Goal: Information Seeking & Learning: Learn about a topic

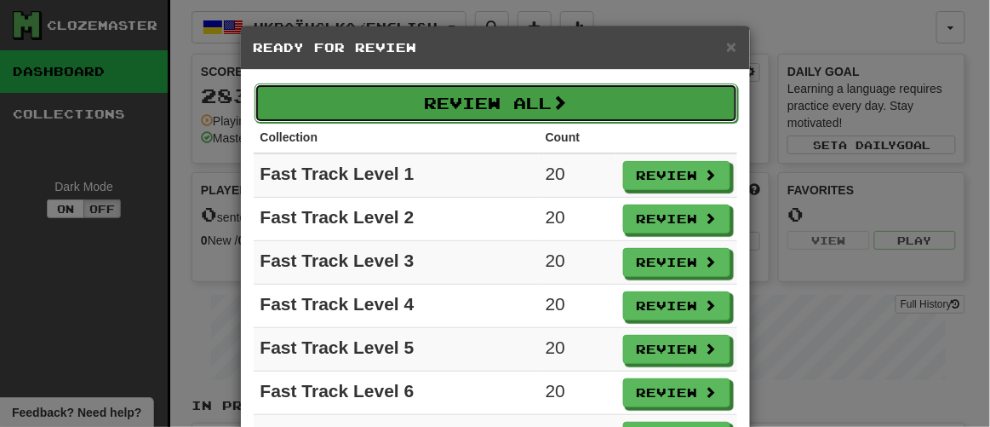
click at [467, 102] on button "Review All" at bounding box center [497, 102] width 484 height 39
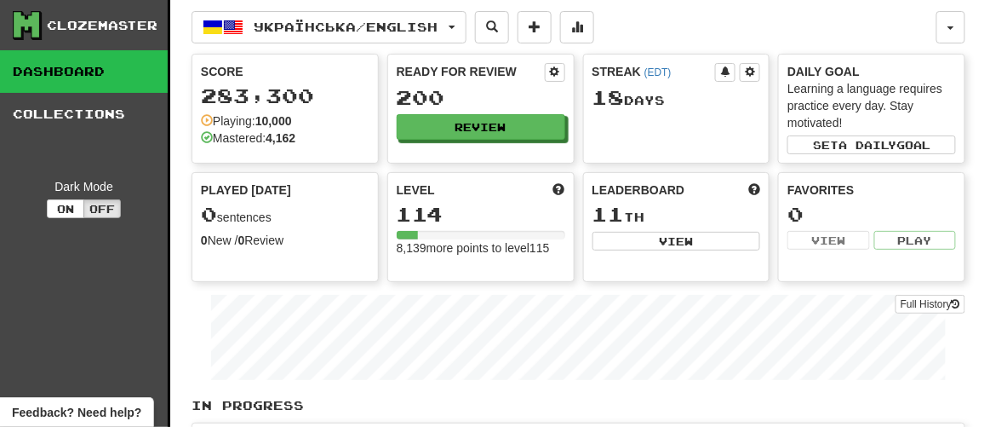
select select "**"
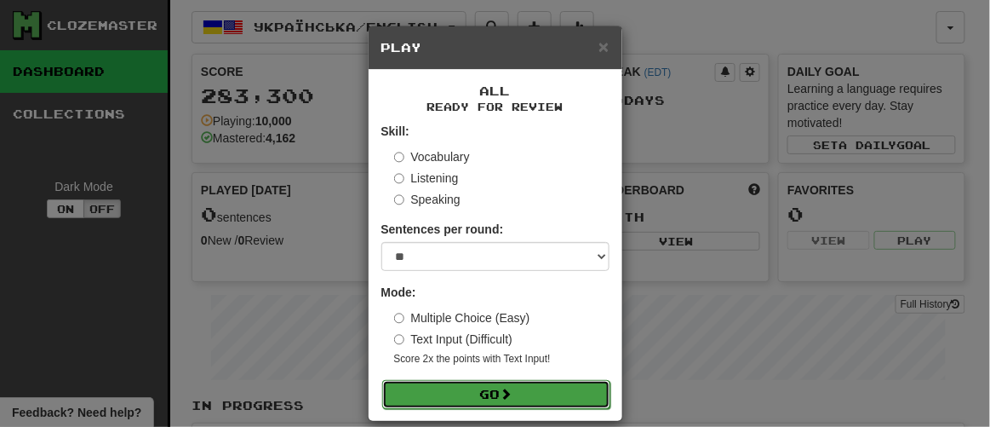
click at [501, 397] on span at bounding box center [507, 393] width 12 height 12
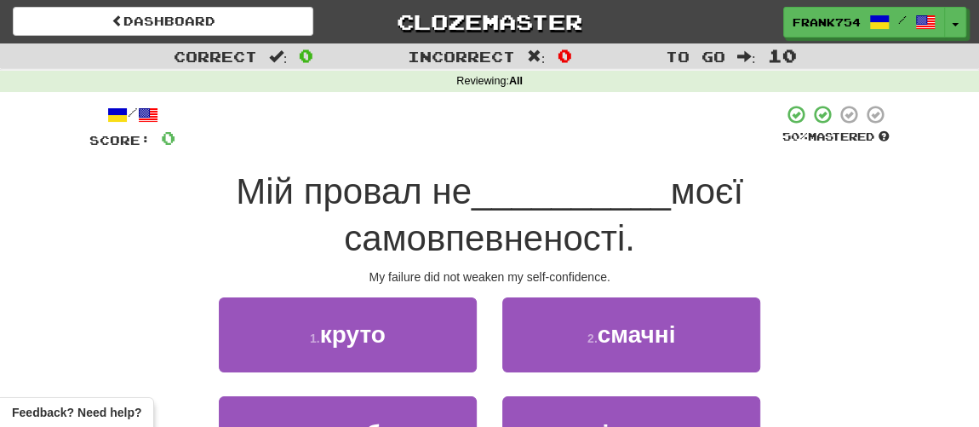
scroll to position [77, 0]
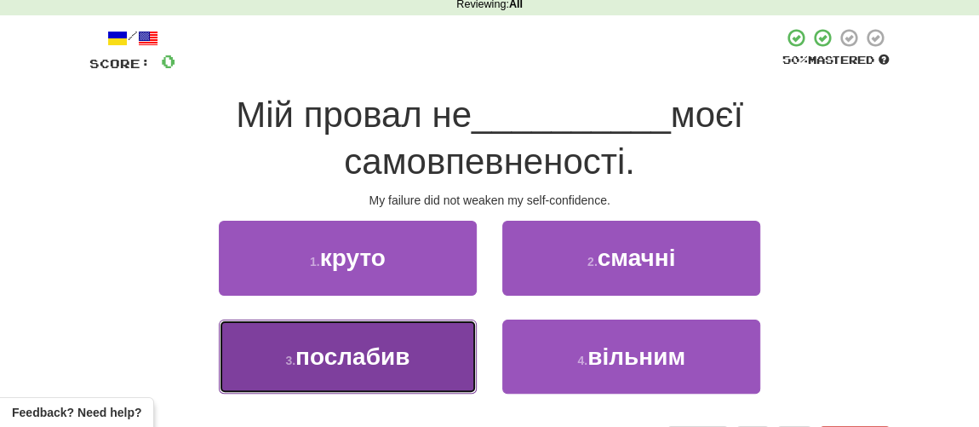
click at [357, 353] on span "послабив" at bounding box center [352, 356] width 114 height 26
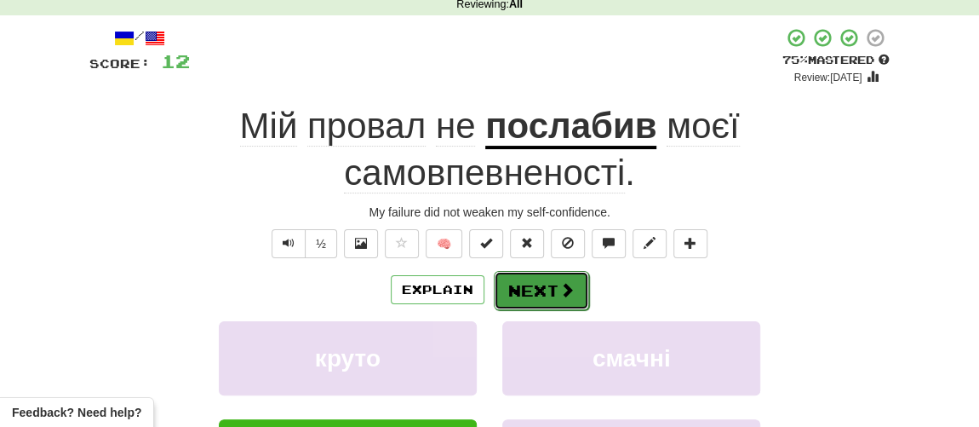
click at [535, 295] on button "Next" at bounding box center [541, 290] width 95 height 39
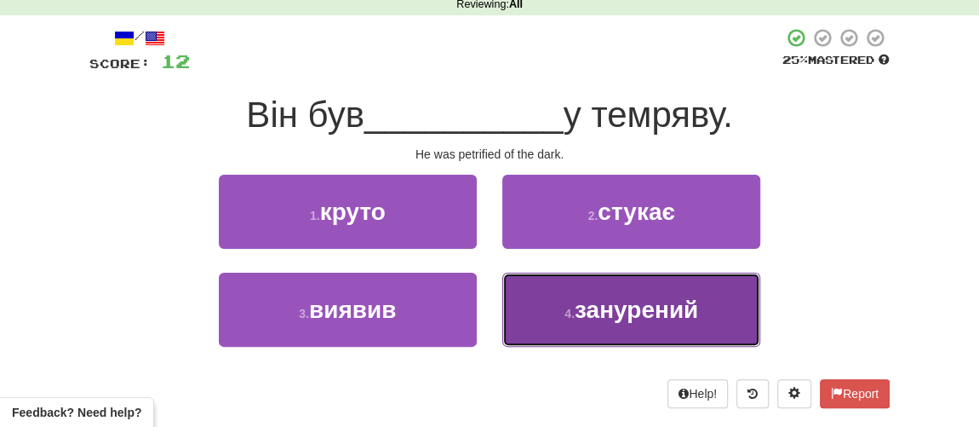
click at [613, 316] on span "занурений" at bounding box center [636, 309] width 123 height 26
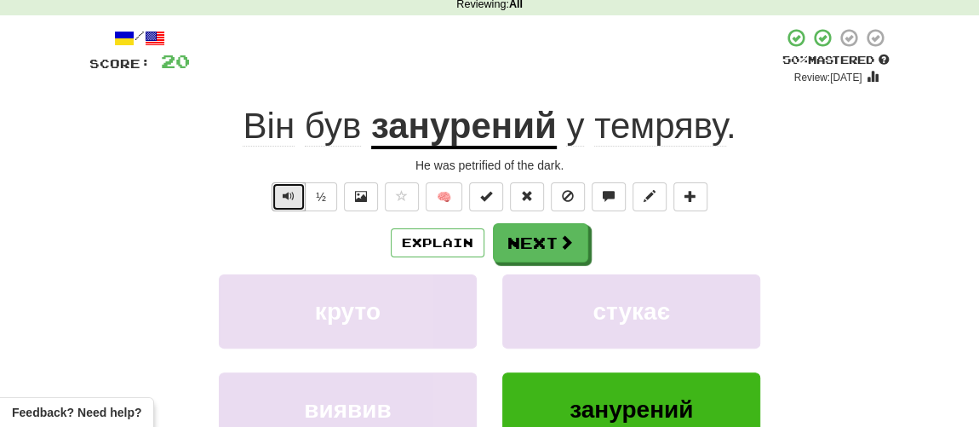
click at [289, 193] on span "Text-to-speech controls" at bounding box center [289, 196] width 12 height 12
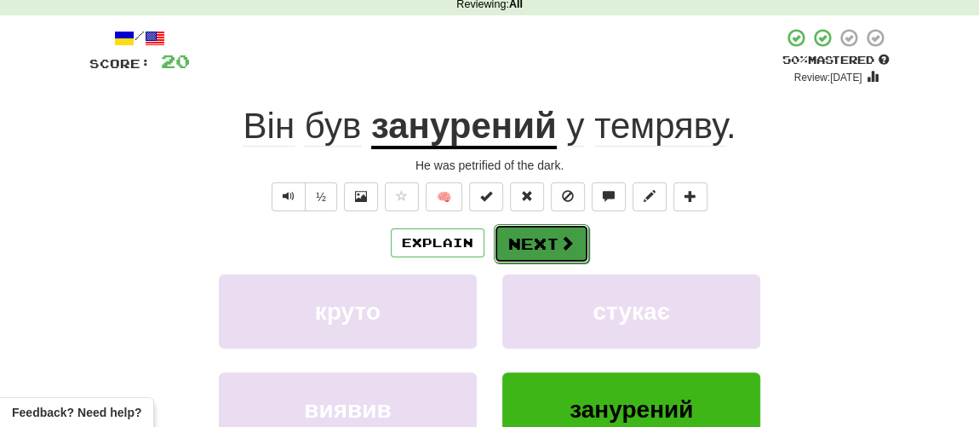
click at [529, 249] on button "Next" at bounding box center [541, 243] width 95 height 39
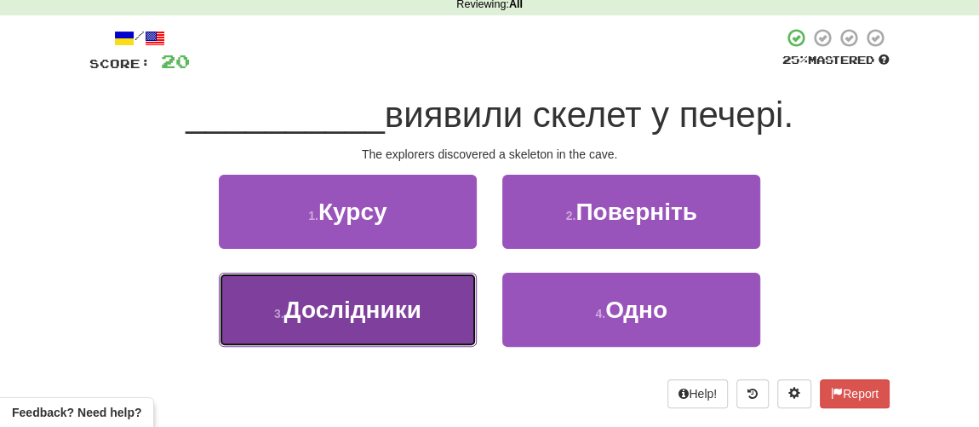
click at [360, 321] on button "3 . Дослідники" at bounding box center [348, 309] width 258 height 74
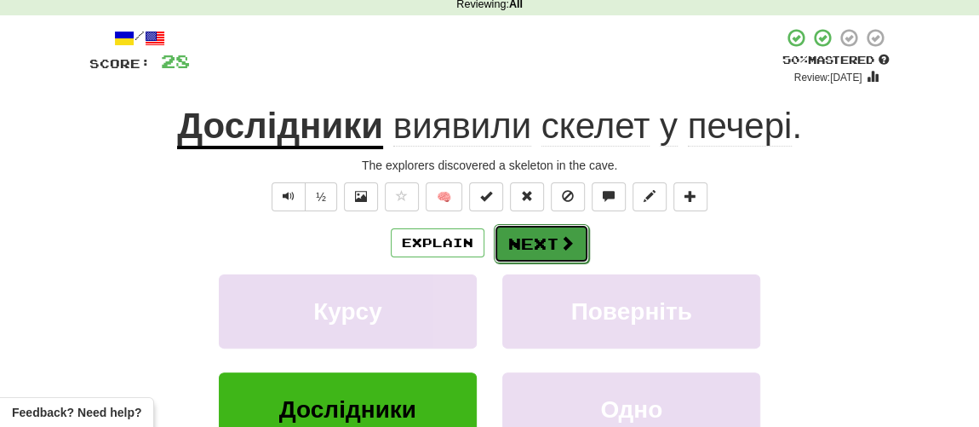
click at [543, 244] on button "Next" at bounding box center [541, 243] width 95 height 39
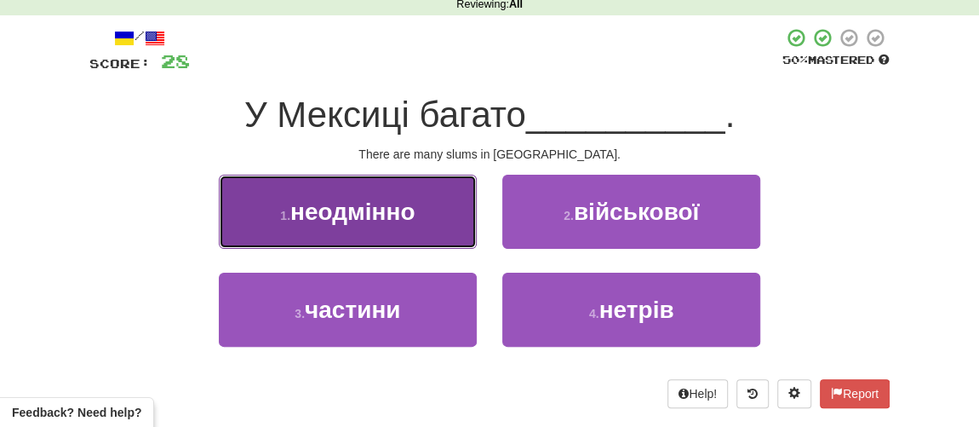
click at [397, 223] on button "1 . неодмінно" at bounding box center [348, 212] width 258 height 74
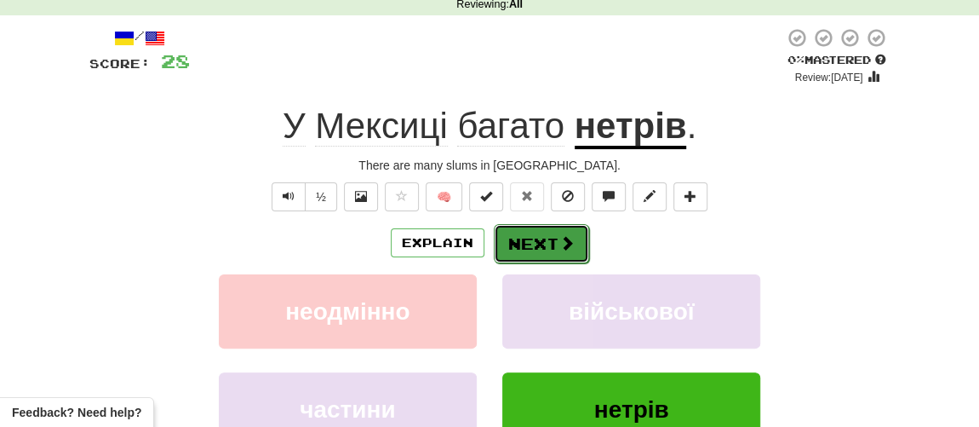
click at [530, 249] on button "Next" at bounding box center [541, 243] width 95 height 39
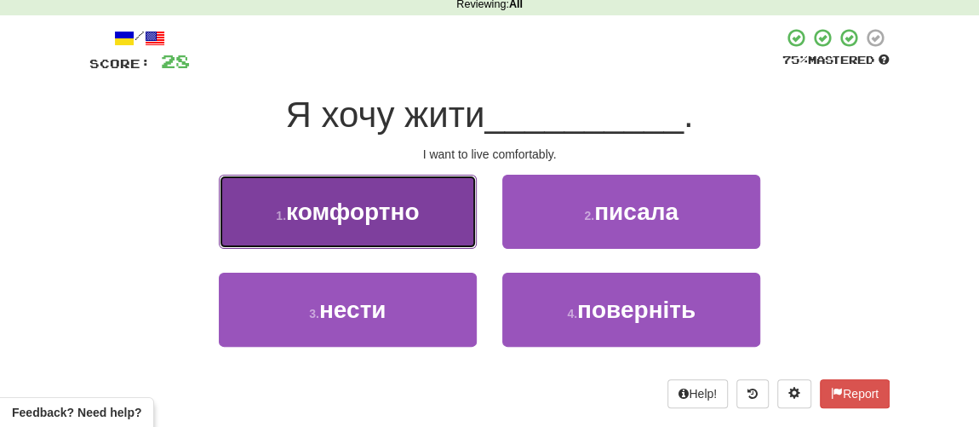
click at [326, 218] on span "комфортно" at bounding box center [352, 211] width 133 height 26
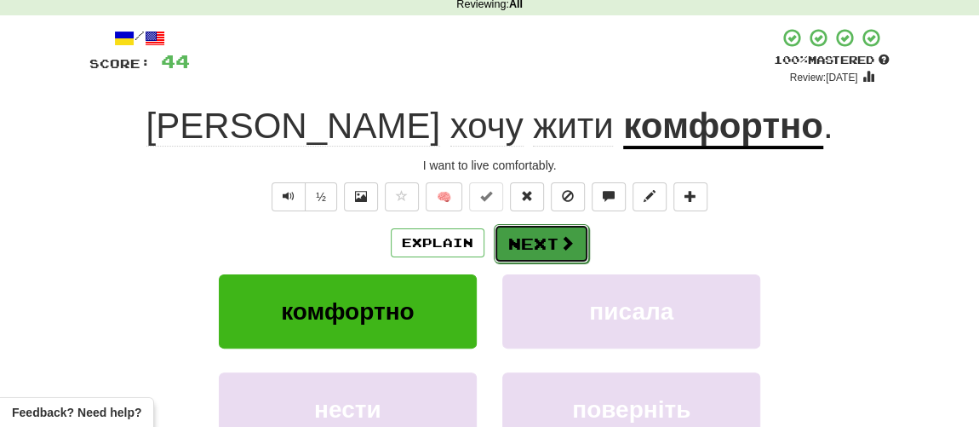
click at [541, 243] on button "Next" at bounding box center [541, 243] width 95 height 39
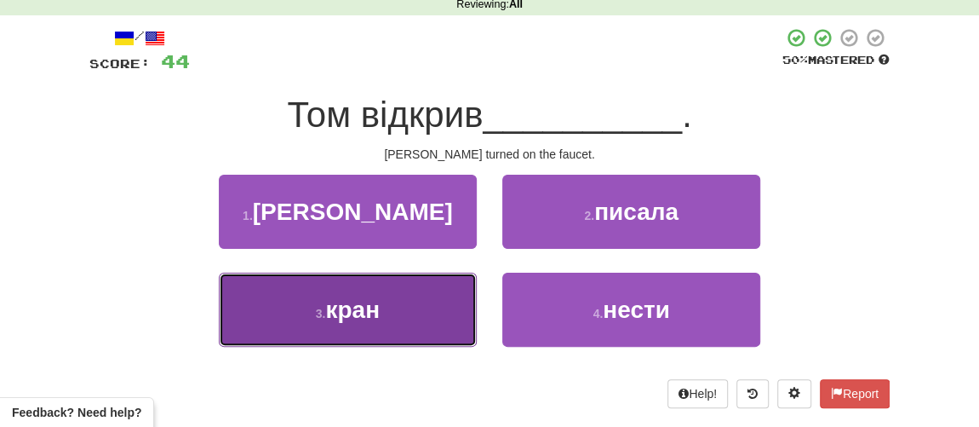
click at [375, 313] on span "кран" at bounding box center [352, 309] width 54 height 26
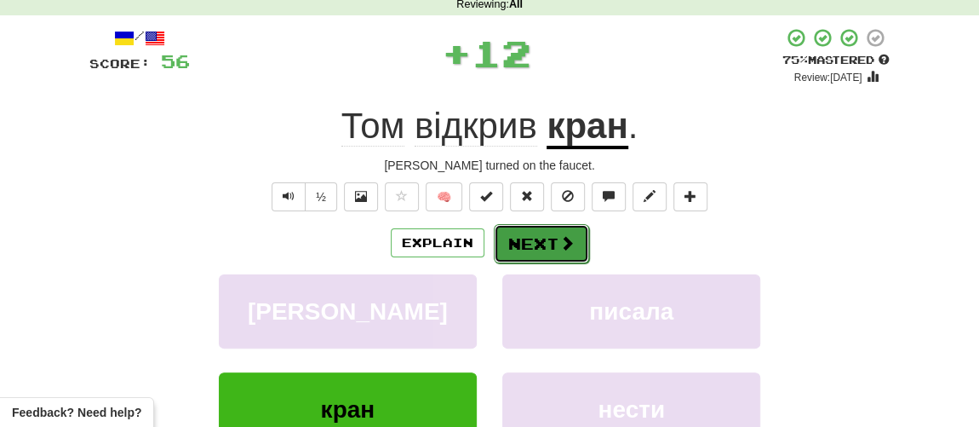
click at [555, 235] on button "Next" at bounding box center [541, 243] width 95 height 39
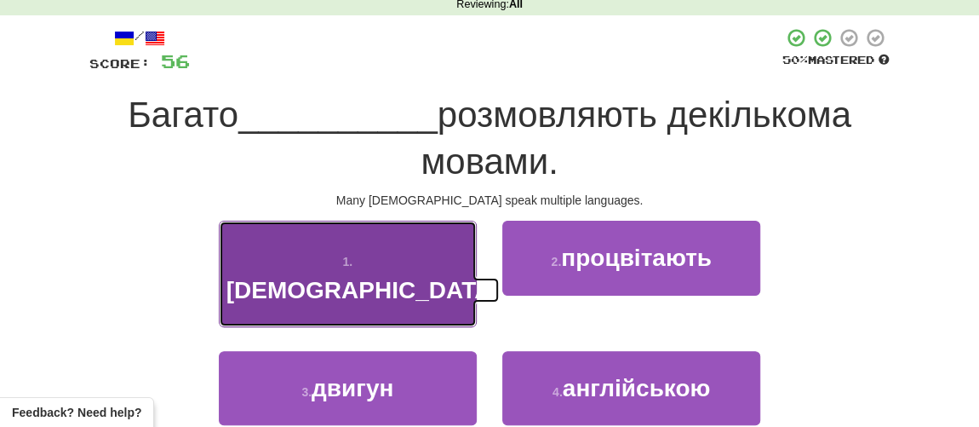
click at [318, 277] on span "африканців" at bounding box center [363, 290] width 273 height 26
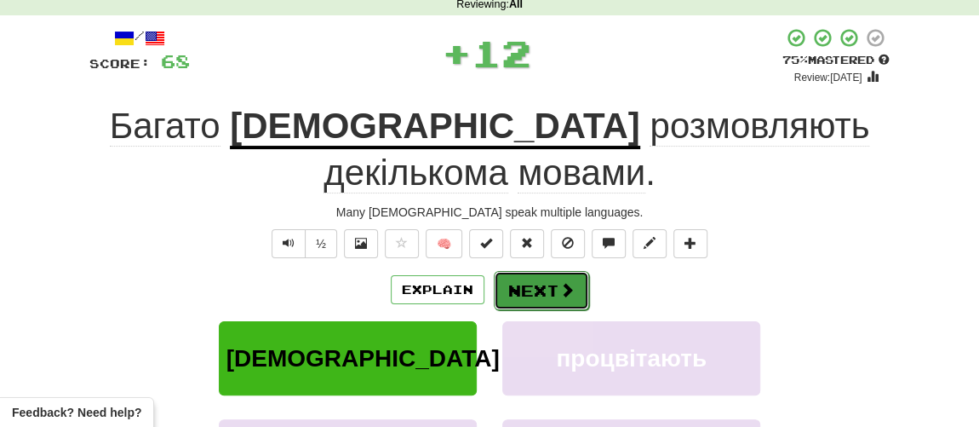
click at [548, 294] on button "Next" at bounding box center [541, 290] width 95 height 39
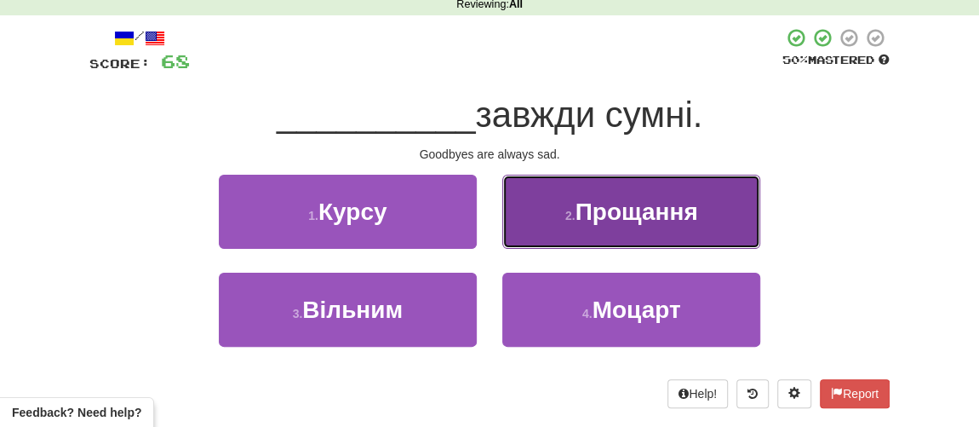
click at [600, 219] on span "Прощання" at bounding box center [636, 211] width 123 height 26
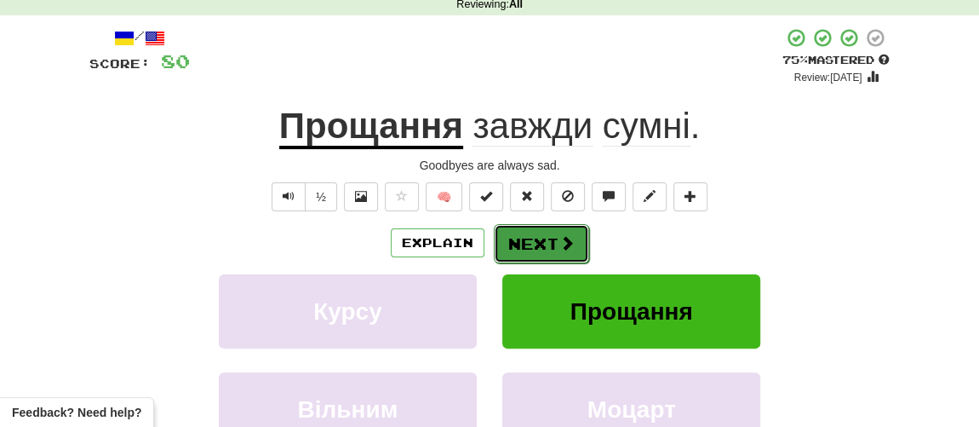
click at [539, 244] on button "Next" at bounding box center [541, 243] width 95 height 39
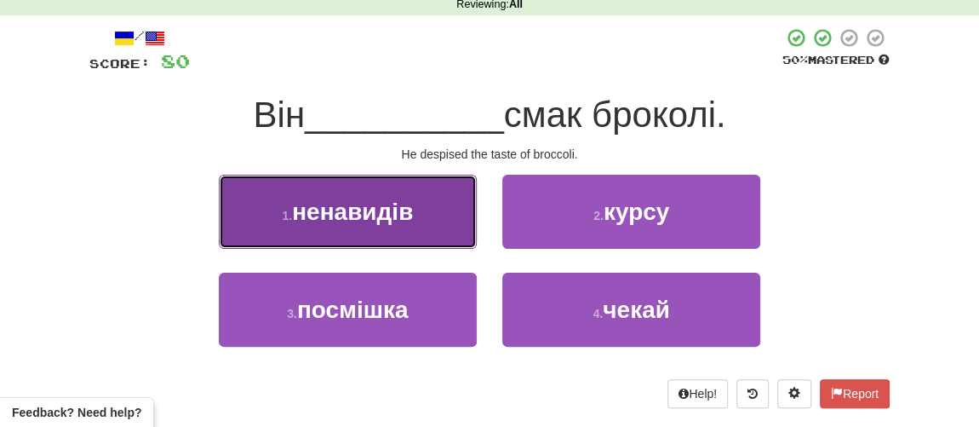
click at [366, 215] on span "ненавидів" at bounding box center [352, 211] width 121 height 26
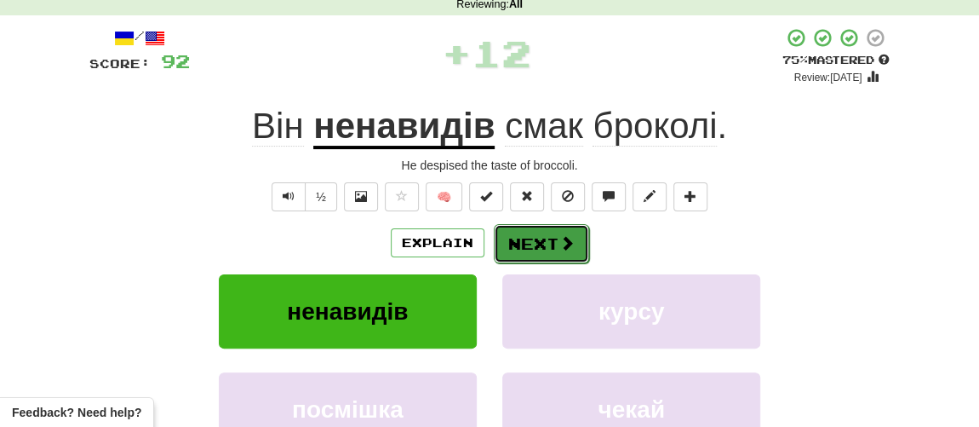
click at [542, 249] on button "Next" at bounding box center [541, 243] width 95 height 39
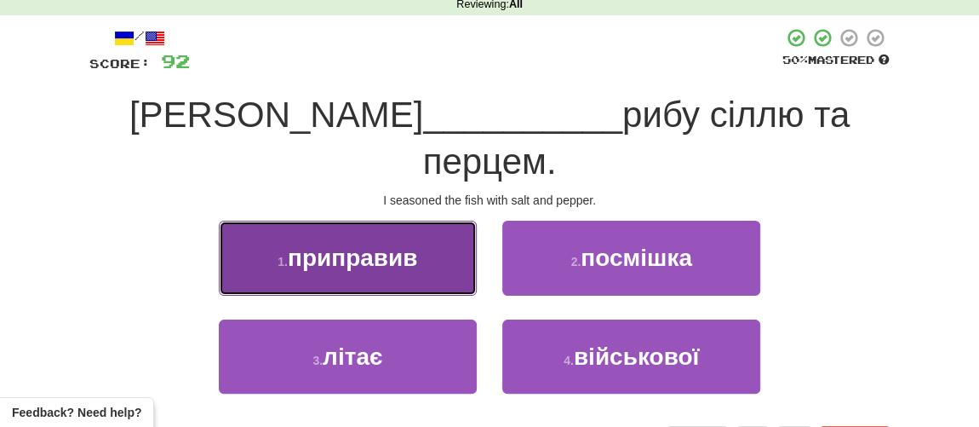
click at [314, 244] on span "приправив" at bounding box center [352, 257] width 129 height 26
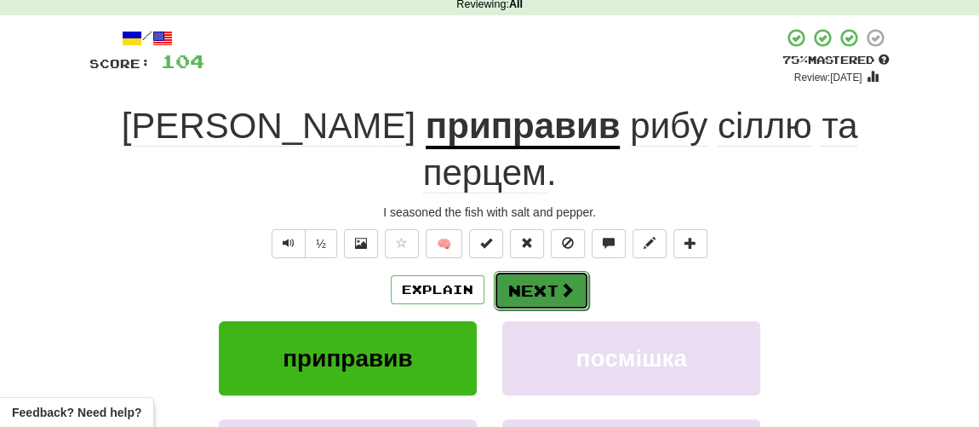
click at [531, 271] on button "Next" at bounding box center [541, 290] width 95 height 39
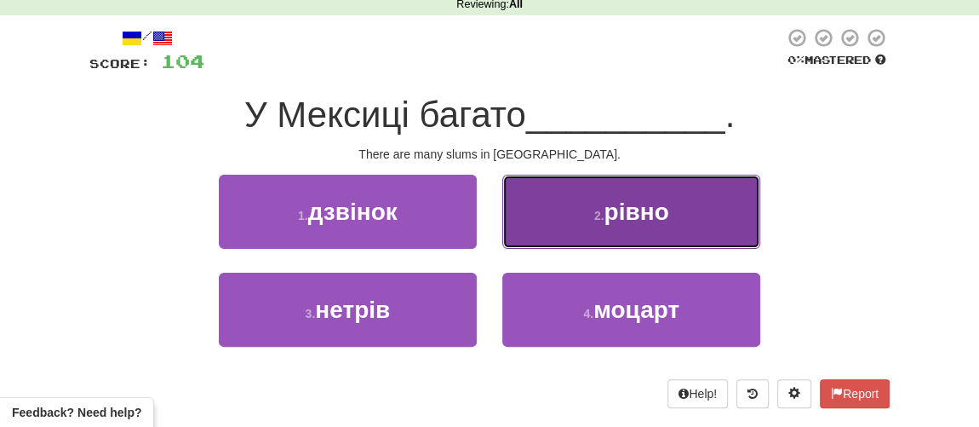
click at [651, 217] on span "рівно" at bounding box center [636, 211] width 65 height 26
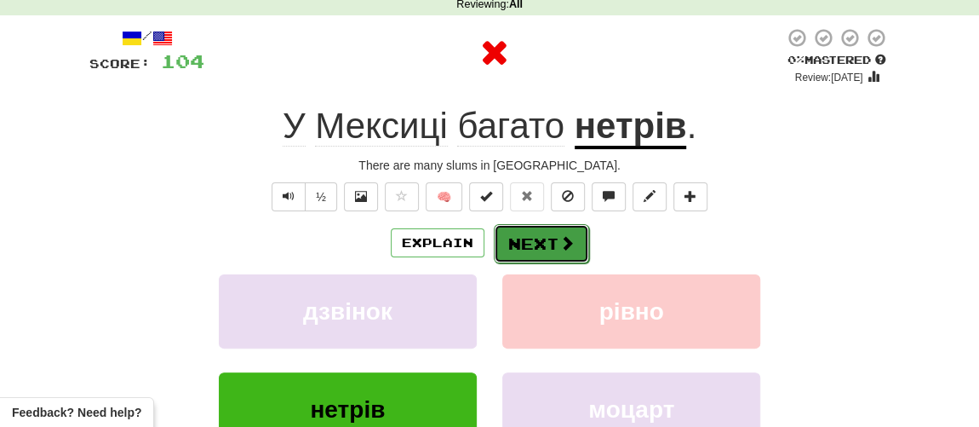
click at [553, 238] on button "Next" at bounding box center [541, 243] width 95 height 39
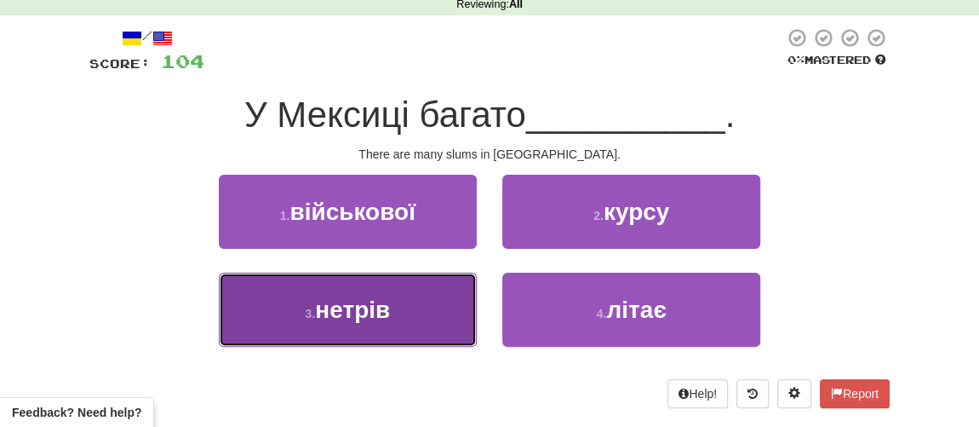
click at [347, 297] on span "нетрів" at bounding box center [352, 309] width 75 height 26
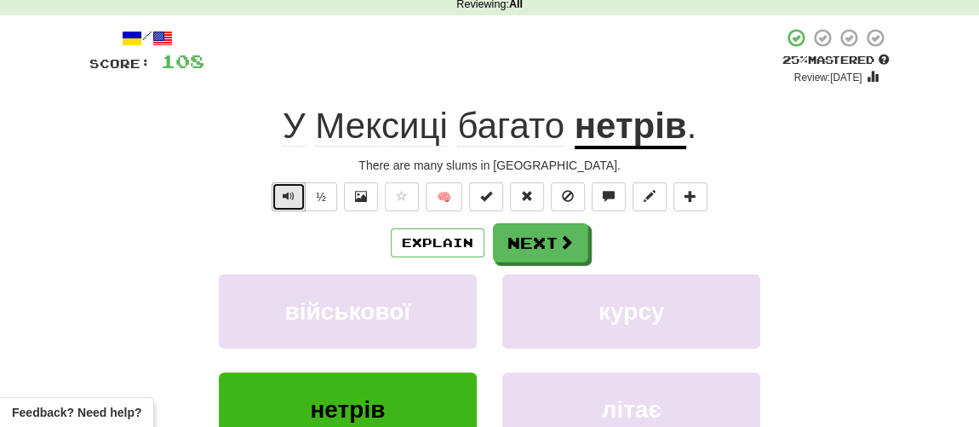
click at [280, 193] on button "Text-to-speech controls" at bounding box center [289, 196] width 34 height 29
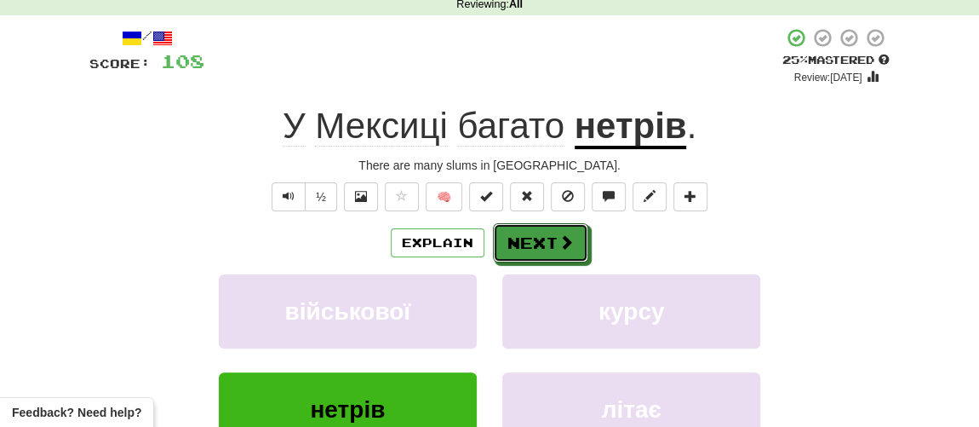
click at [539, 244] on button "Next" at bounding box center [540, 242] width 95 height 39
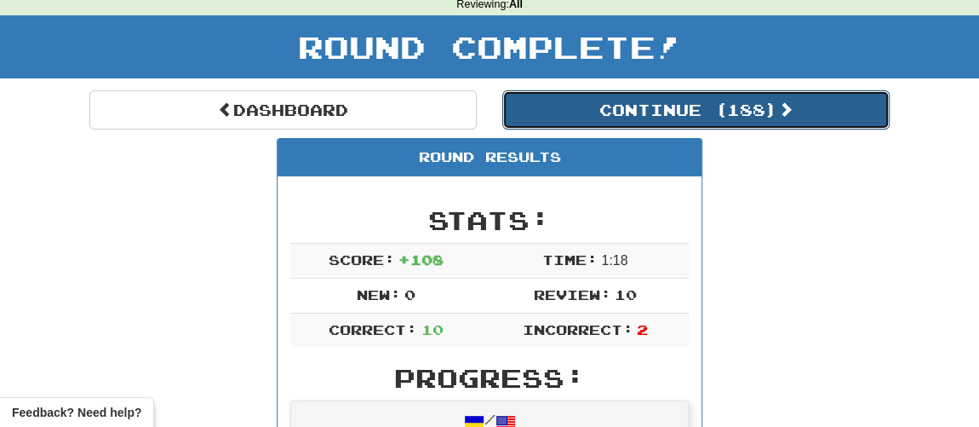
click at [636, 104] on button "Continue ( 188 )" at bounding box center [695, 109] width 387 height 39
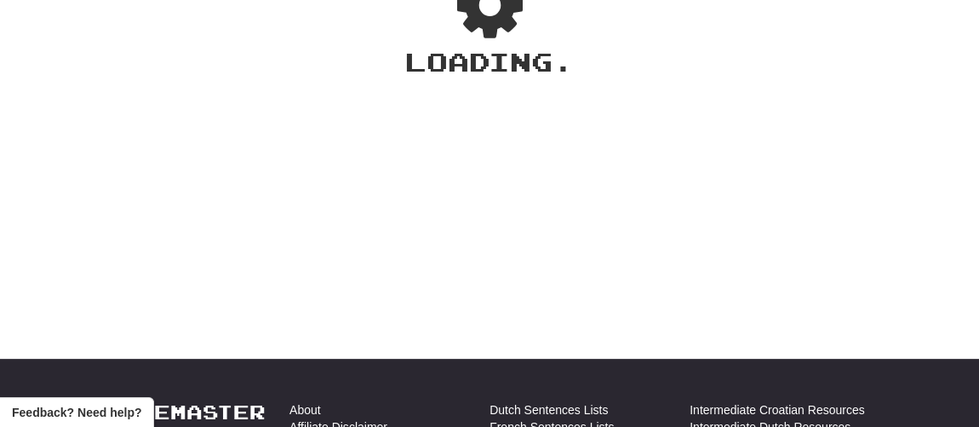
drag, startPoint x: 605, startPoint y: 190, endPoint x: 602, endPoint y: 204, distance: 13.9
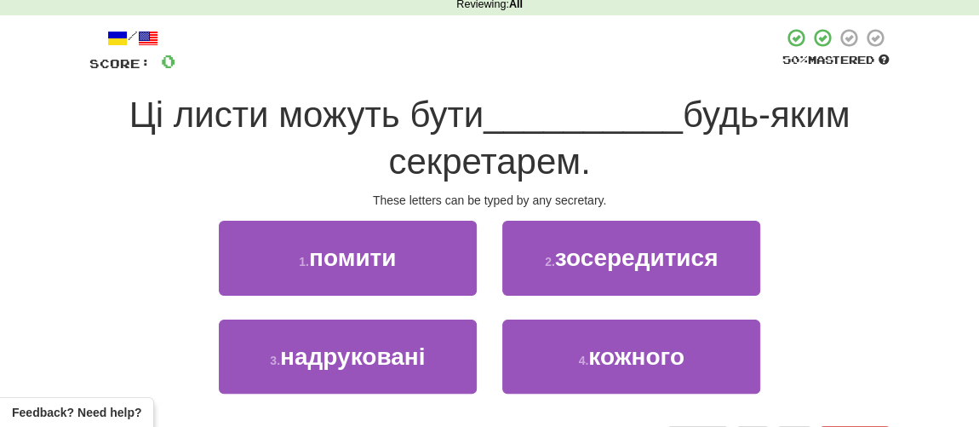
drag, startPoint x: 602, startPoint y: 204, endPoint x: 61, endPoint y: 249, distance: 542.7
click at [61, 249] on div "Correct : 0 Incorrect : 0 To go : 10 Reviewing : All / Score: 0 50 % Mastered Ц…" at bounding box center [489, 223] width 979 height 512
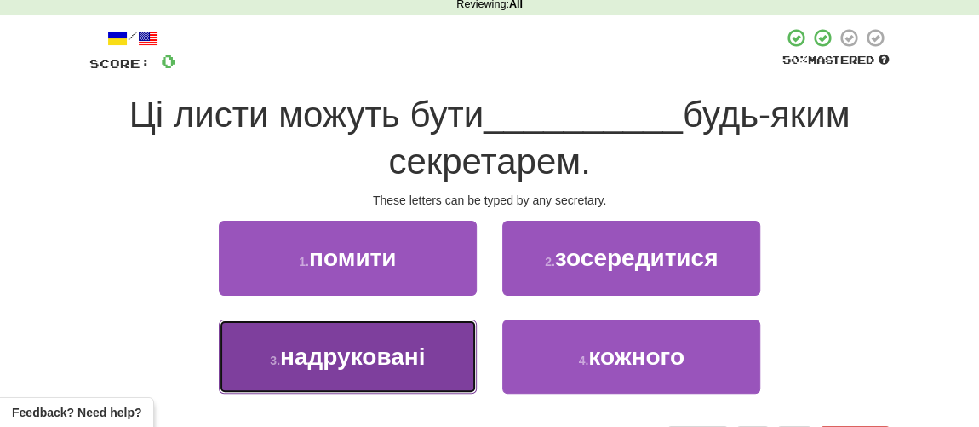
click at [360, 355] on span "надруковані" at bounding box center [352, 356] width 145 height 26
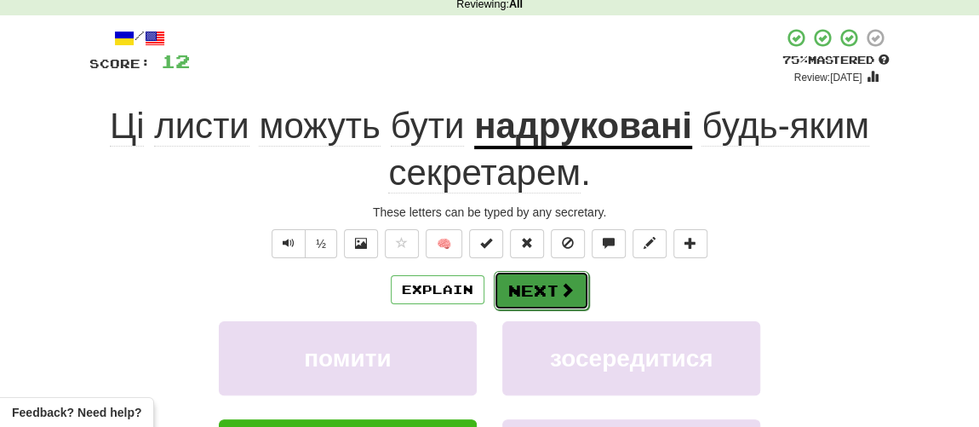
click at [544, 290] on button "Next" at bounding box center [541, 290] width 95 height 39
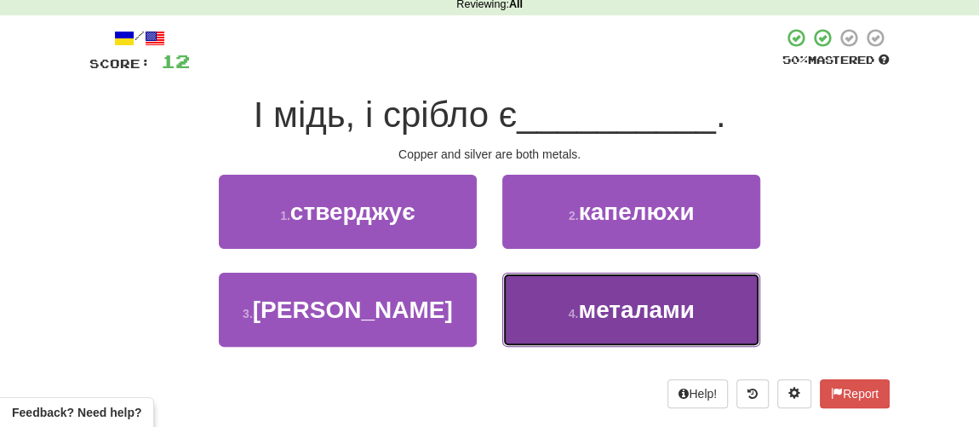
click at [627, 319] on span "металами" at bounding box center [636, 309] width 117 height 26
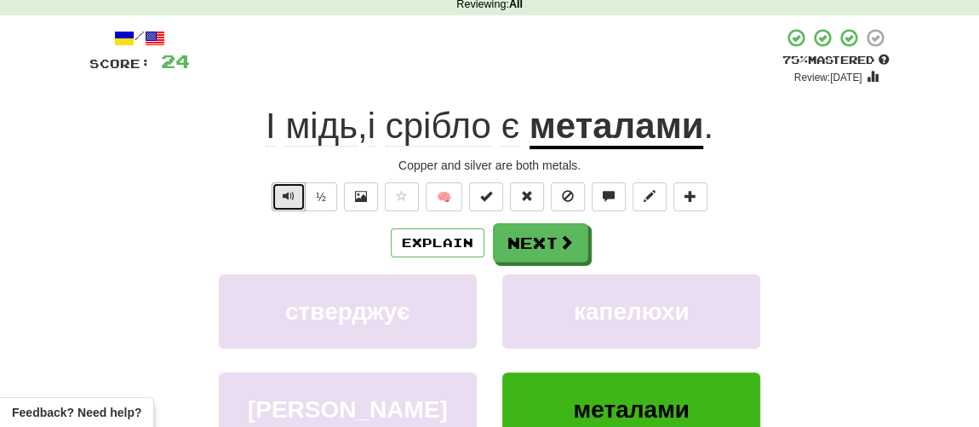
click at [295, 192] on span "Text-to-speech controls" at bounding box center [289, 196] width 12 height 12
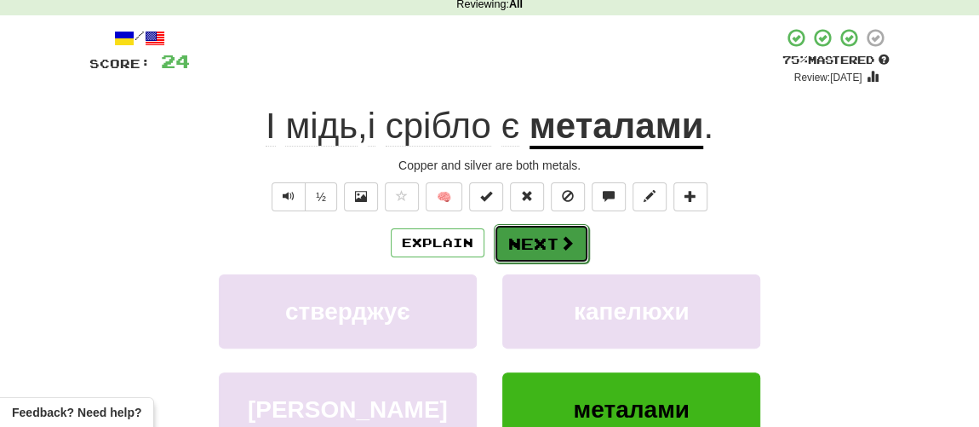
click at [565, 249] on span at bounding box center [566, 242] width 15 height 15
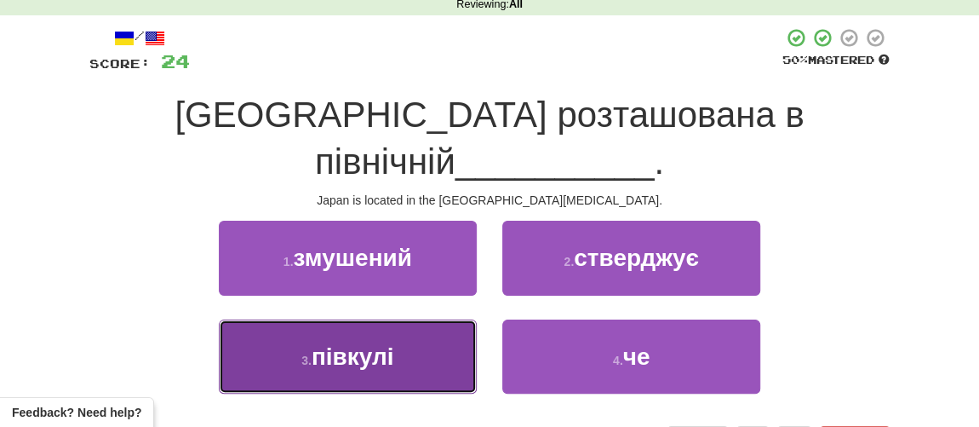
click at [361, 328] on button "3 . півкулі" at bounding box center [348, 356] width 258 height 74
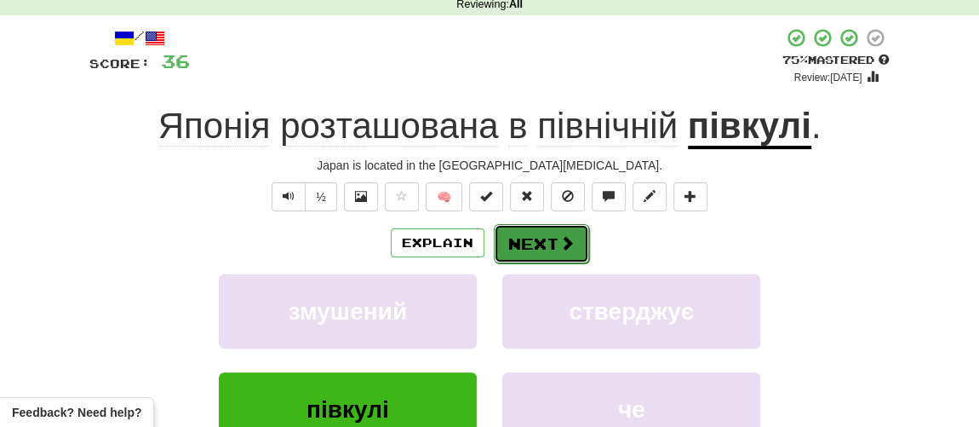
click at [520, 247] on button "Next" at bounding box center [541, 243] width 95 height 39
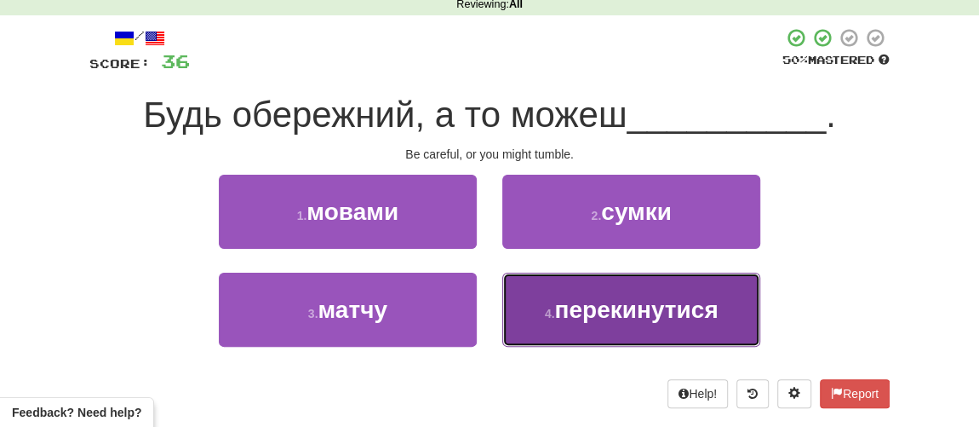
click at [612, 303] on span "перекинутися" at bounding box center [635, 309] width 163 height 26
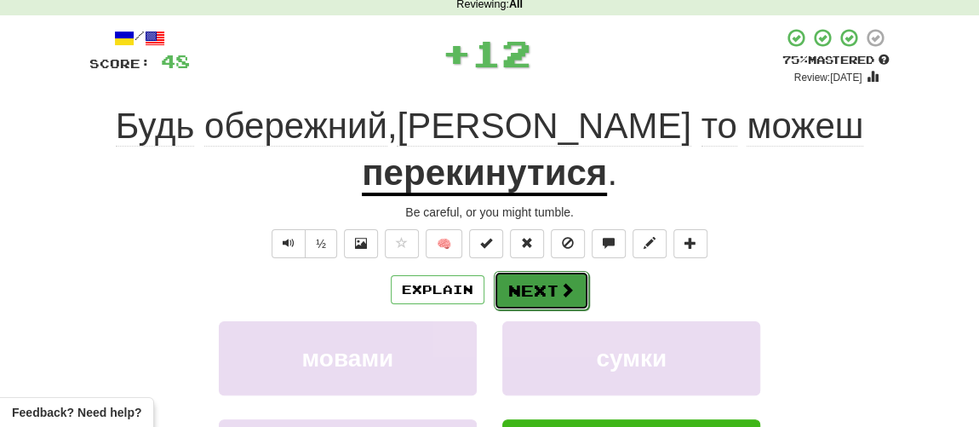
click at [549, 271] on button "Next" at bounding box center [541, 290] width 95 height 39
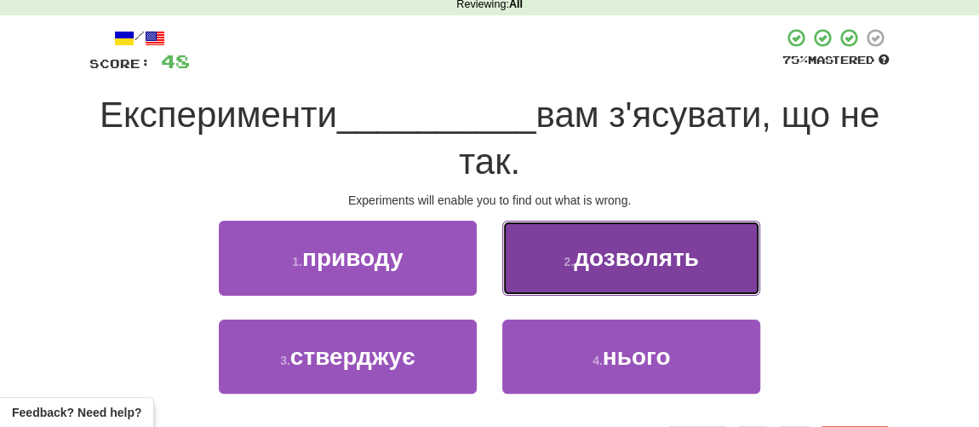
click at [622, 259] on span "дозволять" at bounding box center [636, 257] width 125 height 26
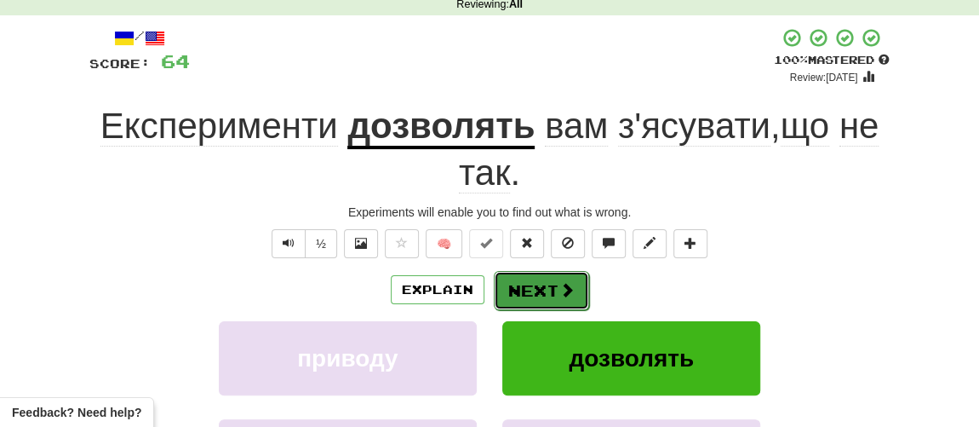
click at [543, 291] on button "Next" at bounding box center [541, 290] width 95 height 39
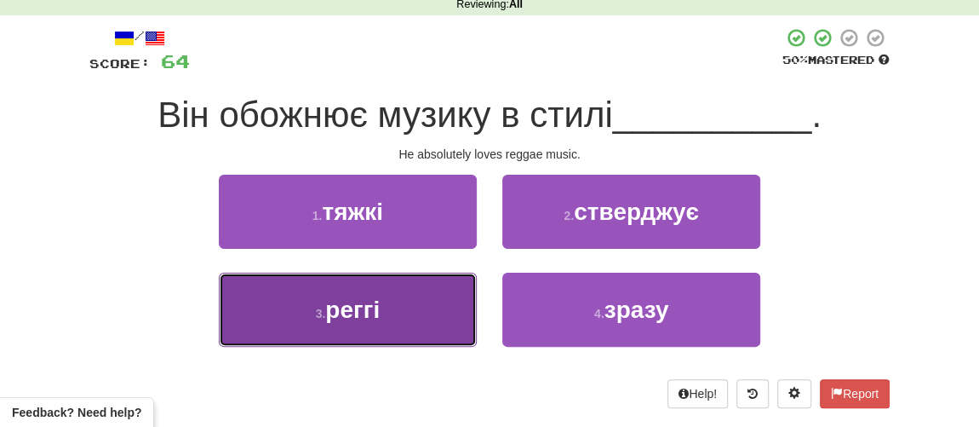
click at [341, 318] on span "реггі" at bounding box center [352, 309] width 54 height 26
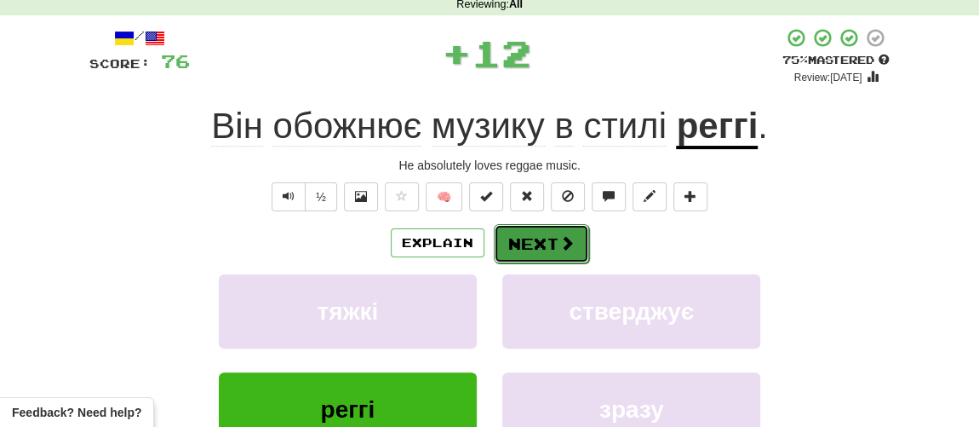
click at [521, 244] on button "Next" at bounding box center [541, 243] width 95 height 39
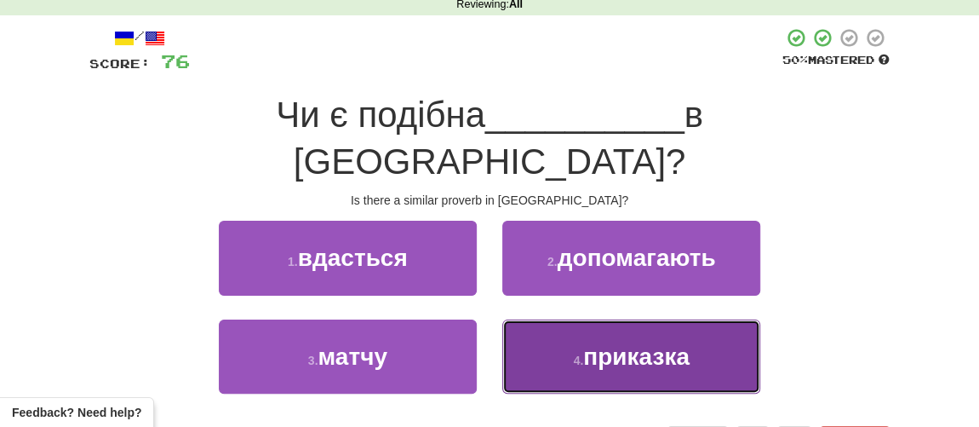
click at [604, 343] on span "приказка" at bounding box center [636, 356] width 106 height 26
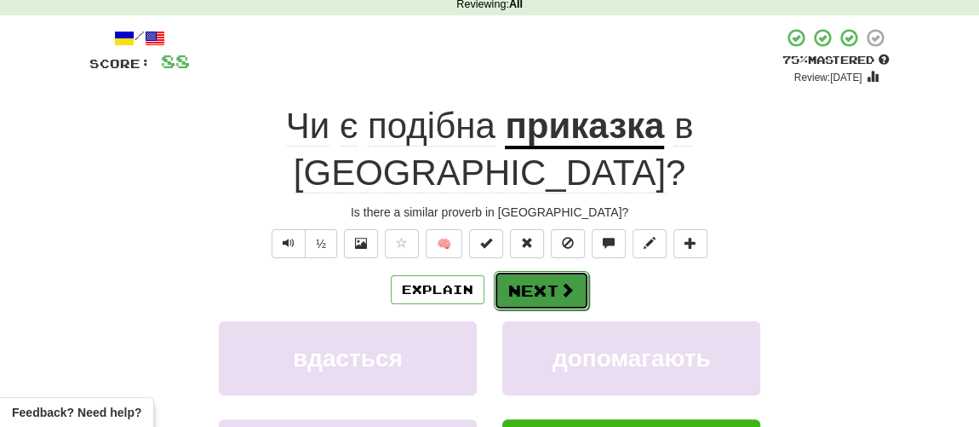
click at [542, 271] on button "Next" at bounding box center [541, 290] width 95 height 39
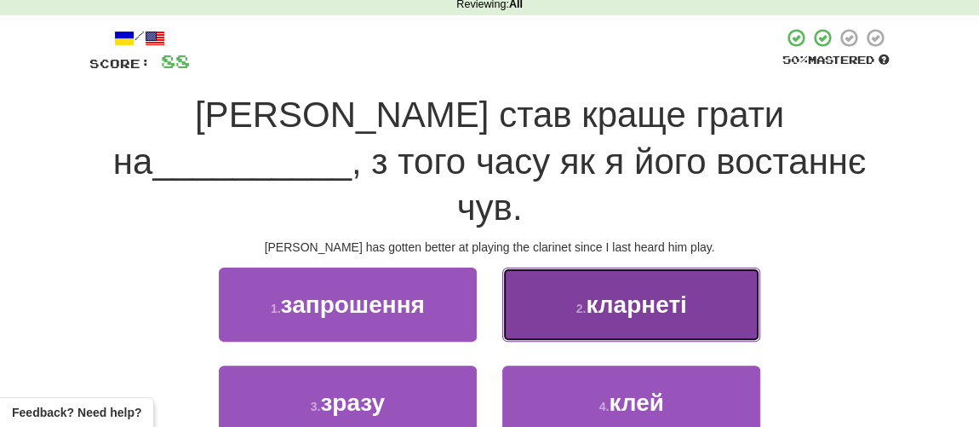
click at [642, 291] on span "кларнеті" at bounding box center [636, 304] width 100 height 26
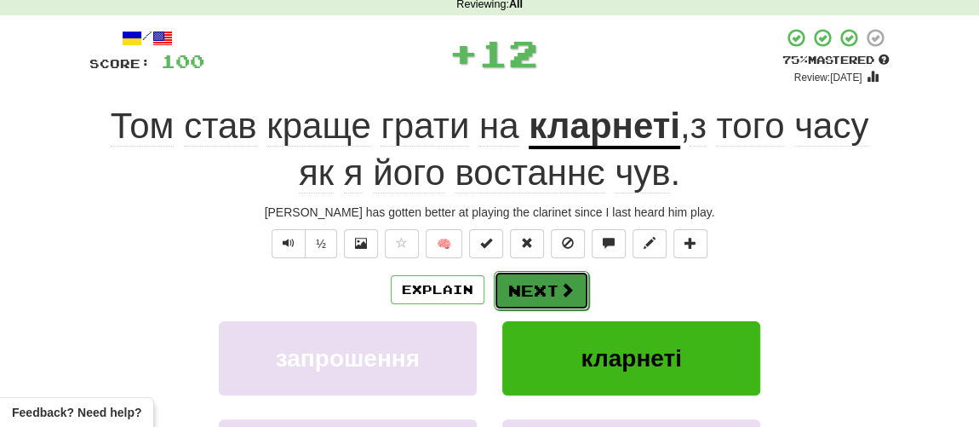
click at [528, 292] on button "Next" at bounding box center [541, 290] width 95 height 39
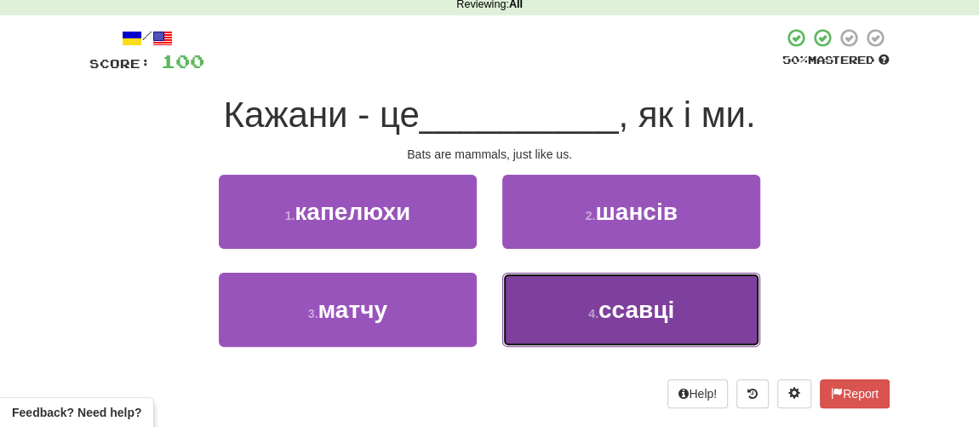
click at [588, 311] on small "4 ." at bounding box center [593, 314] width 10 height 14
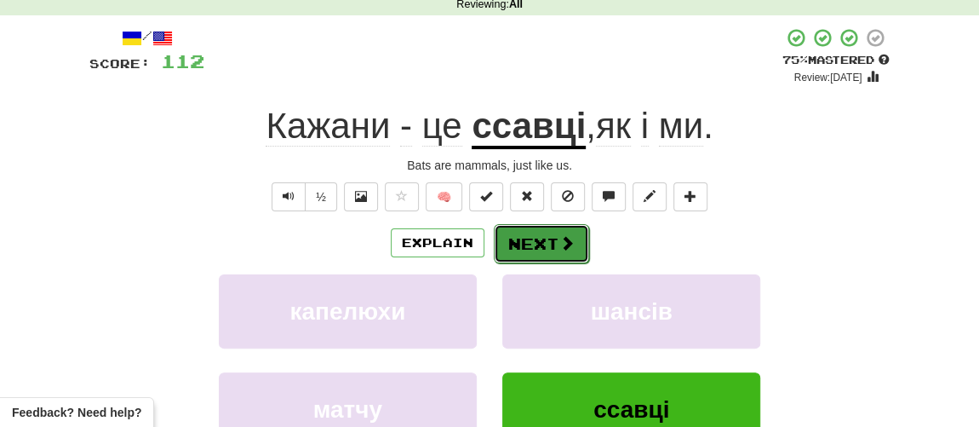
click at [534, 247] on button "Next" at bounding box center [541, 243] width 95 height 39
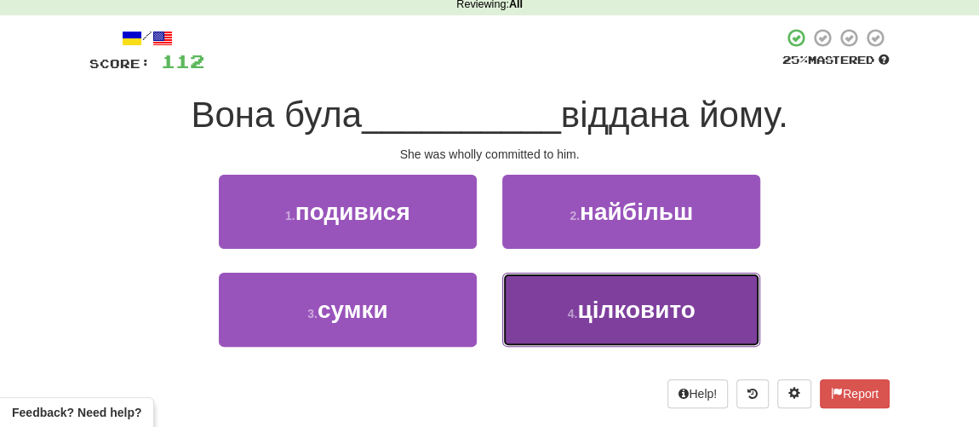
click at [612, 323] on button "4 . цілковито" at bounding box center [631, 309] width 258 height 74
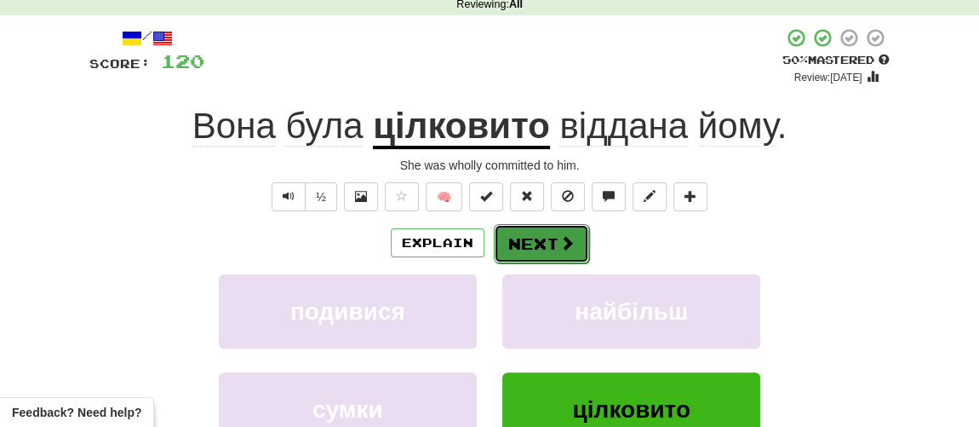
click at [546, 240] on button "Next" at bounding box center [541, 243] width 95 height 39
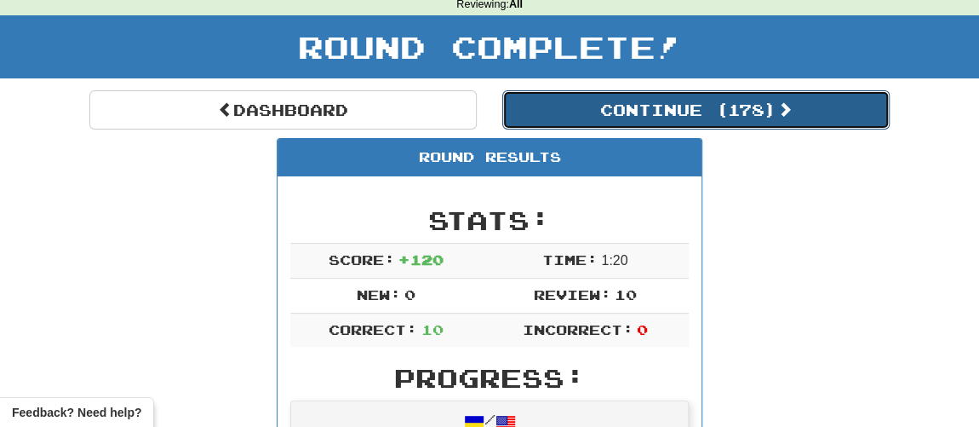
click at [600, 116] on button "Continue ( 178 )" at bounding box center [695, 109] width 387 height 39
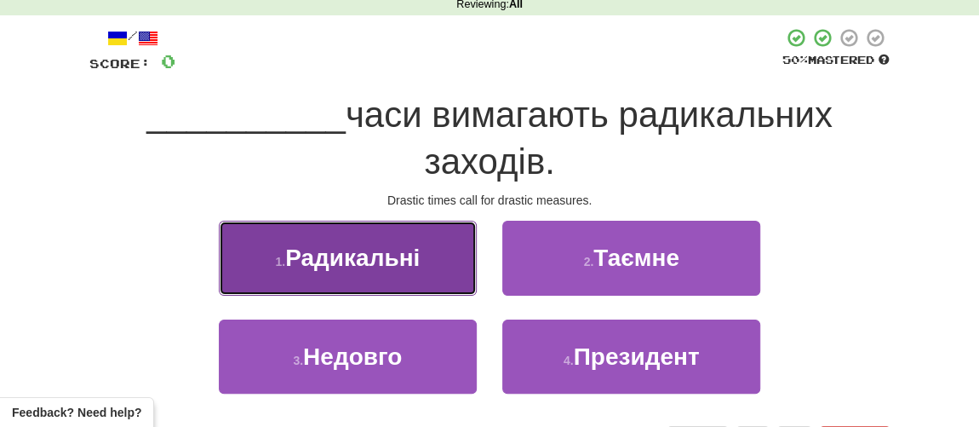
click at [327, 259] on span "Радикальні" at bounding box center [352, 257] width 135 height 26
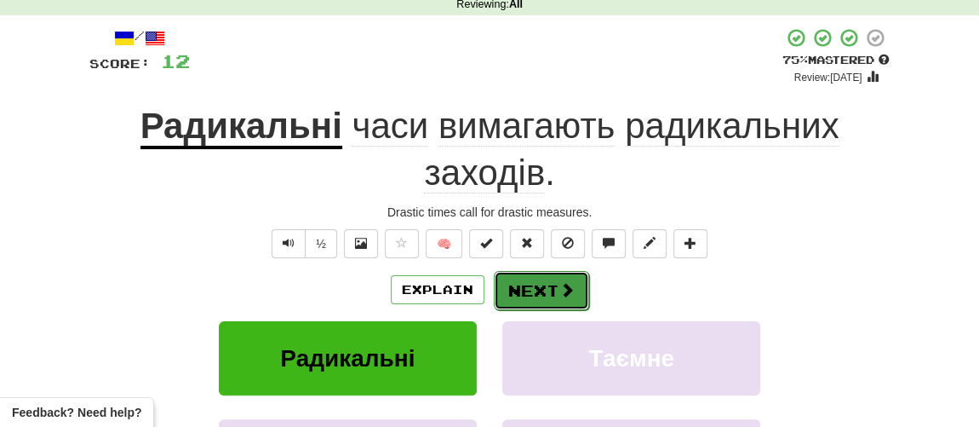
click at [542, 295] on button "Next" at bounding box center [541, 290] width 95 height 39
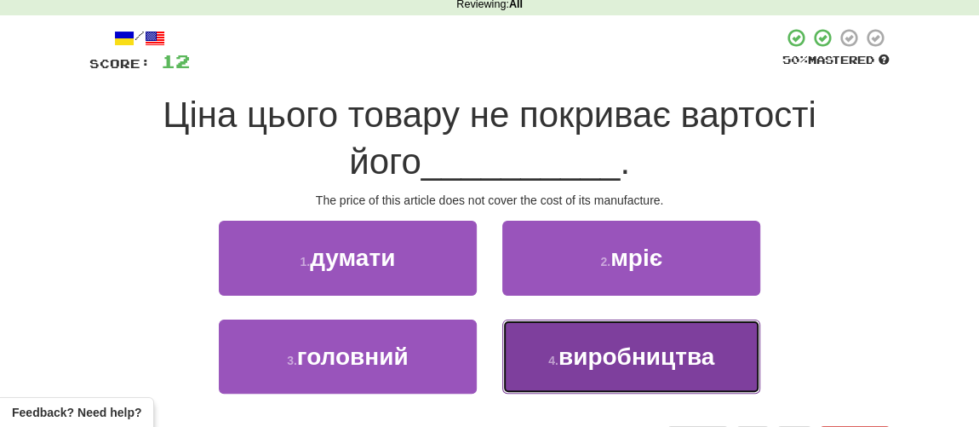
click at [595, 357] on span "виробництва" at bounding box center [637, 356] width 156 height 26
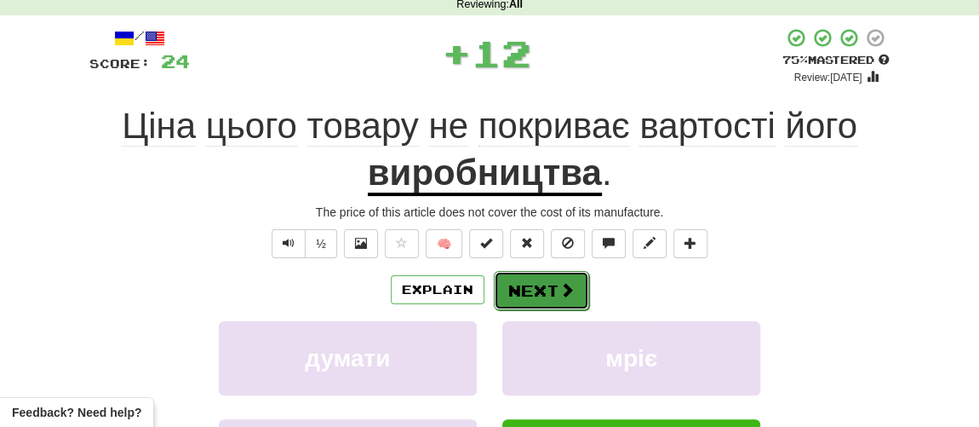
click at [536, 273] on button "Next" at bounding box center [541, 290] width 95 height 39
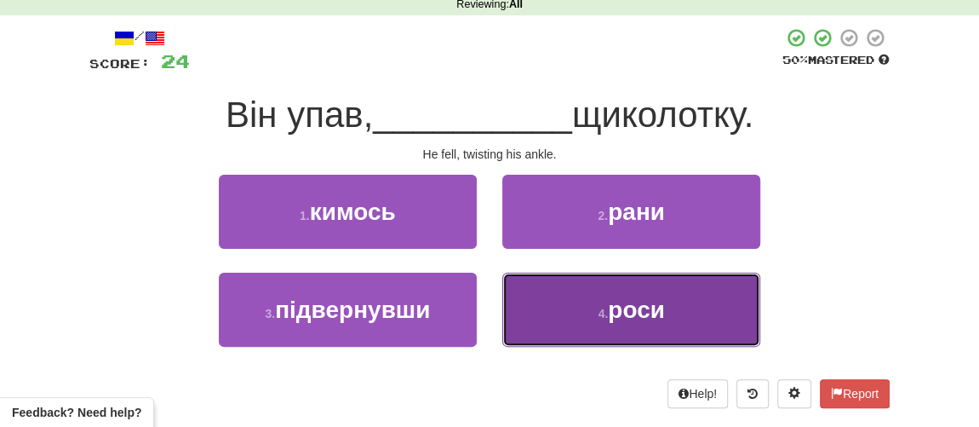
click at [613, 307] on span "роси" at bounding box center [636, 309] width 57 height 26
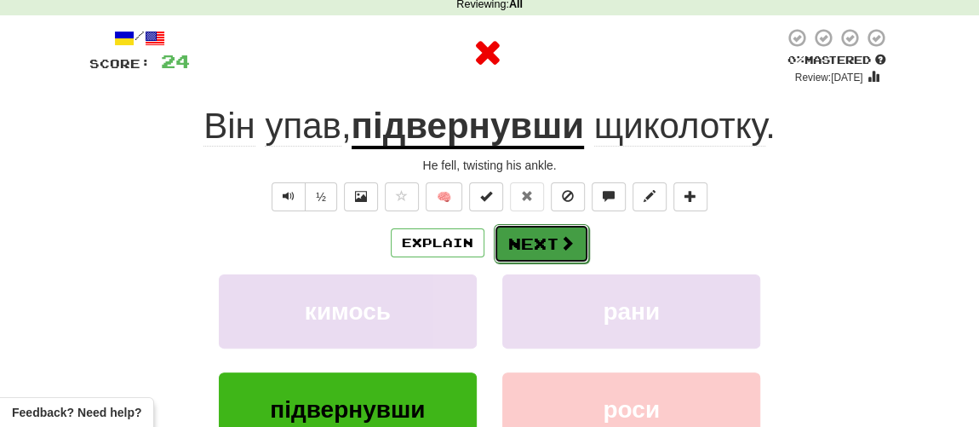
click at [551, 247] on button "Next" at bounding box center [541, 243] width 95 height 39
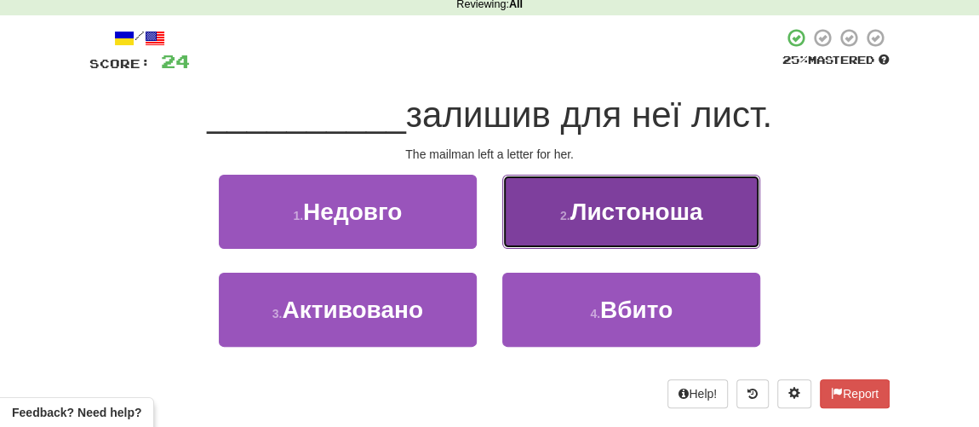
click at [616, 212] on span "Листоноша" at bounding box center [637, 211] width 133 height 26
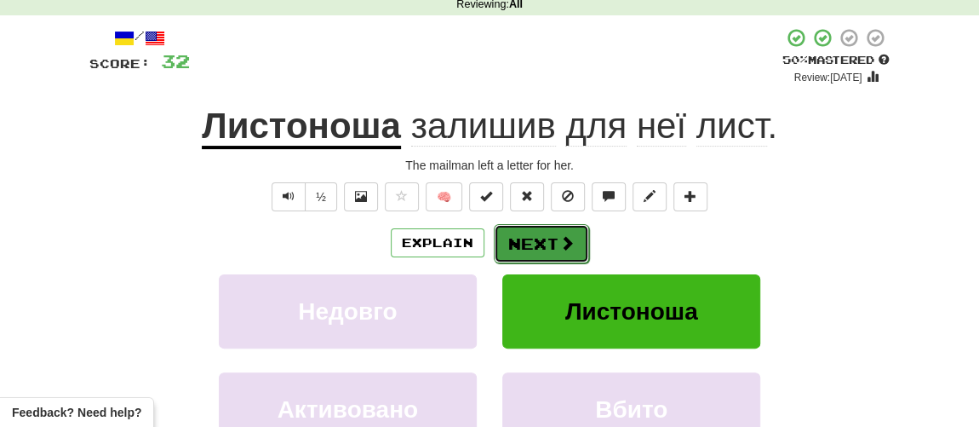
click at [539, 245] on button "Next" at bounding box center [541, 243] width 95 height 39
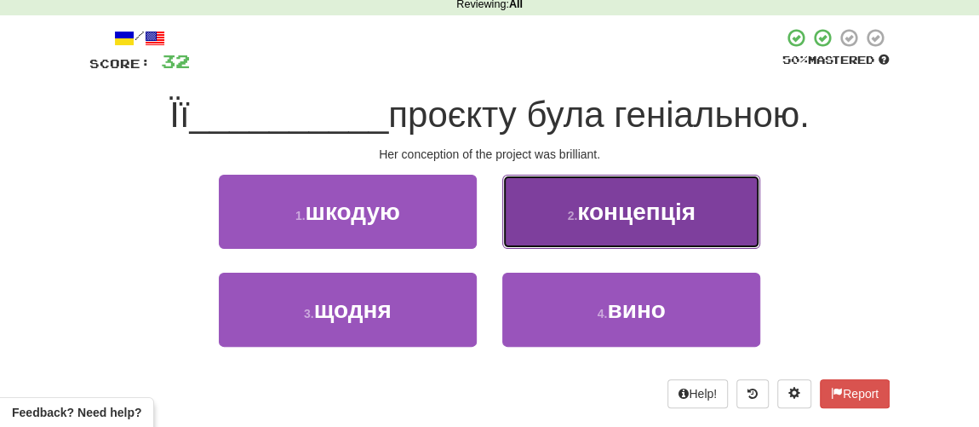
click at [638, 227] on button "2 . концепція" at bounding box center [631, 212] width 258 height 74
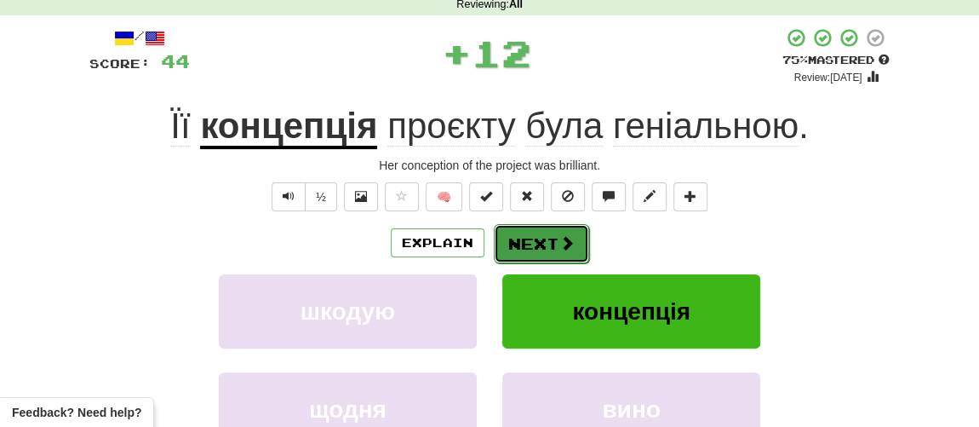
click at [521, 252] on button "Next" at bounding box center [541, 243] width 95 height 39
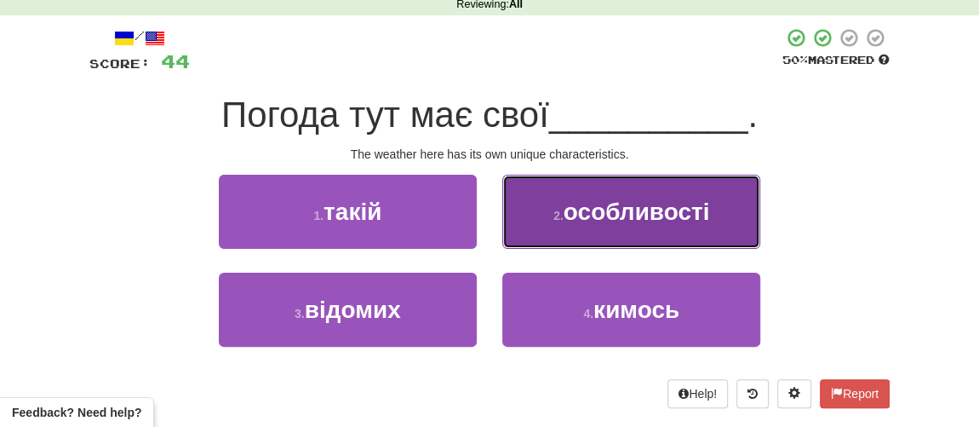
click at [595, 218] on span "особливості" at bounding box center [637, 211] width 146 height 26
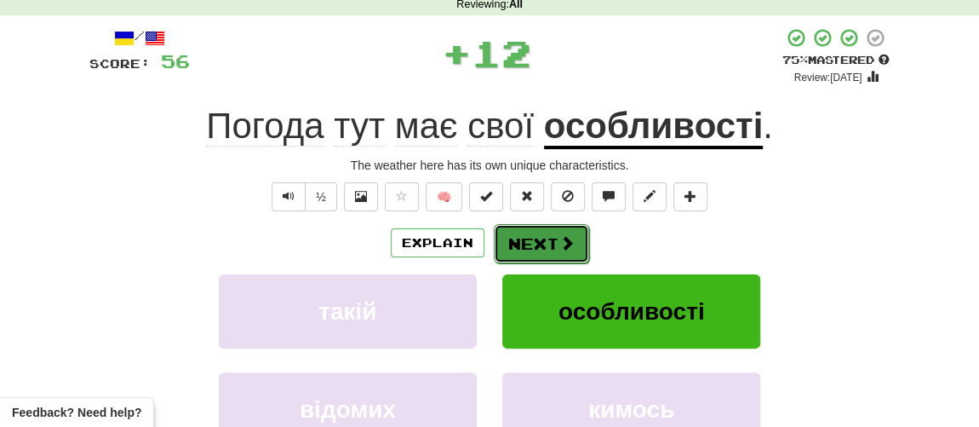
click at [548, 240] on button "Next" at bounding box center [541, 243] width 95 height 39
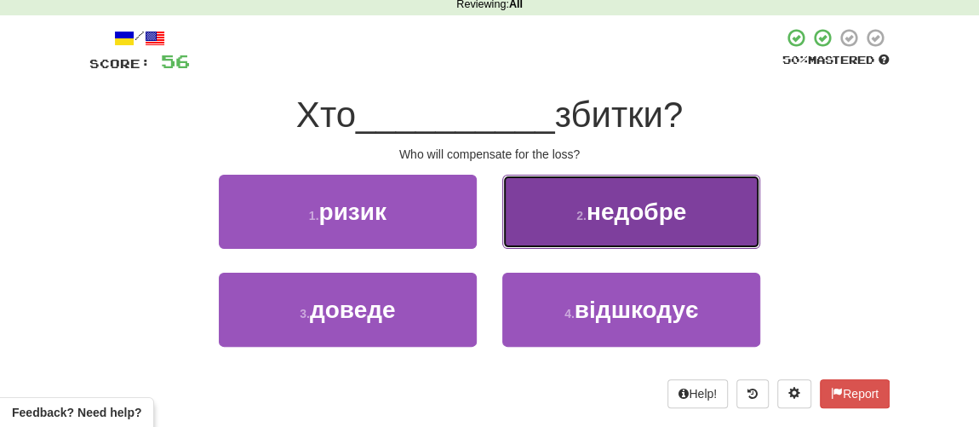
click at [619, 215] on span "недобре" at bounding box center [637, 211] width 100 height 26
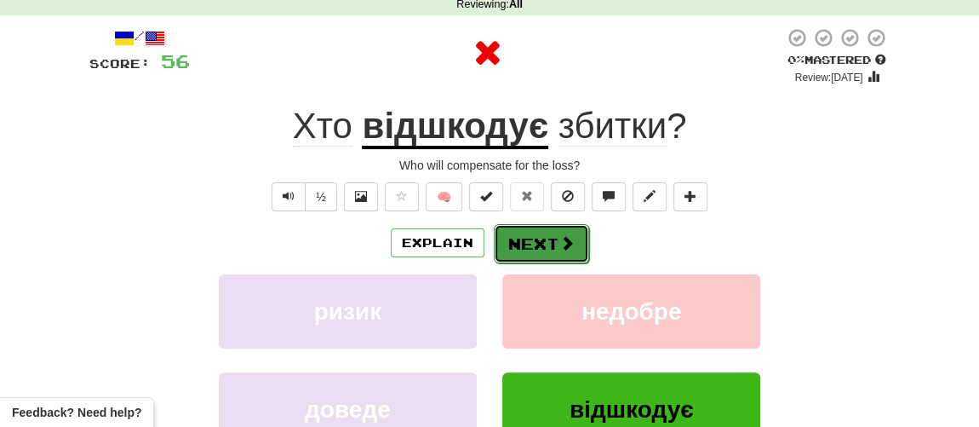
click at [548, 244] on button "Next" at bounding box center [541, 243] width 95 height 39
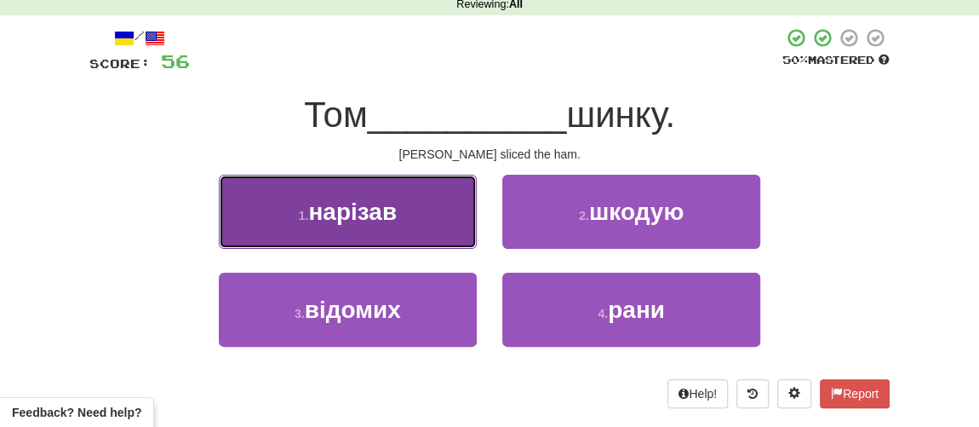
click at [381, 211] on span "нарізав" at bounding box center [352, 211] width 89 height 26
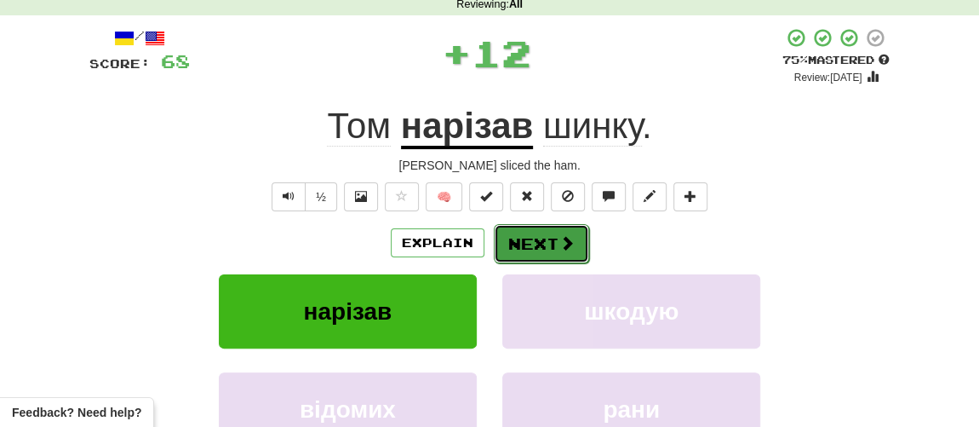
click at [553, 247] on button "Next" at bounding box center [541, 243] width 95 height 39
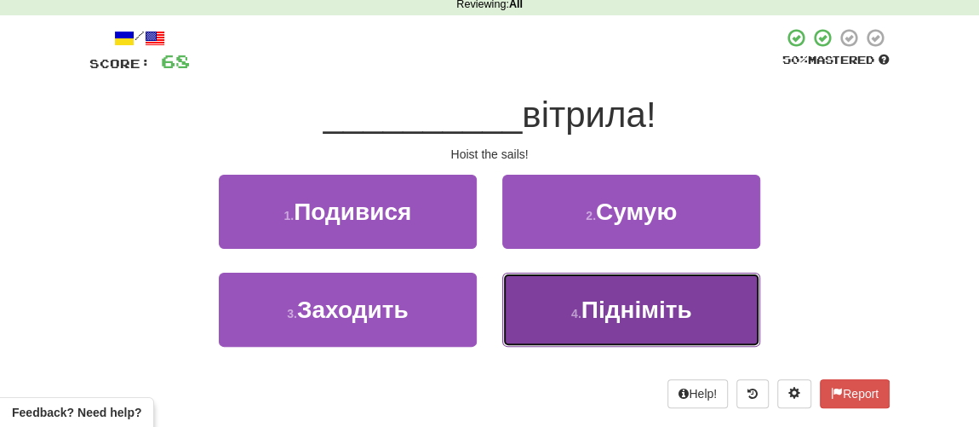
click at [596, 313] on span "Підніміть" at bounding box center [637, 309] width 111 height 26
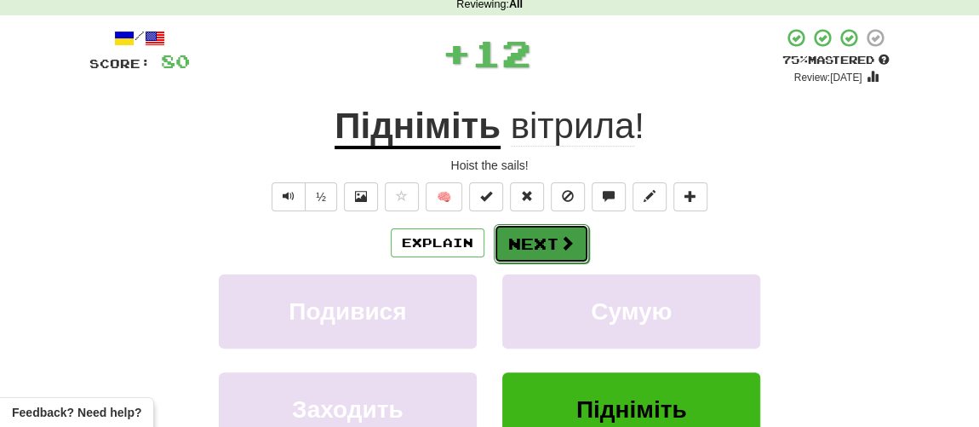
click at [531, 243] on button "Next" at bounding box center [541, 243] width 95 height 39
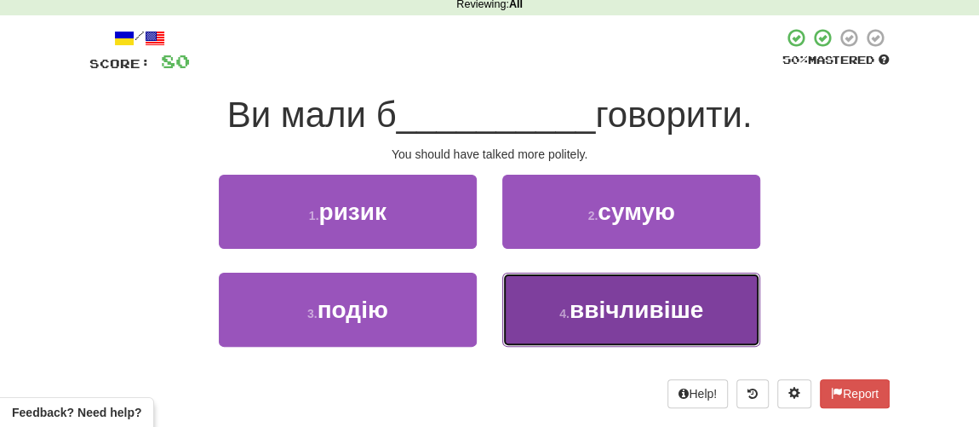
click at [577, 309] on span "ввічливіше" at bounding box center [637, 309] width 134 height 26
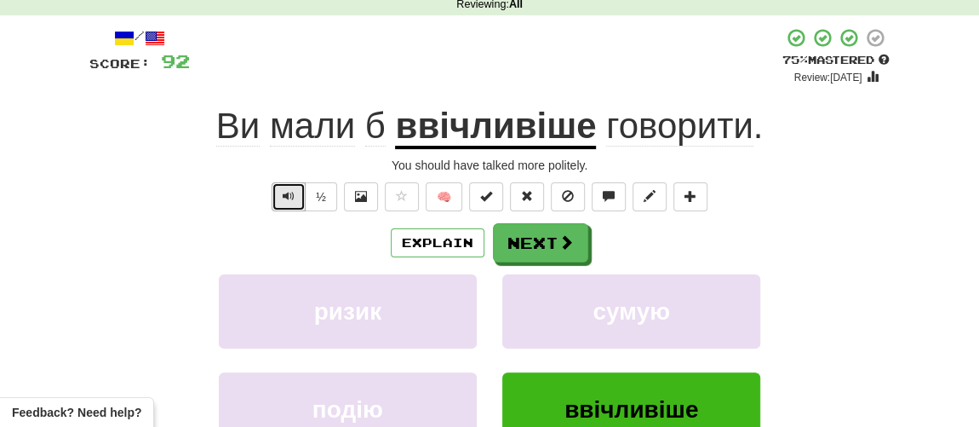
click at [281, 187] on button "Text-to-speech controls" at bounding box center [289, 196] width 34 height 29
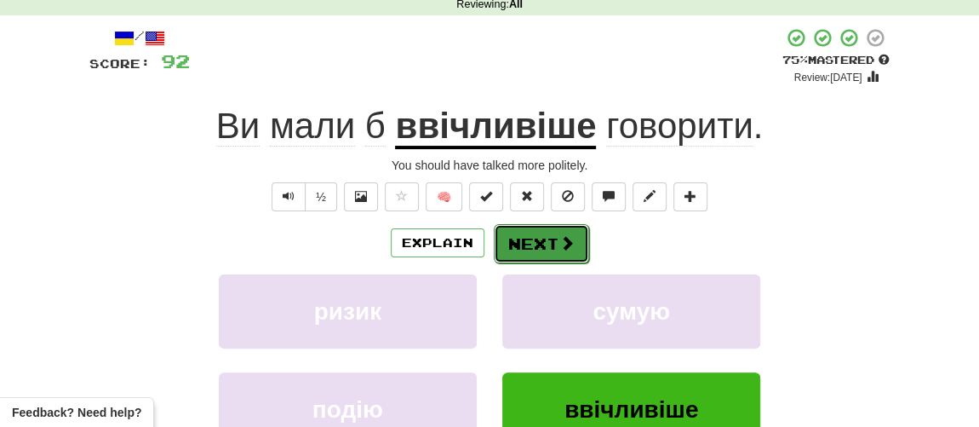
click at [543, 243] on button "Next" at bounding box center [541, 243] width 95 height 39
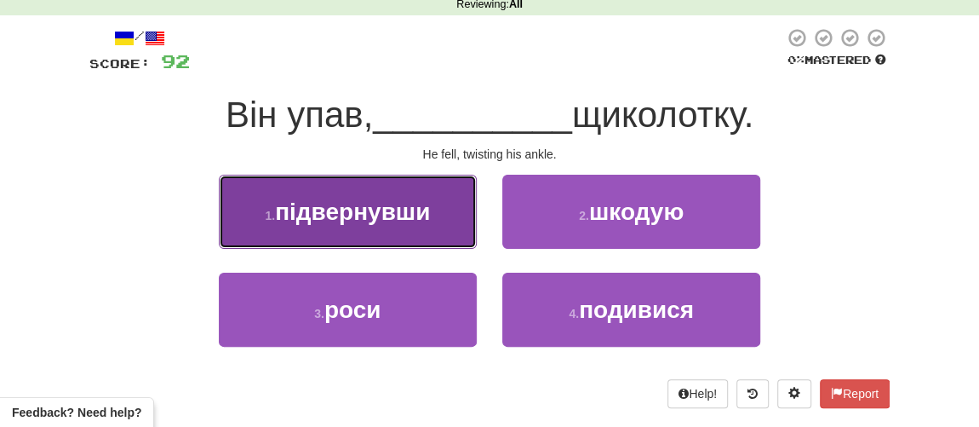
click at [363, 207] on span "підвернувши" at bounding box center [352, 211] width 155 height 26
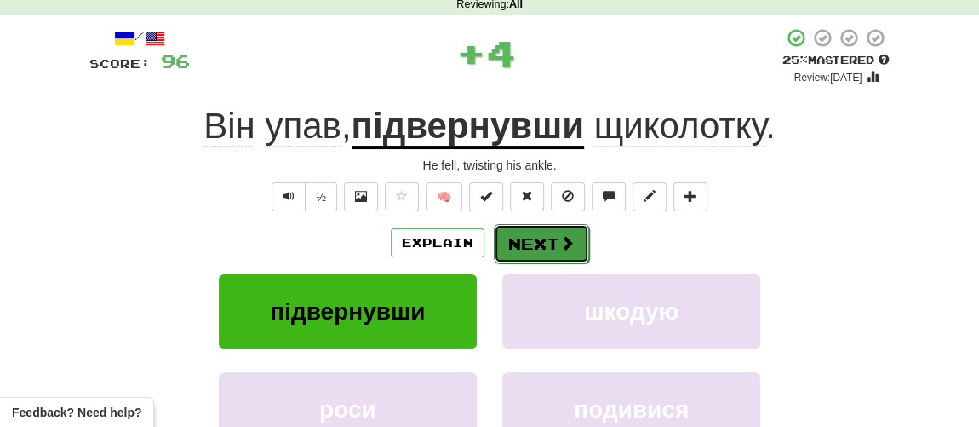
click at [542, 247] on button "Next" at bounding box center [541, 243] width 95 height 39
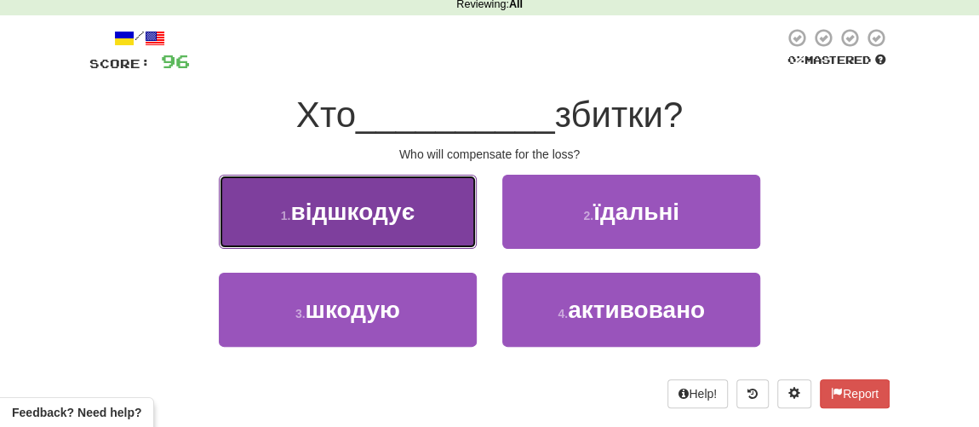
click at [379, 219] on span "відшкодує" at bounding box center [352, 211] width 124 height 26
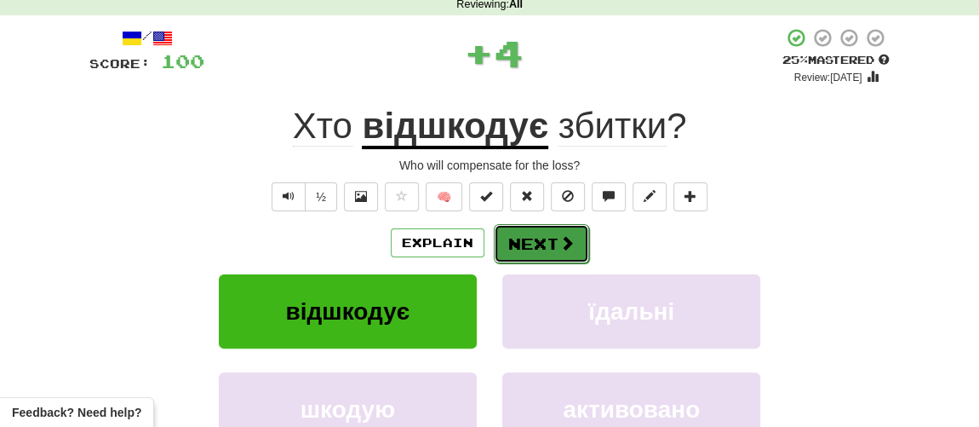
click at [519, 248] on button "Next" at bounding box center [541, 243] width 95 height 39
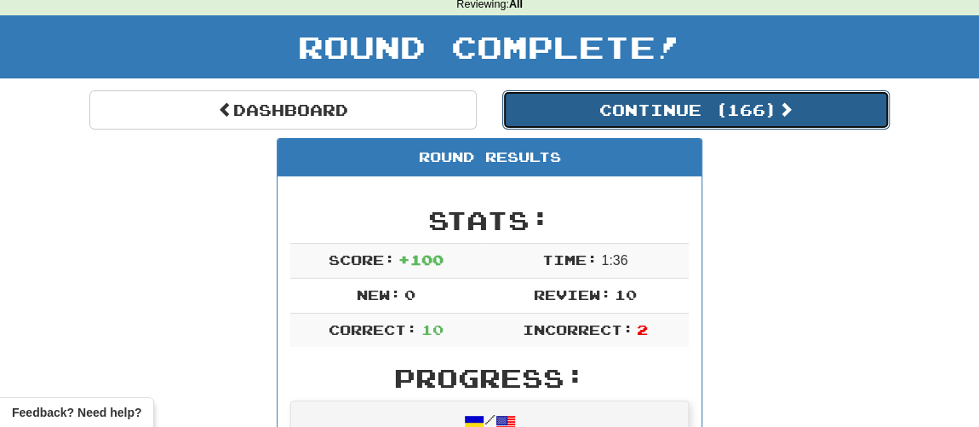
click at [616, 110] on button "Continue ( 166 )" at bounding box center [695, 109] width 387 height 39
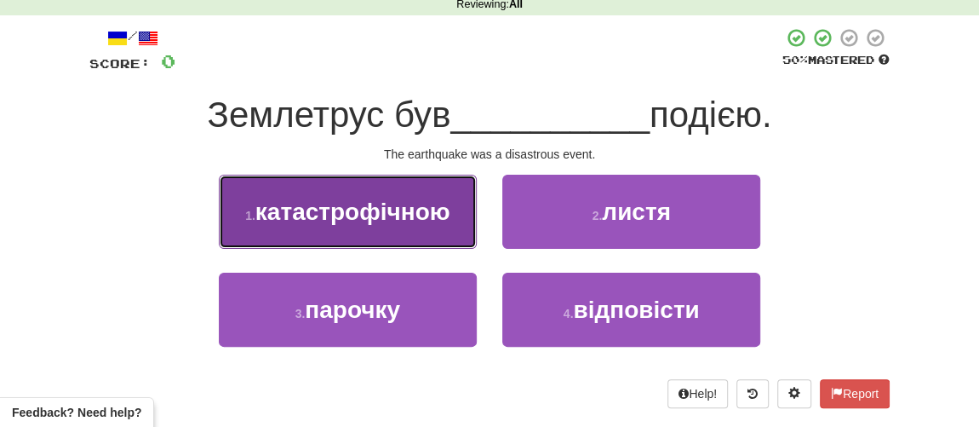
click at [342, 215] on span "катастрофічною" at bounding box center [352, 211] width 195 height 26
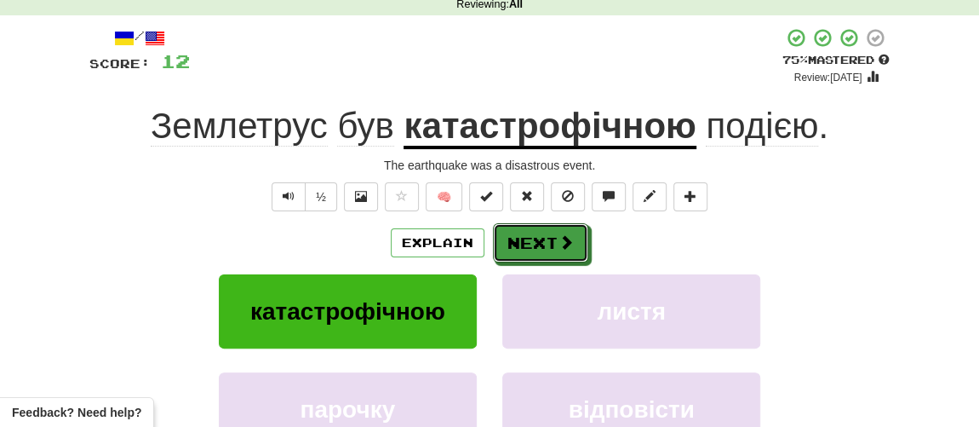
drag, startPoint x: 529, startPoint y: 243, endPoint x: 100, endPoint y: 192, distance: 431.3
click at [100, 192] on div "/ Score: 12 + 12 75 % Mastered Review: 2025-10-21 Землетрус був катастрофічною …" at bounding box center [489, 280] width 800 height 506
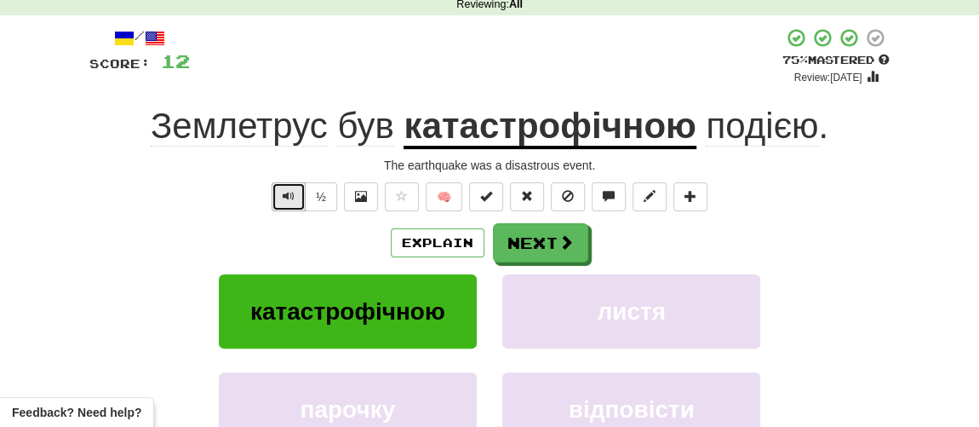
click at [290, 192] on span "Text-to-speech controls" at bounding box center [289, 196] width 12 height 12
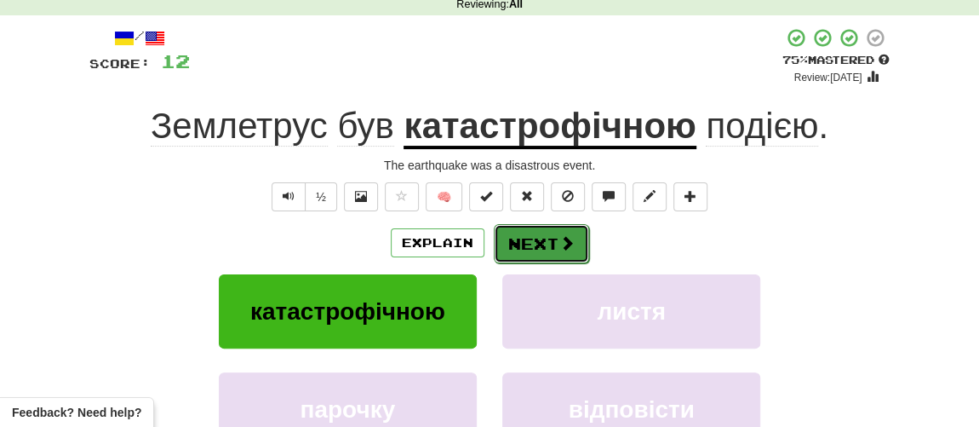
click at [530, 248] on button "Next" at bounding box center [541, 243] width 95 height 39
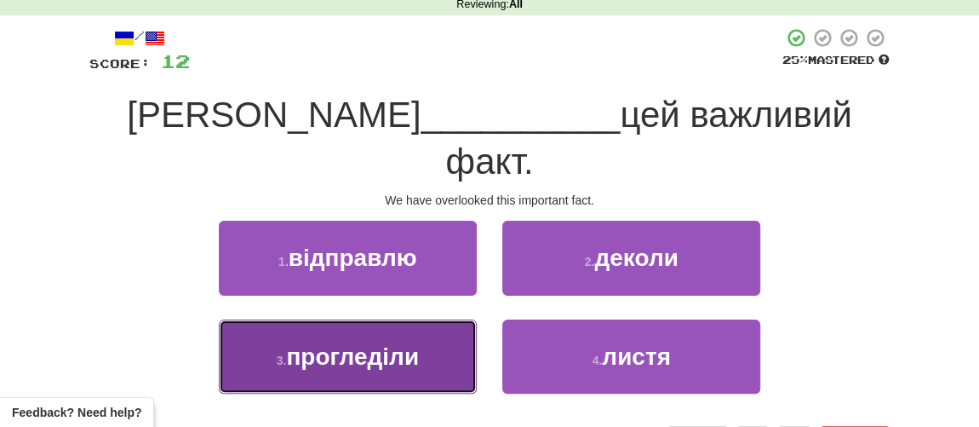
click at [353, 343] on span "прогледіли" at bounding box center [352, 356] width 133 height 26
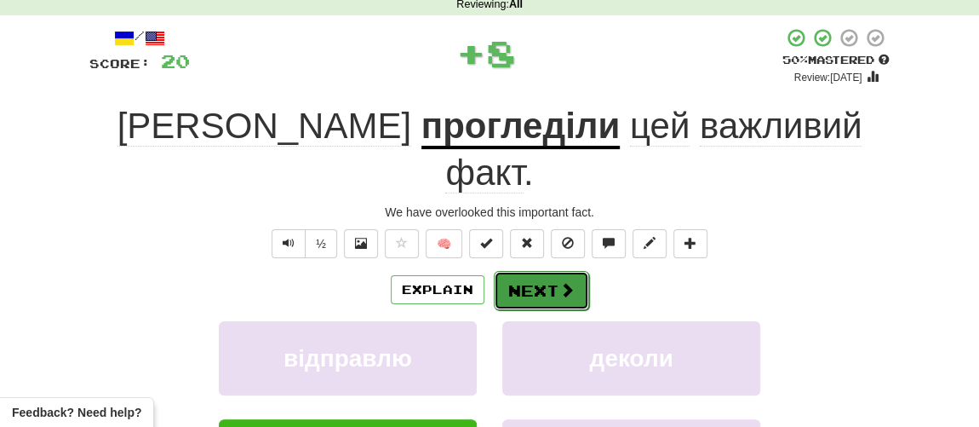
click at [555, 271] on button "Next" at bounding box center [541, 290] width 95 height 39
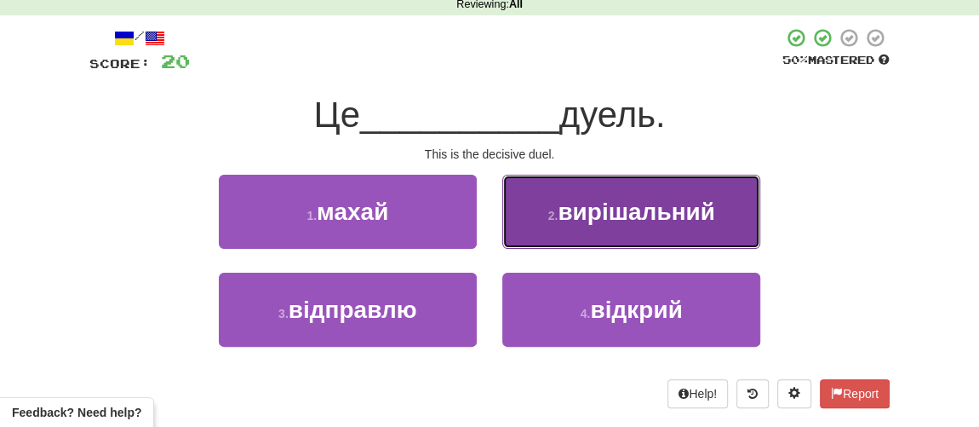
click at [565, 230] on button "2 . вирішальний" at bounding box center [631, 212] width 258 height 74
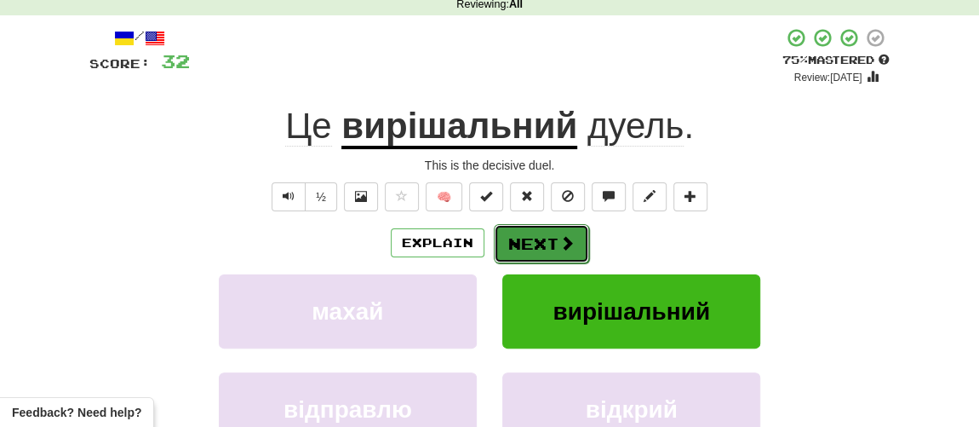
click at [522, 238] on button "Next" at bounding box center [541, 243] width 95 height 39
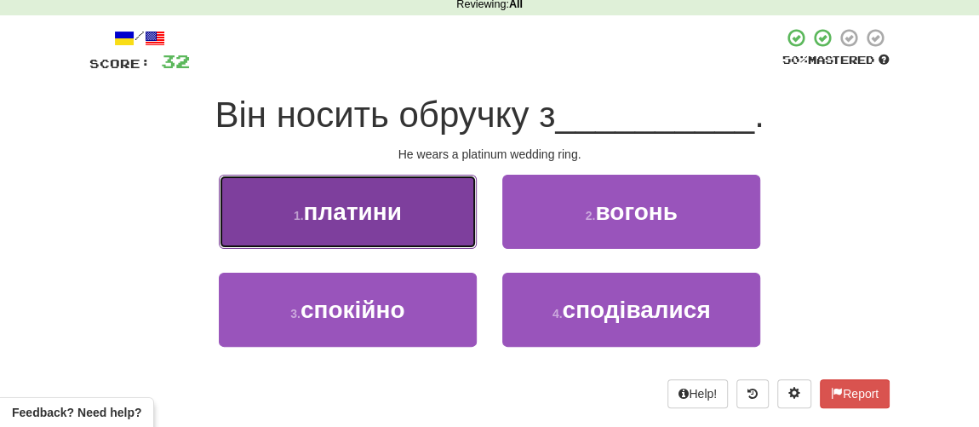
click at [330, 234] on button "1 . платини" at bounding box center [348, 212] width 258 height 74
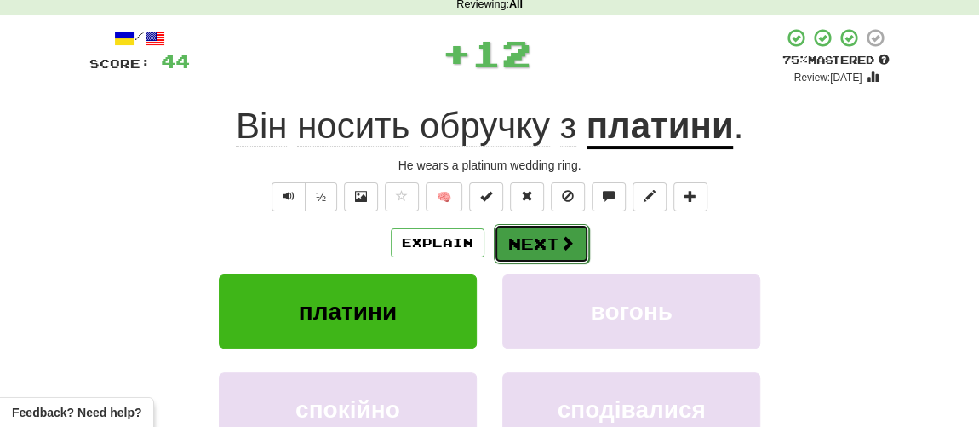
click at [518, 240] on button "Next" at bounding box center [541, 243] width 95 height 39
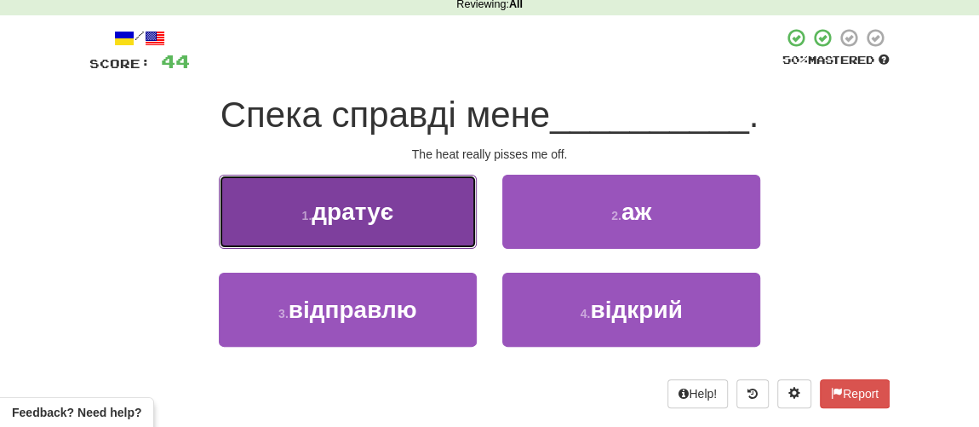
click at [365, 218] on span "дратує" at bounding box center [353, 211] width 82 height 26
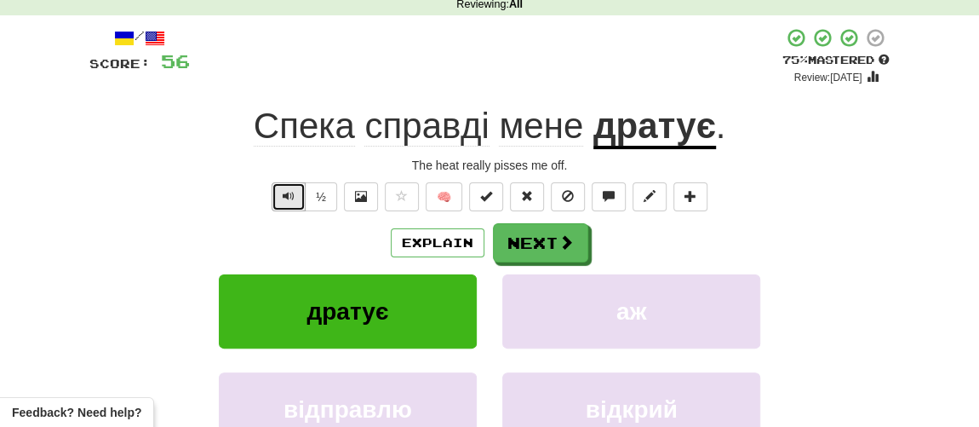
click at [291, 190] on span "Text-to-speech controls" at bounding box center [289, 196] width 12 height 12
click at [318, 188] on button "½" at bounding box center [321, 196] width 32 height 29
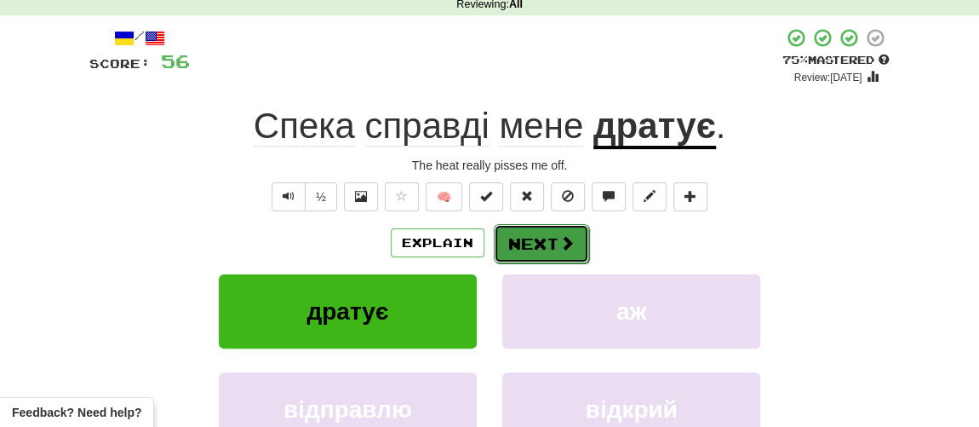
click at [524, 243] on button "Next" at bounding box center [541, 243] width 95 height 39
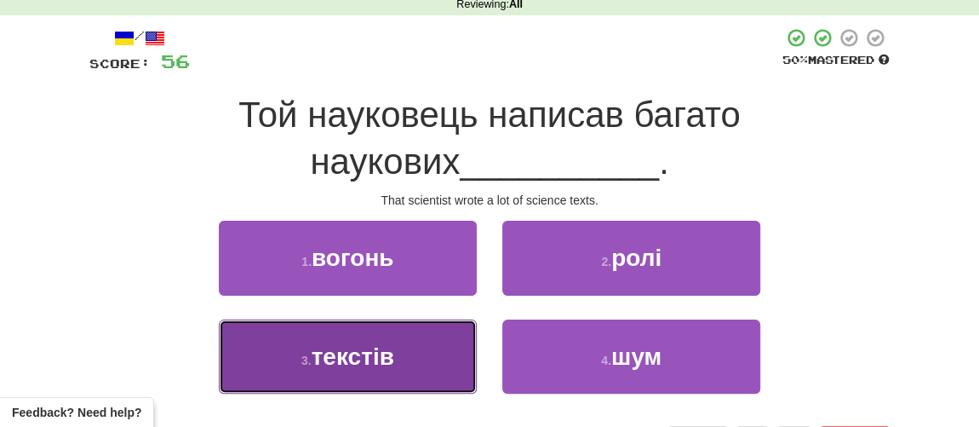
click at [367, 357] on span "текстів" at bounding box center [353, 356] width 83 height 26
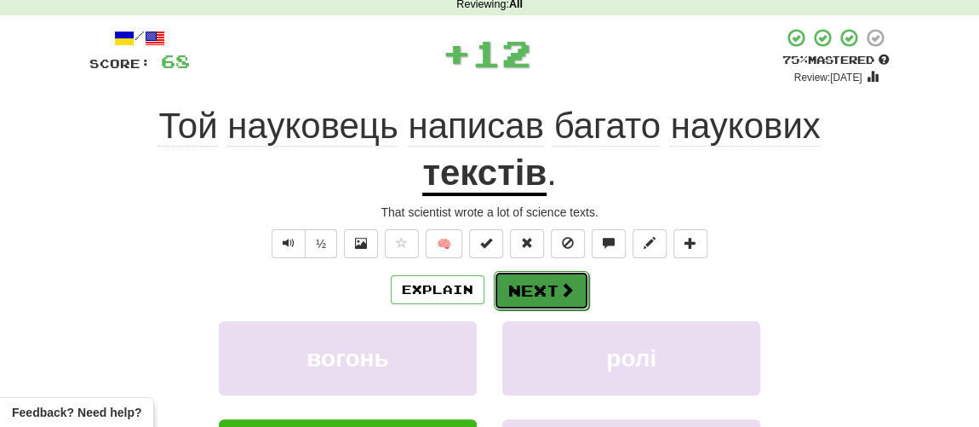
click at [538, 294] on button "Next" at bounding box center [541, 290] width 95 height 39
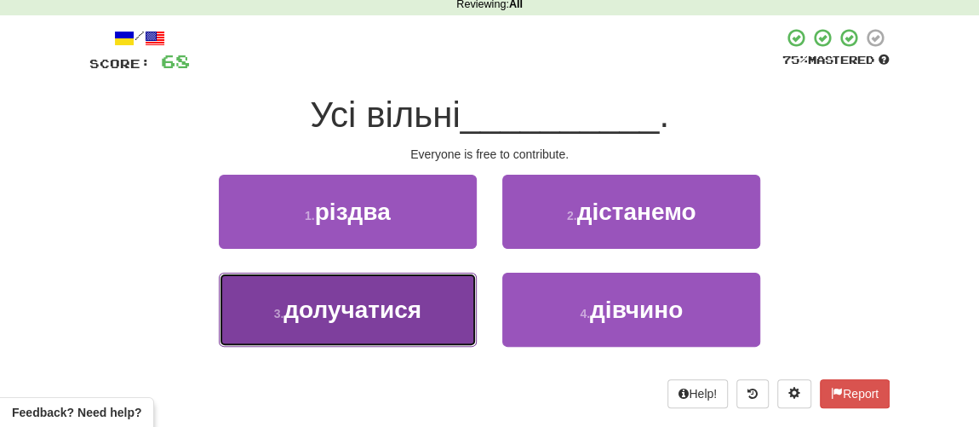
click at [363, 310] on span "долучатися" at bounding box center [353, 309] width 138 height 26
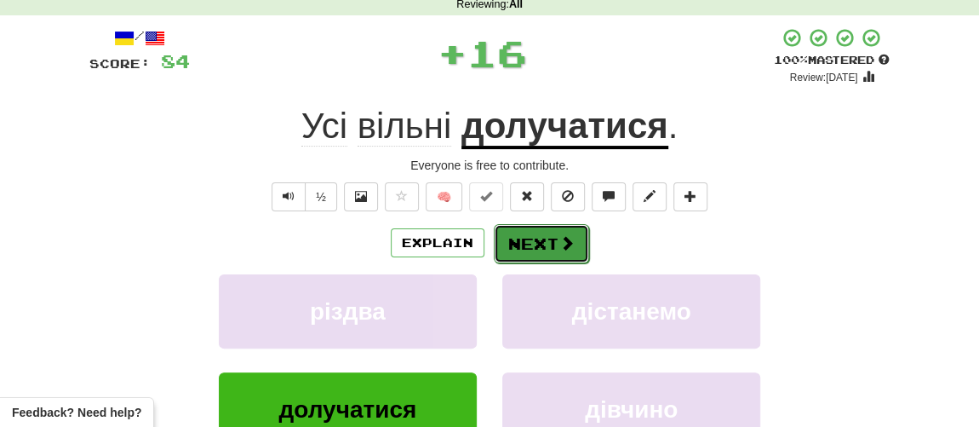
click at [521, 248] on button "Next" at bounding box center [541, 243] width 95 height 39
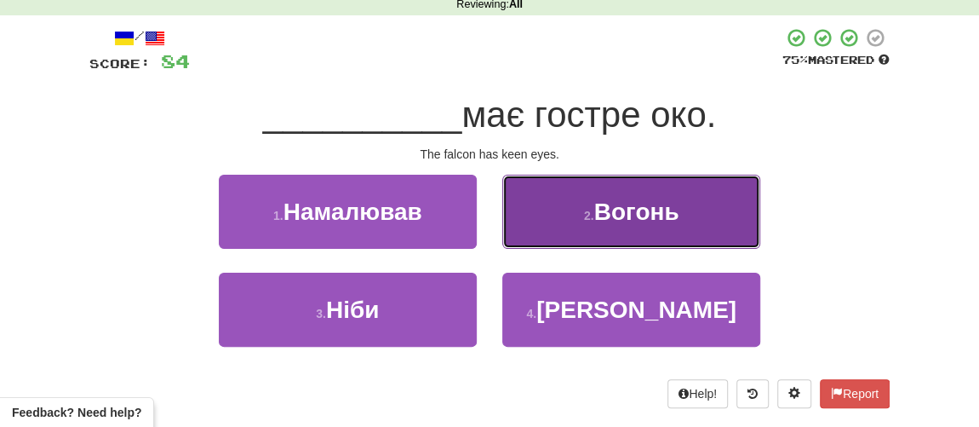
click at [563, 226] on button "2 . Вогонь" at bounding box center [631, 212] width 258 height 74
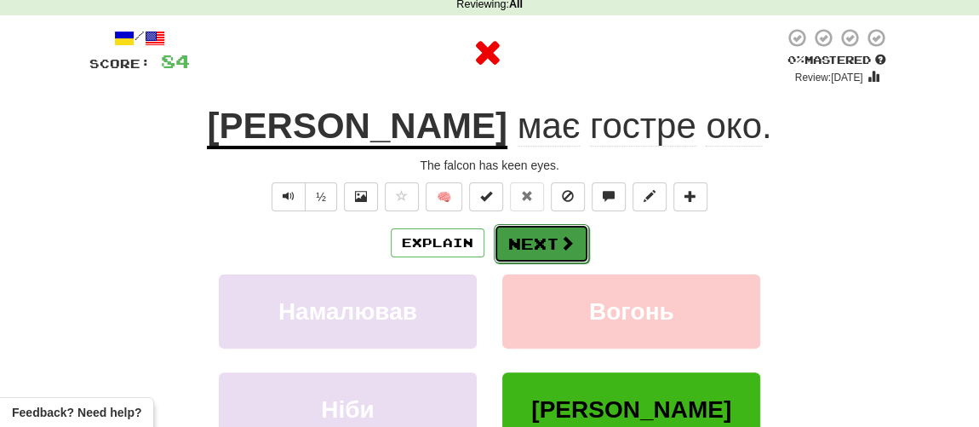
click at [517, 236] on button "Next" at bounding box center [541, 243] width 95 height 39
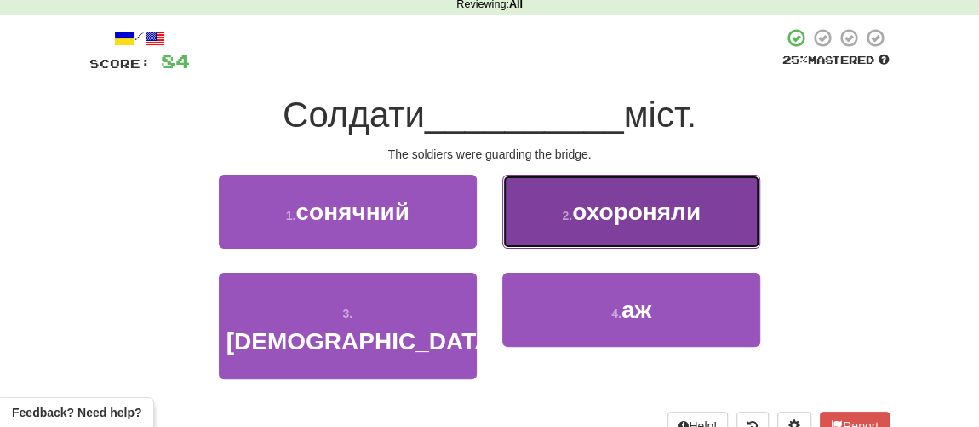
click at [583, 215] on span "охороняли" at bounding box center [636, 211] width 129 height 26
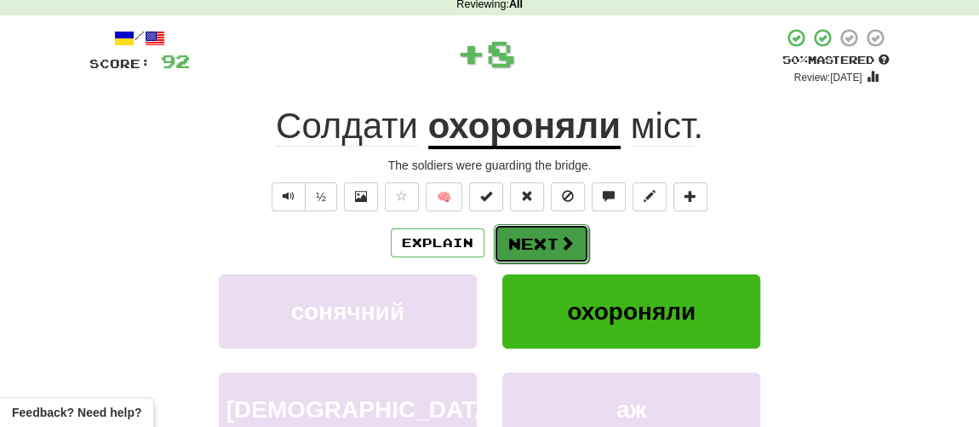
click at [527, 242] on button "Next" at bounding box center [541, 243] width 95 height 39
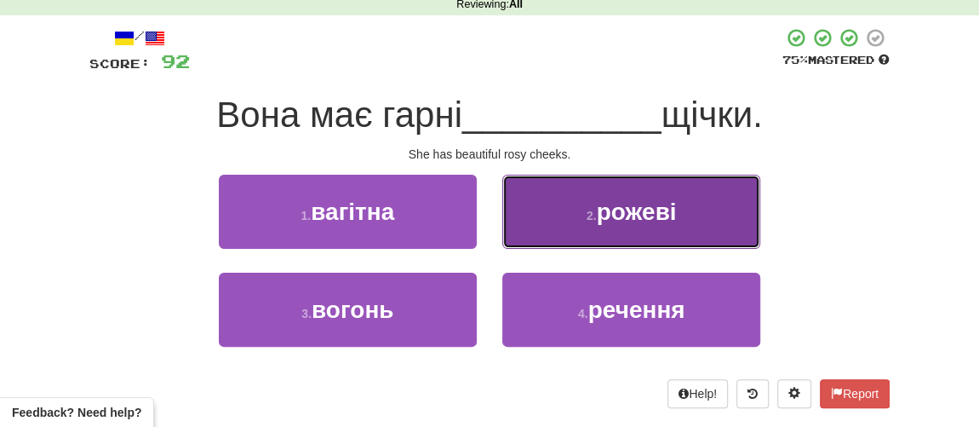
click at [626, 218] on span "рожеві" at bounding box center [637, 211] width 80 height 26
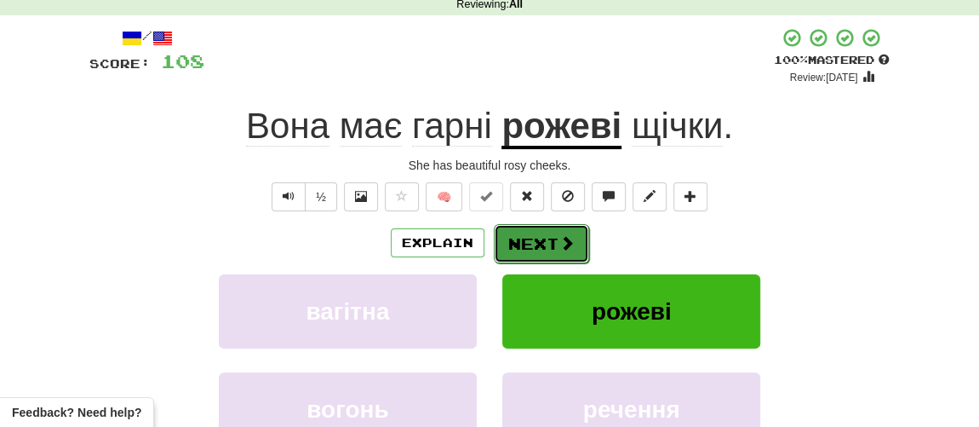
click at [542, 249] on button "Next" at bounding box center [541, 243] width 95 height 39
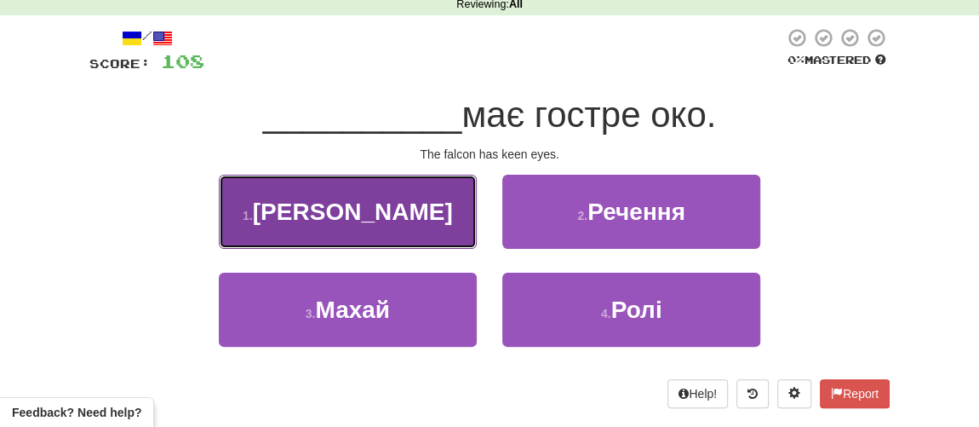
click at [361, 219] on span "Сокіл" at bounding box center [353, 211] width 200 height 26
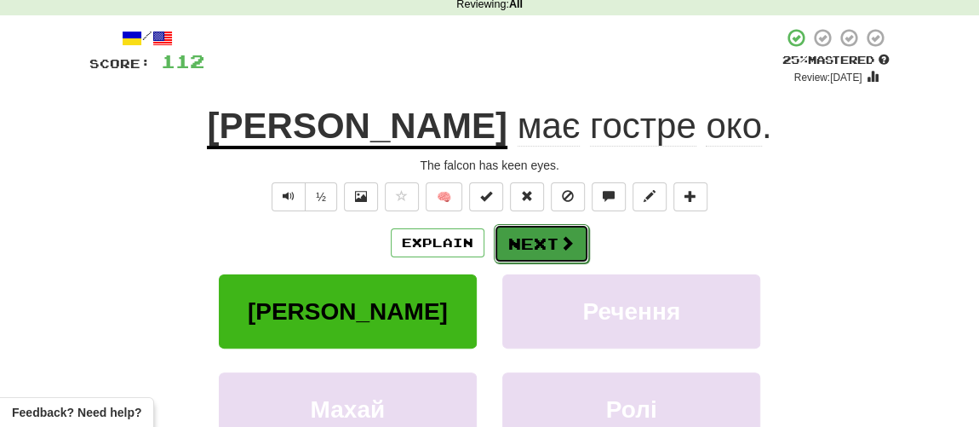
click at [526, 244] on button "Next" at bounding box center [541, 243] width 95 height 39
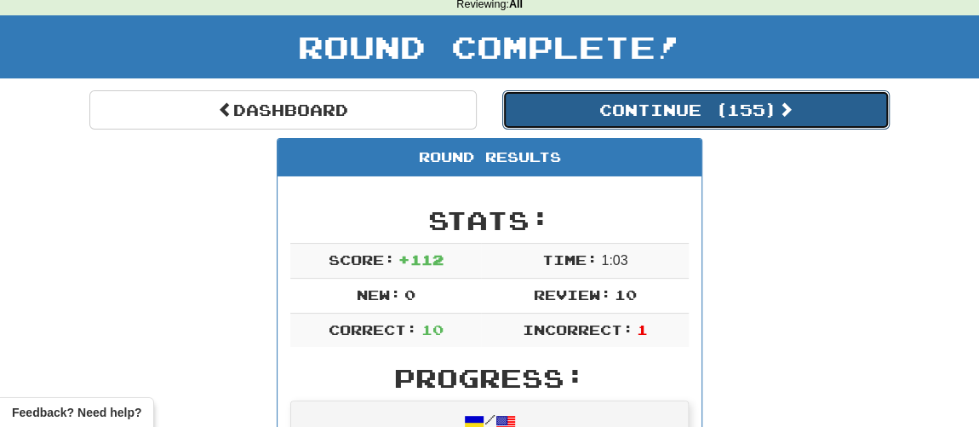
click at [627, 105] on button "Continue ( 155 )" at bounding box center [695, 109] width 387 height 39
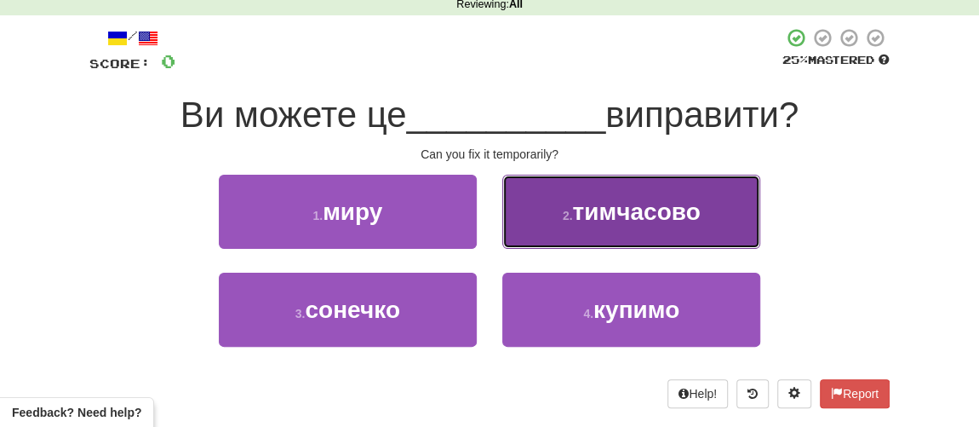
click at [593, 201] on span "тимчасово" at bounding box center [636, 211] width 128 height 26
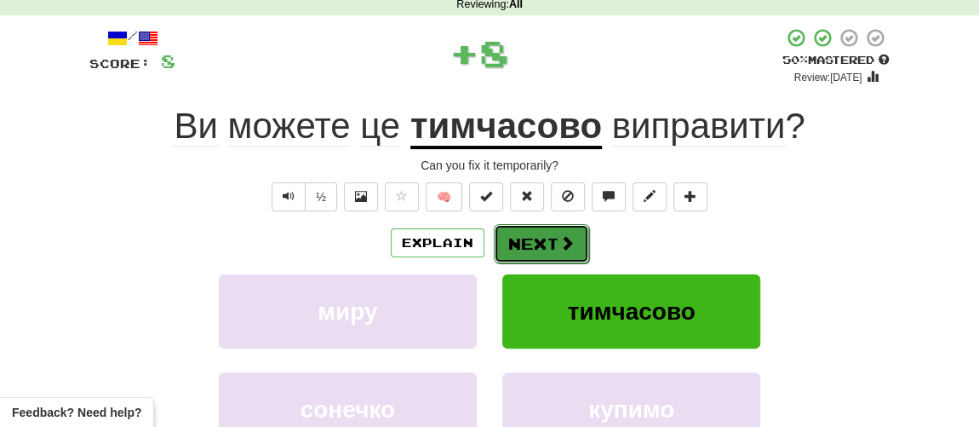
click at [535, 235] on button "Next" at bounding box center [541, 243] width 95 height 39
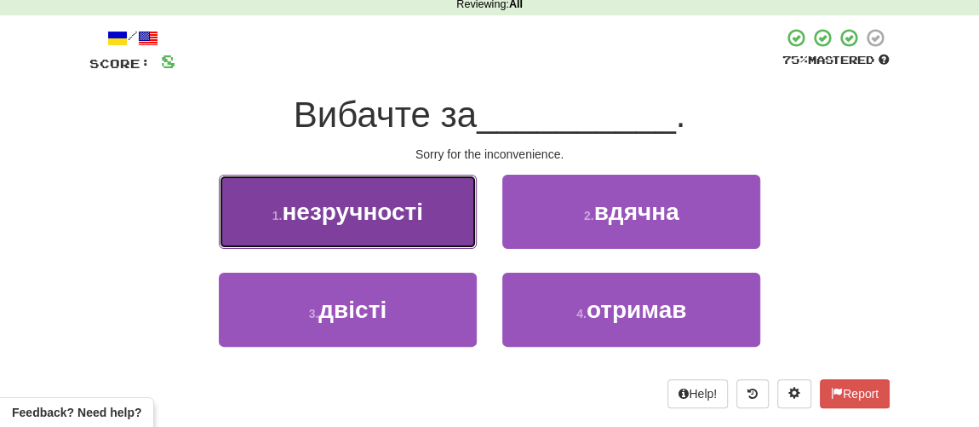
click at [394, 221] on span "незручності" at bounding box center [352, 211] width 141 height 26
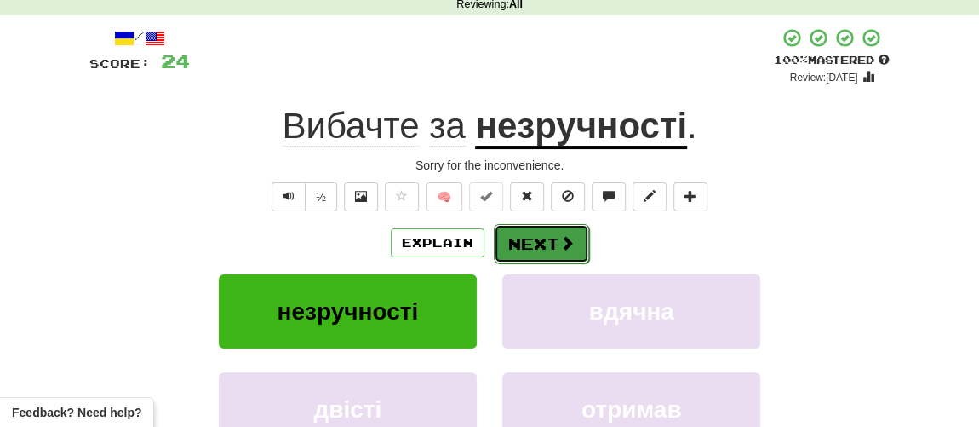
click at [512, 244] on button "Next" at bounding box center [541, 243] width 95 height 39
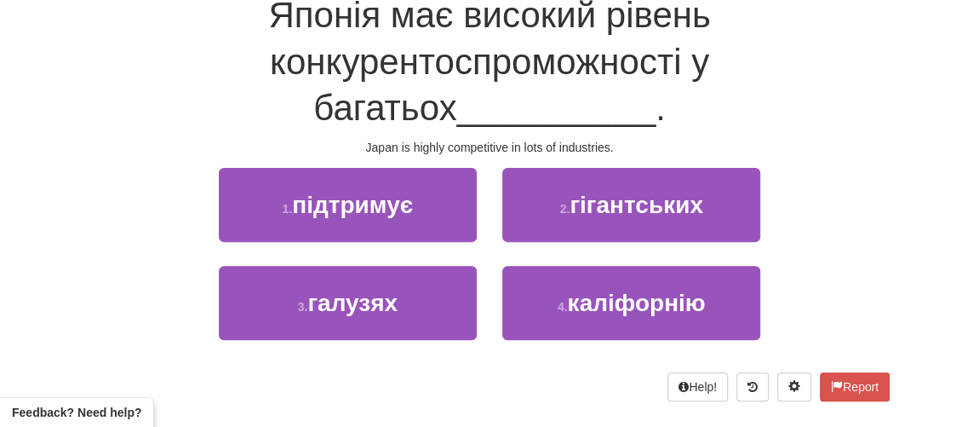
scroll to position [154, 0]
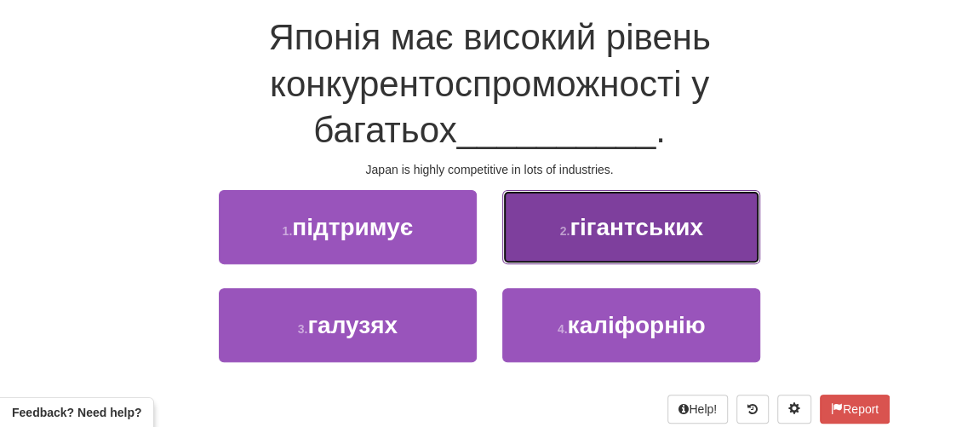
click at [610, 239] on button "2 . гігантських" at bounding box center [631, 227] width 258 height 74
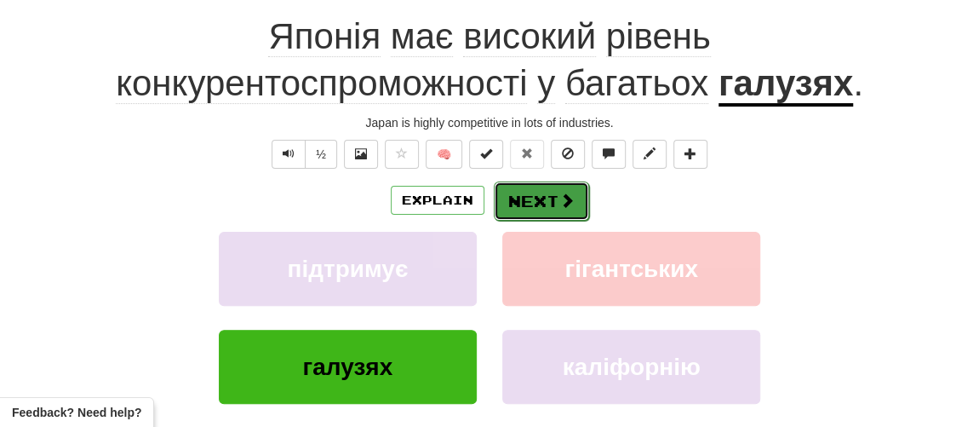
click at [539, 208] on button "Next" at bounding box center [541, 200] width 95 height 39
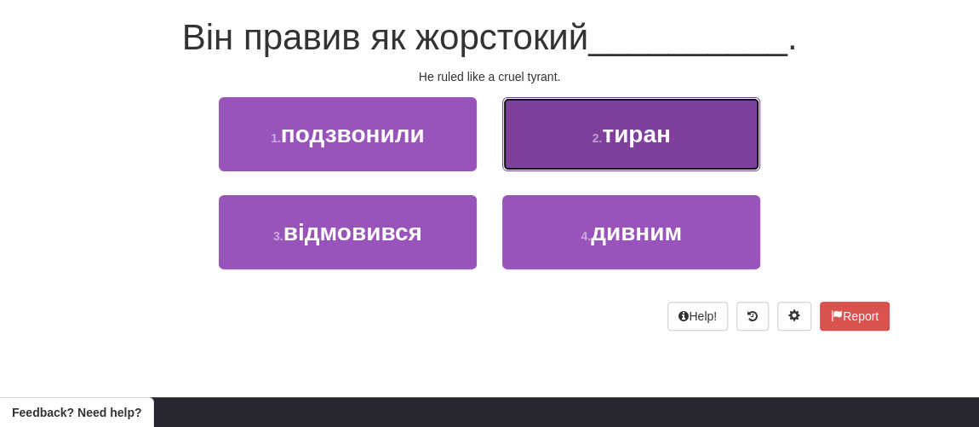
click at [656, 133] on span "тиран" at bounding box center [636, 134] width 69 height 26
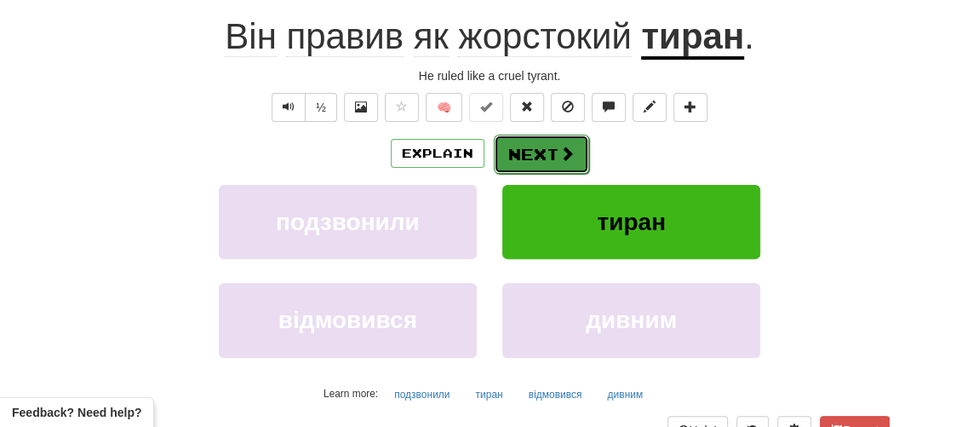
click at [530, 169] on button "Next" at bounding box center [541, 154] width 95 height 39
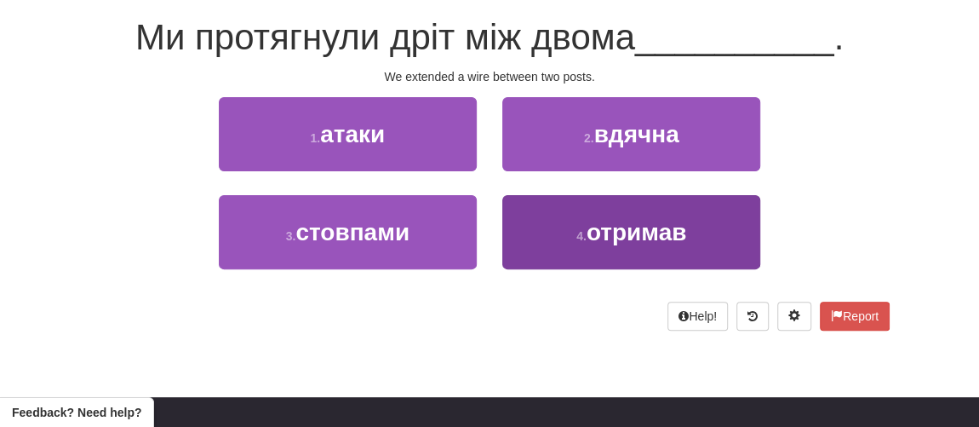
scroll to position [77, 0]
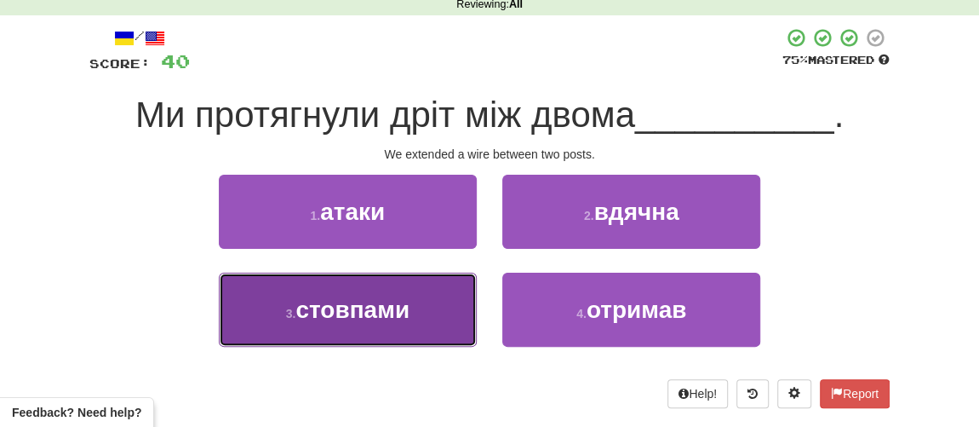
click at [361, 306] on span "стовпами" at bounding box center [352, 309] width 114 height 26
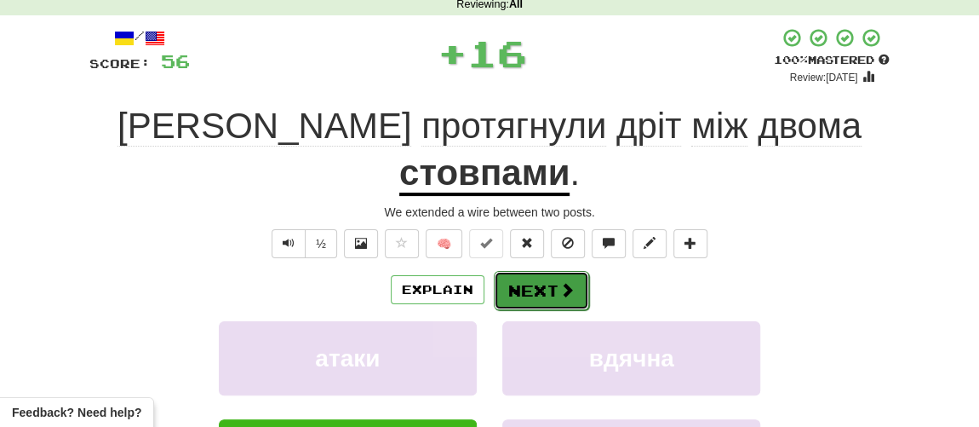
click at [544, 271] on button "Next" at bounding box center [541, 290] width 95 height 39
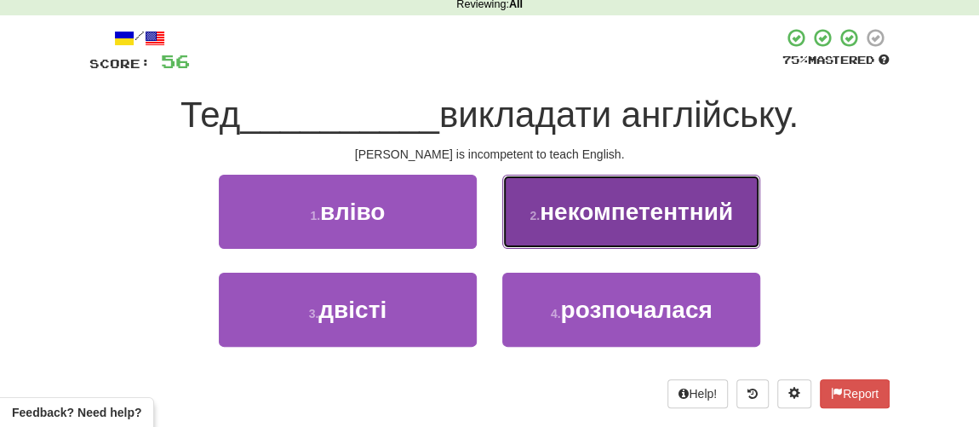
click at [607, 224] on button "2 . некомпетентний" at bounding box center [631, 212] width 258 height 74
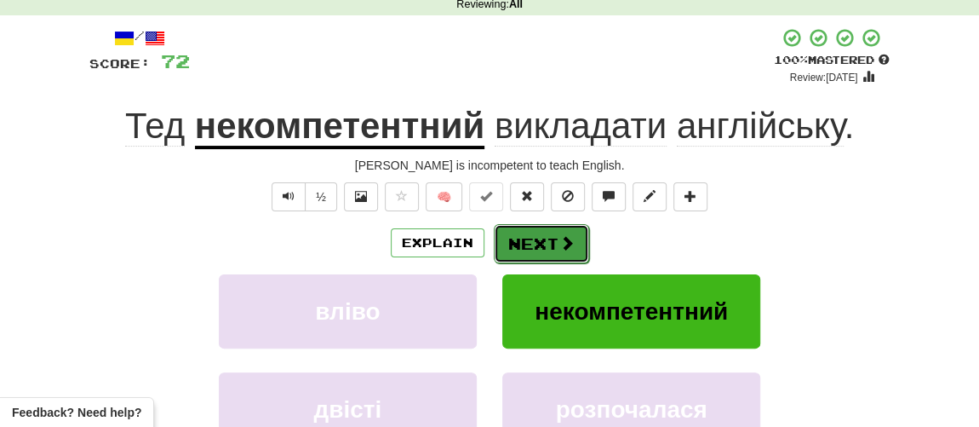
click at [548, 245] on button "Next" at bounding box center [541, 243] width 95 height 39
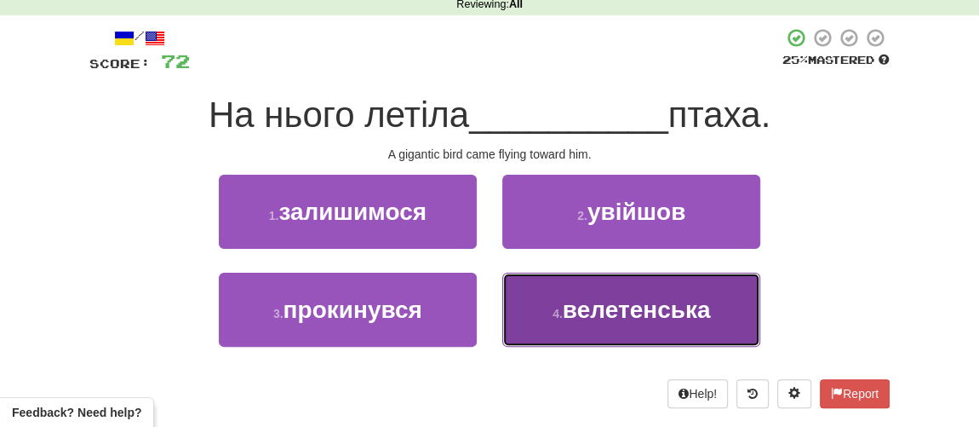
click at [568, 307] on span "велетенська" at bounding box center [637, 309] width 148 height 26
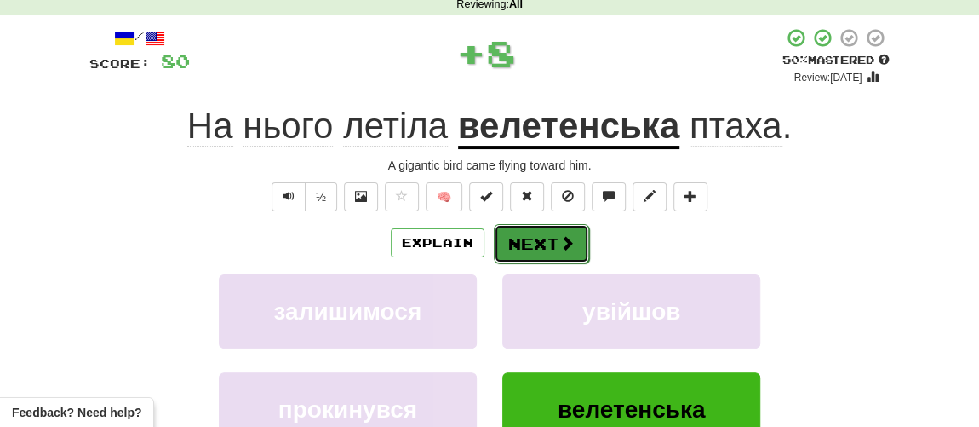
click at [517, 246] on button "Next" at bounding box center [541, 243] width 95 height 39
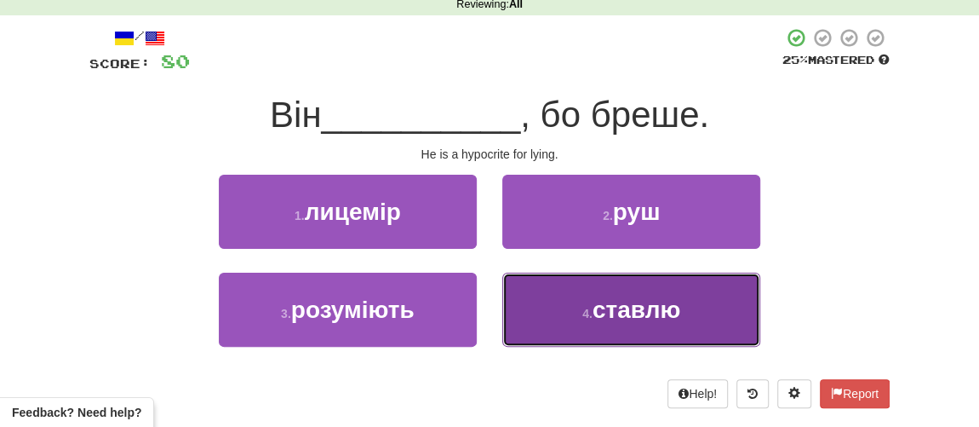
click at [603, 306] on span "ставлю" at bounding box center [637, 309] width 88 height 26
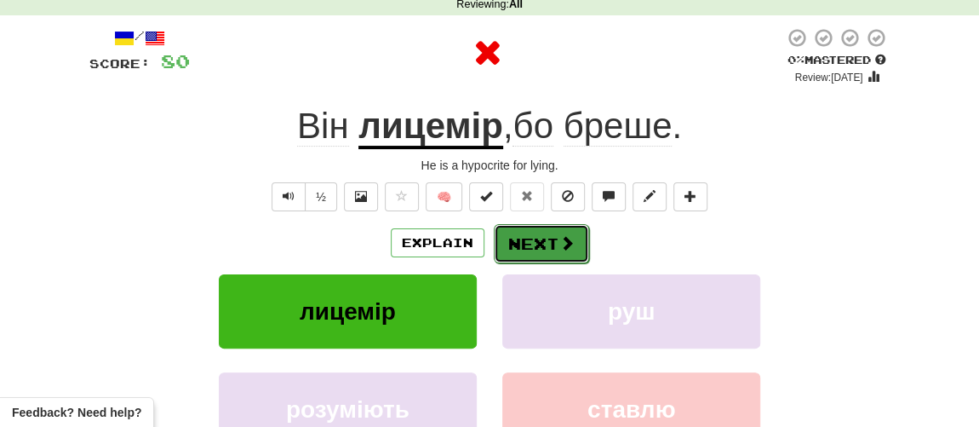
click at [551, 249] on button "Next" at bounding box center [541, 243] width 95 height 39
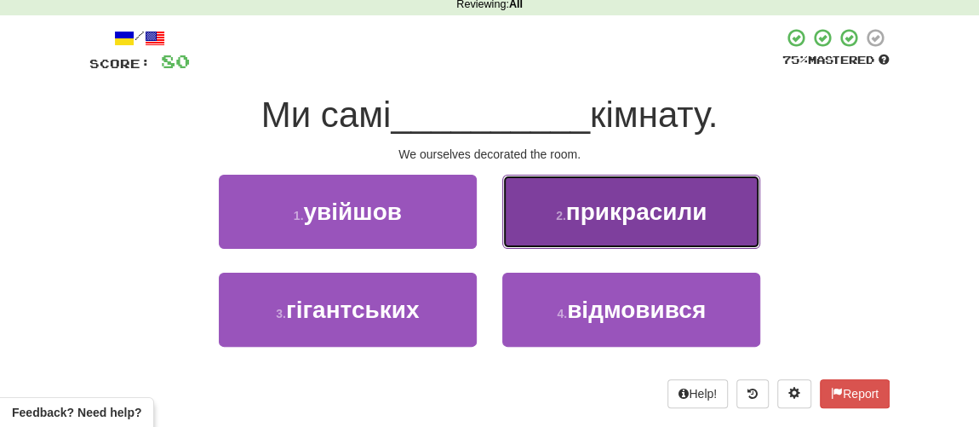
click at [587, 233] on button "2 . прикрасили" at bounding box center [631, 212] width 258 height 74
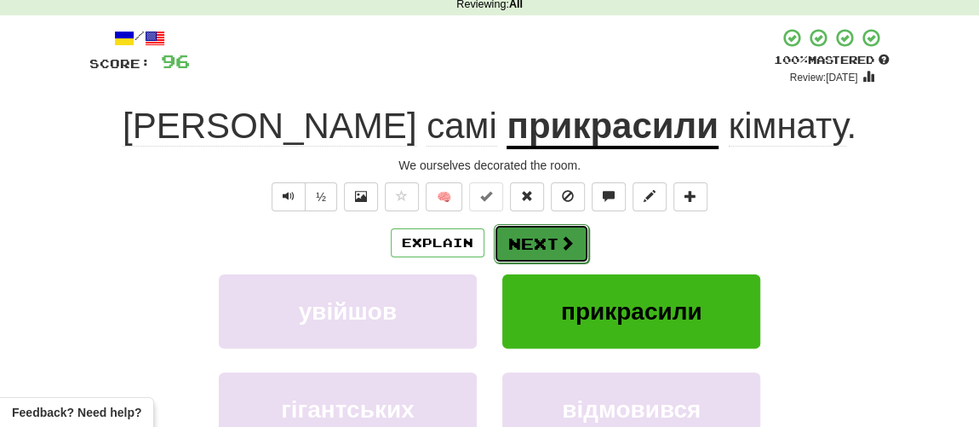
click at [536, 238] on button "Next" at bounding box center [541, 243] width 95 height 39
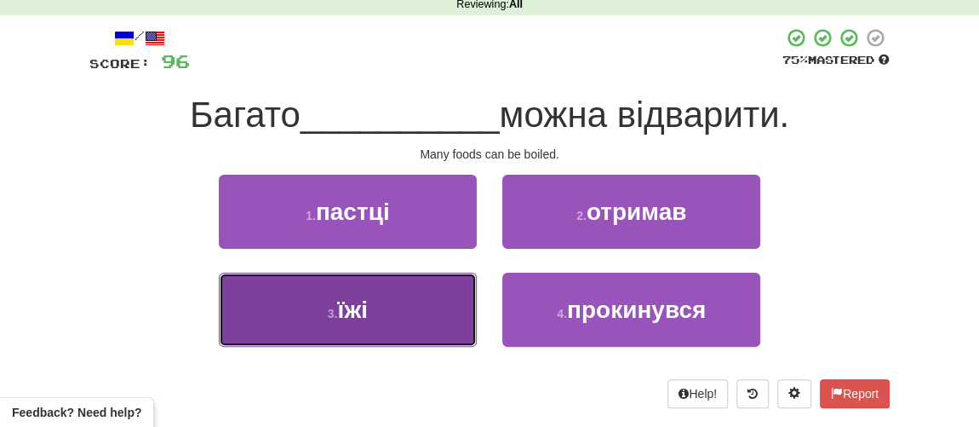
click at [347, 323] on button "3 . їжі" at bounding box center [348, 309] width 258 height 74
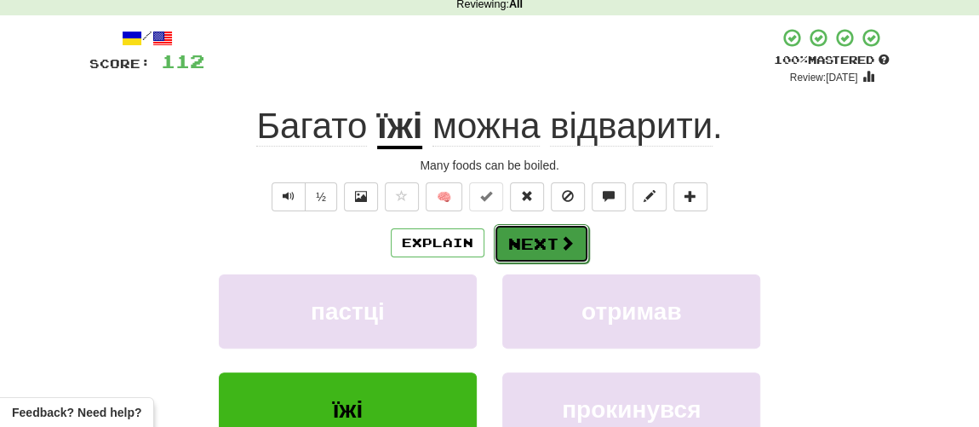
click at [528, 244] on button "Next" at bounding box center [541, 243] width 95 height 39
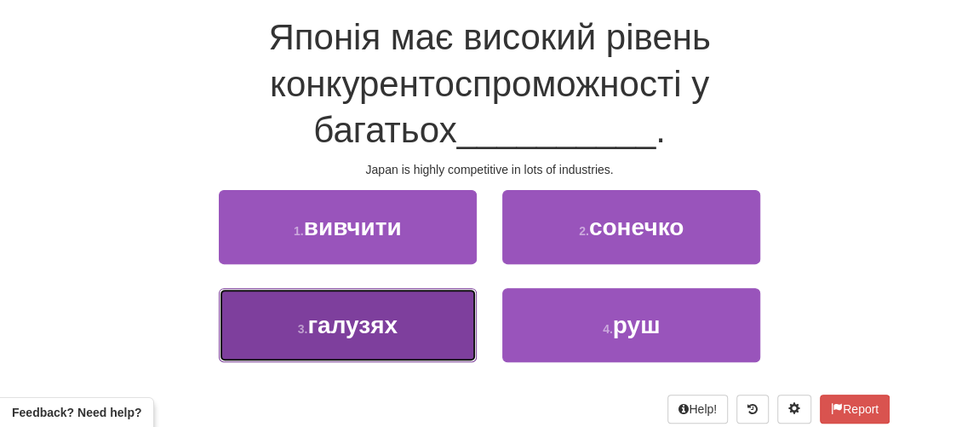
click at [329, 324] on span "галузях" at bounding box center [352, 325] width 90 height 26
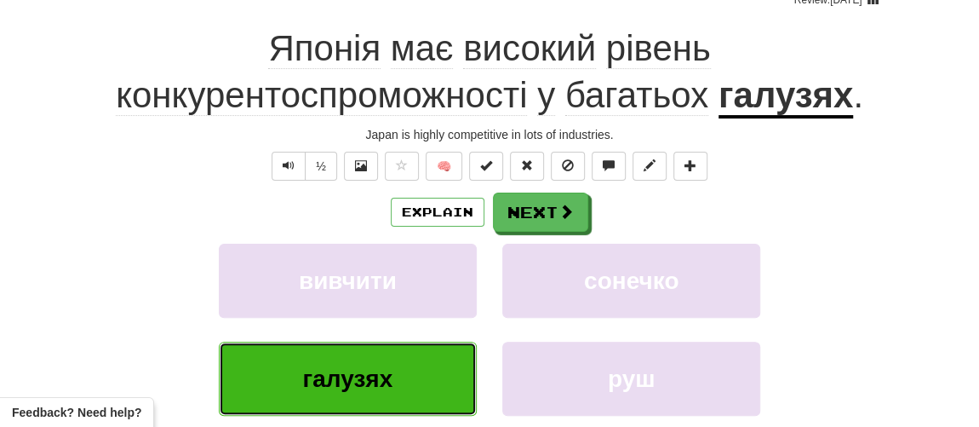
scroll to position [166, 0]
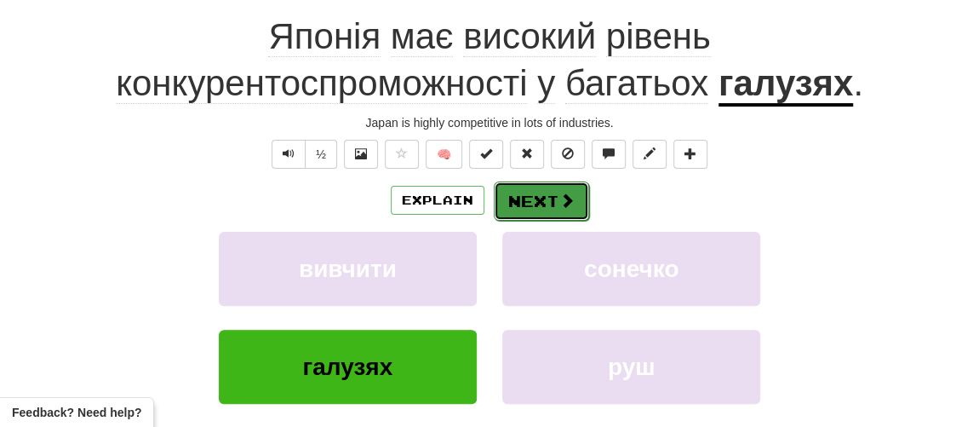
click at [546, 211] on button "Next" at bounding box center [541, 200] width 95 height 39
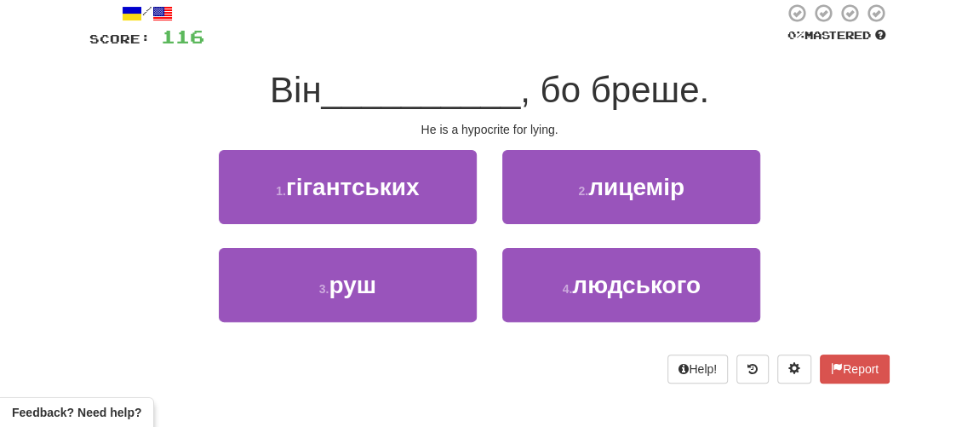
scroll to position [77, 0]
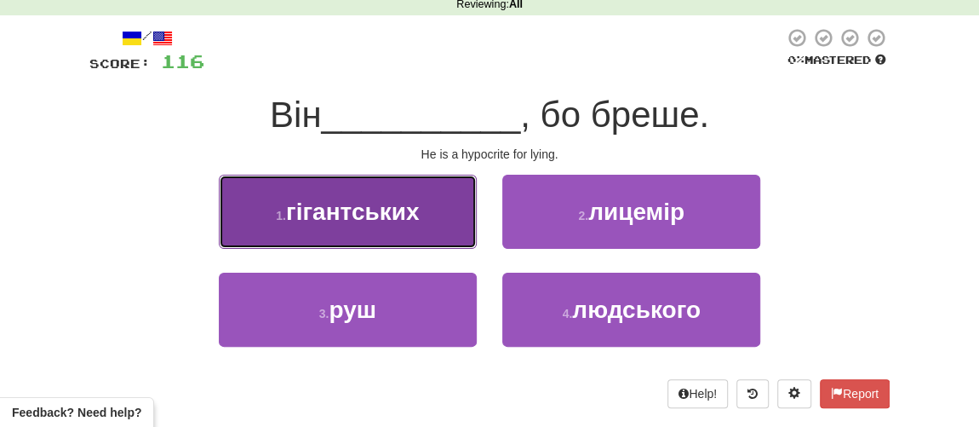
click at [347, 220] on span "гігантських" at bounding box center [353, 211] width 134 height 26
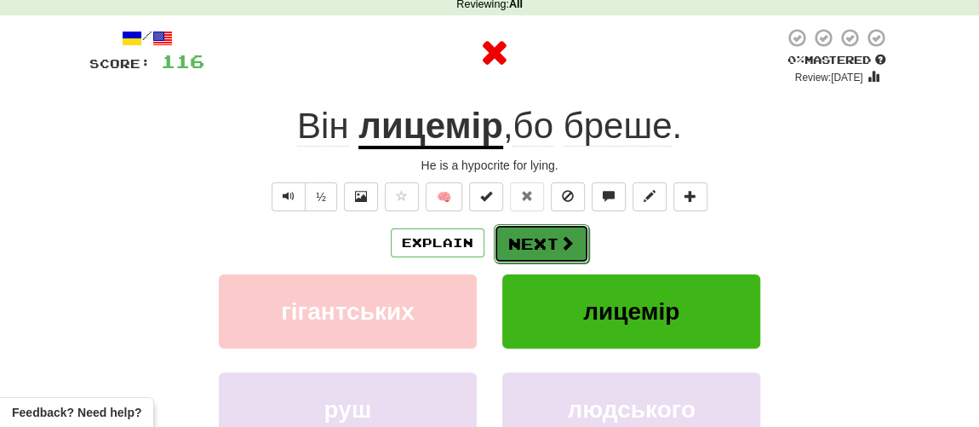
click at [517, 246] on button "Next" at bounding box center [541, 243] width 95 height 39
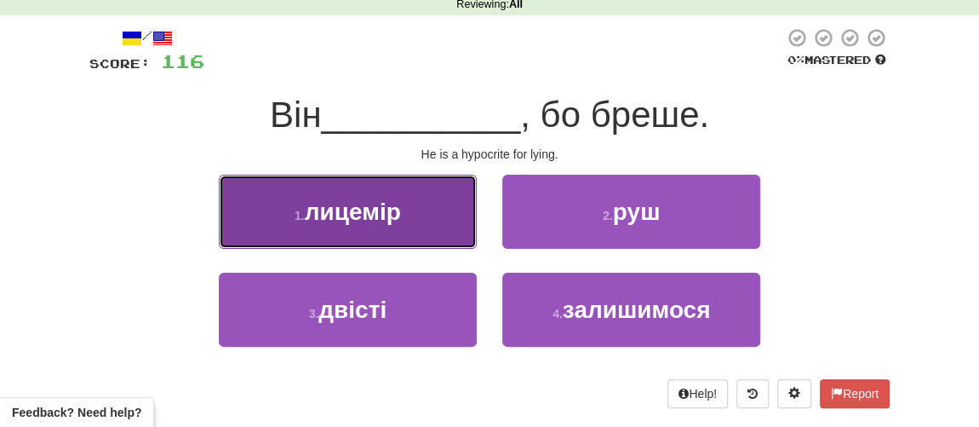
click at [383, 212] on span "лицемір" at bounding box center [353, 211] width 96 height 26
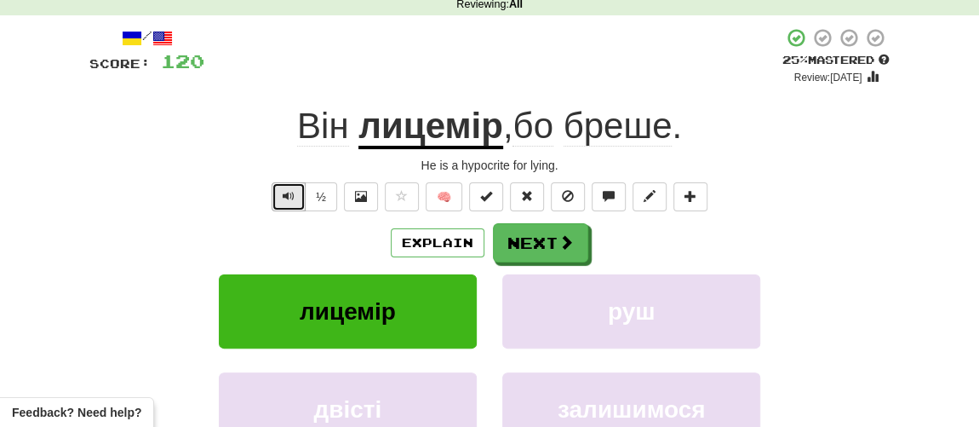
click at [288, 186] on button "Text-to-speech controls" at bounding box center [289, 196] width 34 height 29
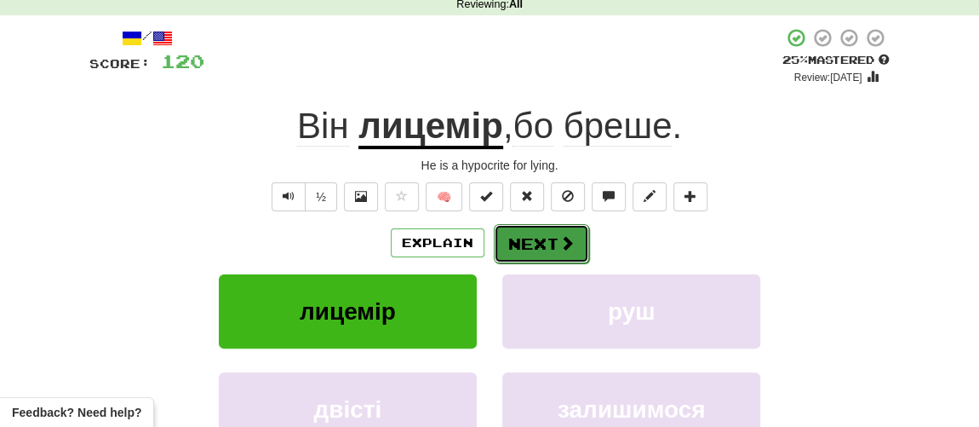
click at [525, 244] on button "Next" at bounding box center [541, 243] width 95 height 39
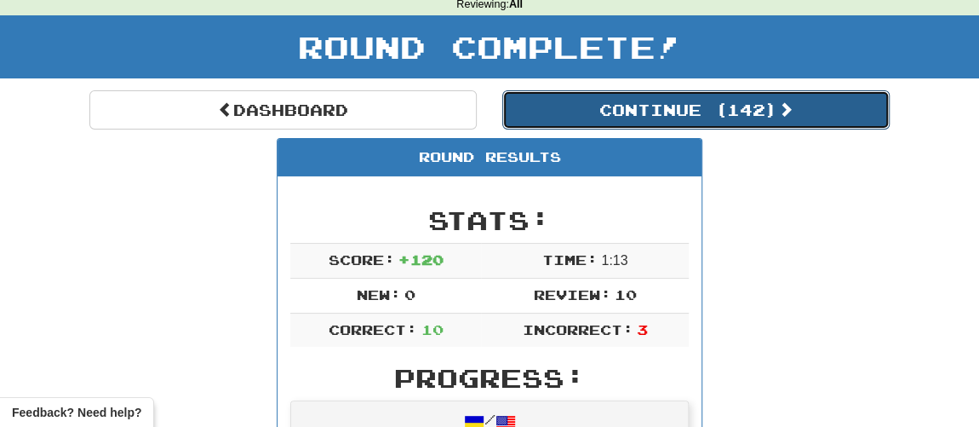
click at [634, 105] on button "Continue ( 142 )" at bounding box center [695, 109] width 387 height 39
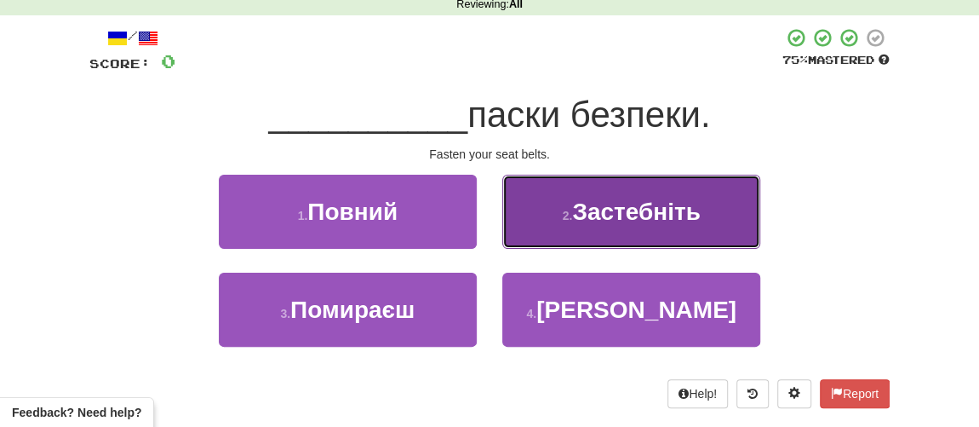
click at [614, 211] on span "Застебніть" at bounding box center [636, 211] width 129 height 26
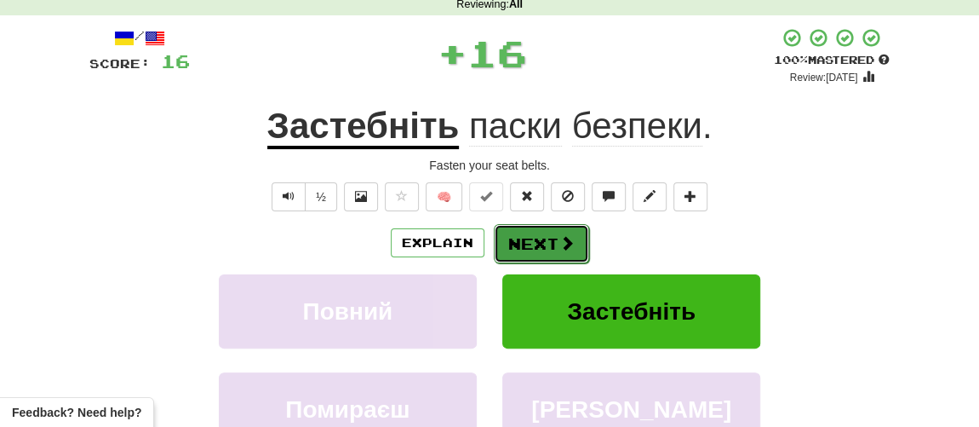
click at [534, 232] on button "Next" at bounding box center [541, 243] width 95 height 39
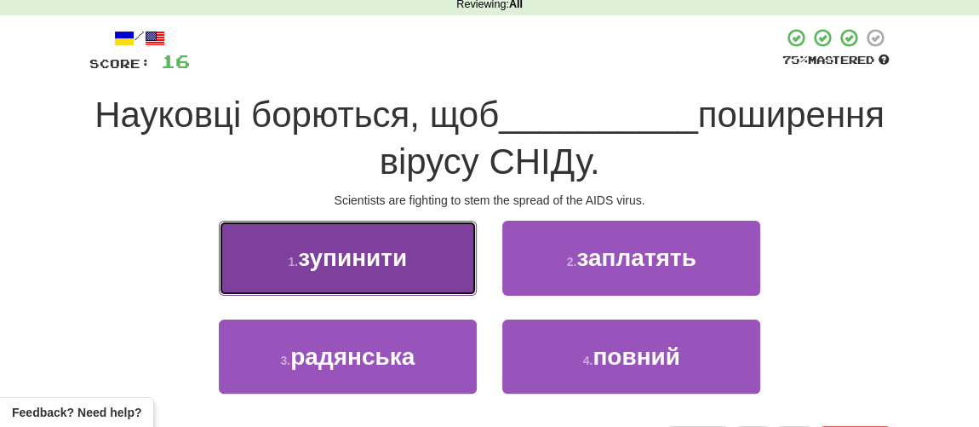
click at [399, 259] on span "зупинити" at bounding box center [352, 257] width 109 height 26
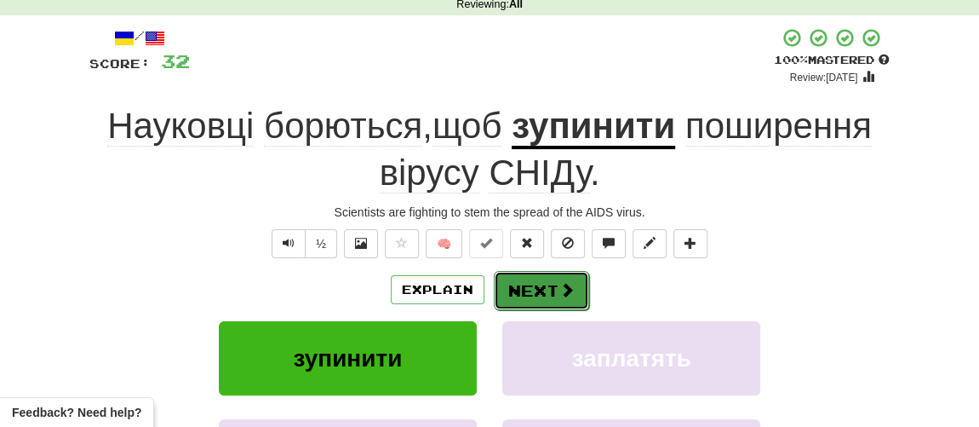
click at [546, 290] on button "Next" at bounding box center [541, 290] width 95 height 39
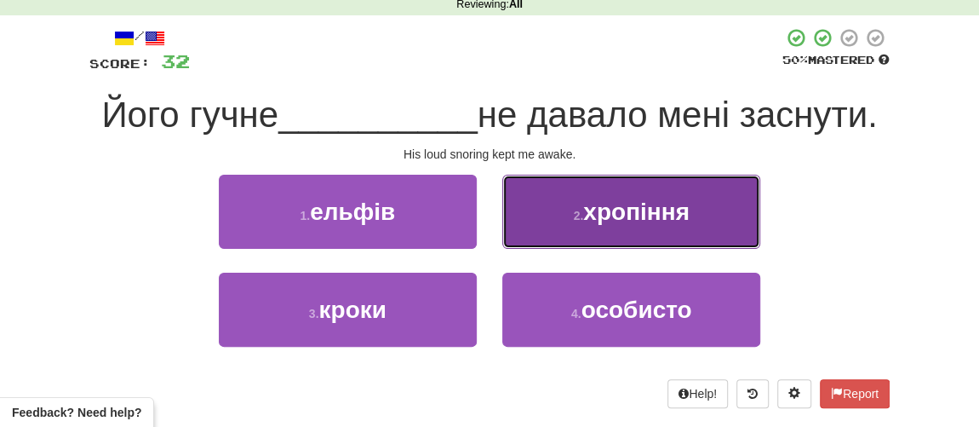
click at [603, 213] on span "хропіння" at bounding box center [636, 211] width 106 height 26
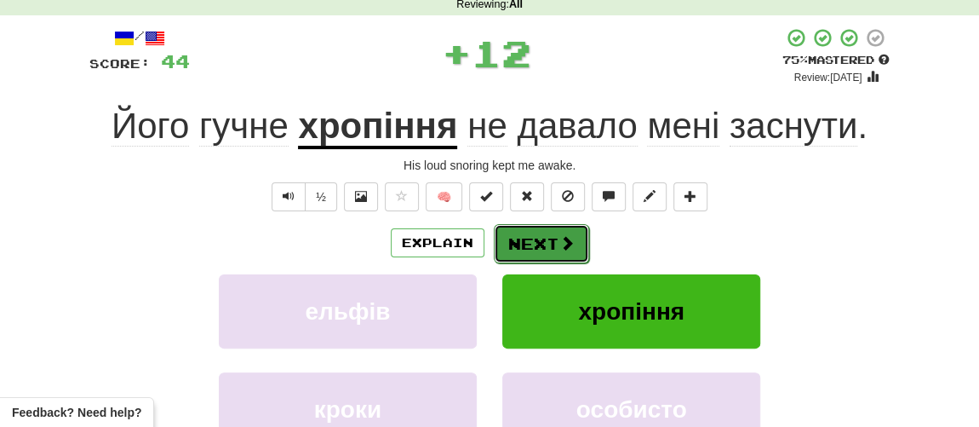
click at [555, 241] on button "Next" at bounding box center [541, 243] width 95 height 39
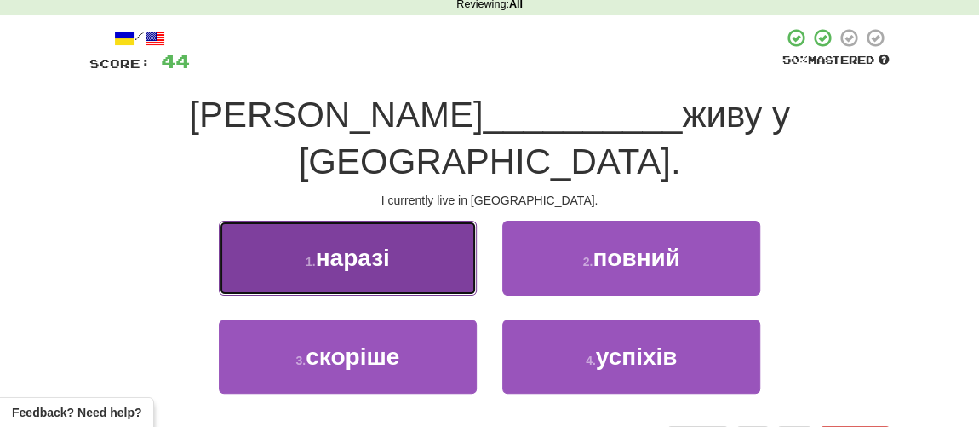
click at [339, 244] on span "наразі" at bounding box center [353, 257] width 74 height 26
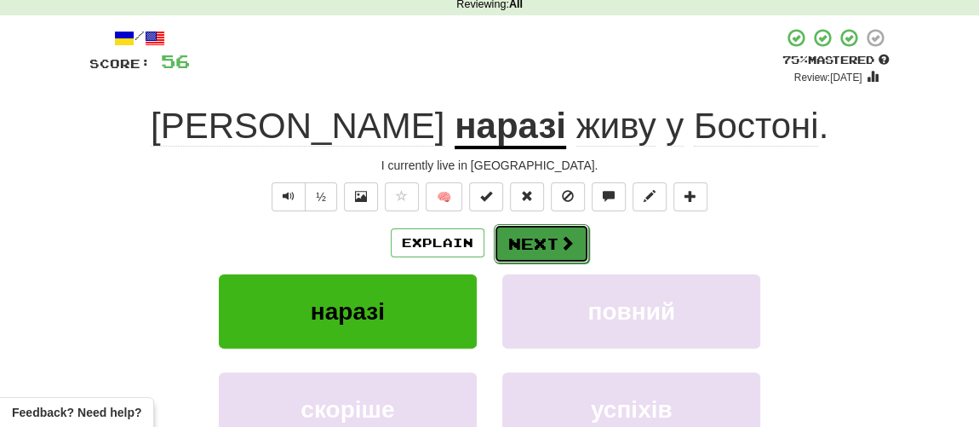
click at [524, 241] on button "Next" at bounding box center [541, 243] width 95 height 39
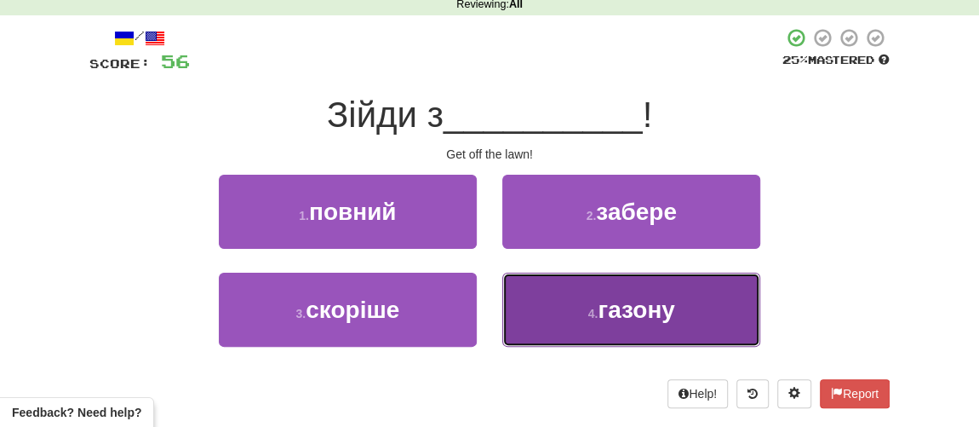
click at [589, 297] on button "4 . газону" at bounding box center [631, 309] width 258 height 74
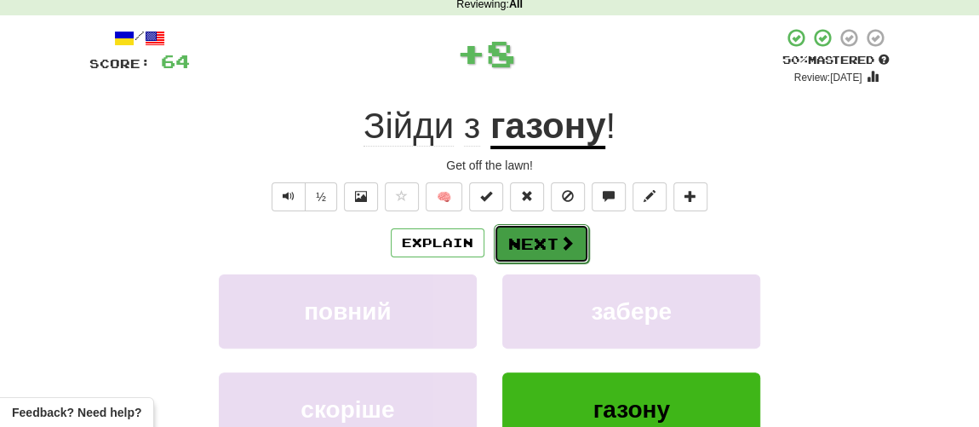
click at [539, 238] on button "Next" at bounding box center [541, 243] width 95 height 39
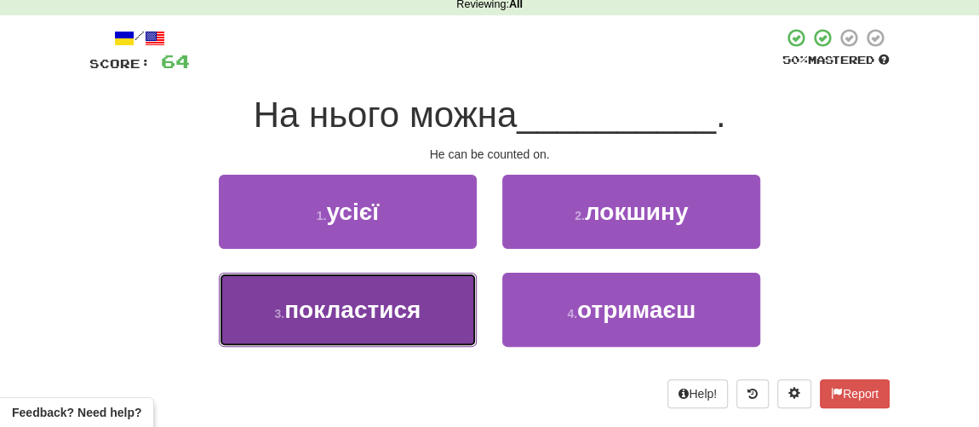
click at [345, 335] on button "3 . покластися" at bounding box center [348, 309] width 258 height 74
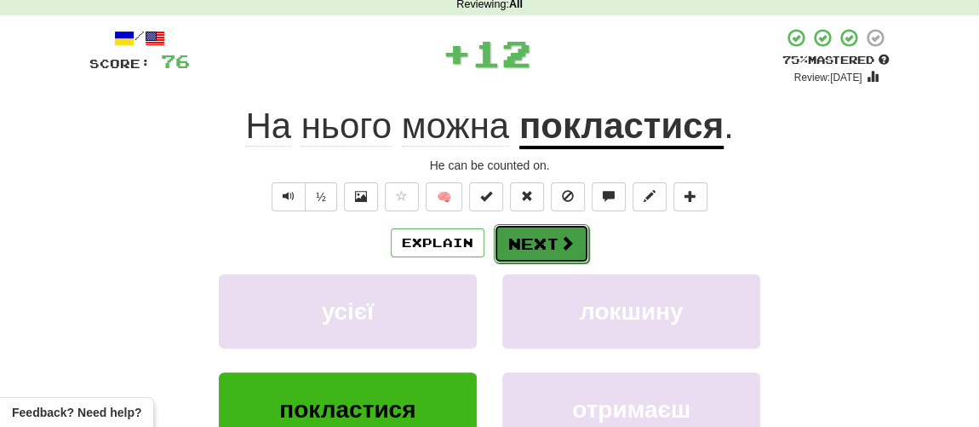
click at [534, 244] on button "Next" at bounding box center [541, 243] width 95 height 39
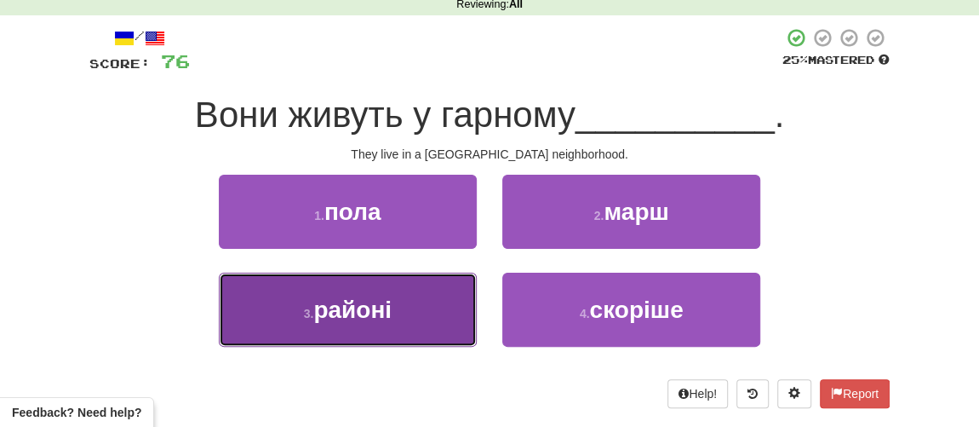
click at [376, 316] on span "районі" at bounding box center [352, 309] width 78 height 26
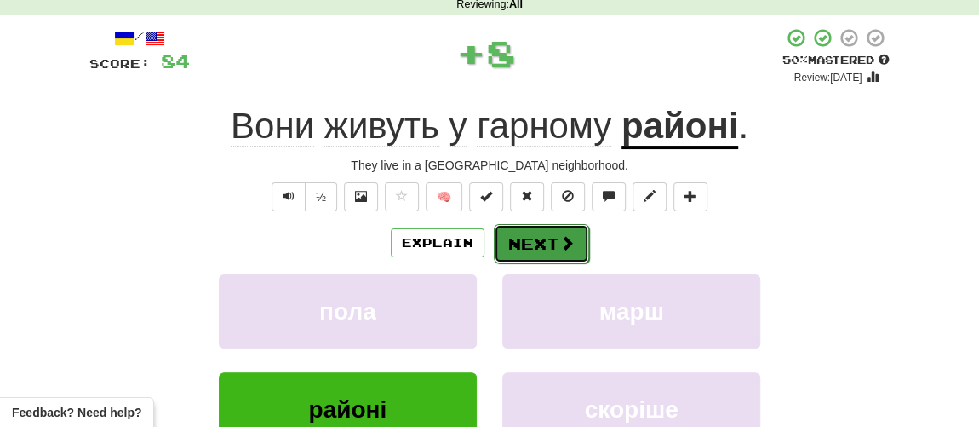
click at [531, 247] on button "Next" at bounding box center [541, 243] width 95 height 39
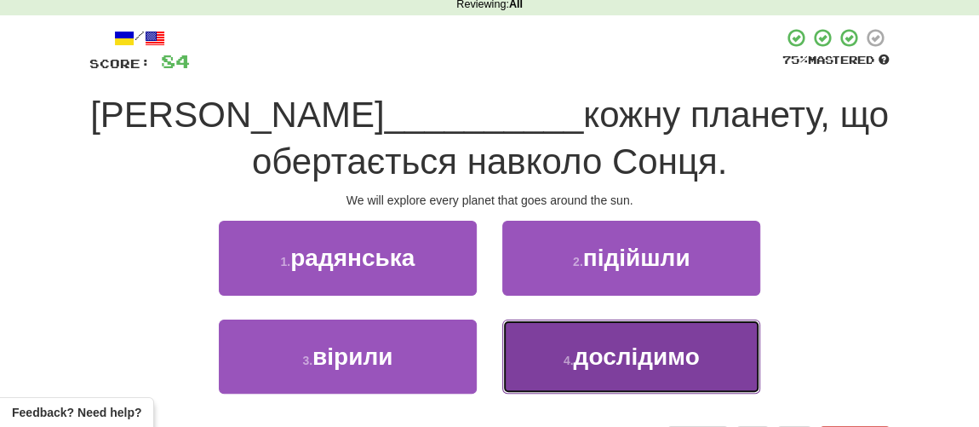
click at [594, 358] on span "дослідимо" at bounding box center [636, 356] width 126 height 26
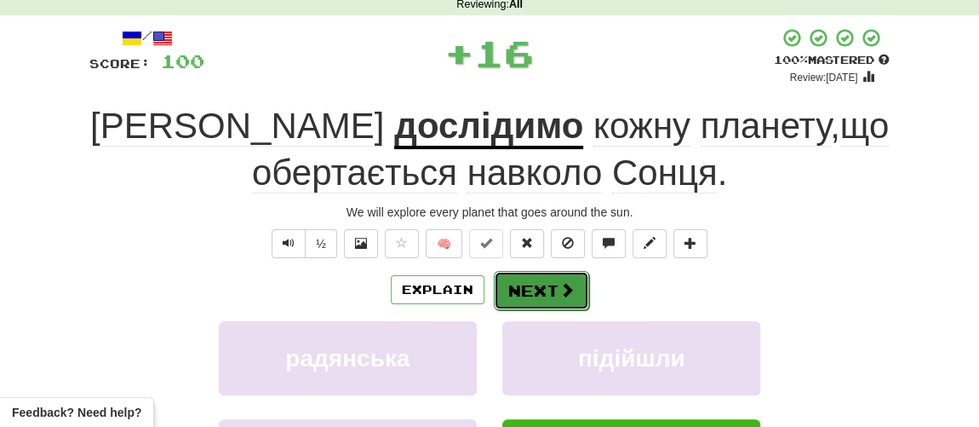
click at [548, 284] on button "Next" at bounding box center [541, 290] width 95 height 39
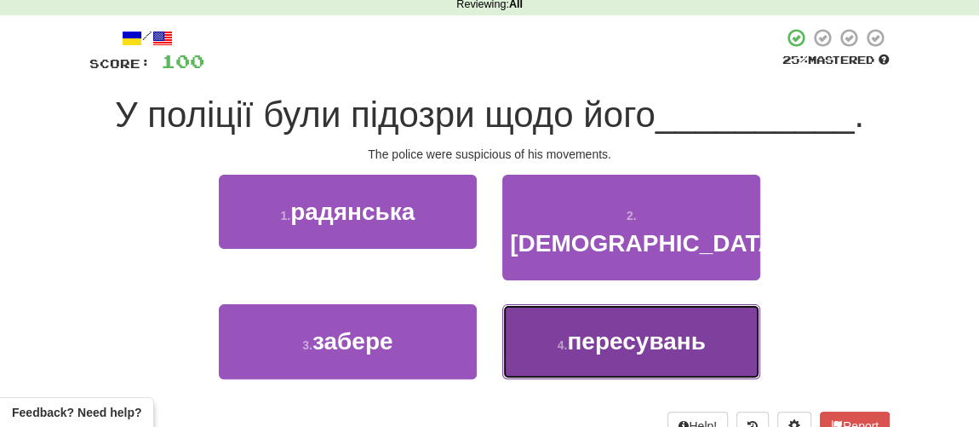
click at [574, 328] on span "пересувань" at bounding box center [636, 341] width 138 height 26
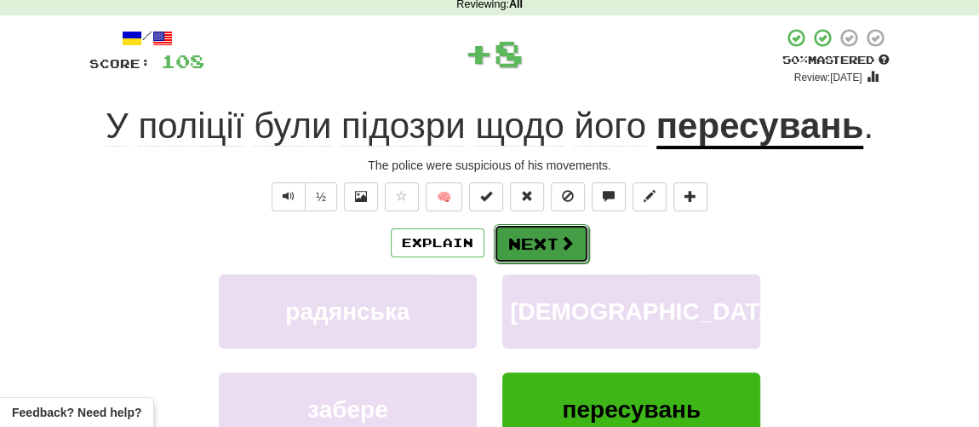
click at [531, 229] on button "Next" at bounding box center [541, 243] width 95 height 39
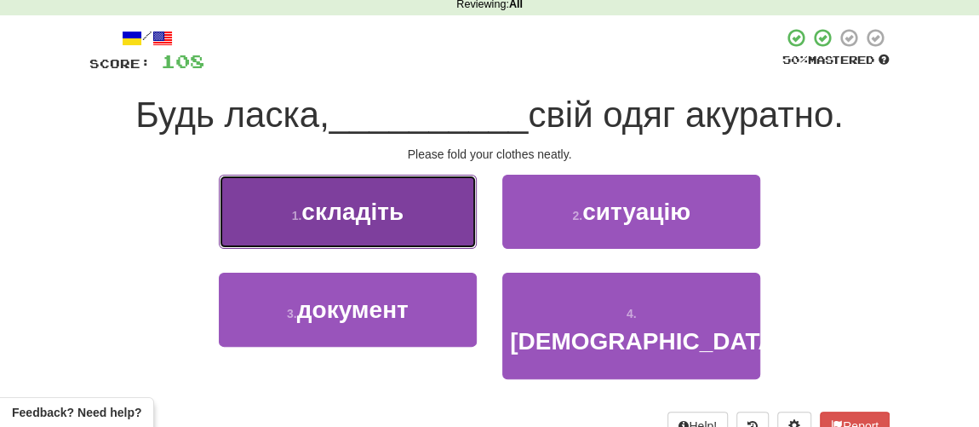
click at [375, 216] on span "складіть" at bounding box center [352, 211] width 102 height 26
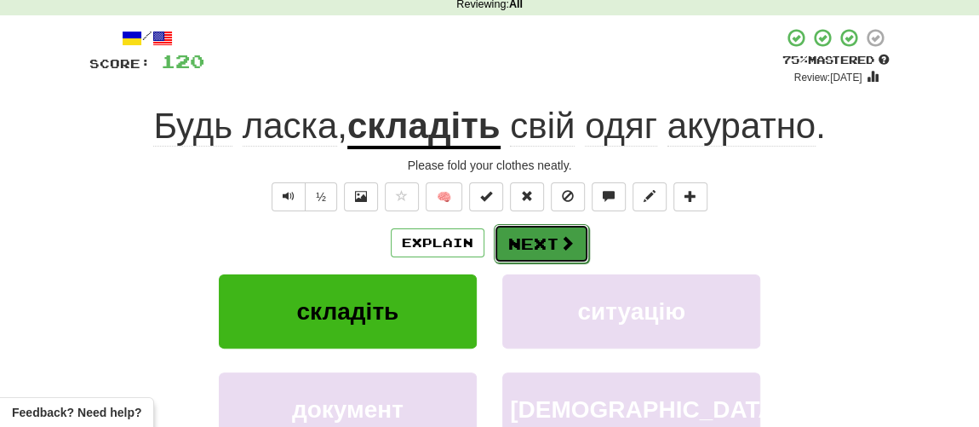
click at [536, 238] on button "Next" at bounding box center [541, 243] width 95 height 39
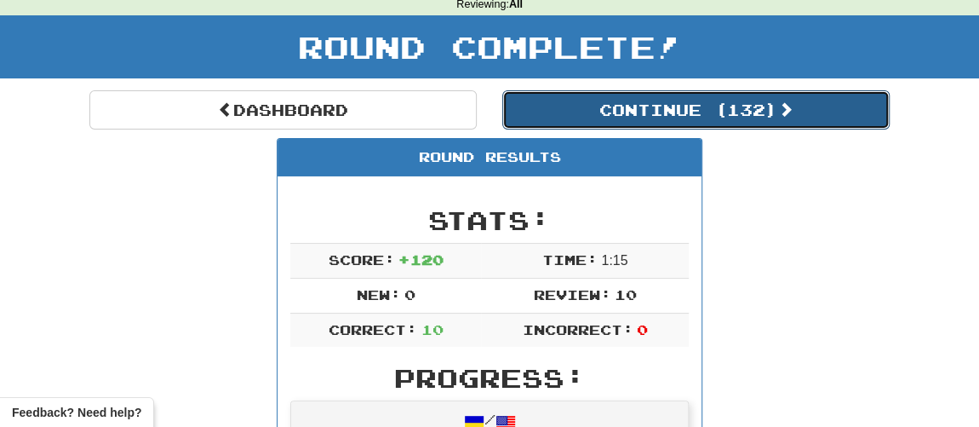
click at [603, 111] on button "Continue ( 132 )" at bounding box center [695, 109] width 387 height 39
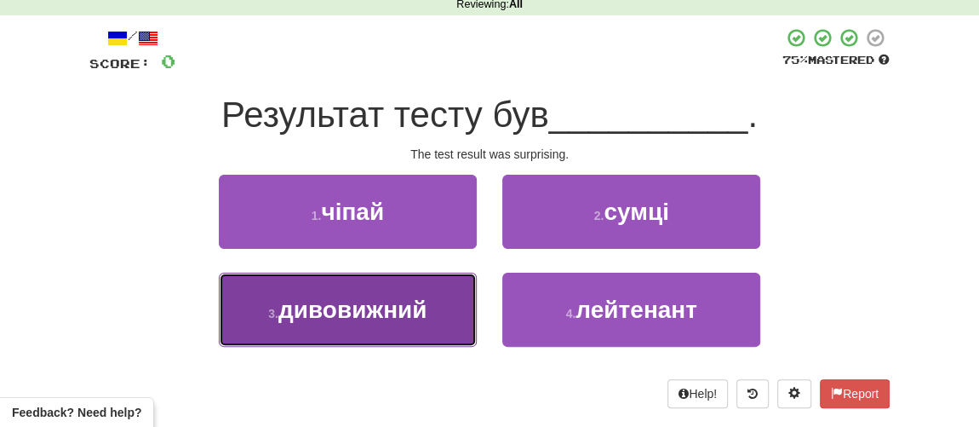
click at [338, 309] on span "дивовижний" at bounding box center [352, 309] width 149 height 26
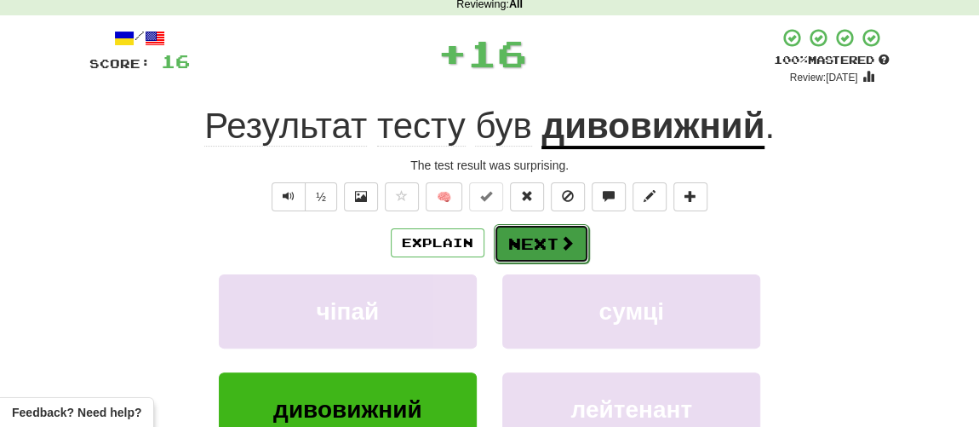
click at [521, 239] on button "Next" at bounding box center [541, 243] width 95 height 39
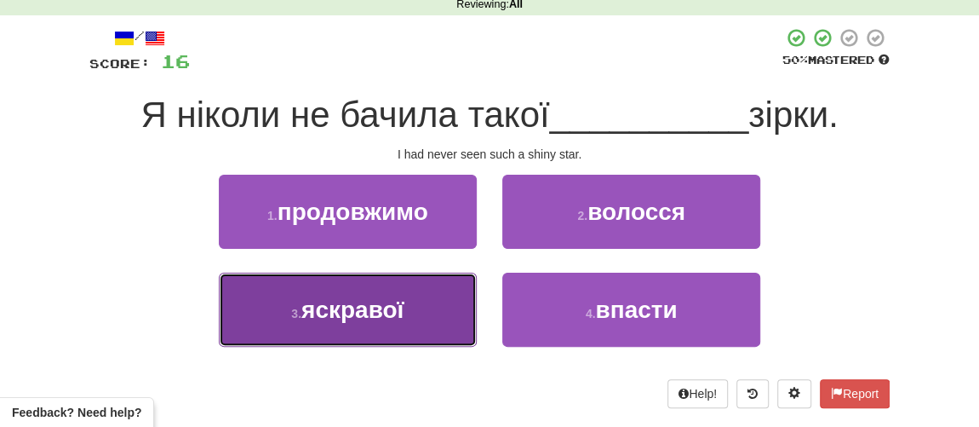
click at [370, 309] on span "яскравої" at bounding box center [352, 309] width 102 height 26
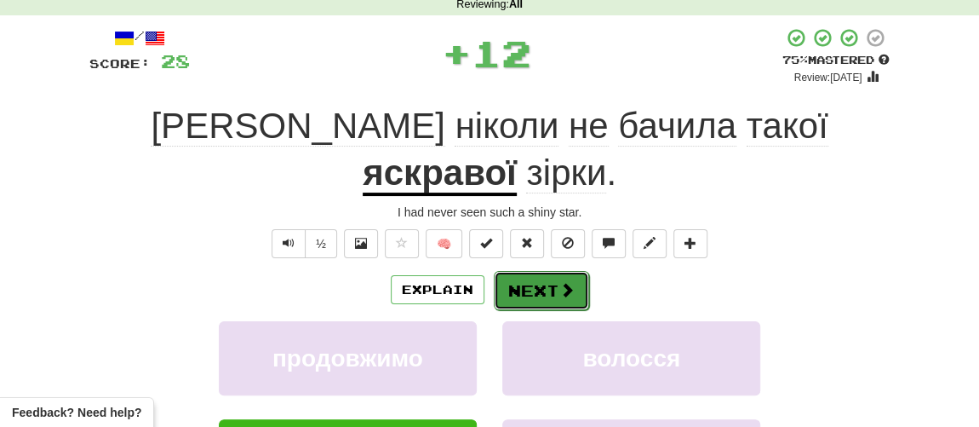
click at [535, 271] on button "Next" at bounding box center [541, 290] width 95 height 39
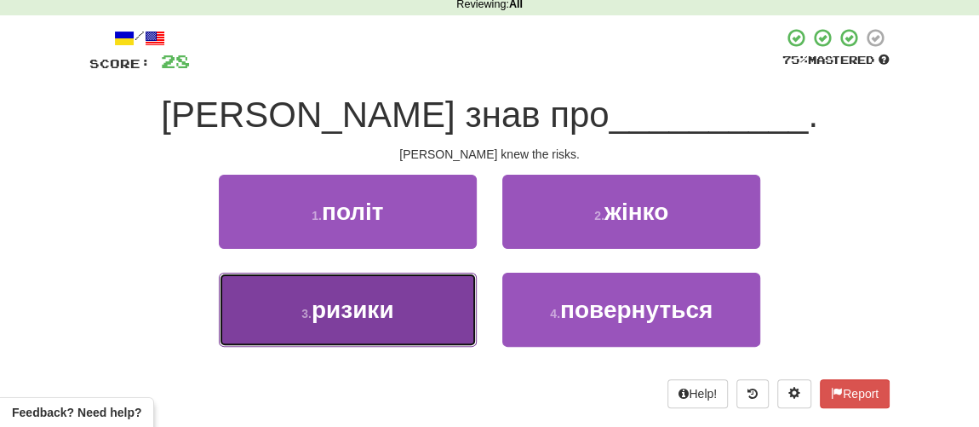
click at [335, 314] on span "ризики" at bounding box center [353, 309] width 83 height 26
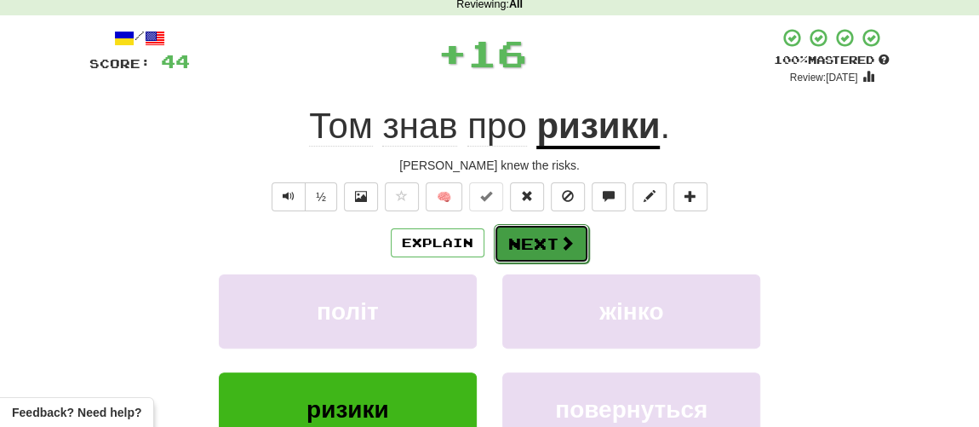
click at [521, 245] on button "Next" at bounding box center [541, 243] width 95 height 39
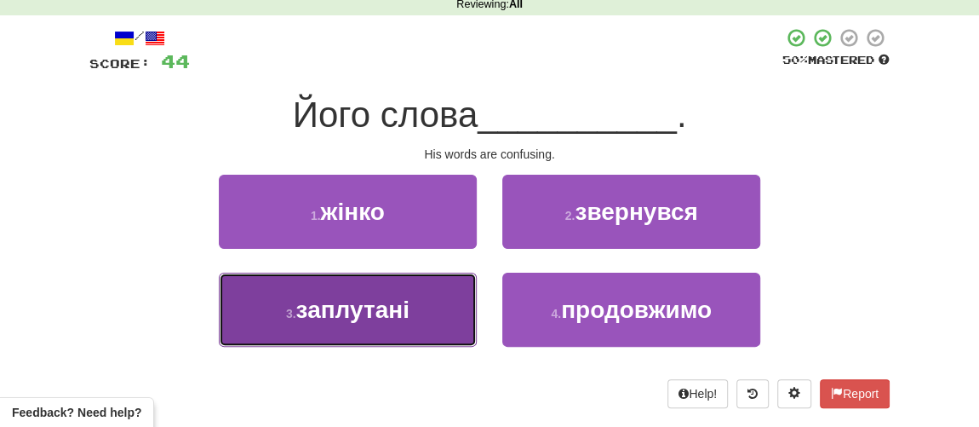
click at [359, 309] on span "заплутані" at bounding box center [351, 309] width 113 height 26
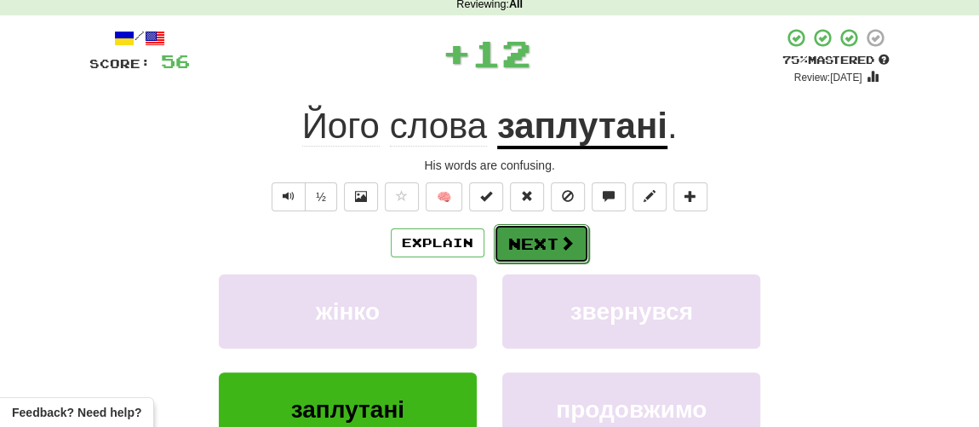
click at [521, 238] on button "Next" at bounding box center [541, 243] width 95 height 39
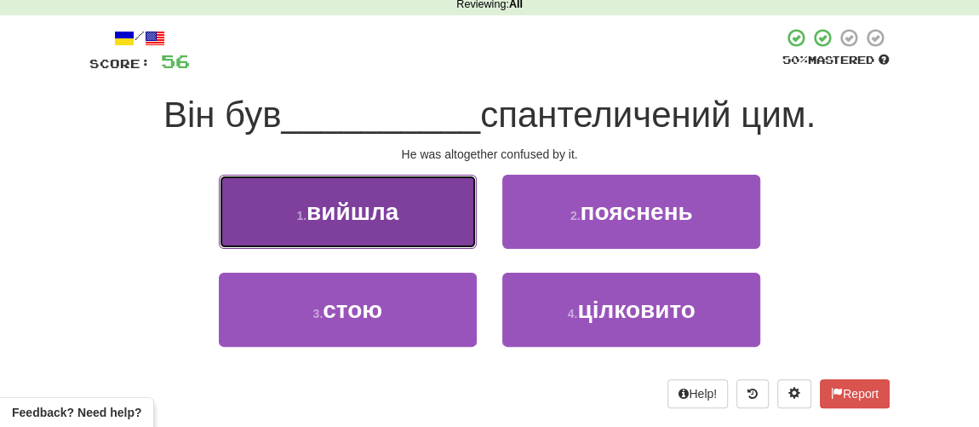
click at [397, 221] on span "вийшла" at bounding box center [353, 211] width 92 height 26
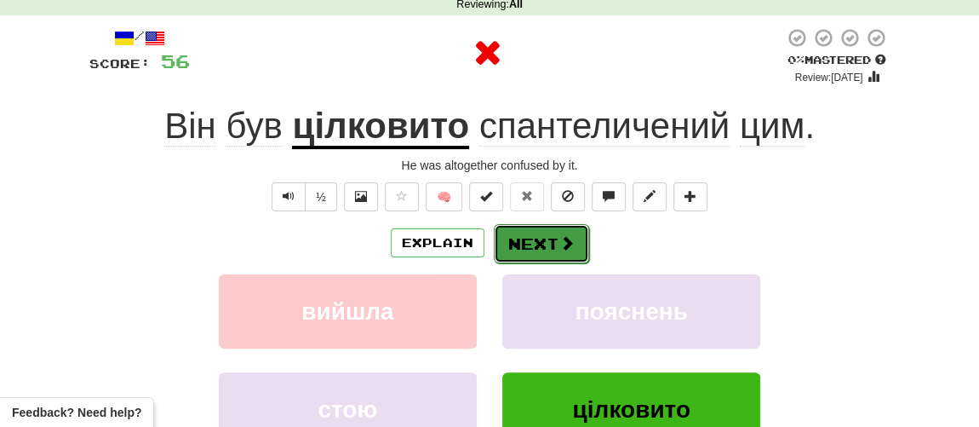
click at [542, 243] on button "Next" at bounding box center [541, 243] width 95 height 39
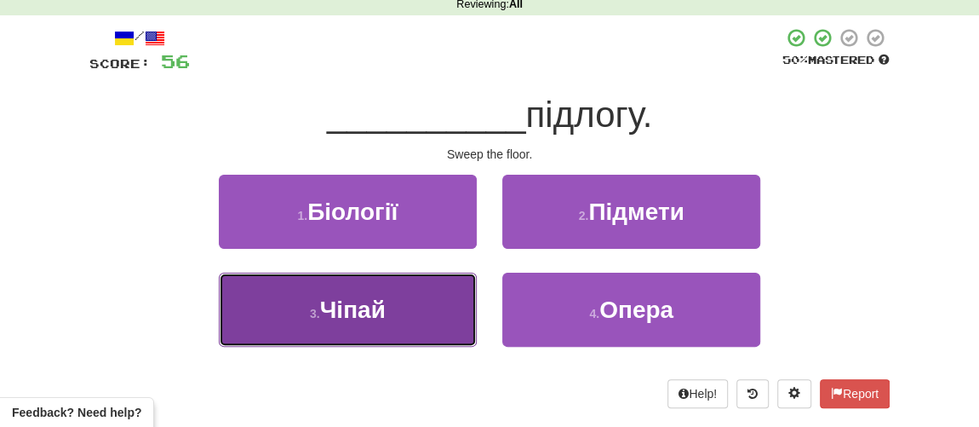
click at [348, 318] on span "Чіпай" at bounding box center [353, 309] width 66 height 26
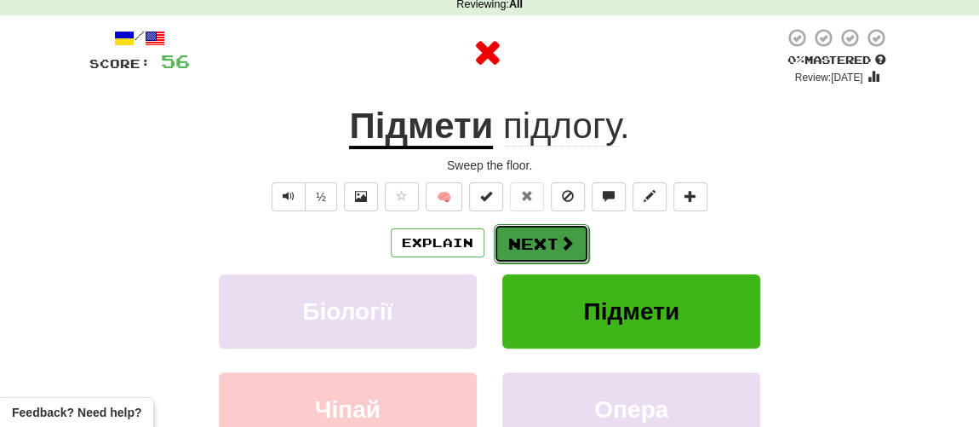
click at [536, 240] on button "Next" at bounding box center [541, 243] width 95 height 39
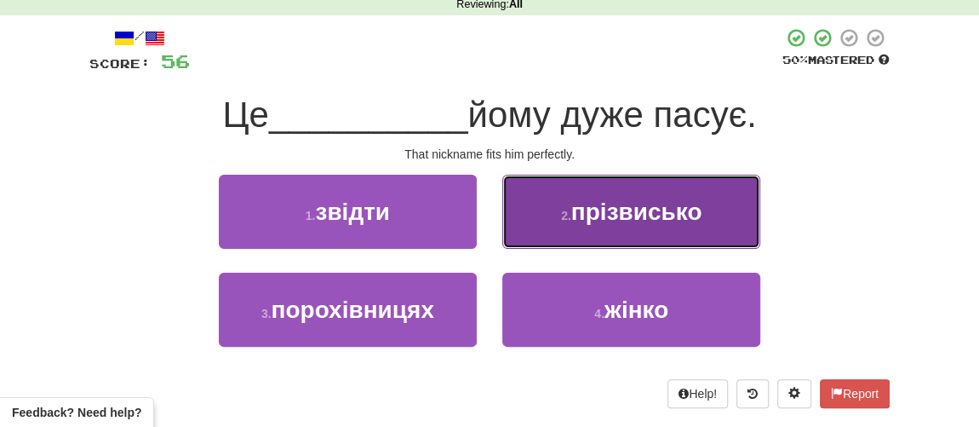
click at [578, 215] on span "прізвисько" at bounding box center [636, 211] width 131 height 26
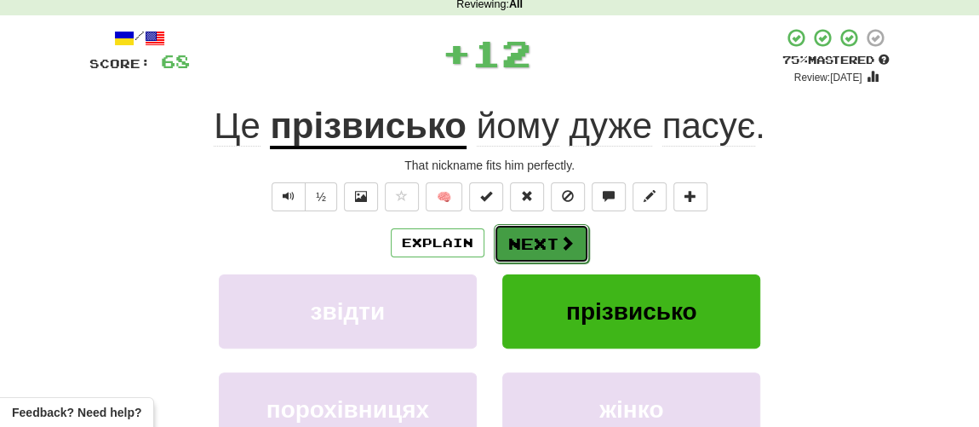
click at [530, 235] on button "Next" at bounding box center [541, 243] width 95 height 39
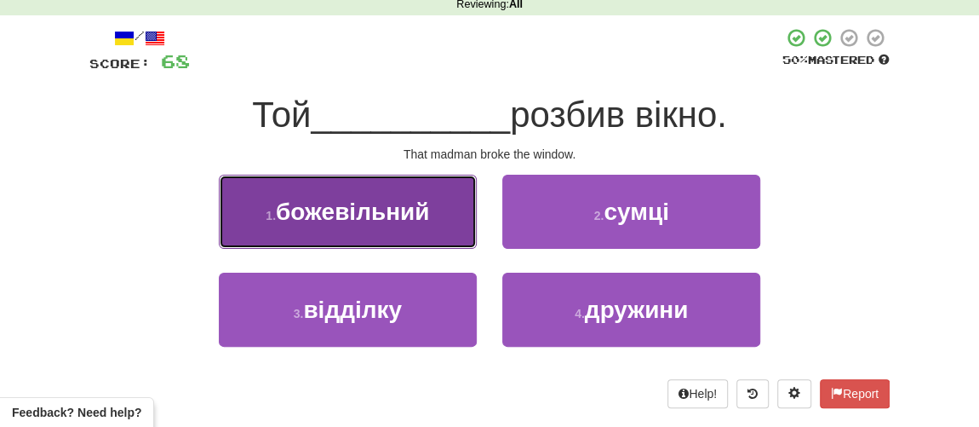
click at [358, 214] on span "божевільний" at bounding box center [352, 211] width 153 height 26
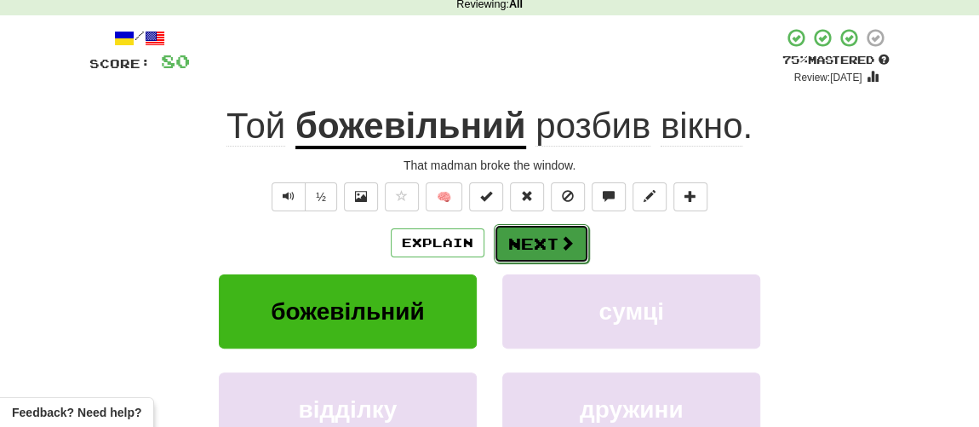
click at [538, 244] on button "Next" at bounding box center [541, 243] width 95 height 39
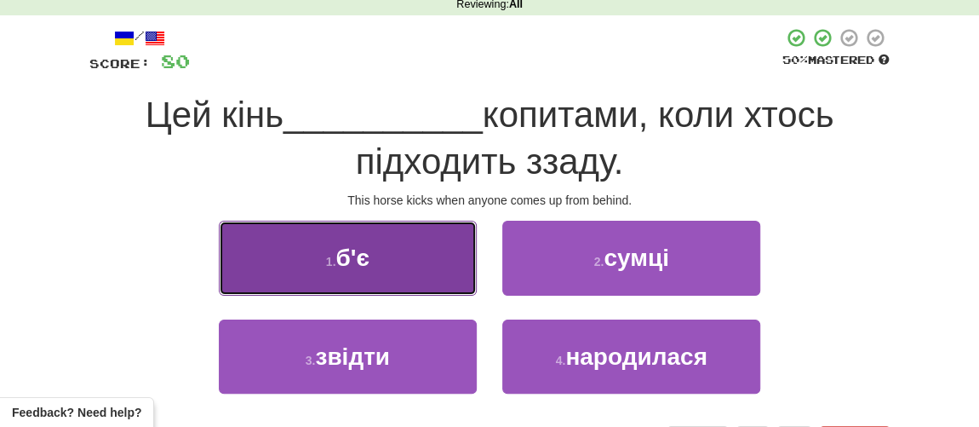
click at [375, 269] on button "1 . б'є" at bounding box center [348, 258] width 258 height 74
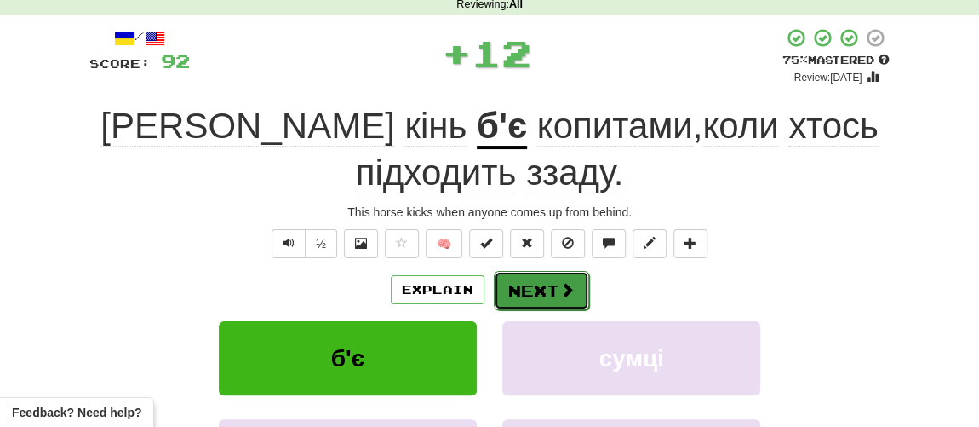
click at [530, 287] on button "Next" at bounding box center [541, 290] width 95 height 39
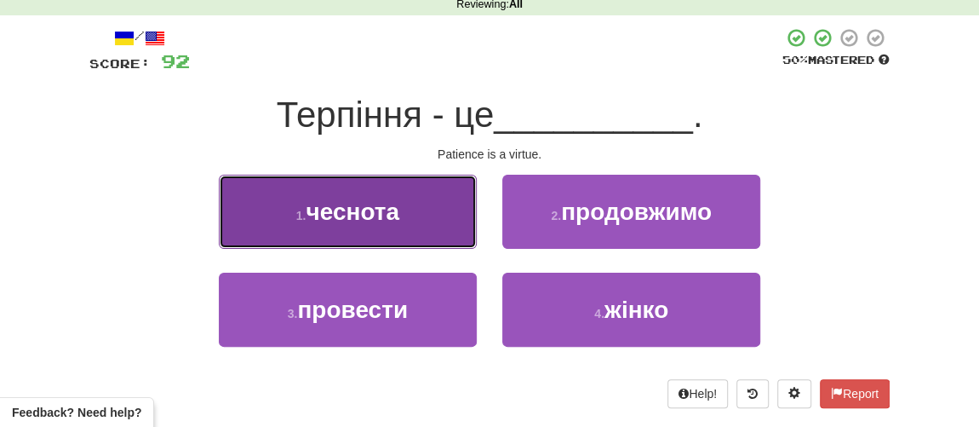
click at [367, 201] on span "чеснота" at bounding box center [353, 211] width 94 height 26
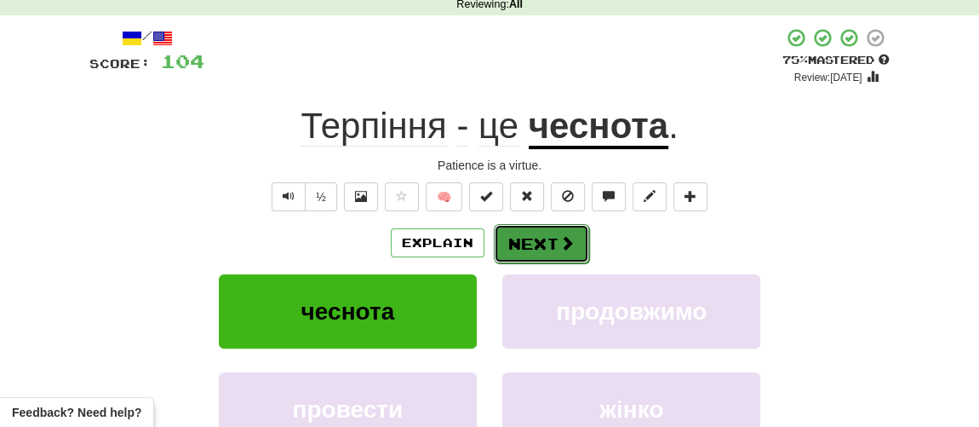
click at [539, 241] on button "Next" at bounding box center [541, 243] width 95 height 39
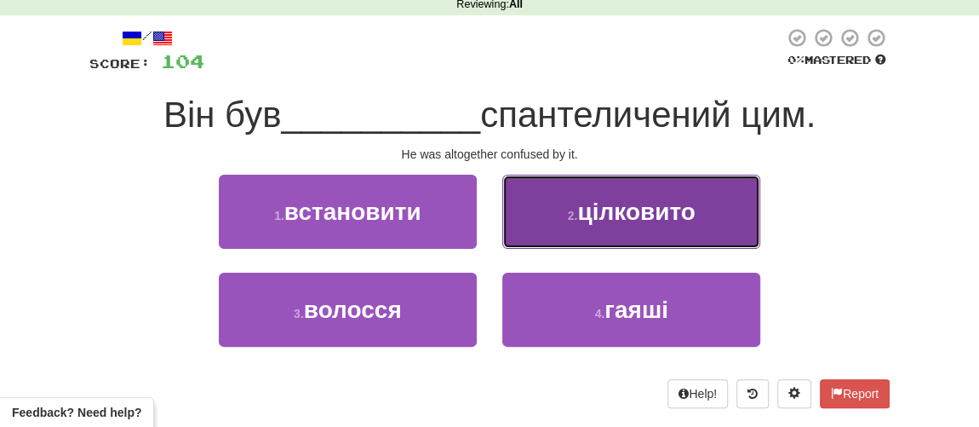
click at [576, 226] on button "2 . цілковито" at bounding box center [631, 212] width 258 height 74
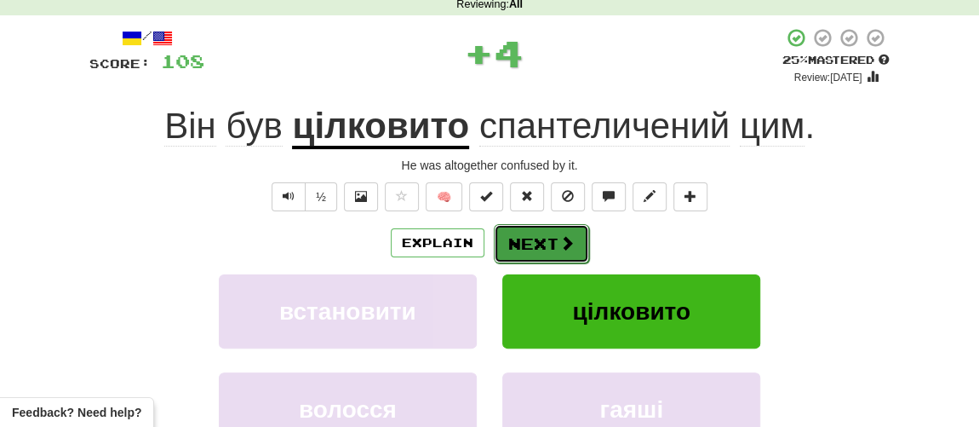
click at [526, 242] on button "Next" at bounding box center [541, 243] width 95 height 39
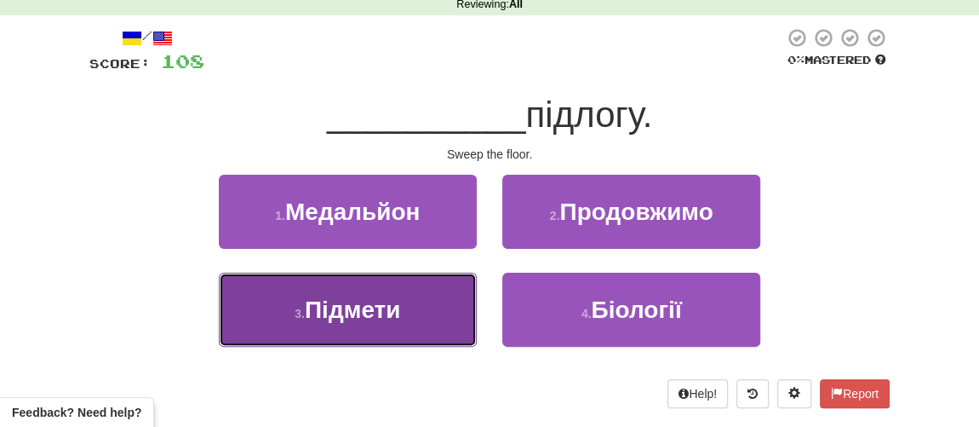
click at [353, 324] on button "3 . Підмети" at bounding box center [348, 309] width 258 height 74
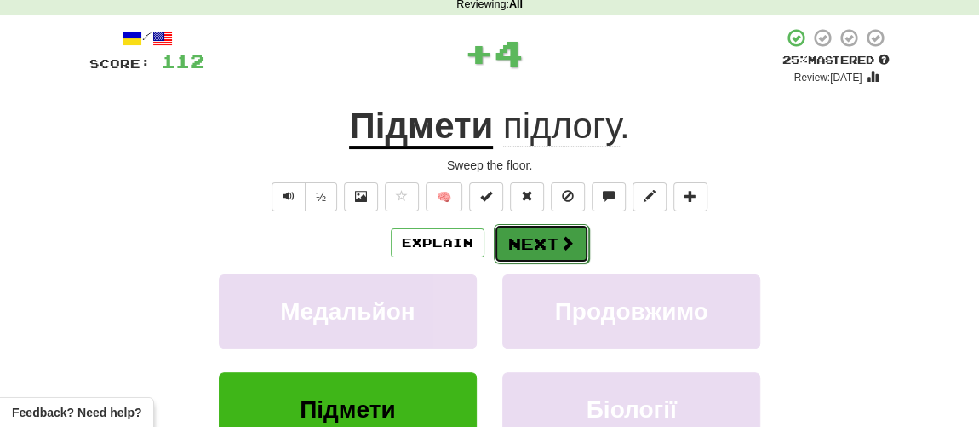
click at [527, 244] on button "Next" at bounding box center [541, 243] width 95 height 39
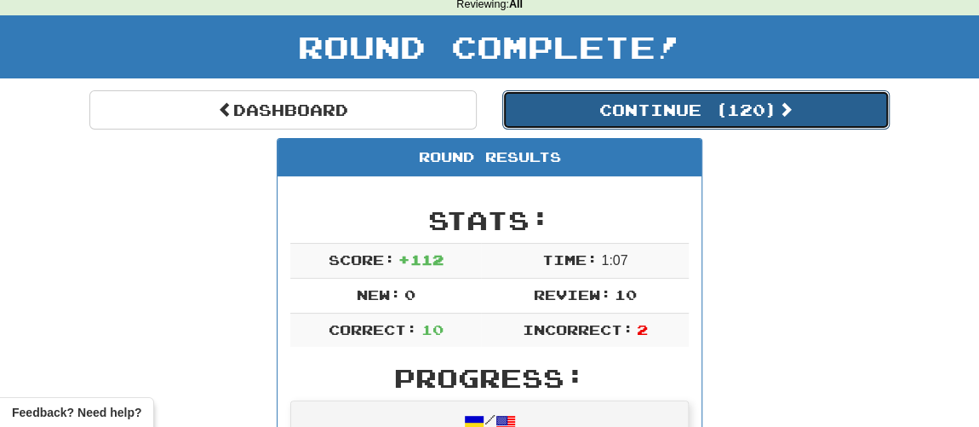
click at [611, 106] on button "Continue ( 120 )" at bounding box center [695, 109] width 387 height 39
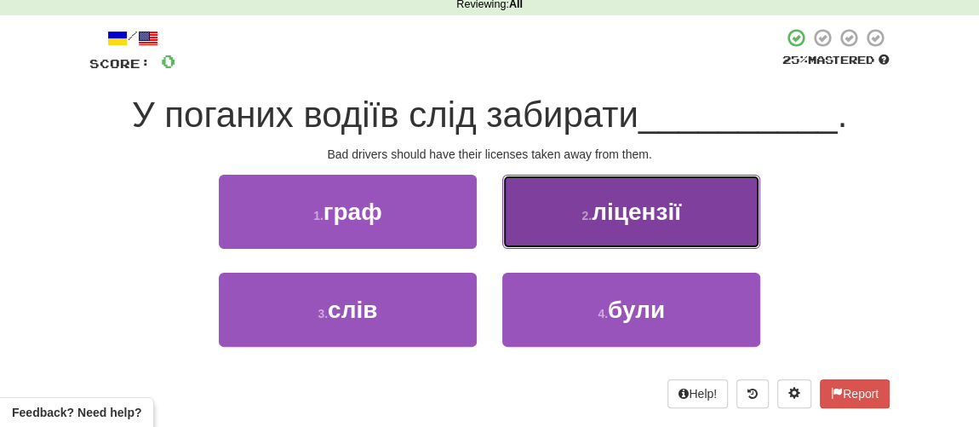
click at [611, 218] on span "ліцензії" at bounding box center [636, 211] width 89 height 26
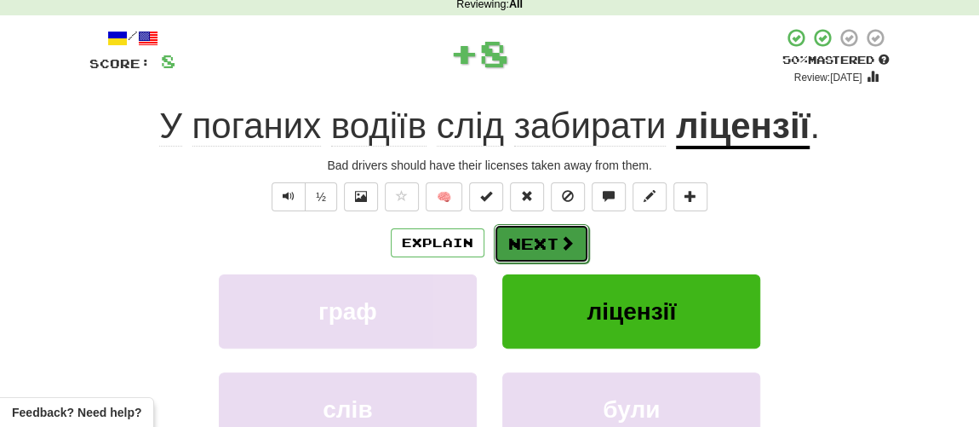
click at [526, 247] on button "Next" at bounding box center [541, 243] width 95 height 39
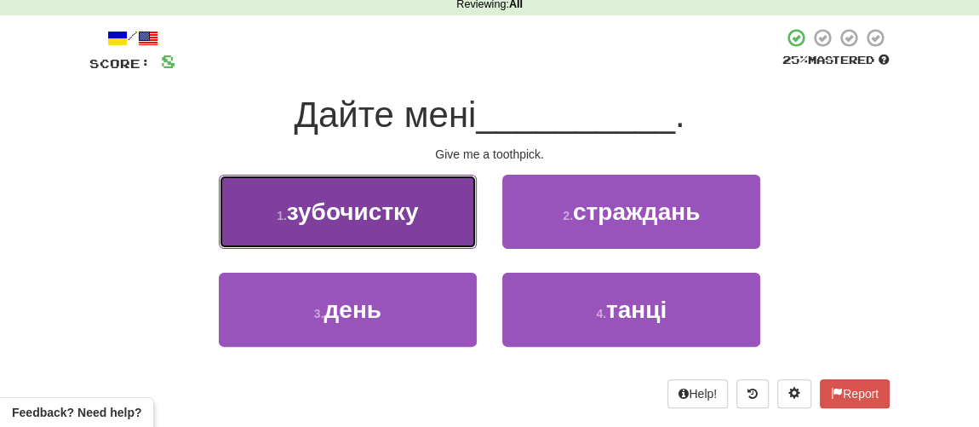
click at [381, 221] on span "зубочистку" at bounding box center [353, 211] width 132 height 26
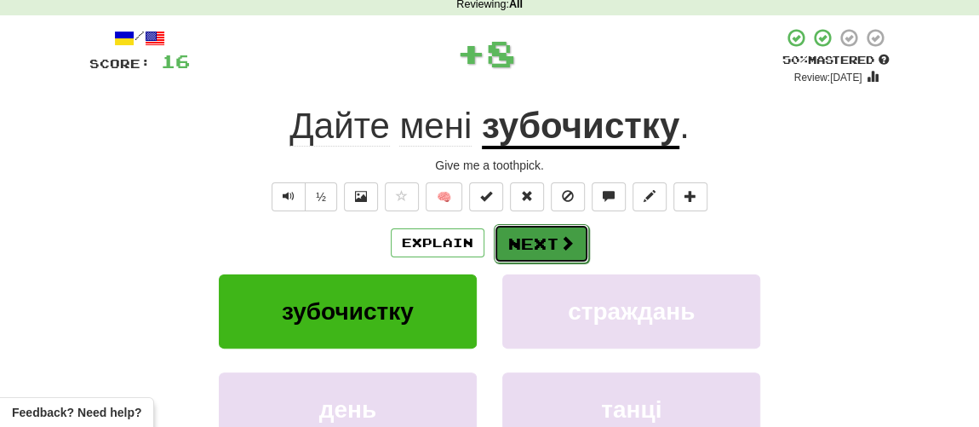
click at [535, 225] on button "Next" at bounding box center [541, 243] width 95 height 39
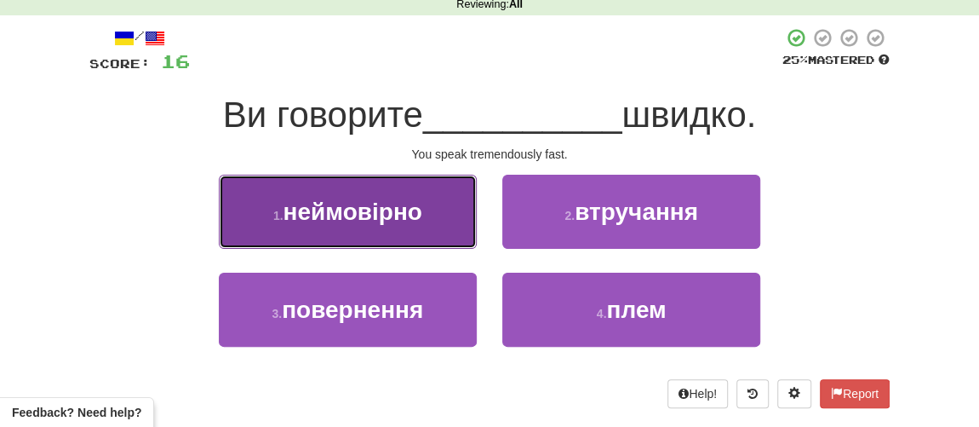
click at [353, 216] on span "неймовірно" at bounding box center [353, 211] width 139 height 26
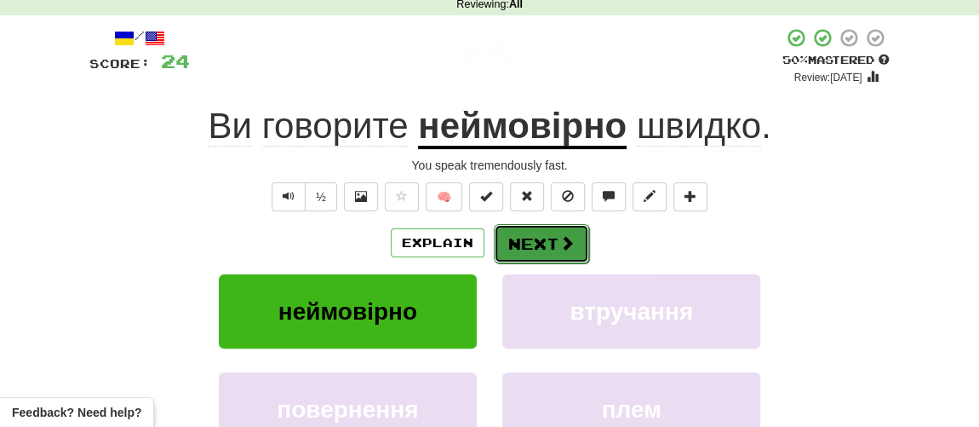
click at [536, 241] on button "Next" at bounding box center [541, 243] width 95 height 39
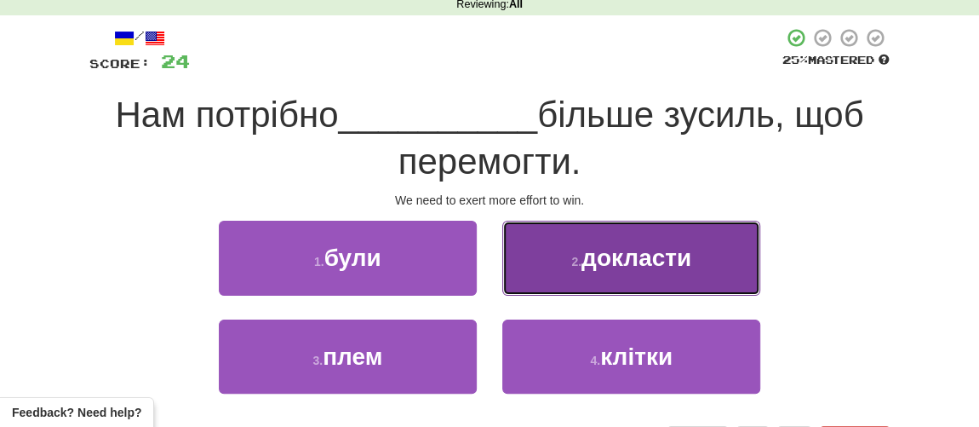
click at [633, 267] on span "докласти" at bounding box center [637, 257] width 110 height 26
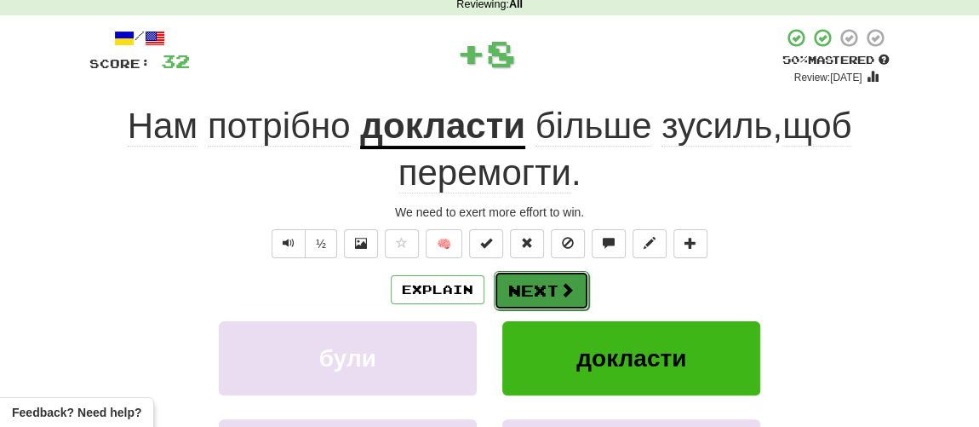
click at [536, 287] on button "Next" at bounding box center [541, 290] width 95 height 39
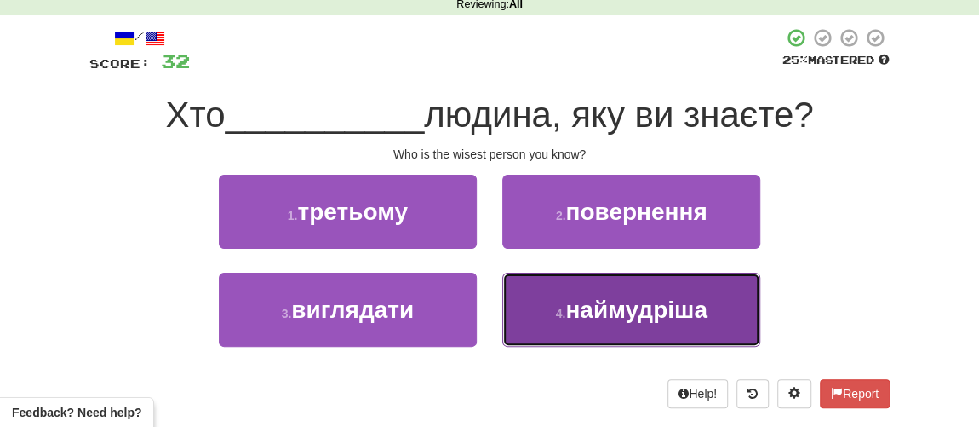
click at [594, 308] on span "наймудріша" at bounding box center [635, 309] width 141 height 26
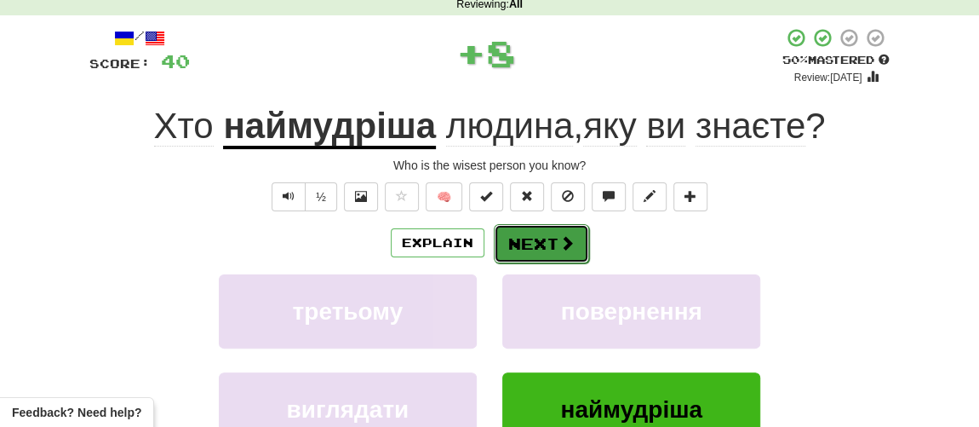
click at [535, 240] on button "Next" at bounding box center [541, 243] width 95 height 39
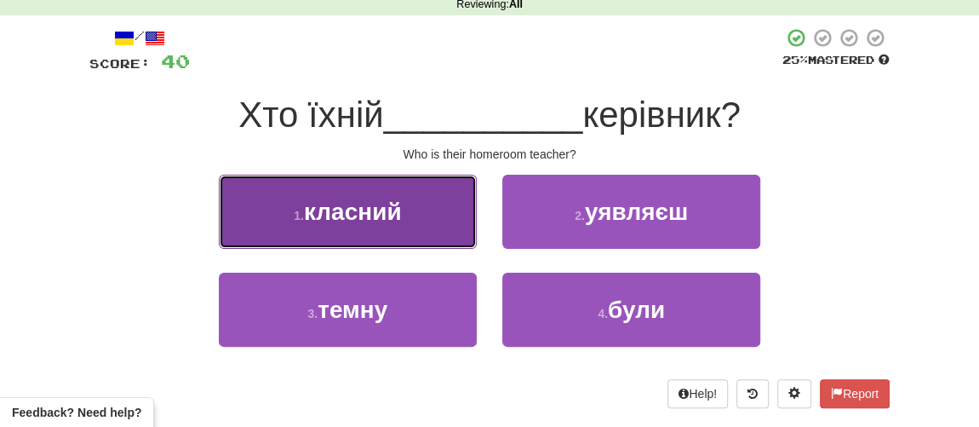
click at [368, 220] on span "класний" at bounding box center [353, 211] width 98 height 26
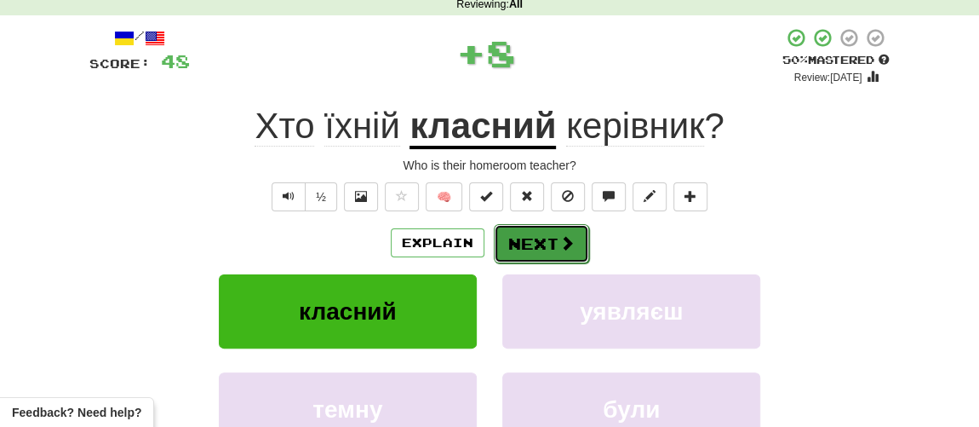
click at [542, 237] on button "Next" at bounding box center [541, 243] width 95 height 39
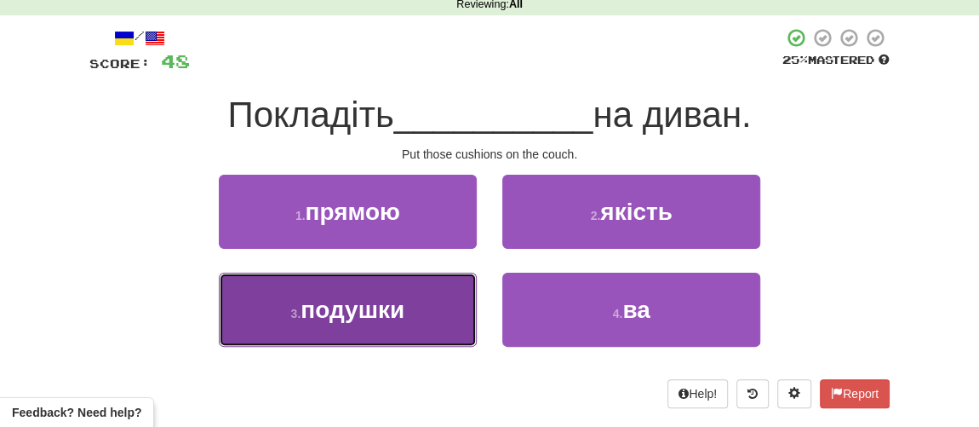
click at [386, 299] on span "подушки" at bounding box center [353, 309] width 104 height 26
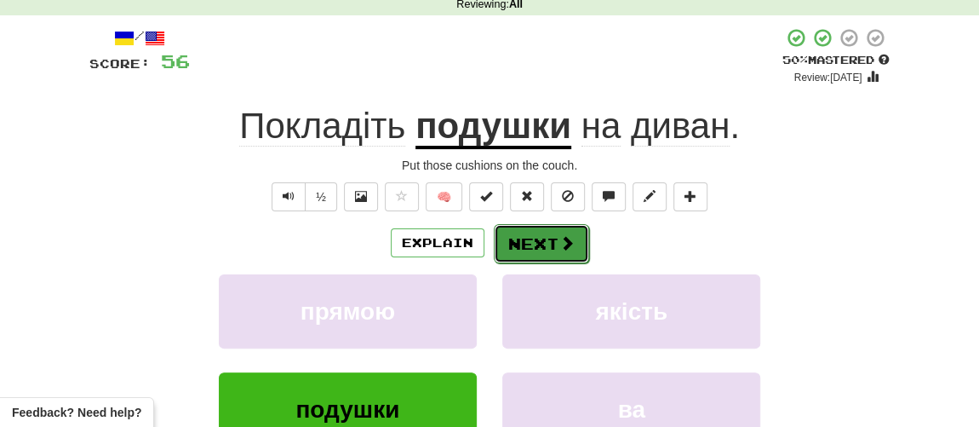
click at [530, 238] on button "Next" at bounding box center [541, 243] width 95 height 39
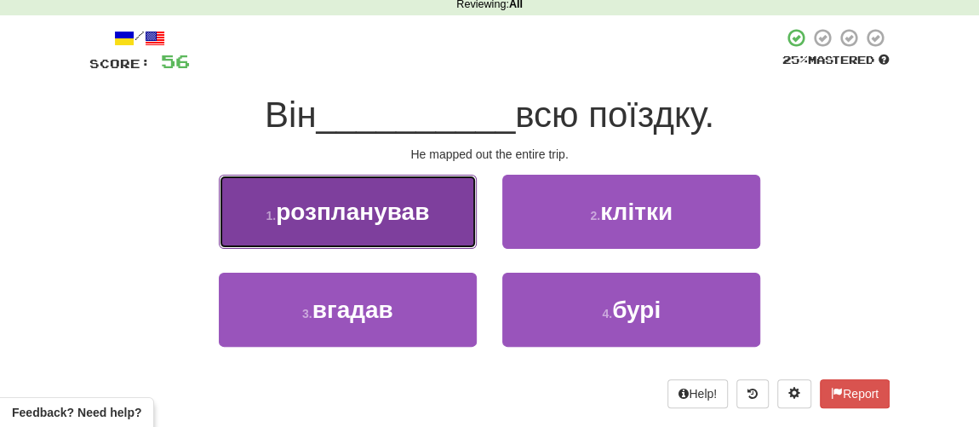
click at [351, 206] on span "розпланував" at bounding box center [352, 211] width 153 height 26
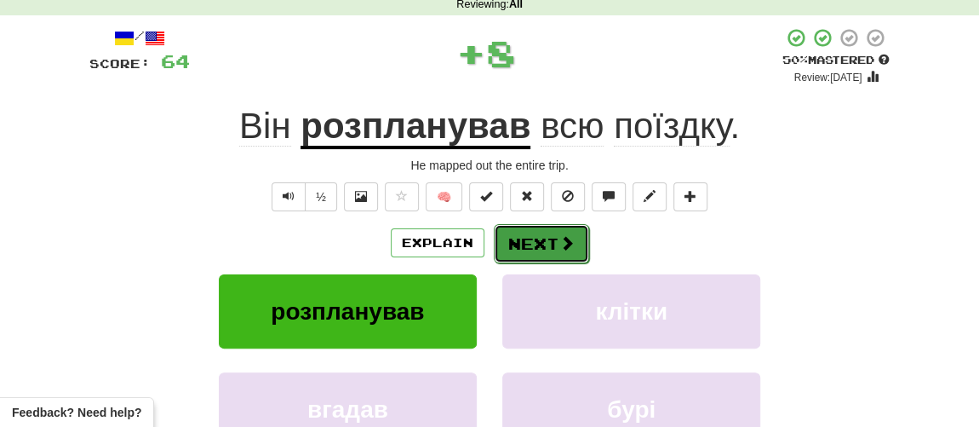
click at [536, 254] on button "Next" at bounding box center [541, 243] width 95 height 39
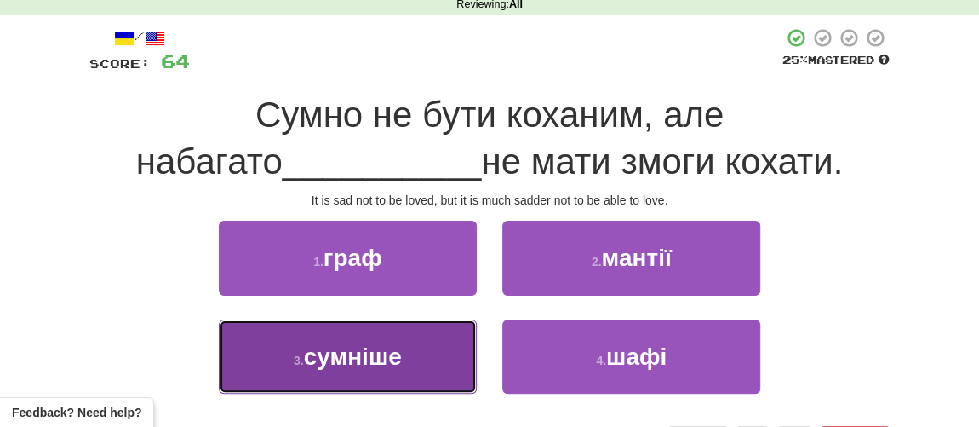
click at [330, 367] on span "сумніше" at bounding box center [353, 356] width 98 height 26
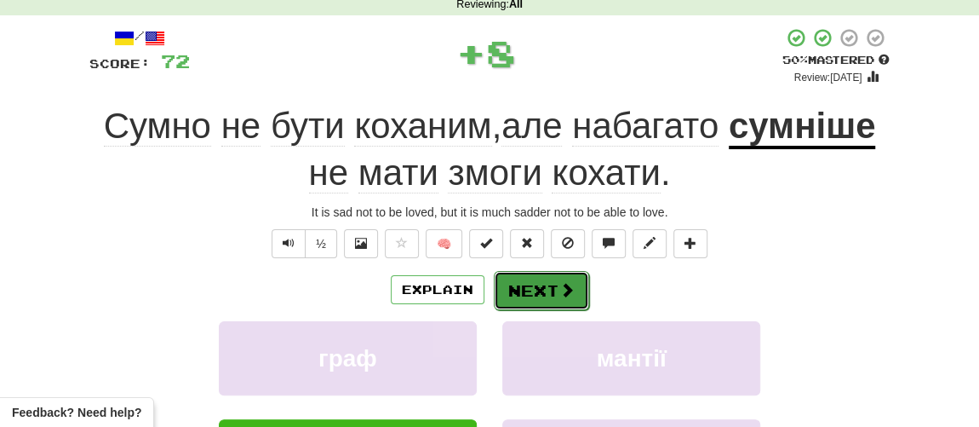
click at [539, 291] on button "Next" at bounding box center [541, 290] width 95 height 39
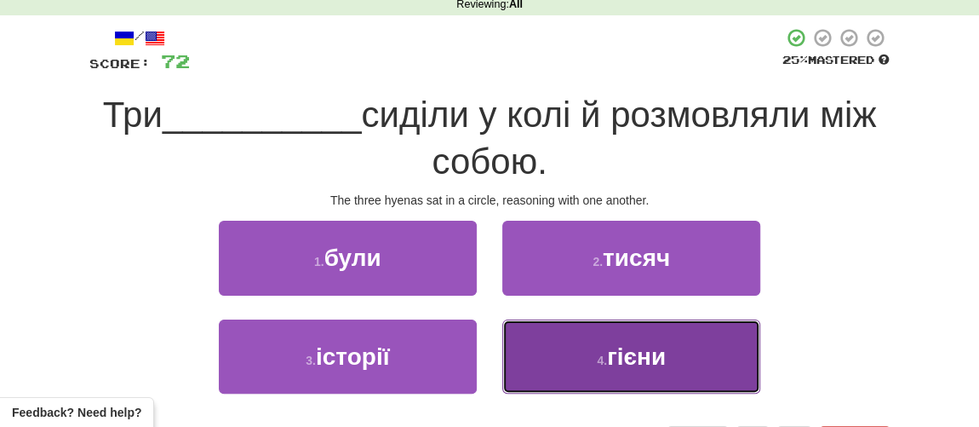
click at [617, 360] on span "гієни" at bounding box center [636, 356] width 59 height 26
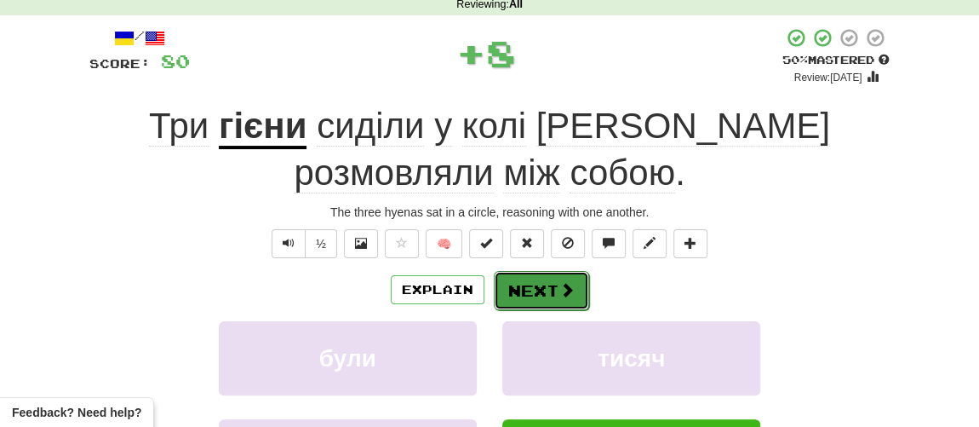
click at [556, 303] on button "Next" at bounding box center [541, 290] width 95 height 39
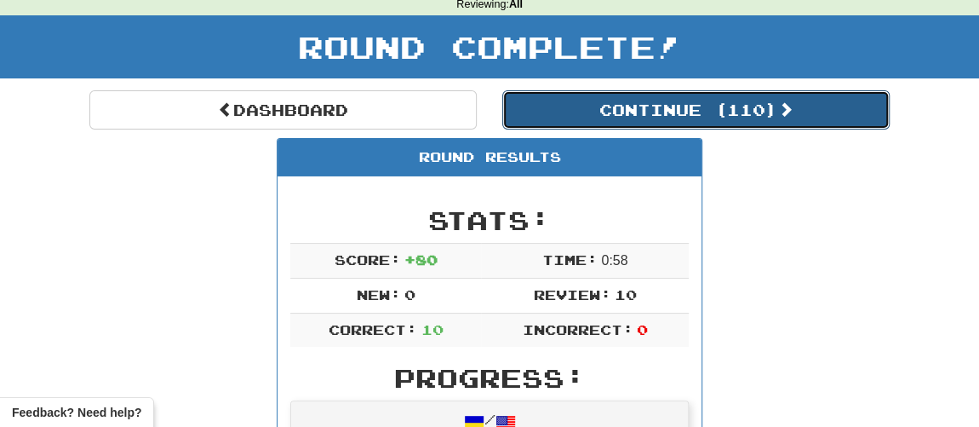
click at [626, 97] on button "Continue ( 110 )" at bounding box center [695, 109] width 387 height 39
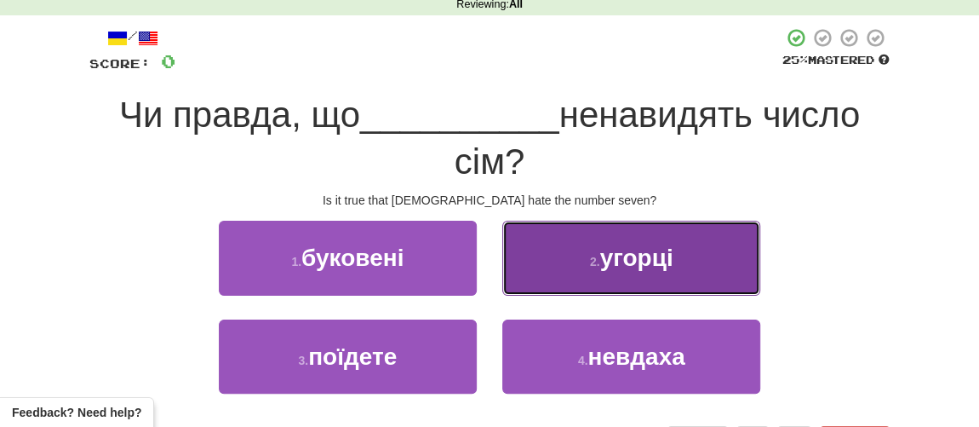
click at [604, 255] on span "угорці" at bounding box center [635, 257] width 73 height 26
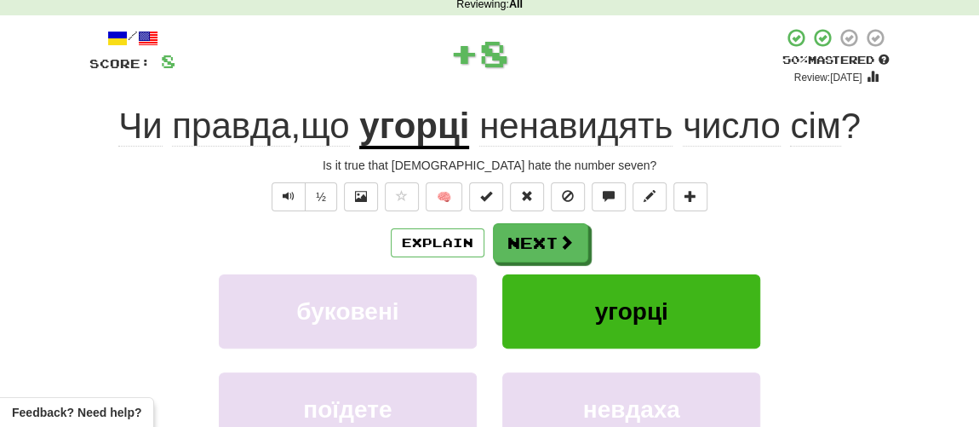
click at [544, 267] on div "Explain Next буковені угорці поїдете невдаха Learn more: буковені угорці поїдет…" at bounding box center [489, 359] width 800 height 273
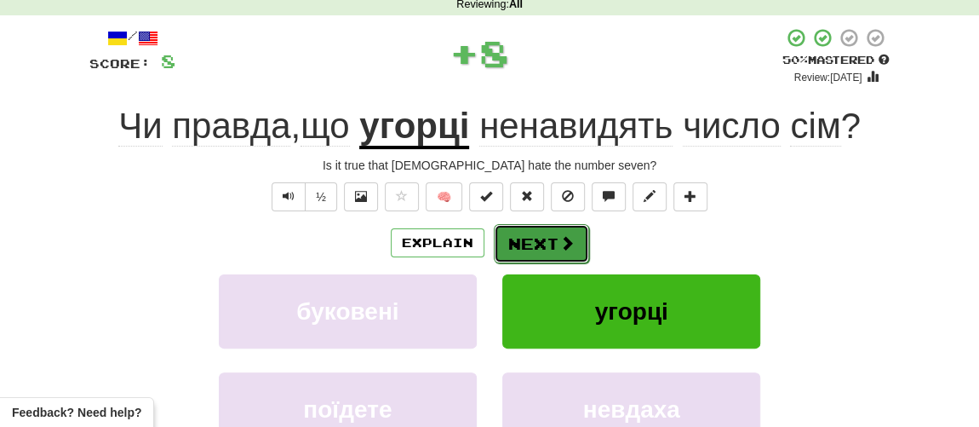
click at [543, 248] on button "Next" at bounding box center [541, 243] width 95 height 39
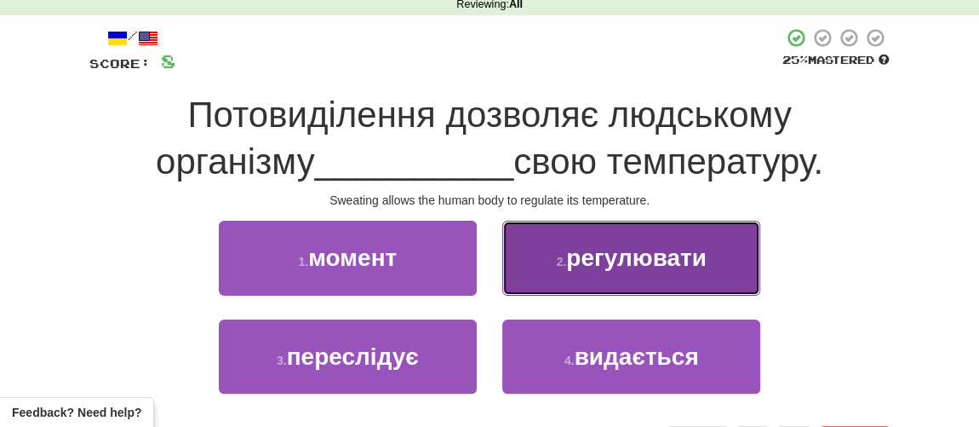
click at [616, 261] on span "регулювати" at bounding box center [636, 257] width 140 height 26
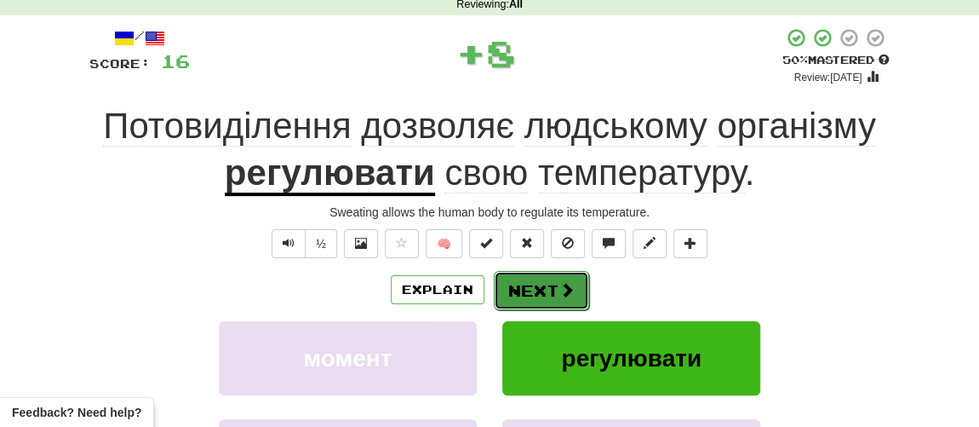
click at [529, 292] on button "Next" at bounding box center [541, 290] width 95 height 39
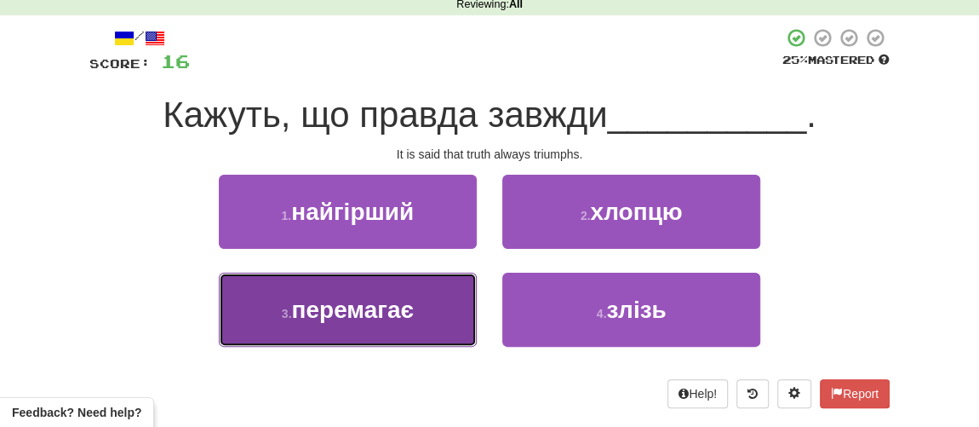
click at [374, 312] on span "перемагає" at bounding box center [352, 309] width 122 height 26
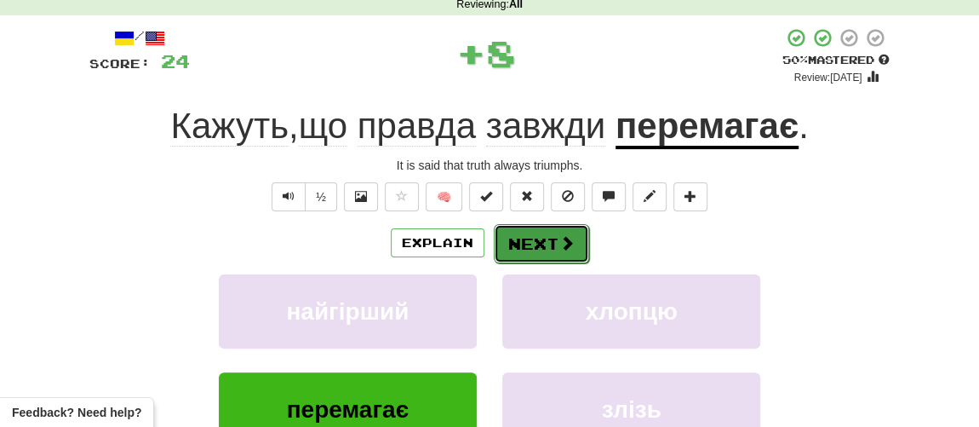
click at [530, 236] on button "Next" at bounding box center [541, 243] width 95 height 39
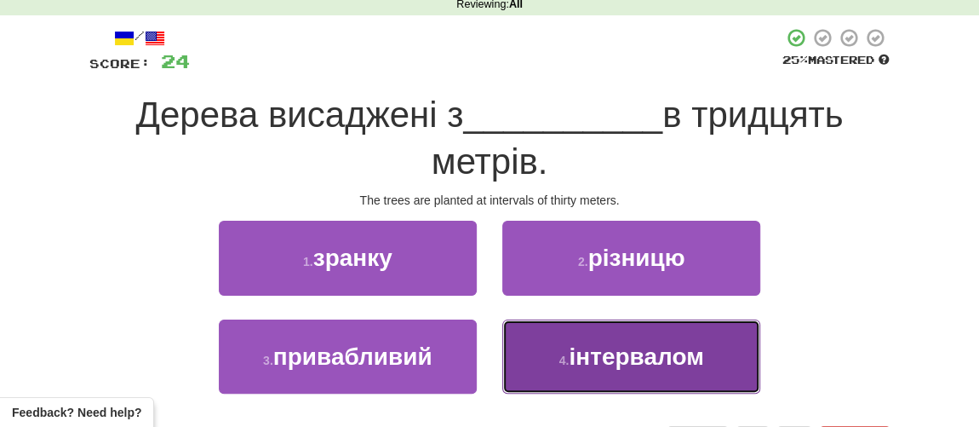
click at [578, 352] on span "інтервалом" at bounding box center [636, 356] width 135 height 26
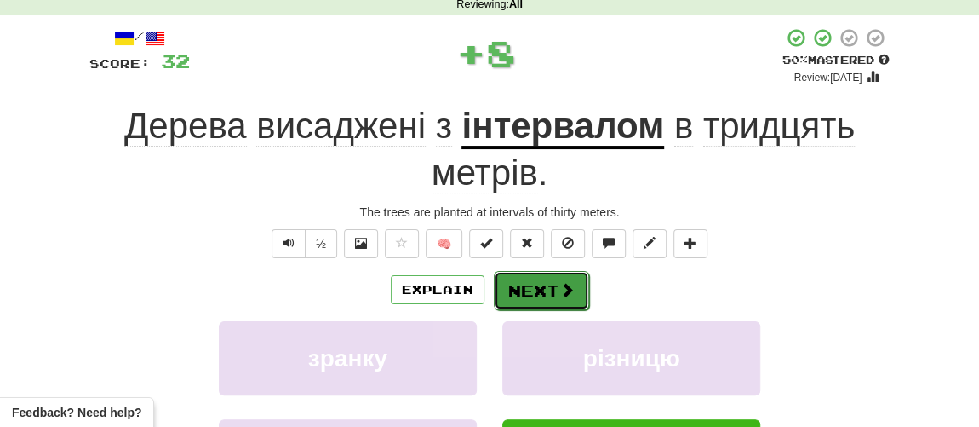
click at [531, 295] on button "Next" at bounding box center [541, 290] width 95 height 39
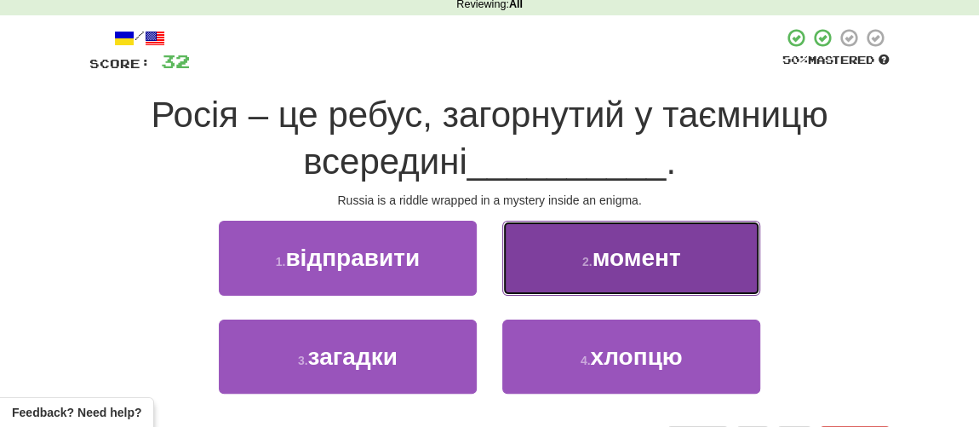
click at [573, 261] on button "2 . момент" at bounding box center [631, 258] width 258 height 74
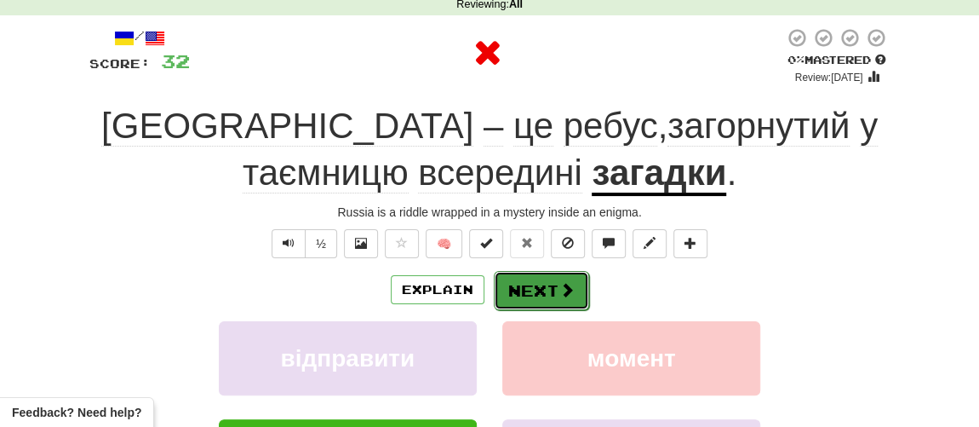
click at [539, 285] on button "Next" at bounding box center [541, 290] width 95 height 39
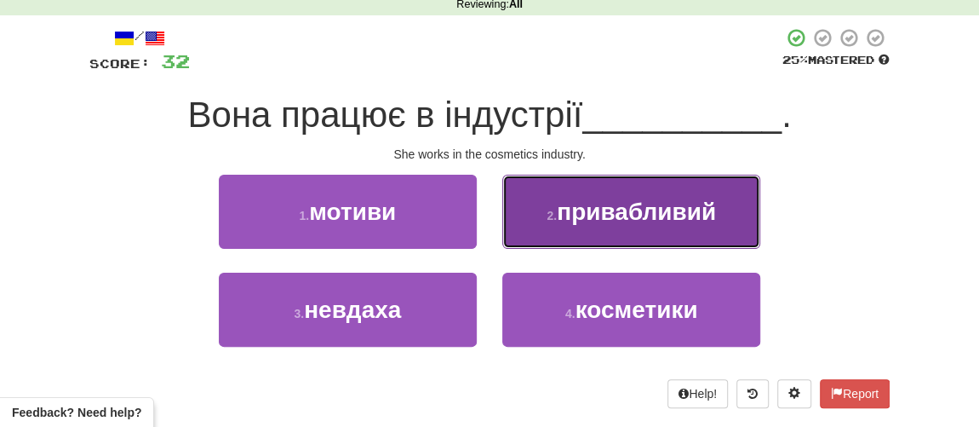
click at [581, 238] on button "2 . привабливий" at bounding box center [631, 212] width 258 height 74
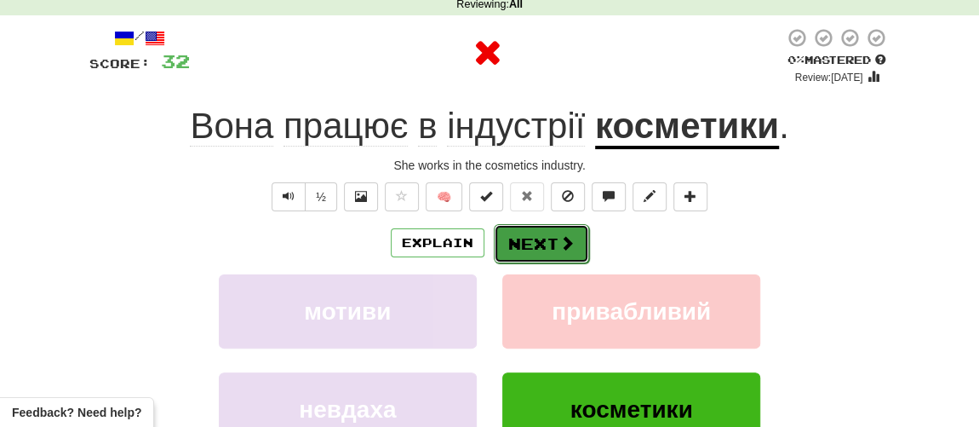
click at [542, 255] on button "Next" at bounding box center [541, 243] width 95 height 39
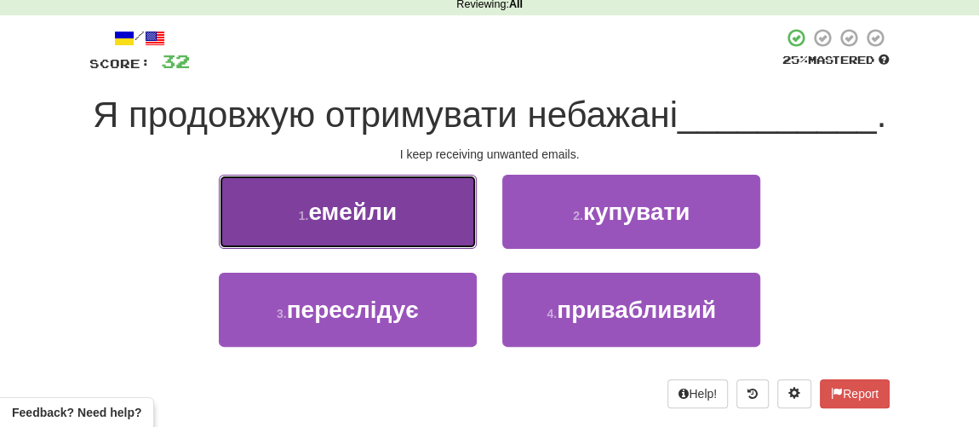
click at [405, 249] on button "1 . емейли" at bounding box center [348, 212] width 258 height 74
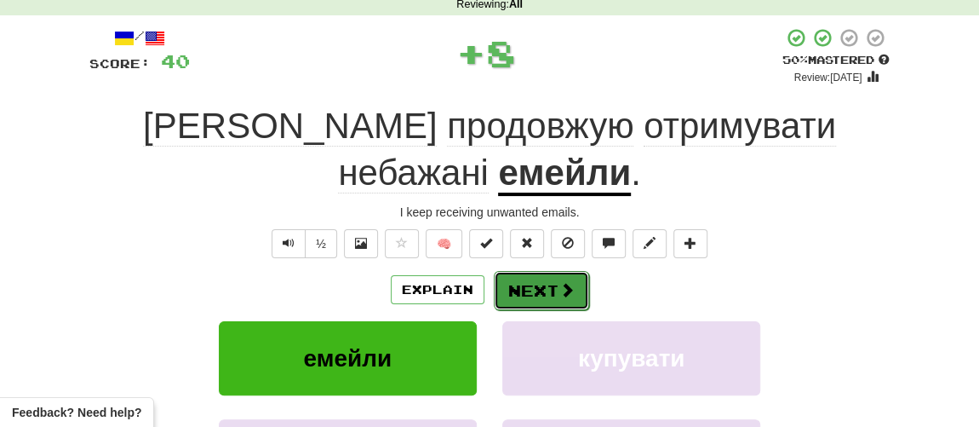
click at [527, 271] on button "Next" at bounding box center [541, 290] width 95 height 39
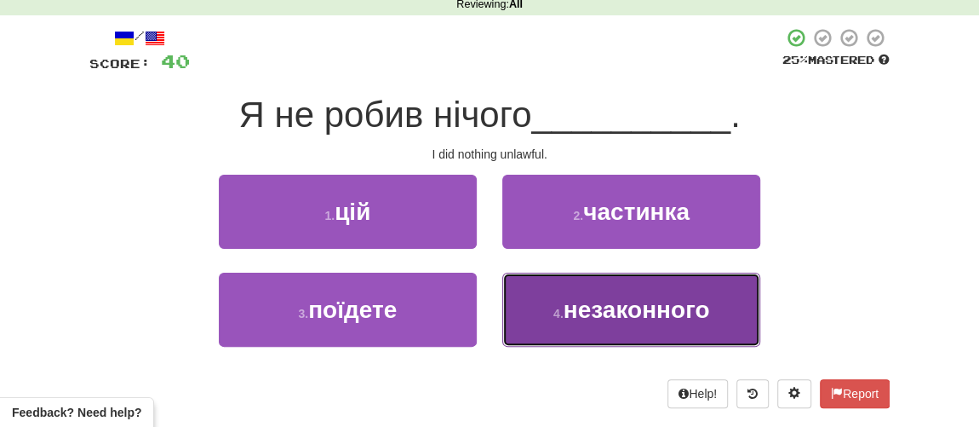
click at [570, 304] on span "незаконного" at bounding box center [637, 309] width 146 height 26
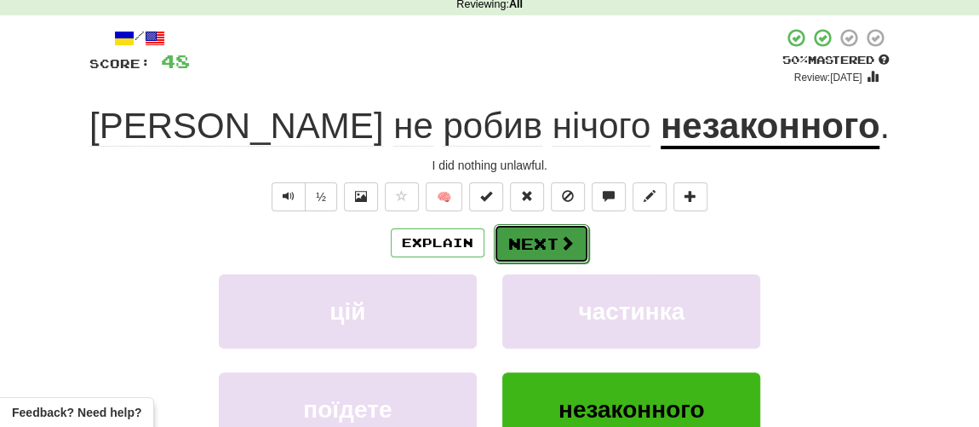
click at [525, 238] on button "Next" at bounding box center [541, 243] width 95 height 39
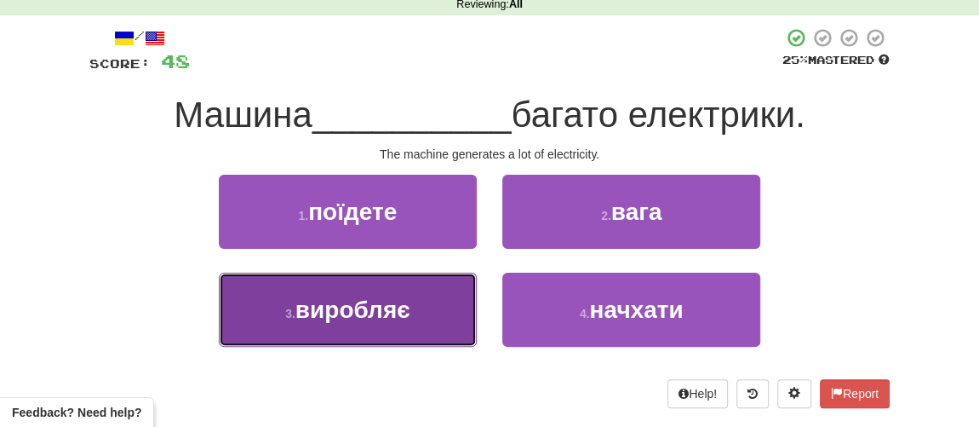
click at [388, 315] on span "виробляє" at bounding box center [352, 309] width 115 height 26
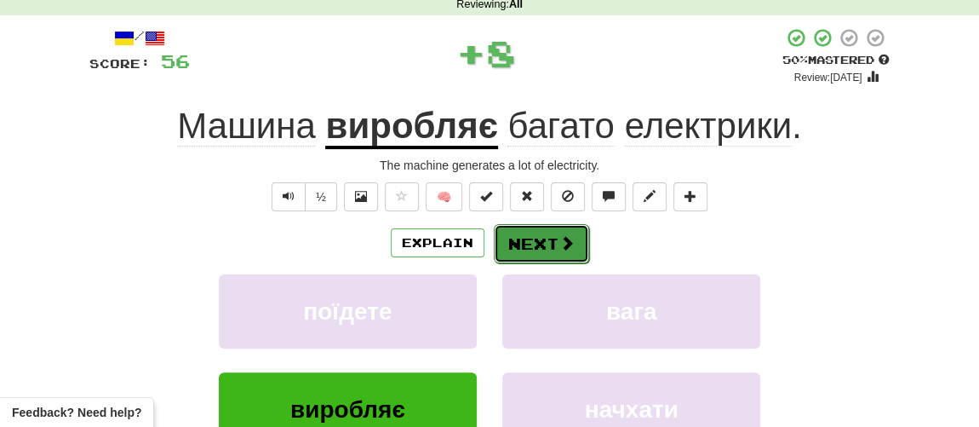
click at [536, 258] on button "Next" at bounding box center [541, 243] width 95 height 39
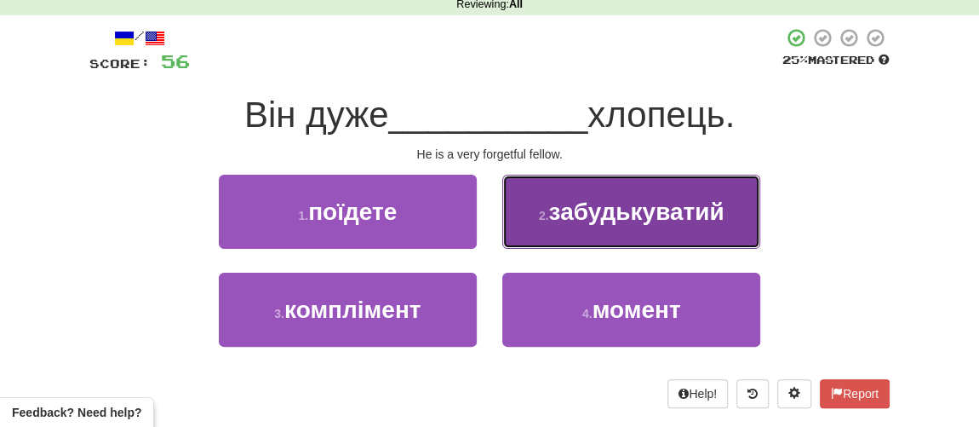
click at [594, 224] on button "2 . забудькуватий" at bounding box center [631, 212] width 258 height 74
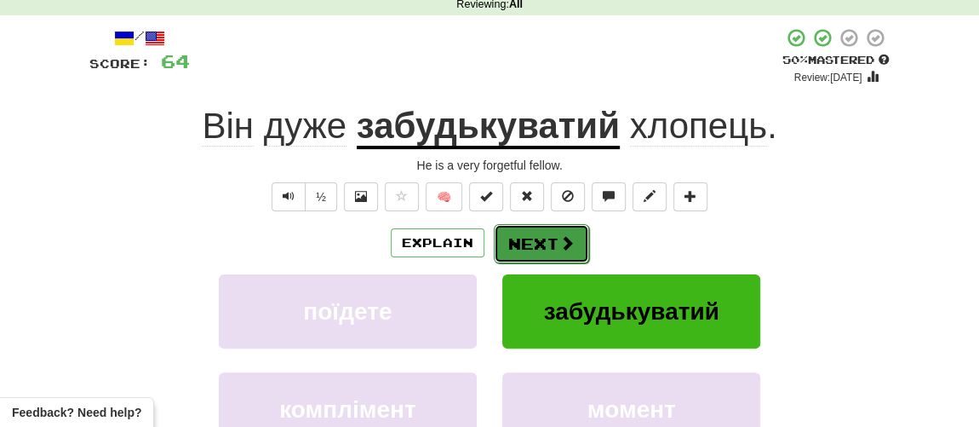
click at [538, 248] on button "Next" at bounding box center [541, 243] width 95 height 39
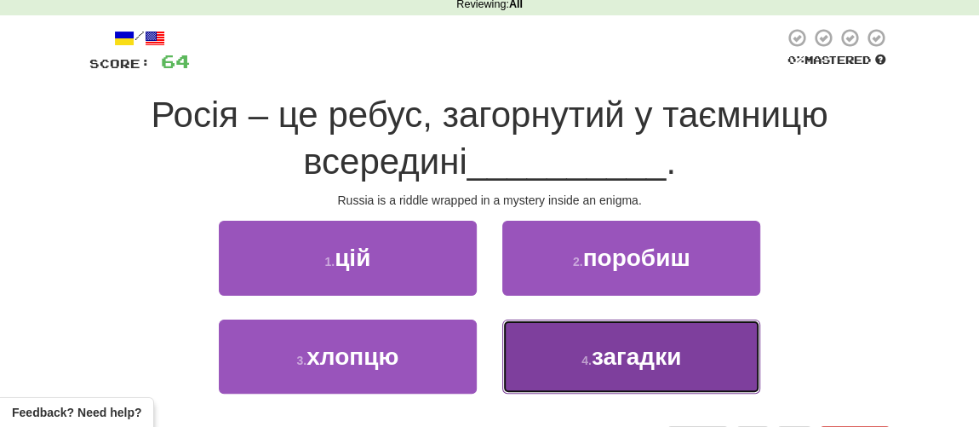
click at [599, 358] on span "загадки" at bounding box center [636, 356] width 89 height 26
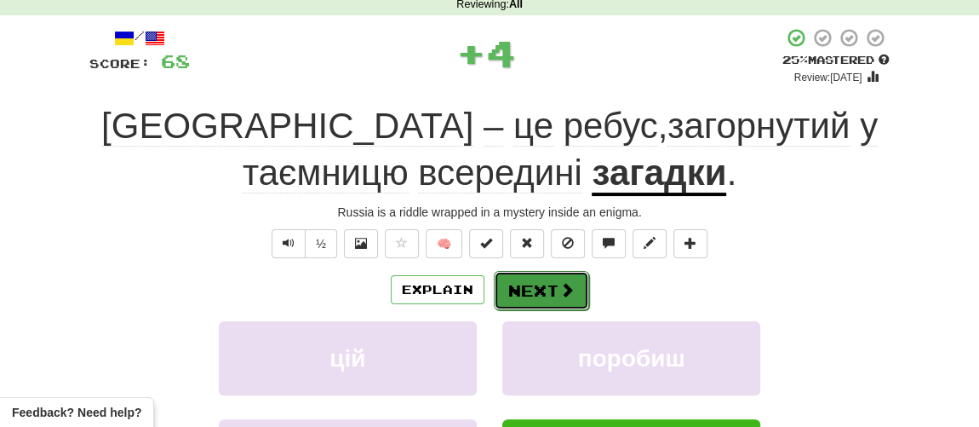
click at [543, 282] on button "Next" at bounding box center [541, 290] width 95 height 39
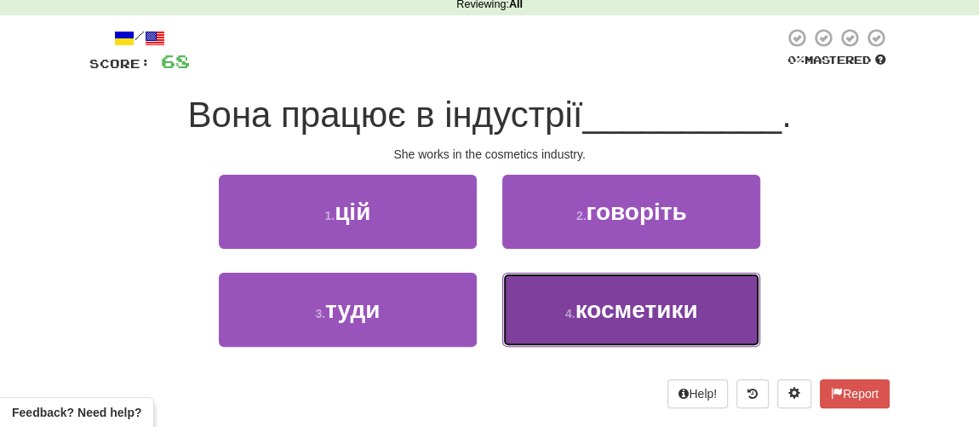
click at [589, 335] on button "4 . косметики" at bounding box center [631, 309] width 258 height 74
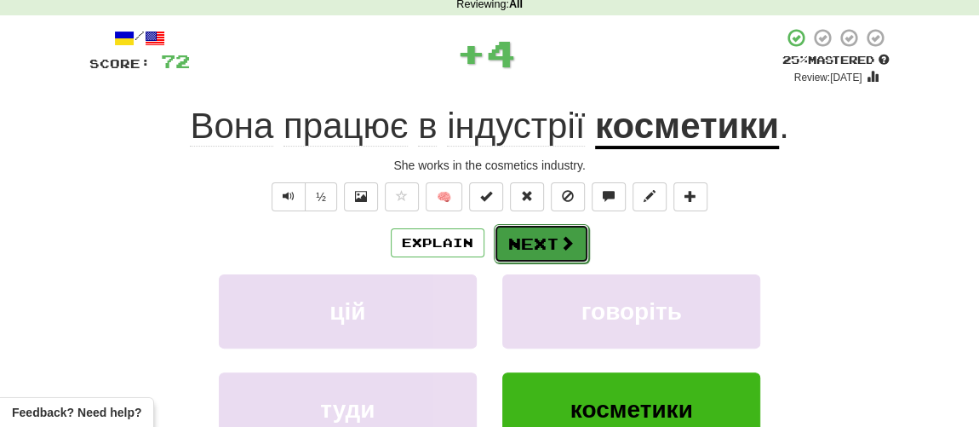
click at [544, 255] on button "Next" at bounding box center [541, 243] width 95 height 39
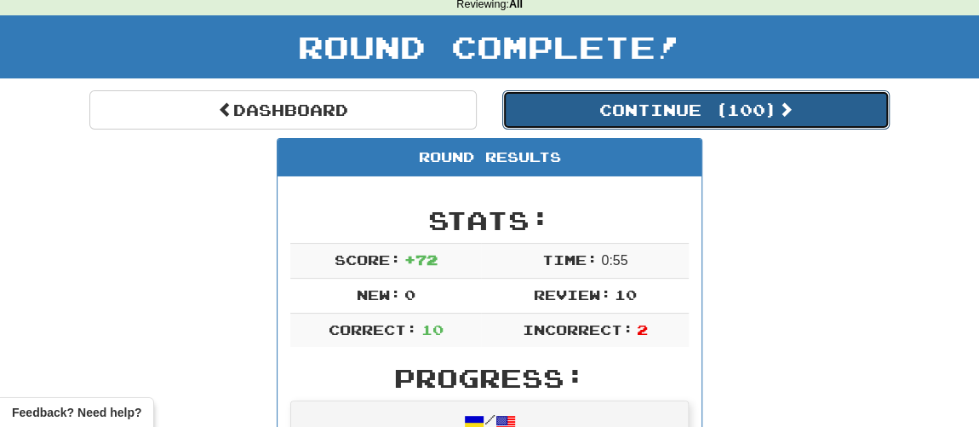
click at [620, 110] on button "Continue ( 100 )" at bounding box center [695, 109] width 387 height 39
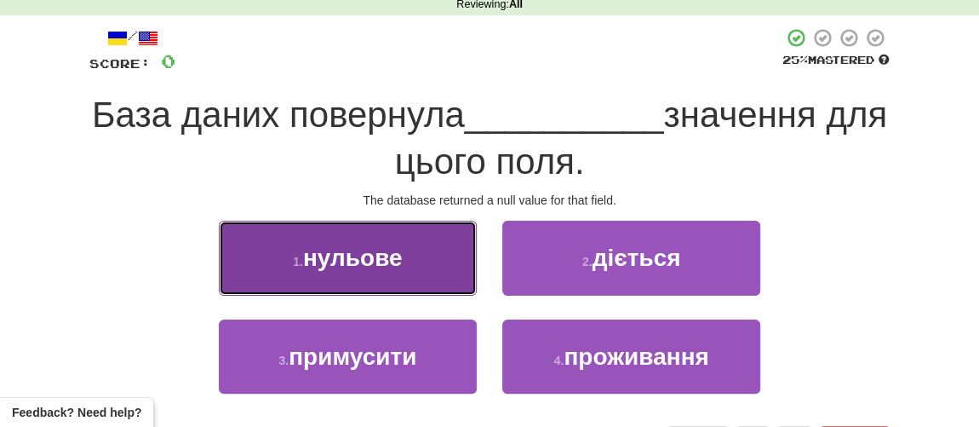
click at [370, 267] on span "нульове" at bounding box center [353, 257] width 100 height 26
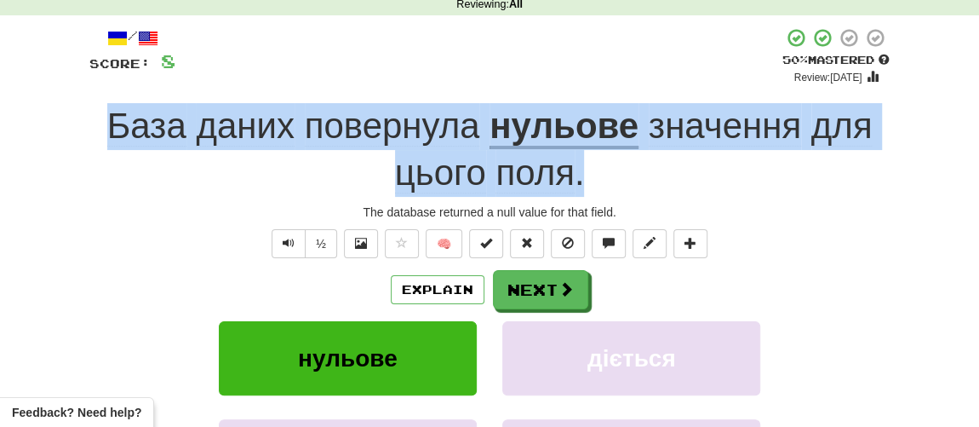
drag, startPoint x: 112, startPoint y: 114, endPoint x: 611, endPoint y: 170, distance: 503.0
click at [611, 170] on div "База даних повернула нульове значення для цього поля ." at bounding box center [489, 149] width 800 height 93
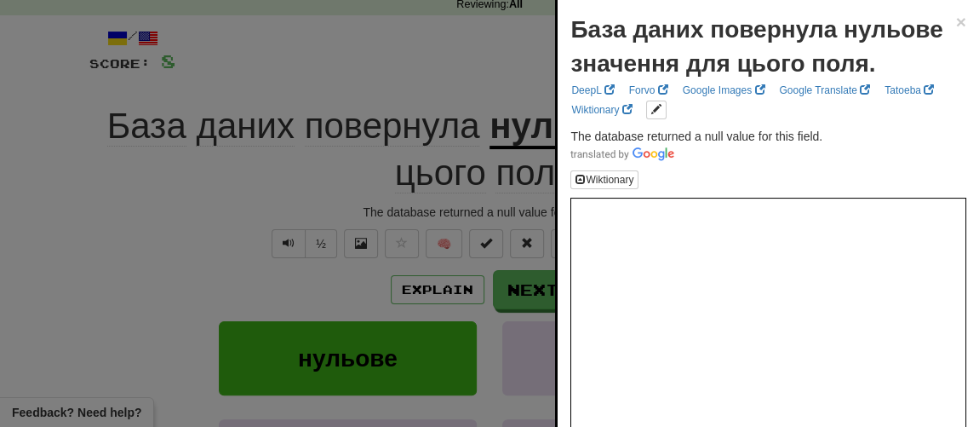
click at [175, 202] on div at bounding box center [489, 213] width 979 height 427
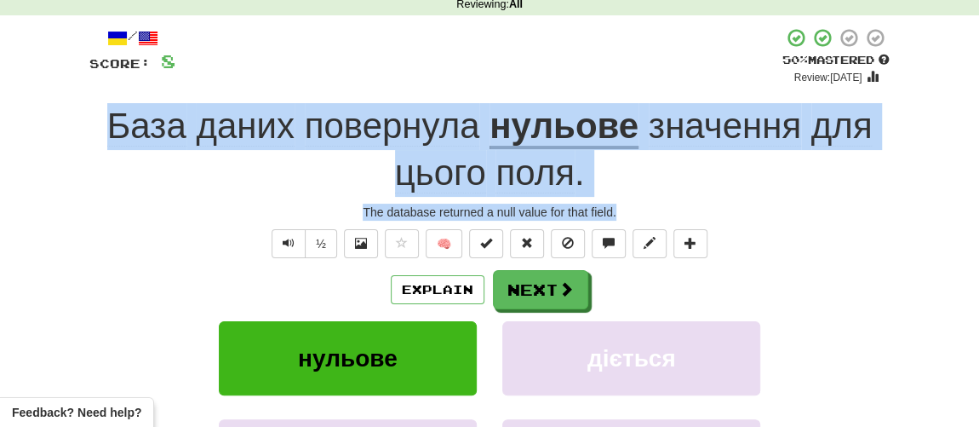
drag, startPoint x: 109, startPoint y: 116, endPoint x: 629, endPoint y: 210, distance: 528.8
click at [629, 210] on div "/ Score: 8 + 8 50 % Mastered Review: 2025-10-01 База даних повернула нульове зн…" at bounding box center [489, 303] width 800 height 553
copy div "База даних повернула нульове значення для цього поля . The database returned a …"
click at [285, 238] on span "Text-to-speech controls" at bounding box center [289, 243] width 12 height 12
click at [192, 211] on div "The database returned a null value for that field." at bounding box center [489, 212] width 800 height 17
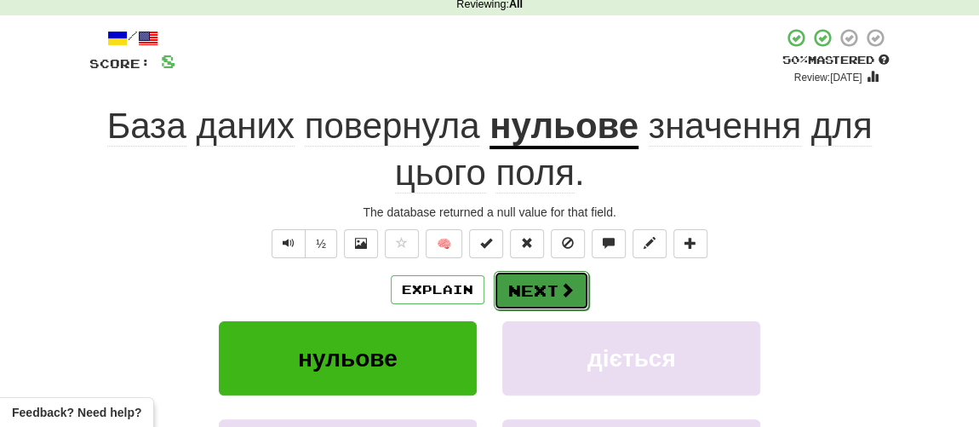
click at [546, 287] on button "Next" at bounding box center [541, 290] width 95 height 39
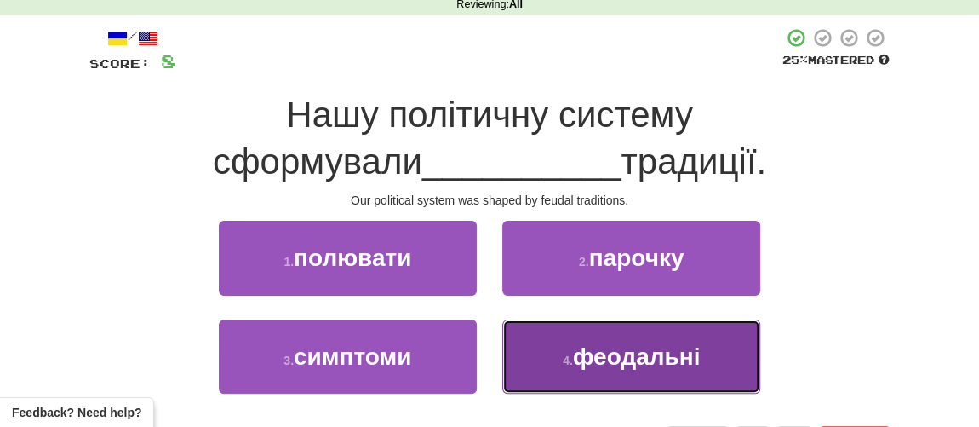
click at [596, 353] on span "феодальні" at bounding box center [636, 356] width 127 height 26
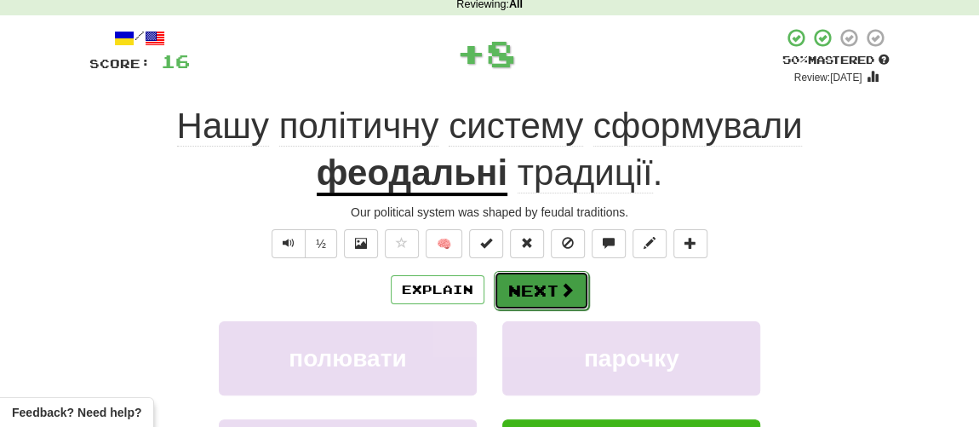
click at [560, 293] on span at bounding box center [566, 289] width 15 height 15
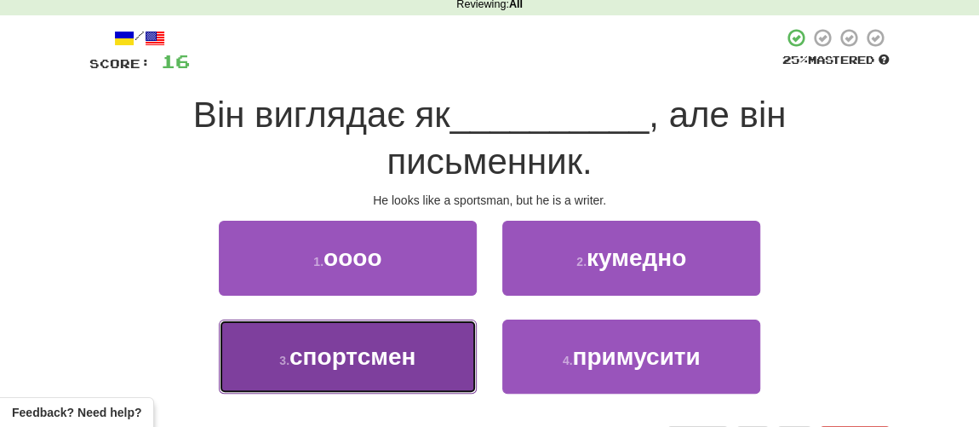
click at [344, 371] on button "3 . спортсмен" at bounding box center [348, 356] width 258 height 74
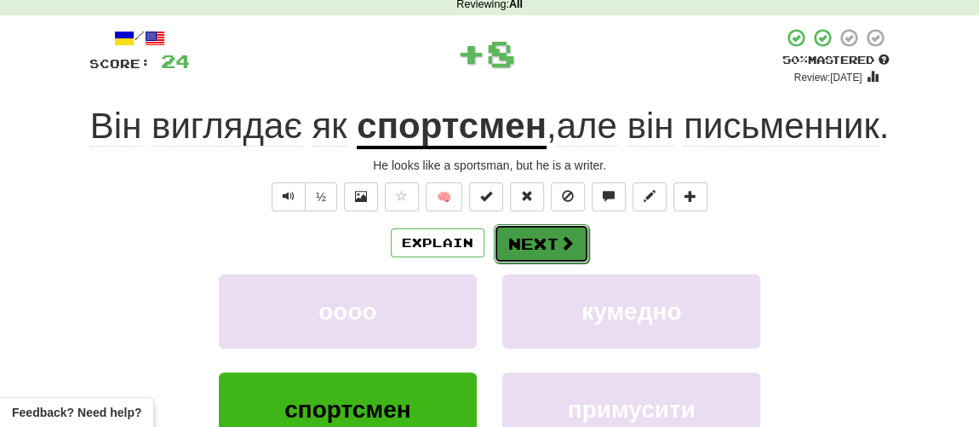
click at [538, 263] on button "Next" at bounding box center [541, 243] width 95 height 39
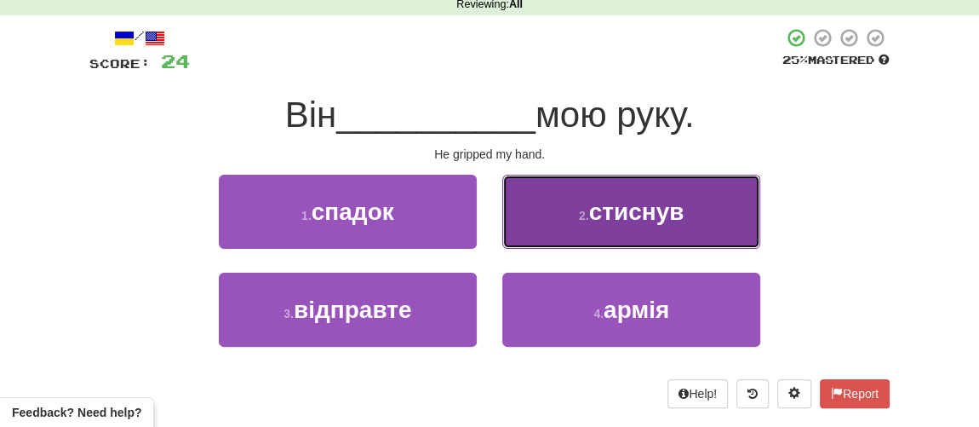
click at [612, 214] on span "стиснув" at bounding box center [636, 211] width 95 height 26
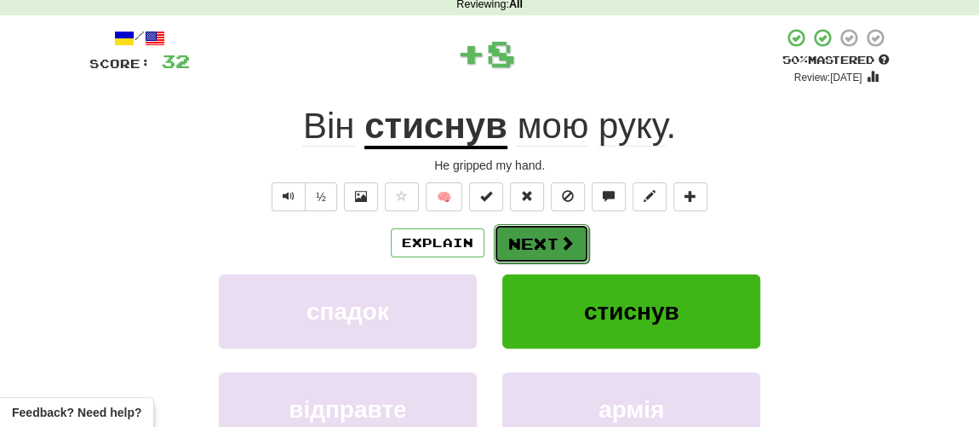
click at [541, 233] on button "Next" at bounding box center [541, 243] width 95 height 39
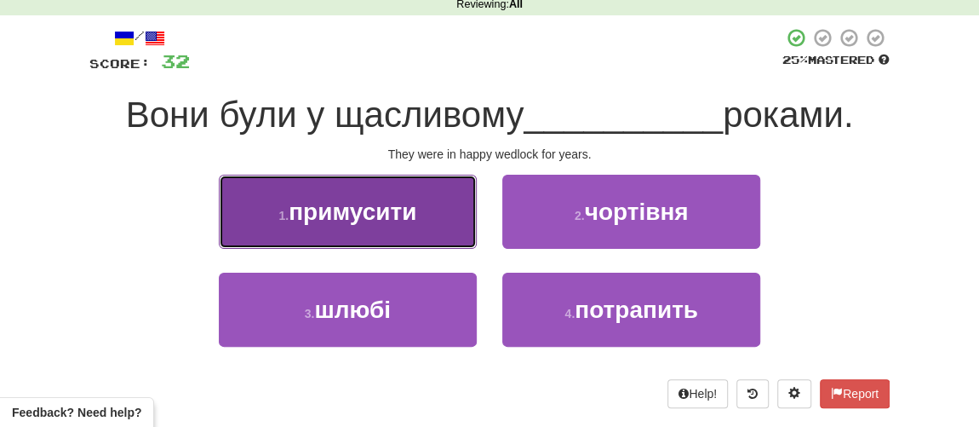
click at [404, 227] on button "1 . примусити" at bounding box center [348, 212] width 258 height 74
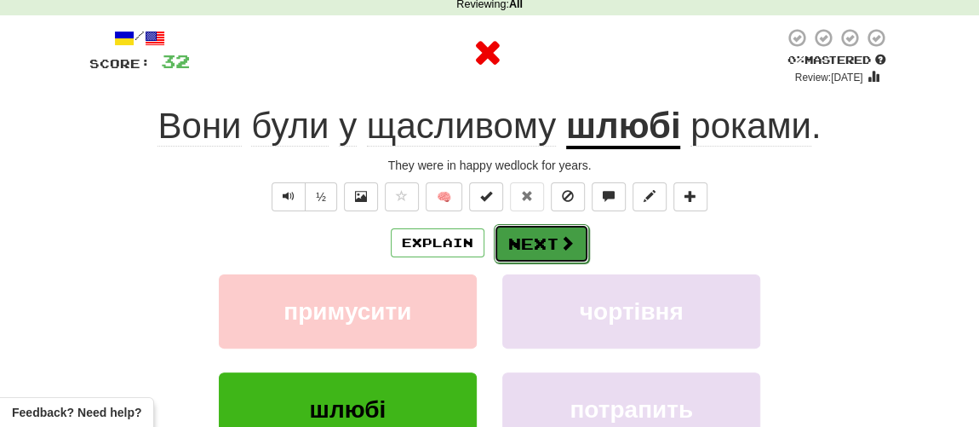
click at [525, 236] on button "Next" at bounding box center [541, 243] width 95 height 39
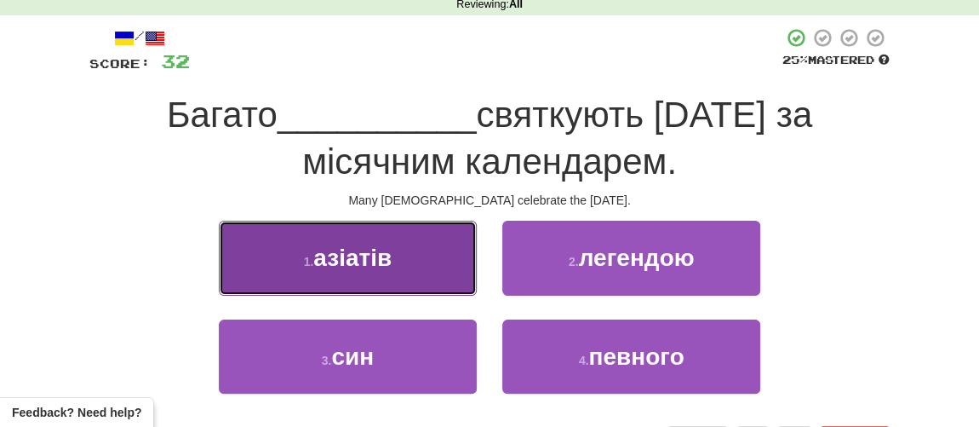
click at [299, 269] on button "1 . азіатів" at bounding box center [348, 258] width 258 height 74
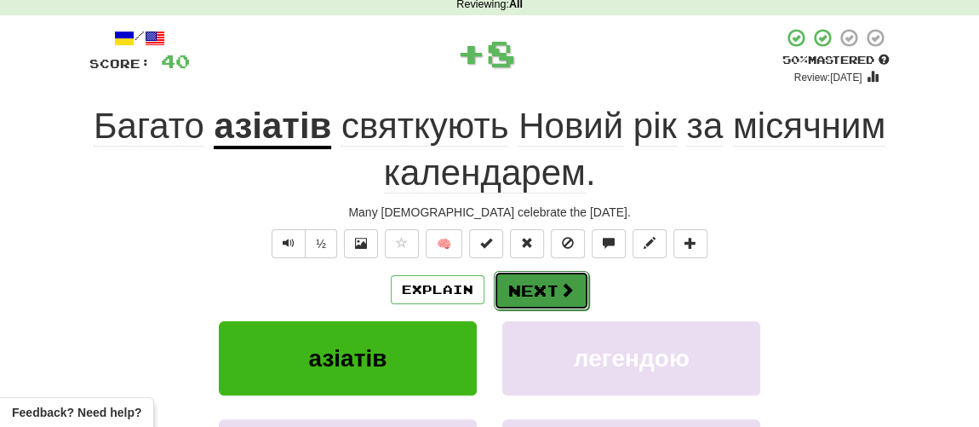
click at [560, 292] on span at bounding box center [566, 289] width 15 height 15
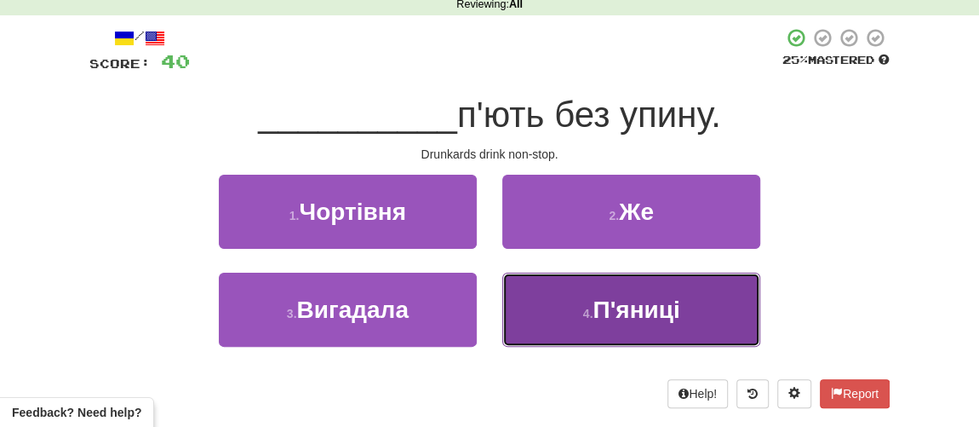
click at [594, 313] on span "П'яниці" at bounding box center [636, 309] width 87 height 26
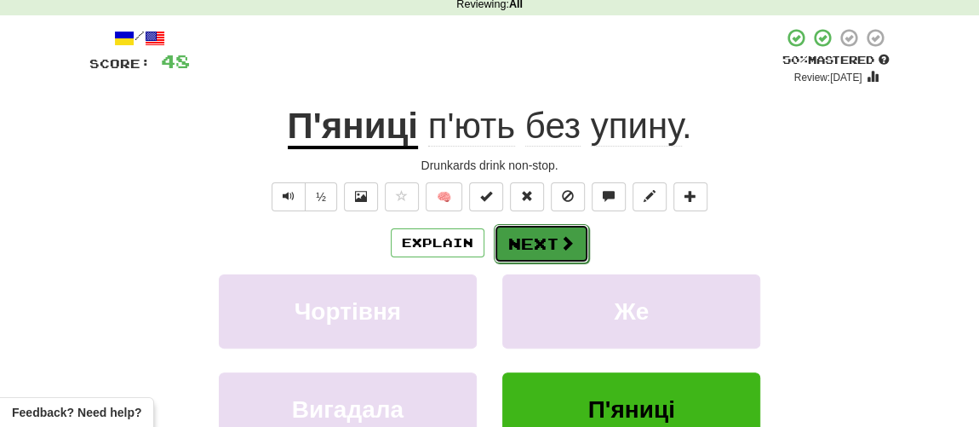
click at [537, 242] on button "Next" at bounding box center [541, 243] width 95 height 39
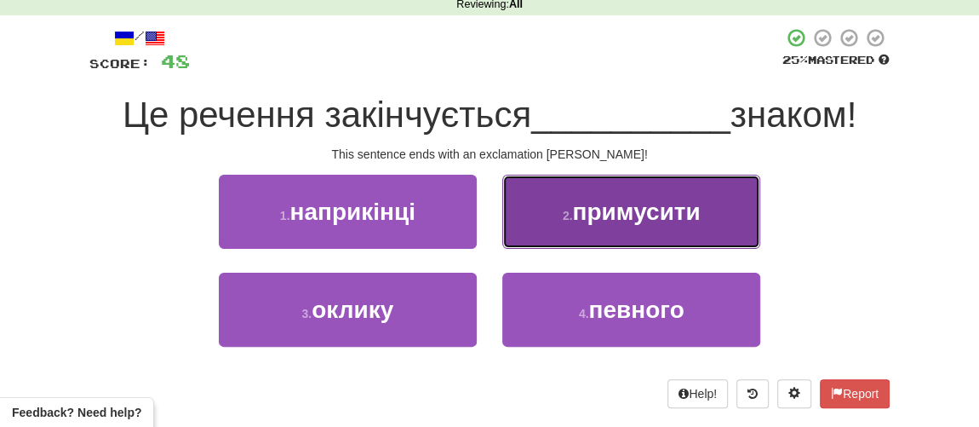
click at [578, 222] on span "примусити" at bounding box center [636, 211] width 128 height 26
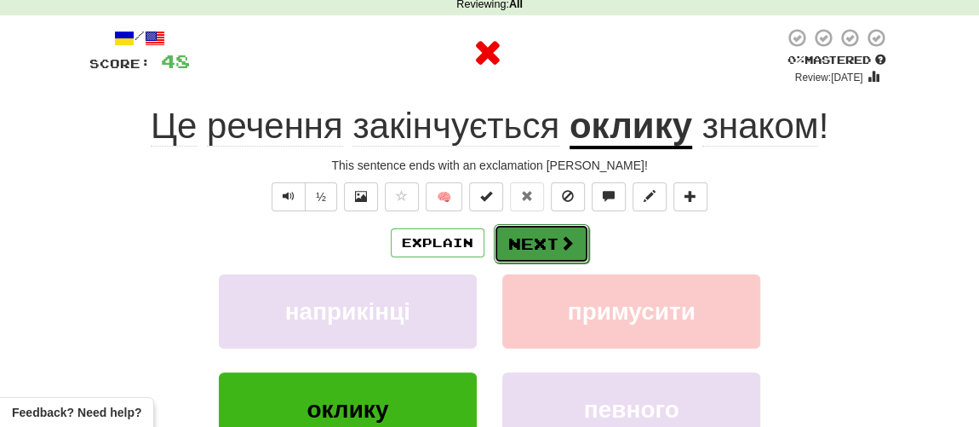
click at [526, 241] on button "Next" at bounding box center [541, 243] width 95 height 39
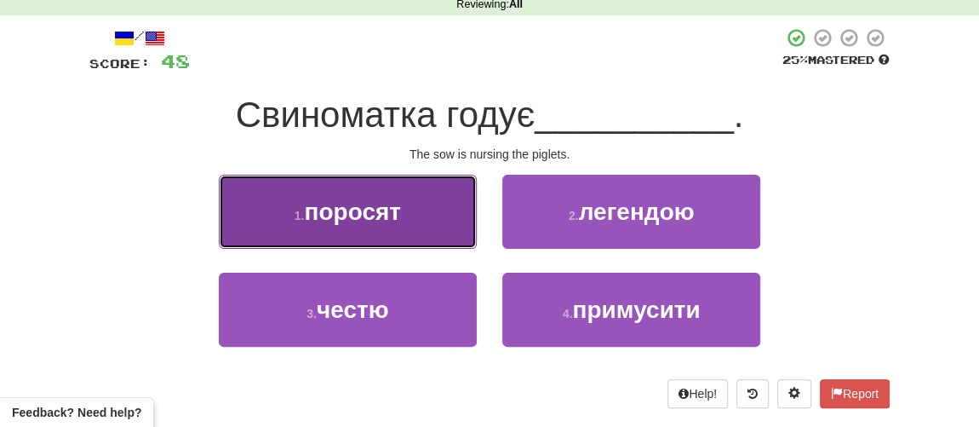
click at [344, 227] on button "1 . поросят" at bounding box center [348, 212] width 258 height 74
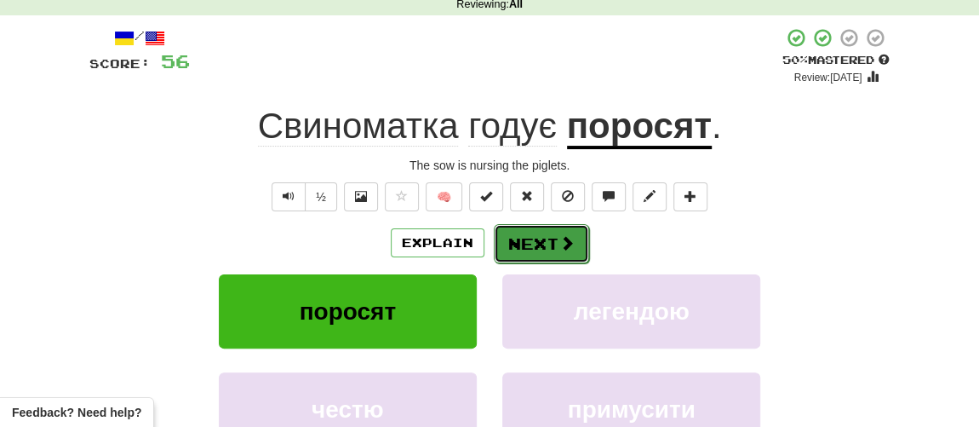
click at [539, 244] on button "Next" at bounding box center [541, 243] width 95 height 39
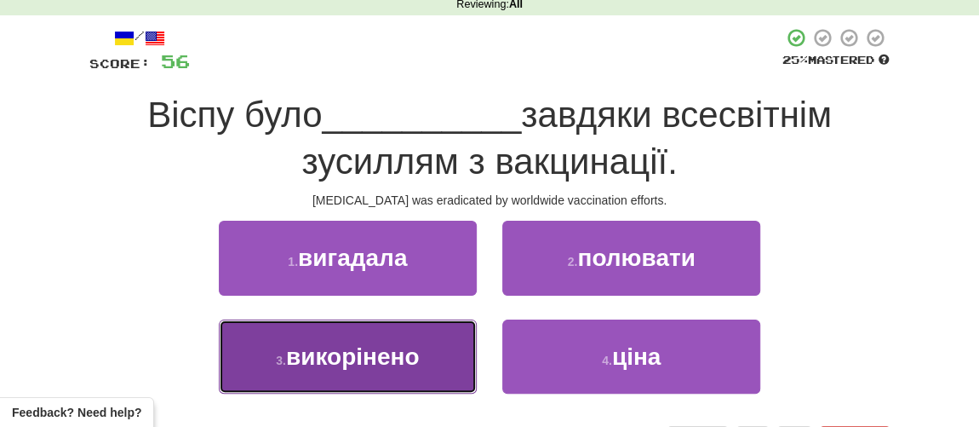
click at [365, 355] on span "викорінено" at bounding box center [353, 356] width 134 height 26
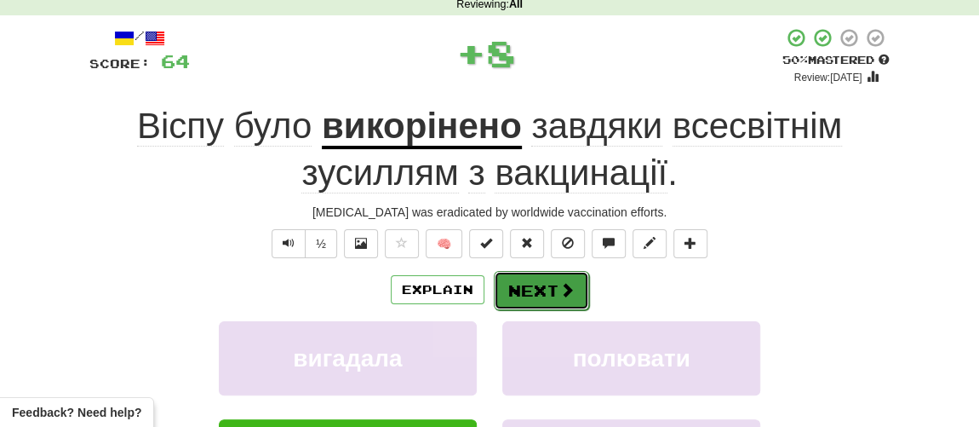
click at [551, 284] on button "Next" at bounding box center [541, 290] width 95 height 39
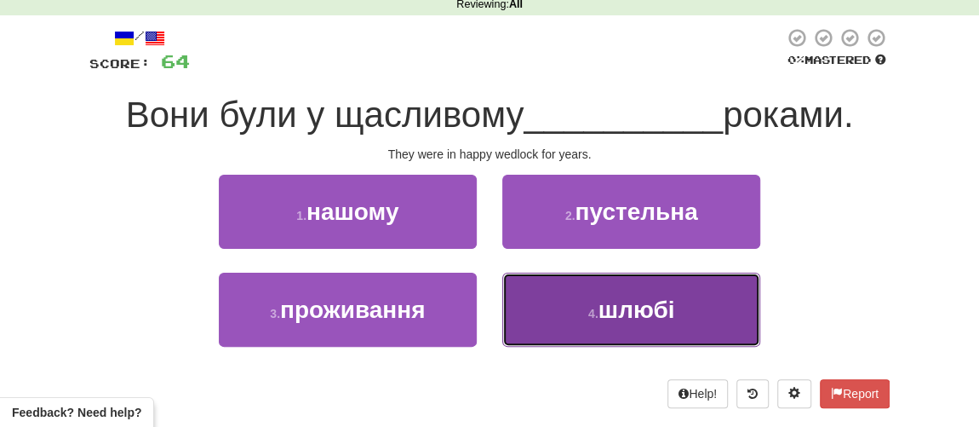
click at [627, 307] on span "шлюбі" at bounding box center [637, 309] width 77 height 26
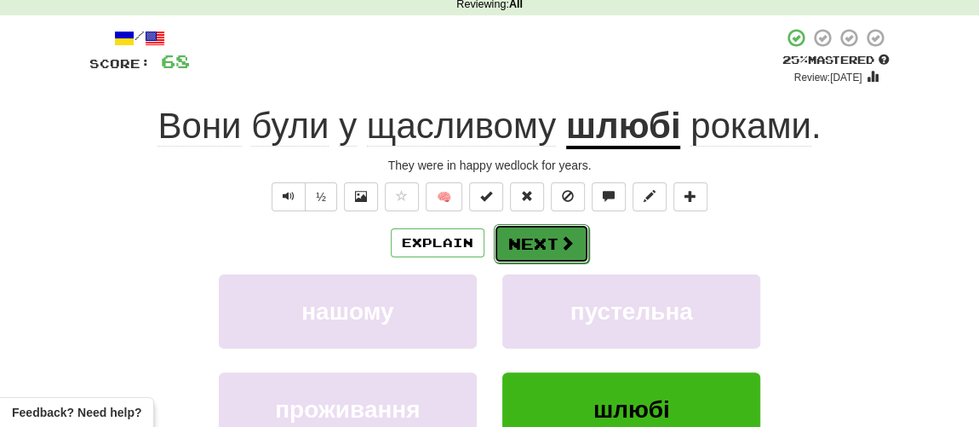
click at [535, 238] on button "Next" at bounding box center [541, 243] width 95 height 39
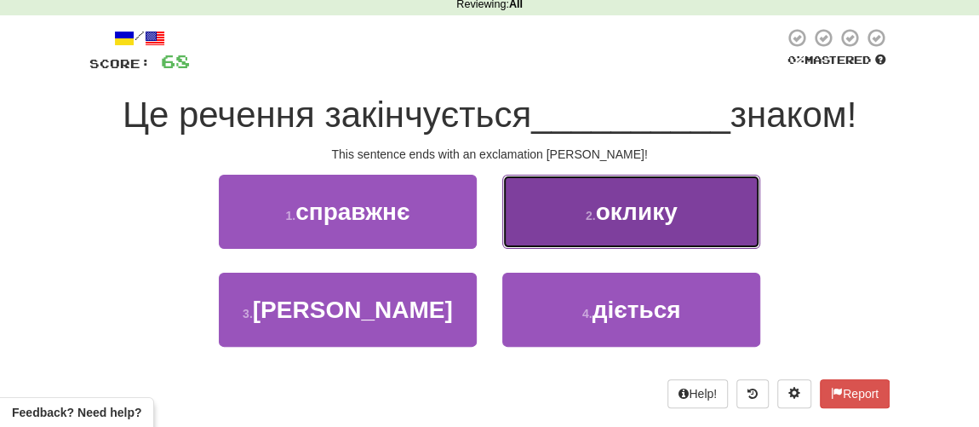
click at [606, 211] on span "оклику" at bounding box center [636, 211] width 82 height 26
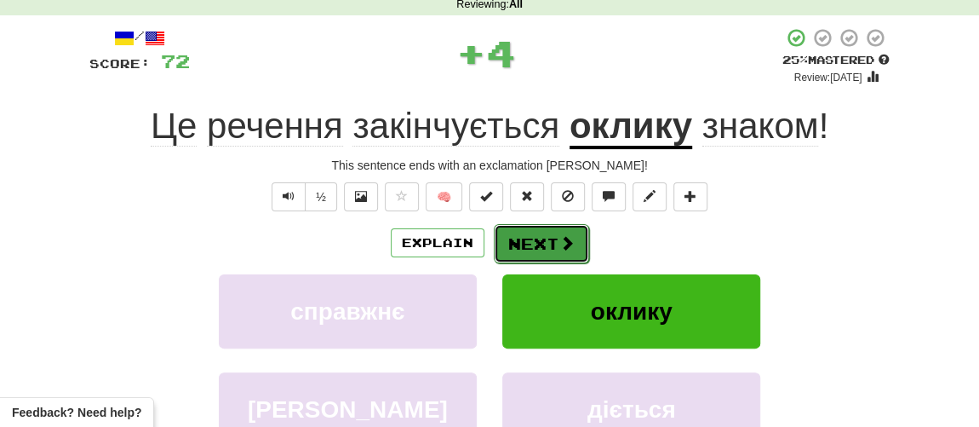
click at [545, 232] on button "Next" at bounding box center [541, 243] width 95 height 39
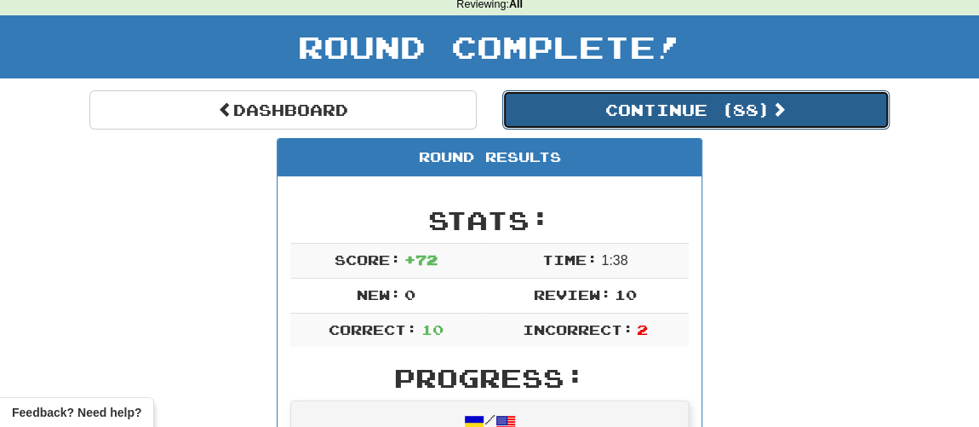
click at [563, 112] on button "Continue ( 88 )" at bounding box center [695, 109] width 387 height 39
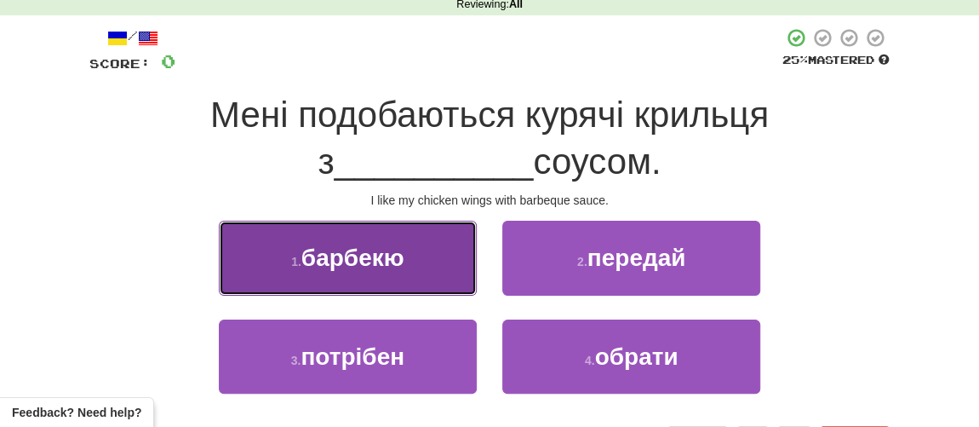
click at [380, 253] on span "барбекю" at bounding box center [352, 257] width 103 height 26
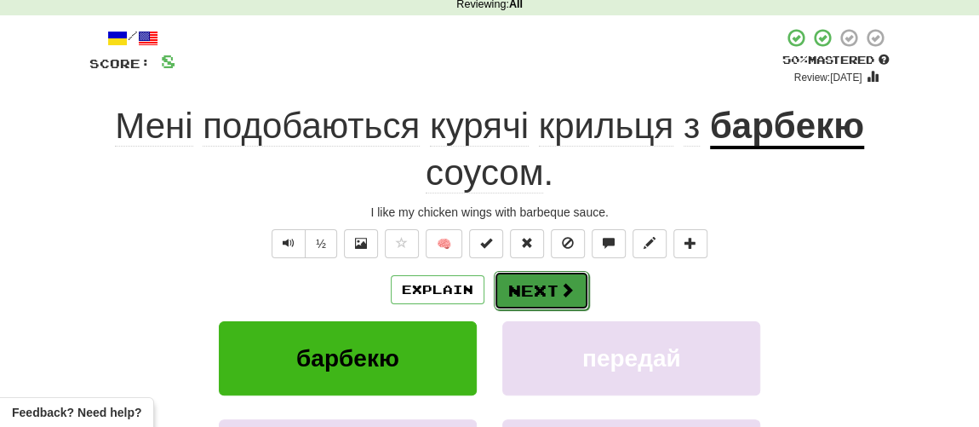
click at [535, 289] on button "Next" at bounding box center [541, 290] width 95 height 39
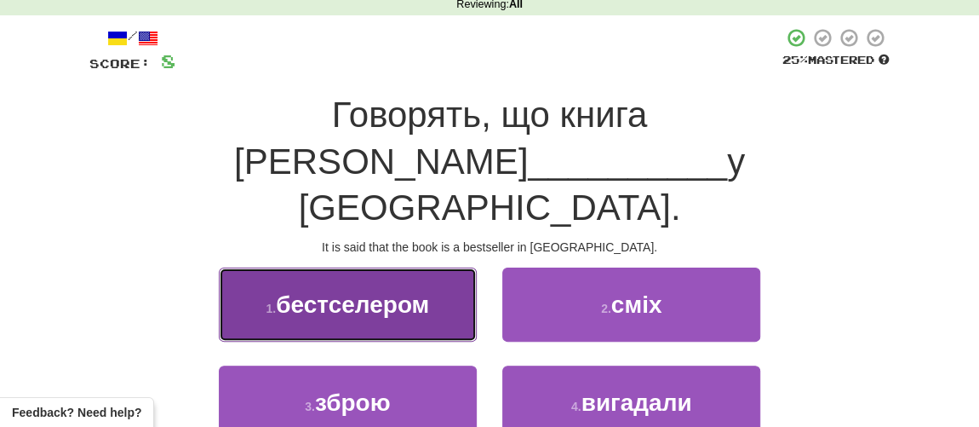
click at [378, 291] on span "бестселером" at bounding box center [352, 304] width 153 height 26
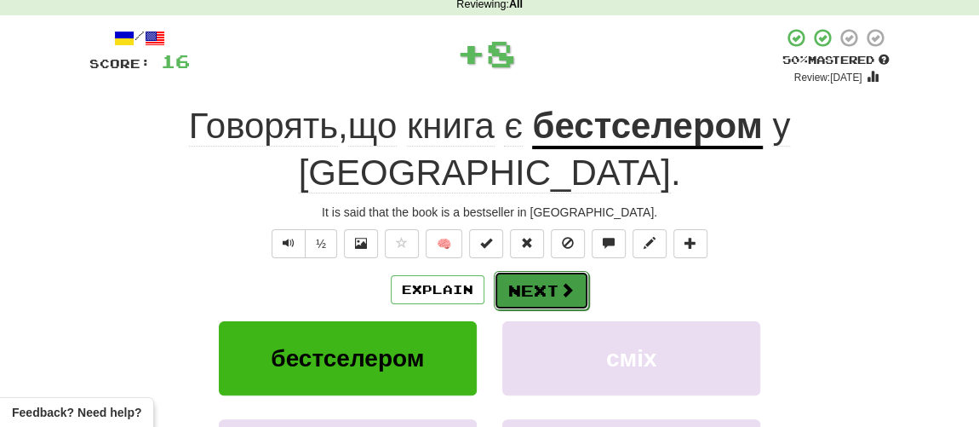
click at [531, 271] on button "Next" at bounding box center [541, 290] width 95 height 39
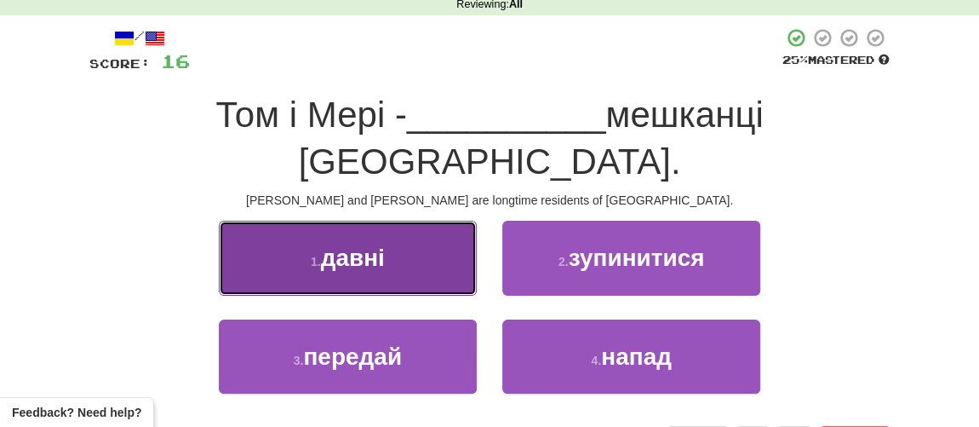
click at [347, 244] on span "давні" at bounding box center [353, 257] width 64 height 26
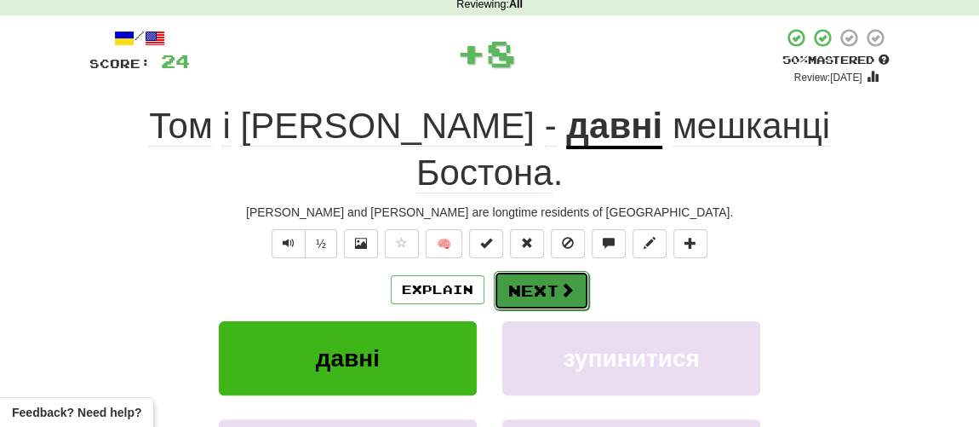
click at [536, 271] on button "Next" at bounding box center [541, 290] width 95 height 39
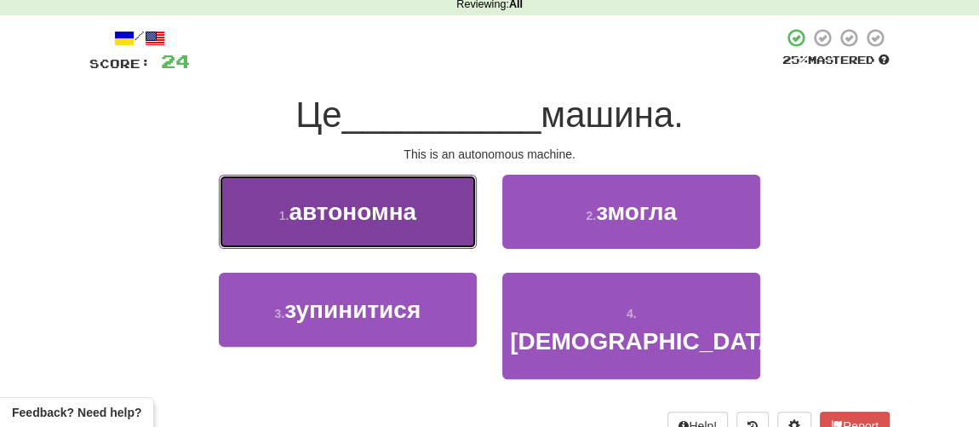
click at [381, 221] on span "автономна" at bounding box center [353, 211] width 128 height 26
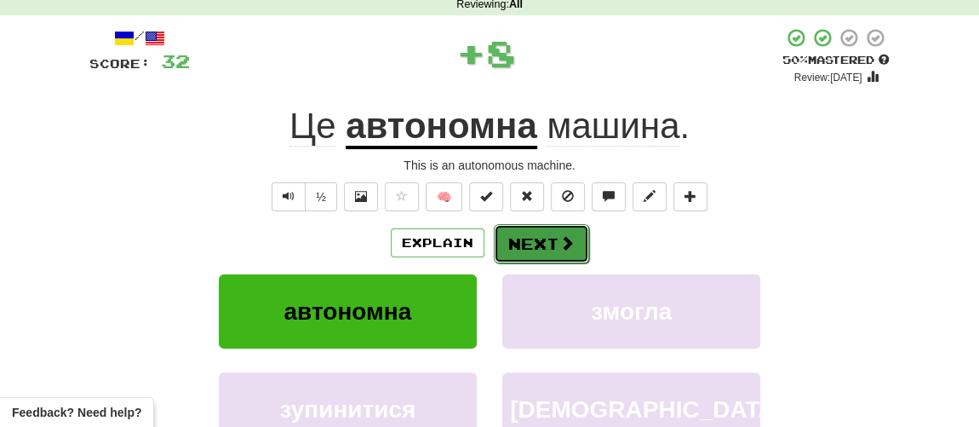
click at [548, 236] on button "Next" at bounding box center [541, 243] width 95 height 39
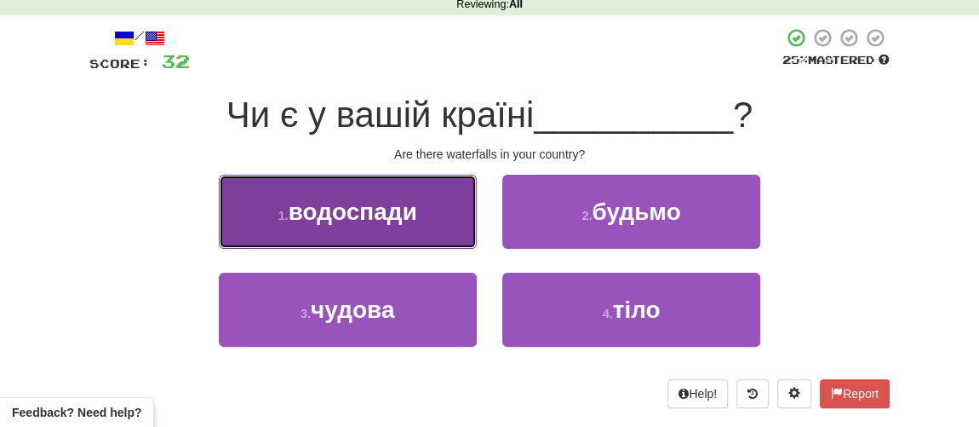
click at [393, 218] on span "водоспади" at bounding box center [353, 211] width 129 height 26
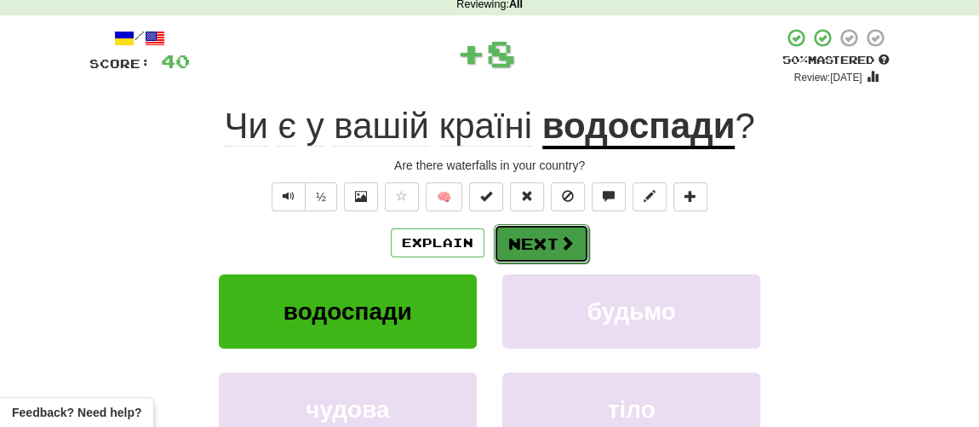
click at [553, 243] on button "Next" at bounding box center [541, 243] width 95 height 39
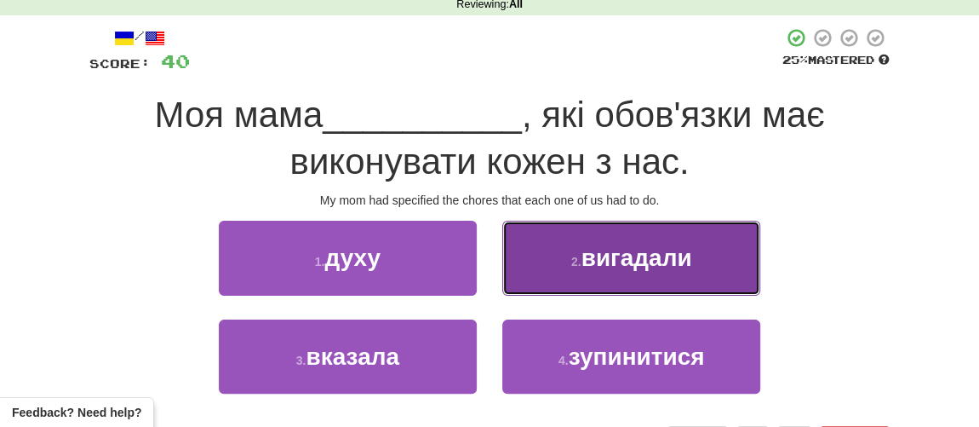
click at [599, 260] on span "вигадали" at bounding box center [636, 257] width 111 height 26
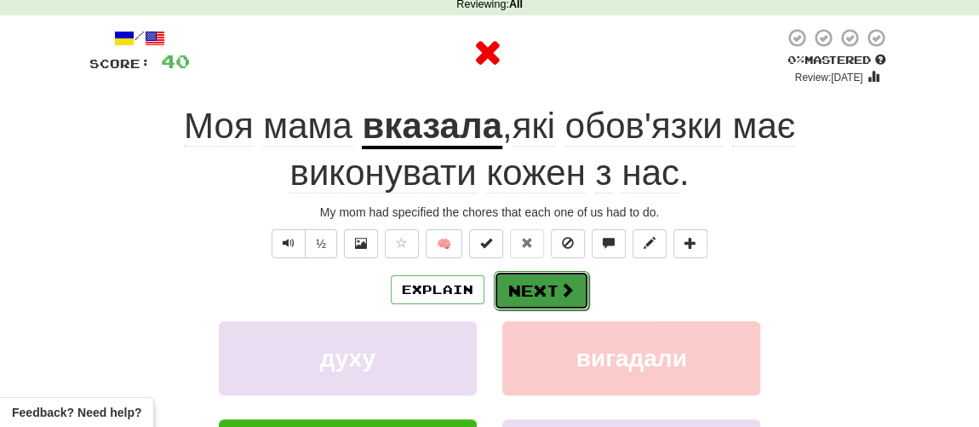
click at [539, 293] on button "Next" at bounding box center [541, 290] width 95 height 39
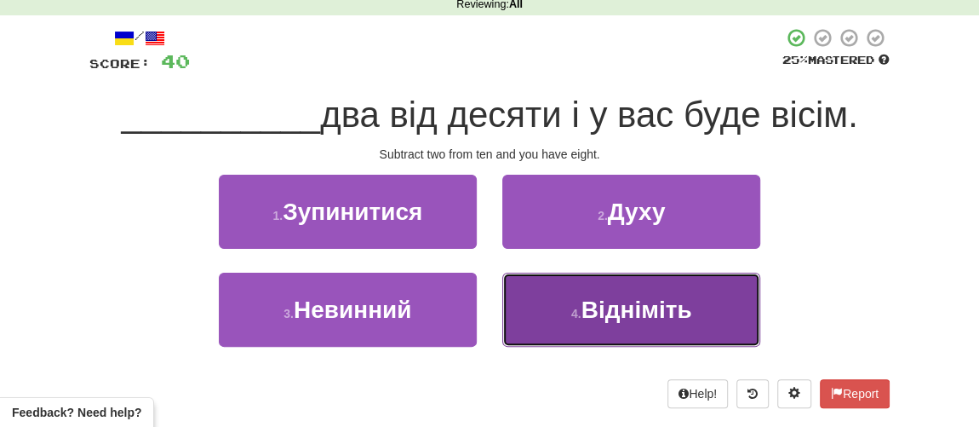
click at [599, 321] on button "4 . Відніміть" at bounding box center [631, 309] width 258 height 74
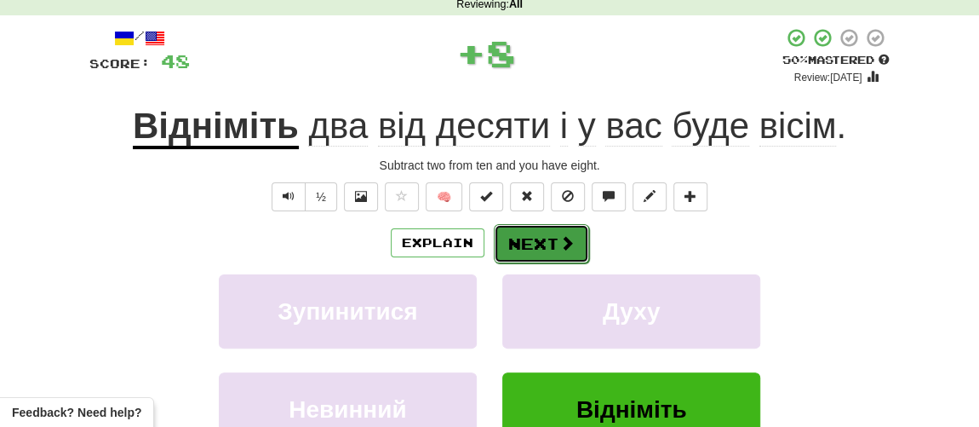
click at [543, 248] on button "Next" at bounding box center [541, 243] width 95 height 39
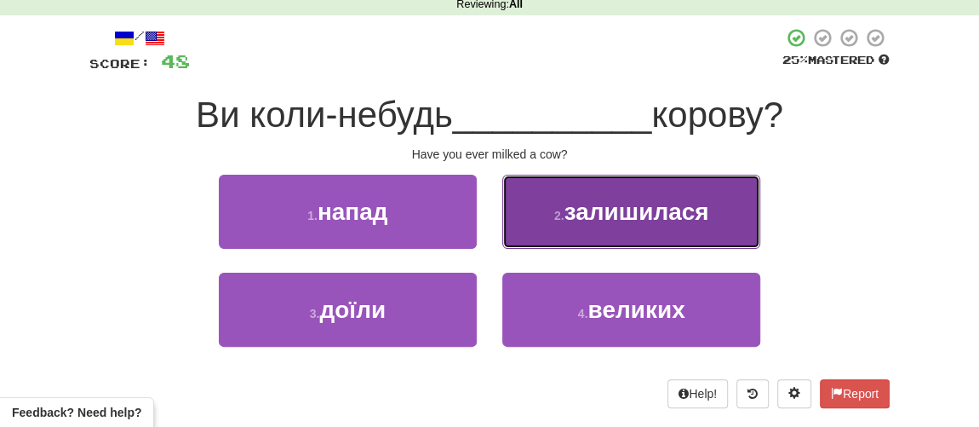
click at [599, 227] on button "2 . залишилася" at bounding box center [631, 212] width 258 height 74
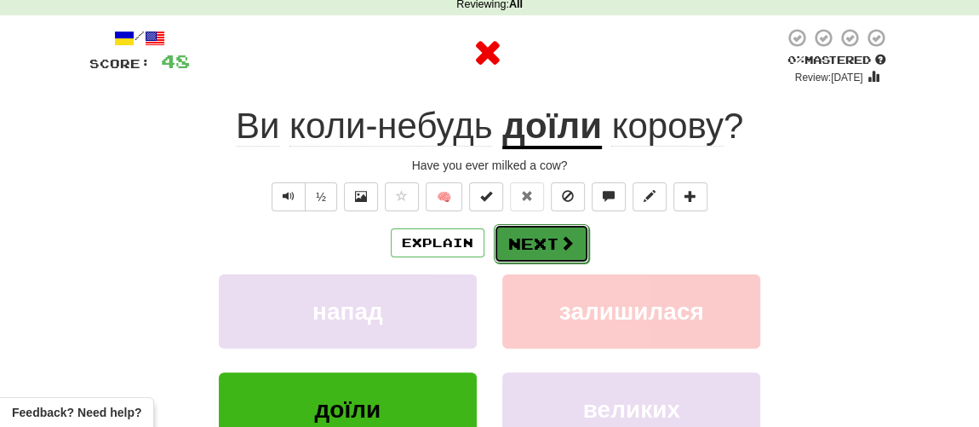
click at [553, 248] on button "Next" at bounding box center [541, 243] width 95 height 39
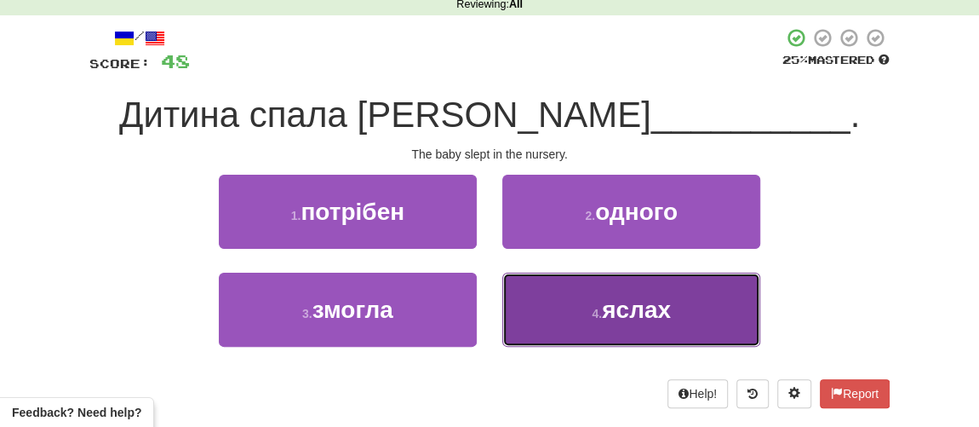
click at [572, 301] on button "4 . яслах" at bounding box center [631, 309] width 258 height 74
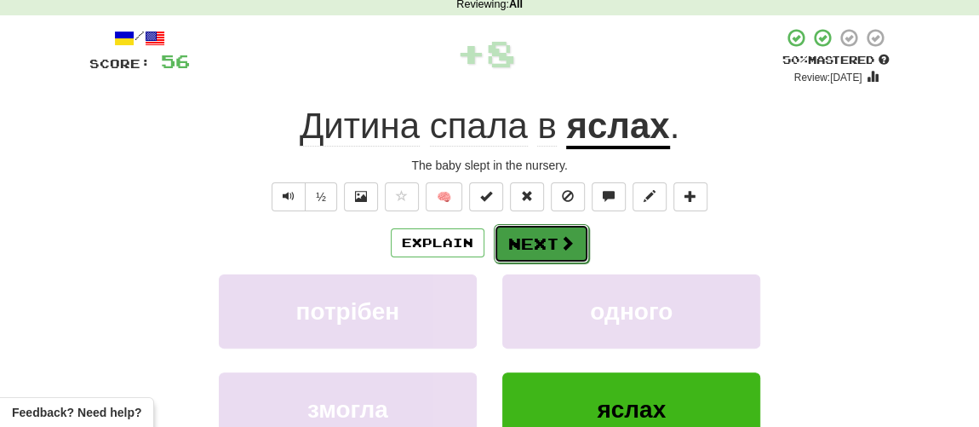
click at [538, 243] on button "Next" at bounding box center [541, 243] width 95 height 39
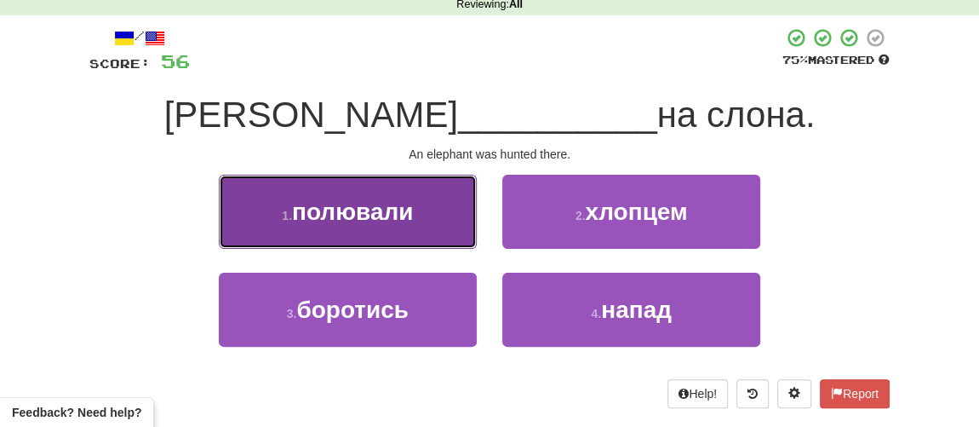
click at [412, 231] on button "1 . полювали" at bounding box center [348, 212] width 258 height 74
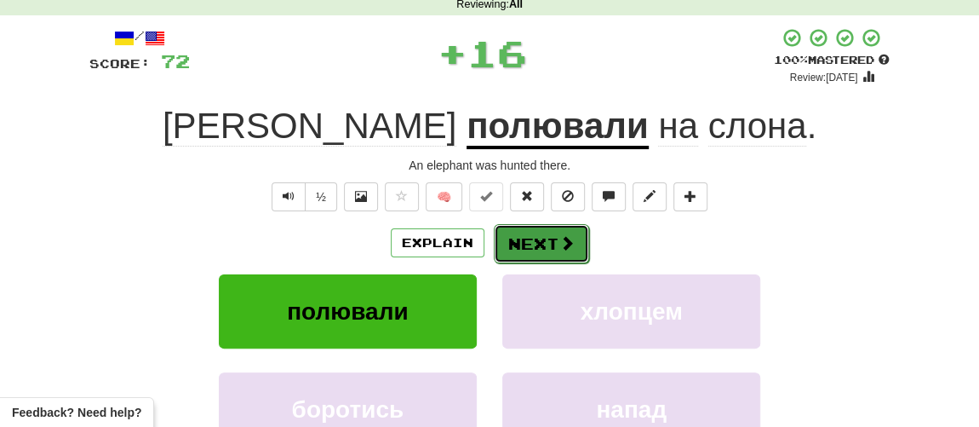
click at [536, 240] on button "Next" at bounding box center [541, 243] width 95 height 39
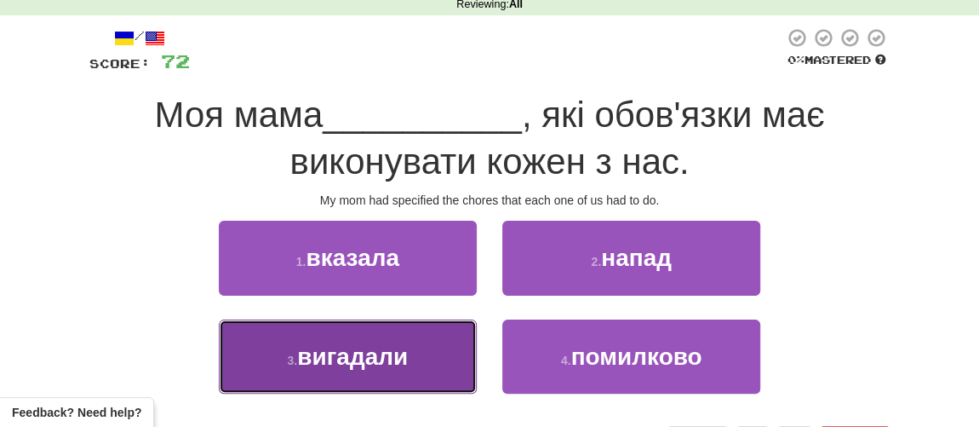
click at [352, 355] on span "вигадали" at bounding box center [352, 356] width 111 height 26
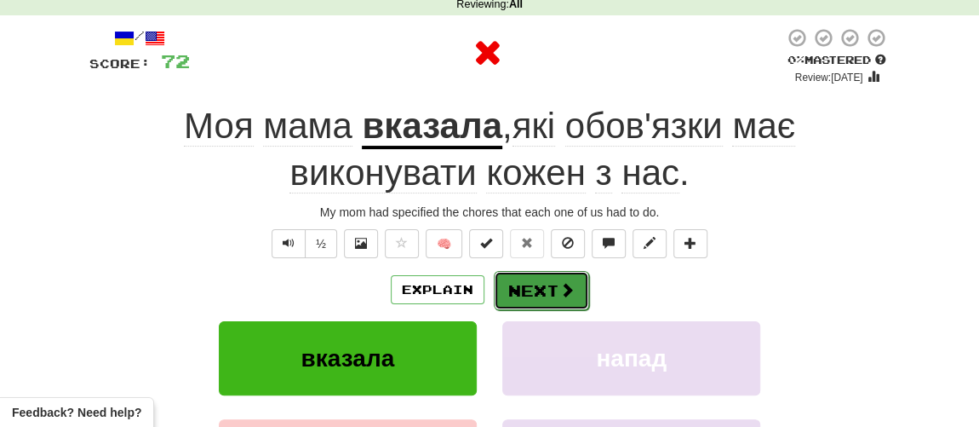
click at [543, 299] on button "Next" at bounding box center [541, 290] width 95 height 39
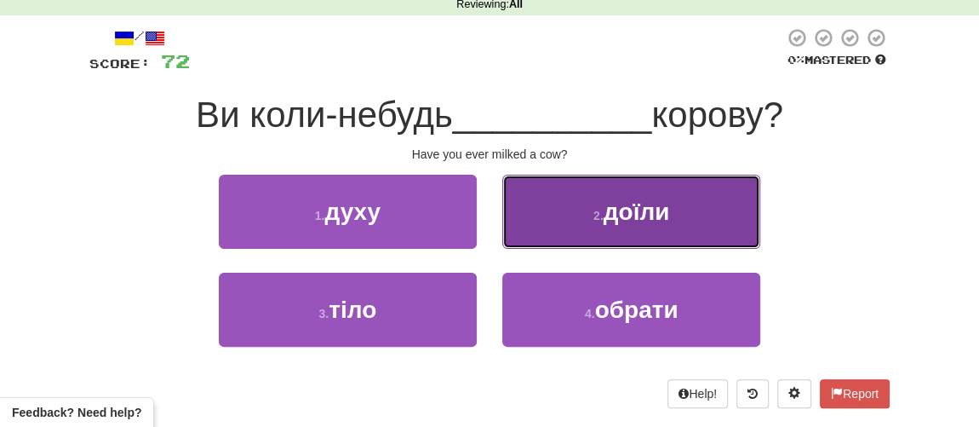
click at [616, 219] on span "доїли" at bounding box center [637, 211] width 66 height 26
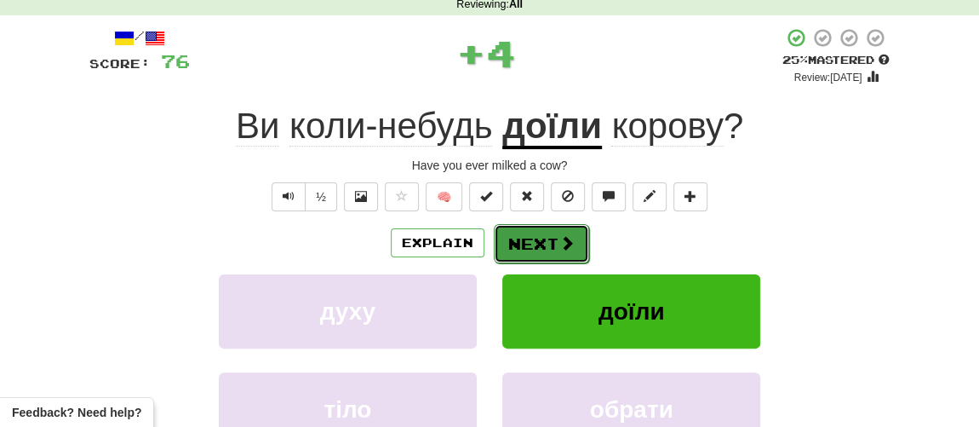
click at [536, 239] on button "Next" at bounding box center [541, 243] width 95 height 39
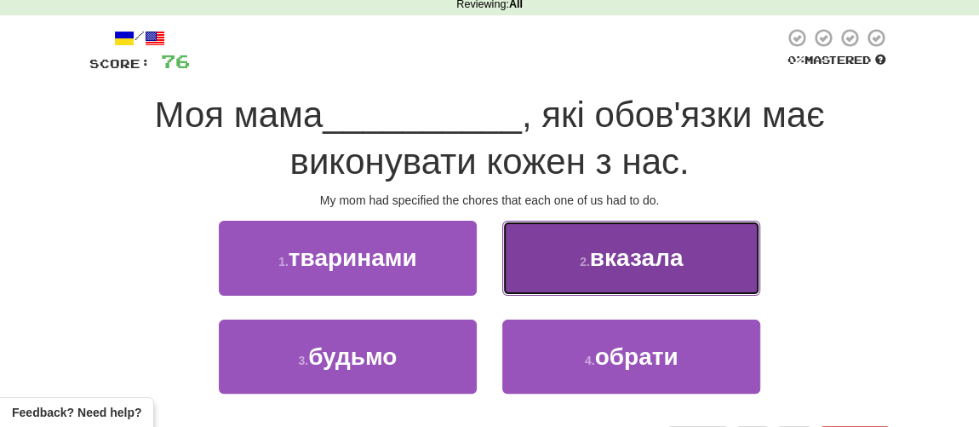
click at [612, 258] on span "вказала" at bounding box center [637, 257] width 94 height 26
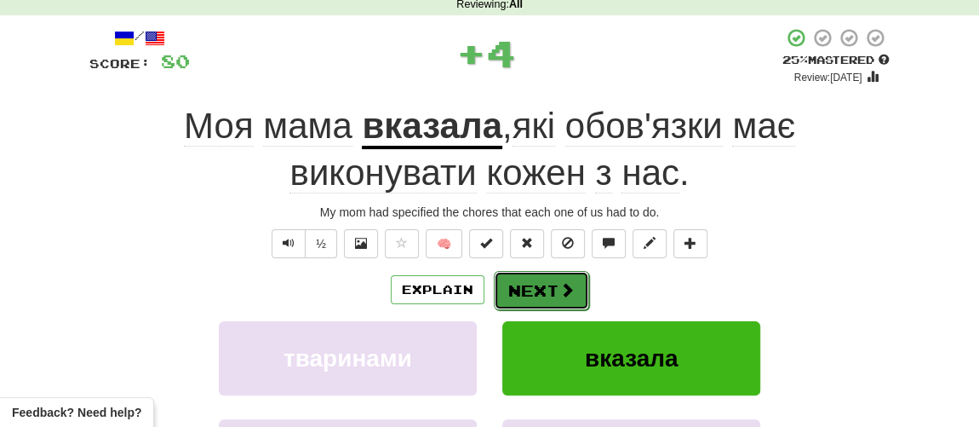
click at [541, 289] on button "Next" at bounding box center [541, 290] width 95 height 39
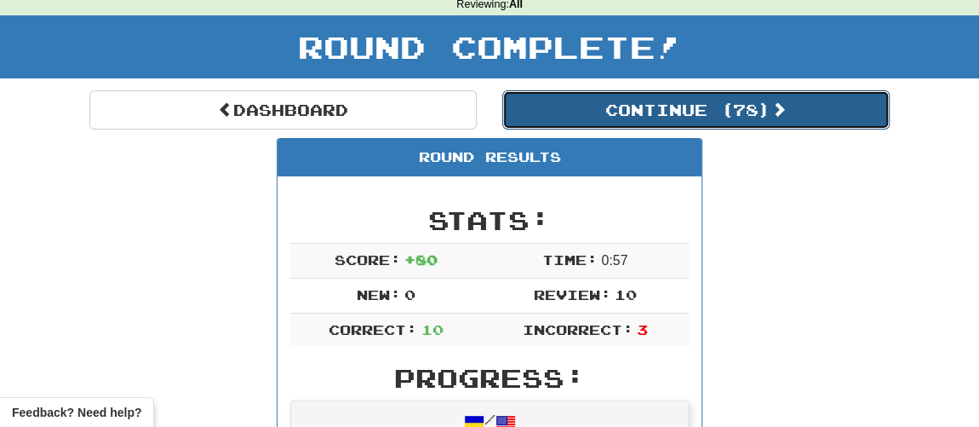
click at [616, 124] on button "Continue ( 78 )" at bounding box center [695, 109] width 387 height 39
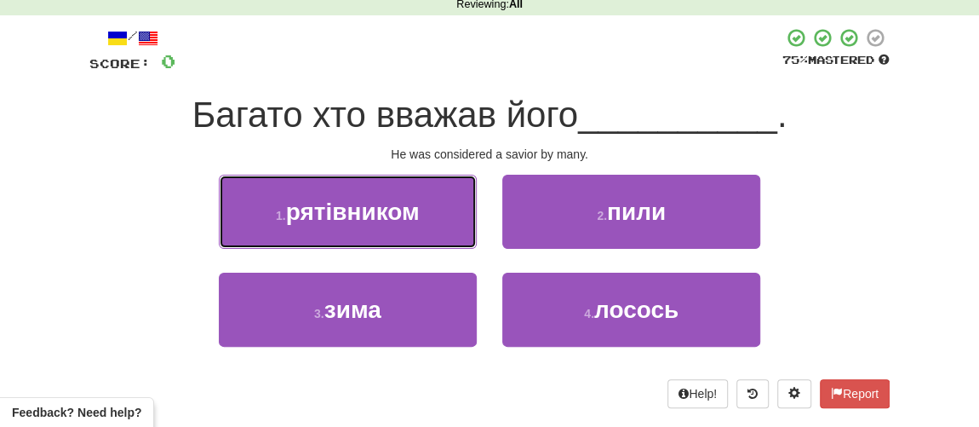
click at [367, 215] on span "рятівником" at bounding box center [353, 211] width 134 height 26
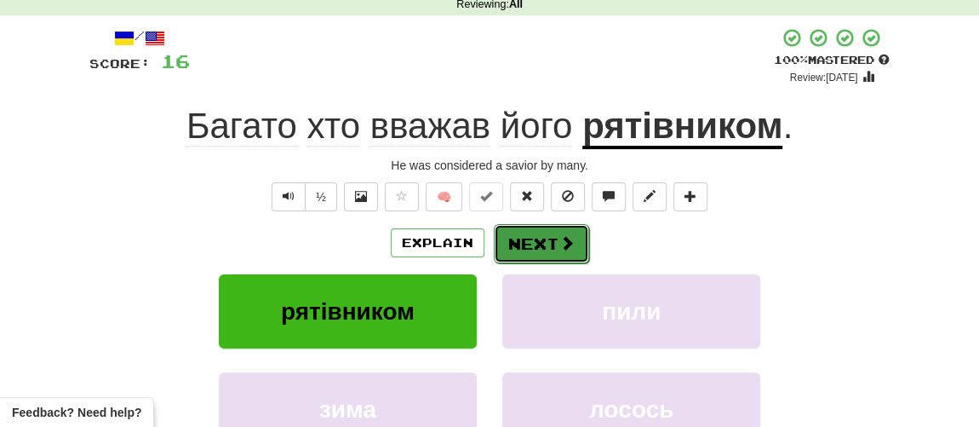
click at [529, 233] on button "Next" at bounding box center [541, 243] width 95 height 39
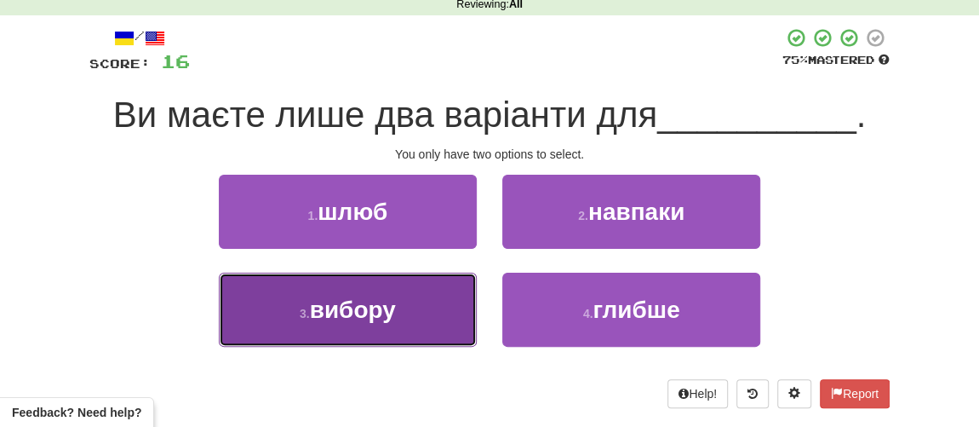
click at [337, 312] on span "вибору" at bounding box center [353, 309] width 86 height 26
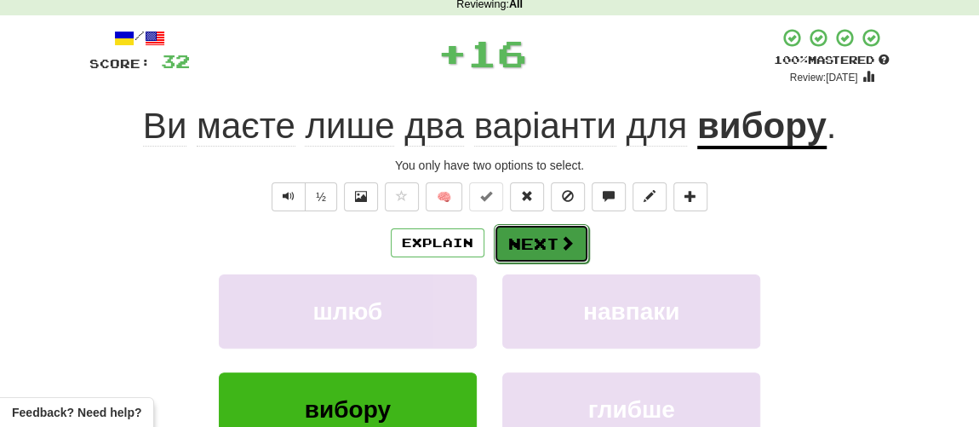
click at [522, 240] on button "Next" at bounding box center [541, 243] width 95 height 39
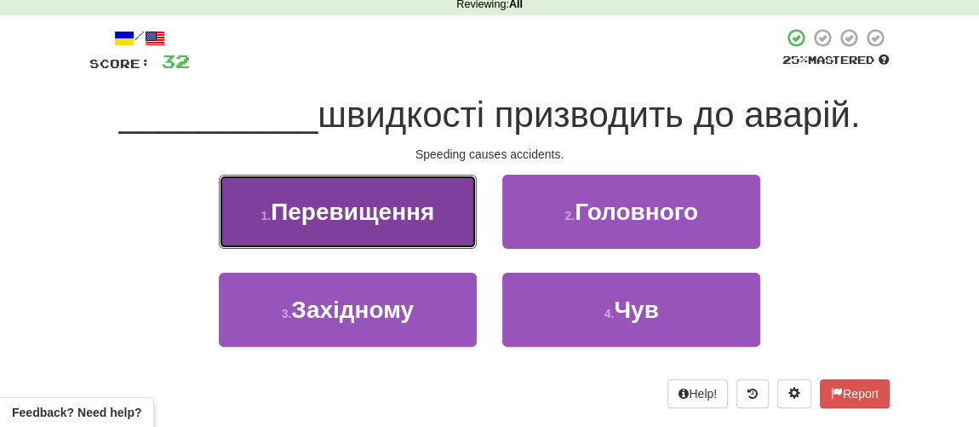
click at [370, 214] on span "Перевищення" at bounding box center [352, 211] width 163 height 26
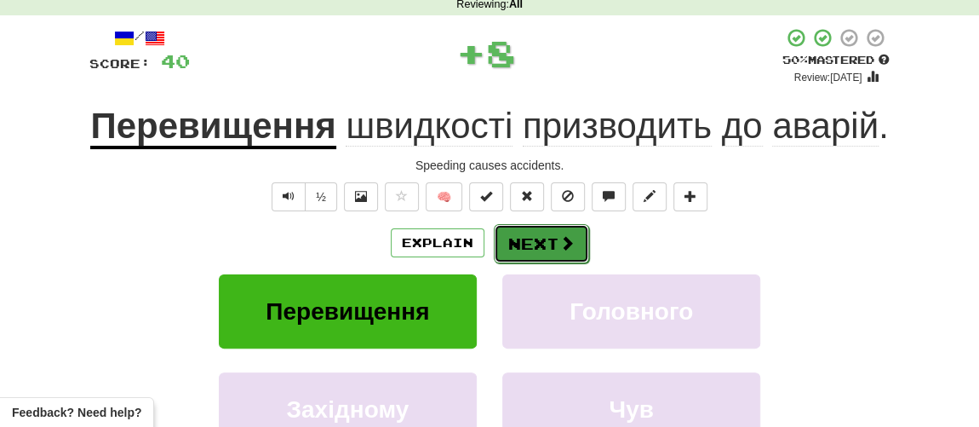
click at [541, 243] on button "Next" at bounding box center [541, 243] width 95 height 39
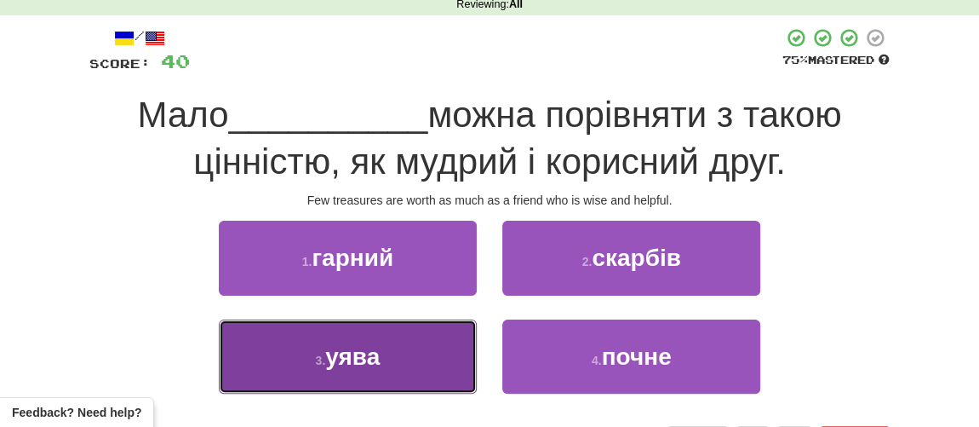
click at [369, 351] on span "уява" at bounding box center [352, 356] width 54 height 26
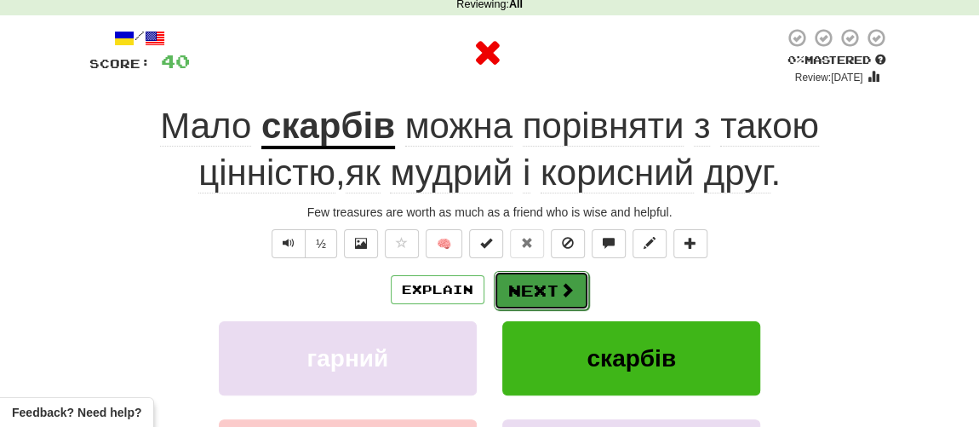
click at [539, 284] on button "Next" at bounding box center [541, 290] width 95 height 39
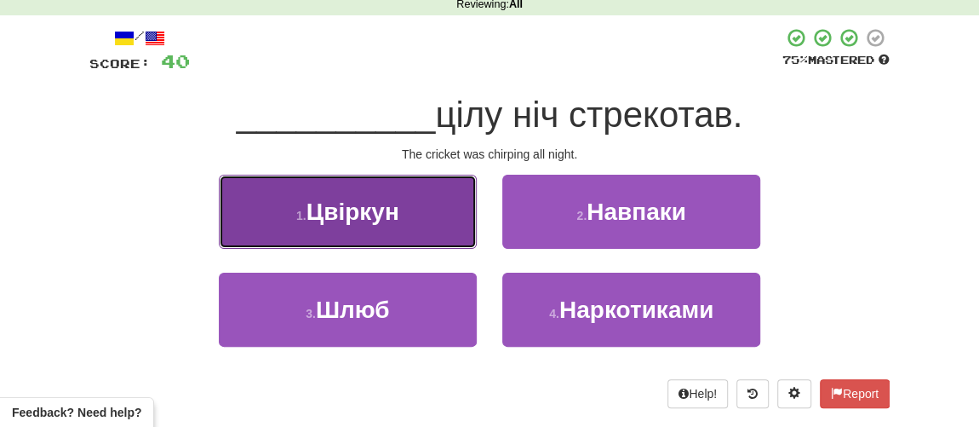
click at [338, 213] on span "Цвіркун" at bounding box center [353, 211] width 93 height 26
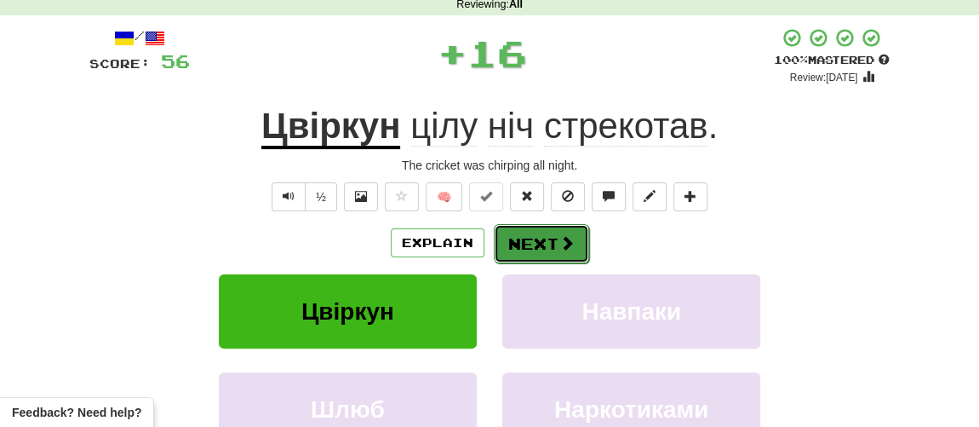
click at [537, 246] on button "Next" at bounding box center [541, 243] width 95 height 39
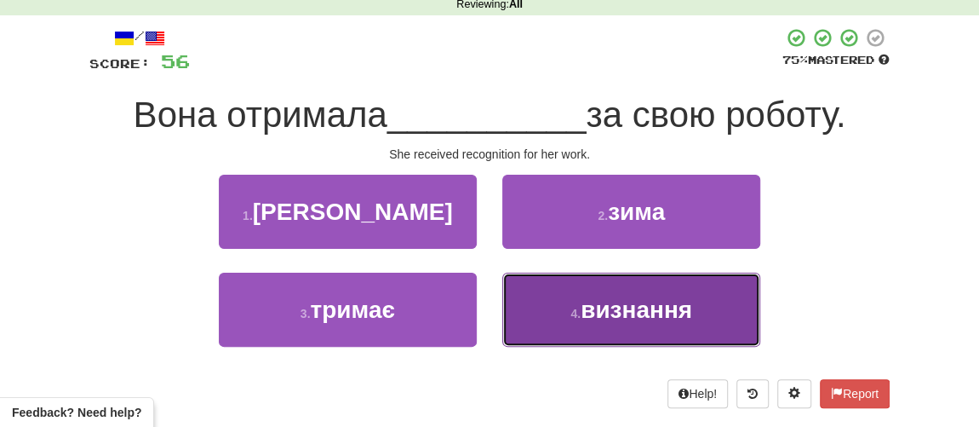
click at [588, 311] on span "визнання" at bounding box center [637, 309] width 112 height 26
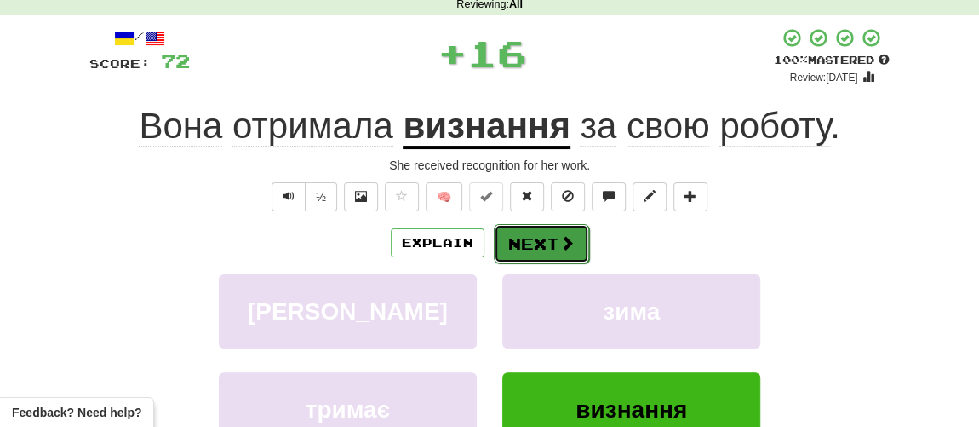
click at [539, 245] on button "Next" at bounding box center [541, 243] width 95 height 39
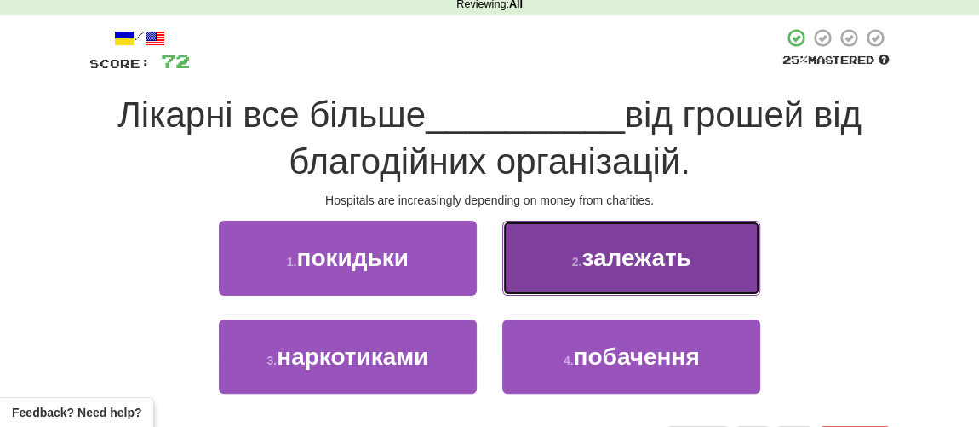
click at [593, 262] on span "залежать" at bounding box center [636, 257] width 109 height 26
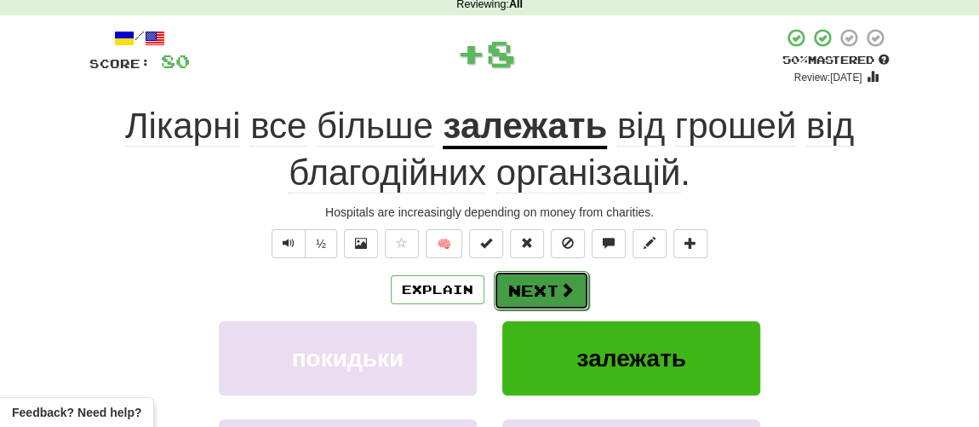
click at [526, 290] on button "Next" at bounding box center [541, 290] width 95 height 39
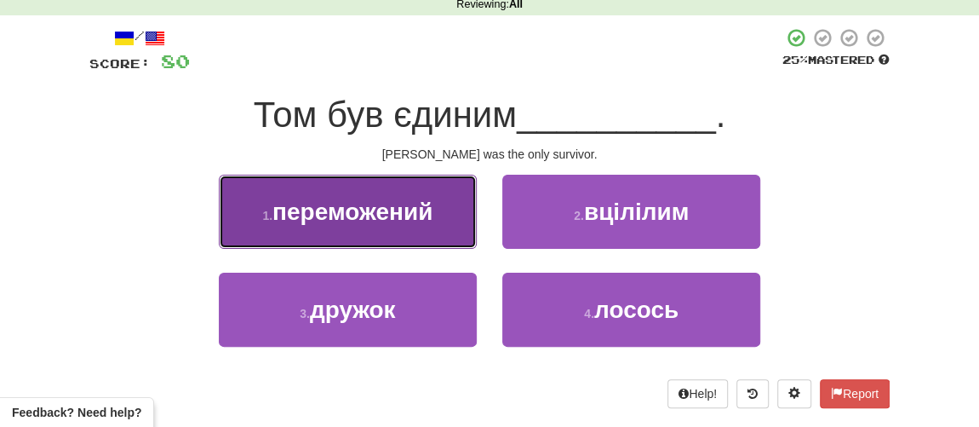
click at [345, 232] on button "1 . переможений" at bounding box center [348, 212] width 258 height 74
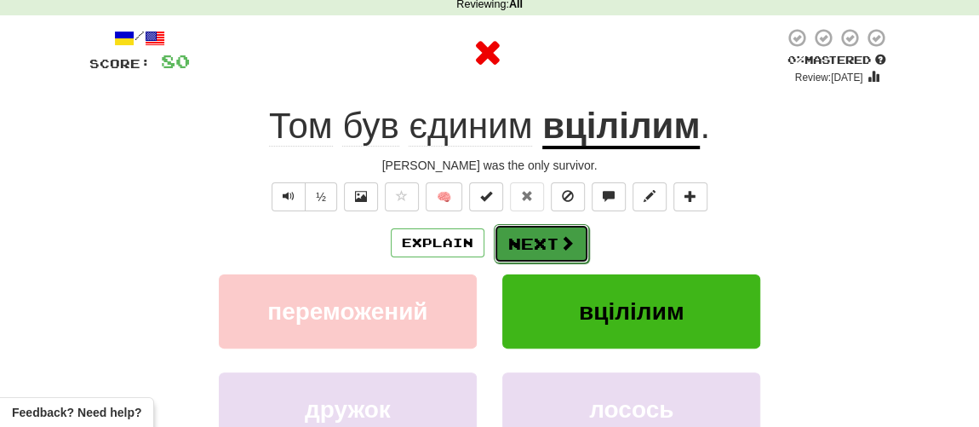
click at [517, 243] on button "Next" at bounding box center [541, 243] width 95 height 39
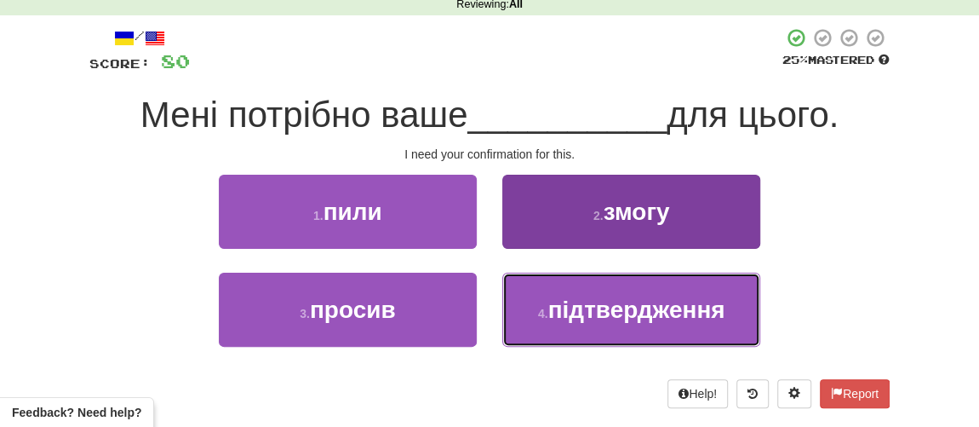
click at [559, 308] on span "підтвердження" at bounding box center [636, 309] width 177 height 26
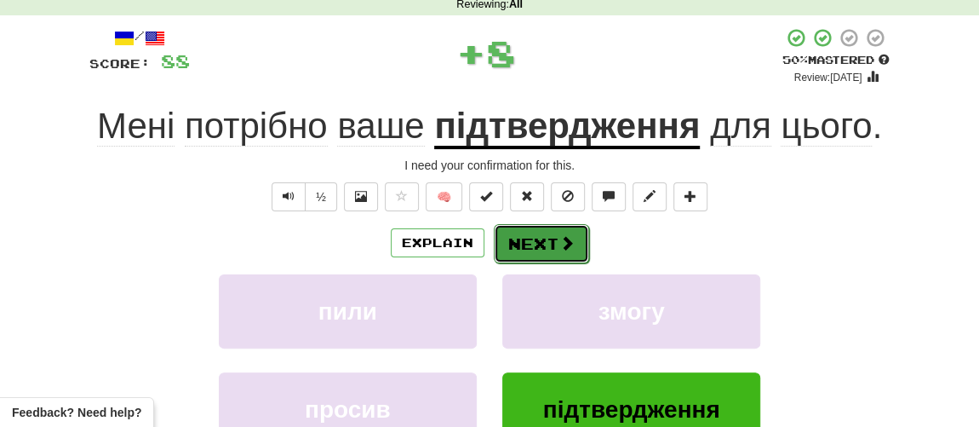
click at [539, 258] on button "Next" at bounding box center [541, 243] width 95 height 39
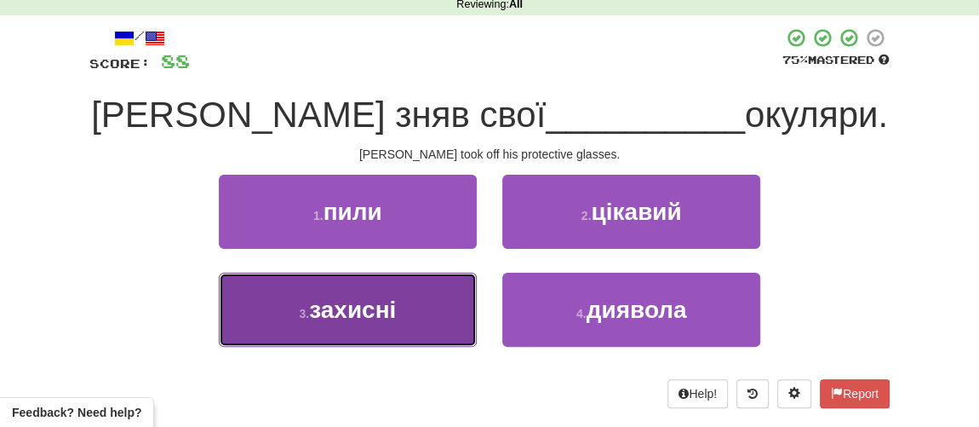
click at [369, 317] on span "захисні" at bounding box center [352, 309] width 87 height 26
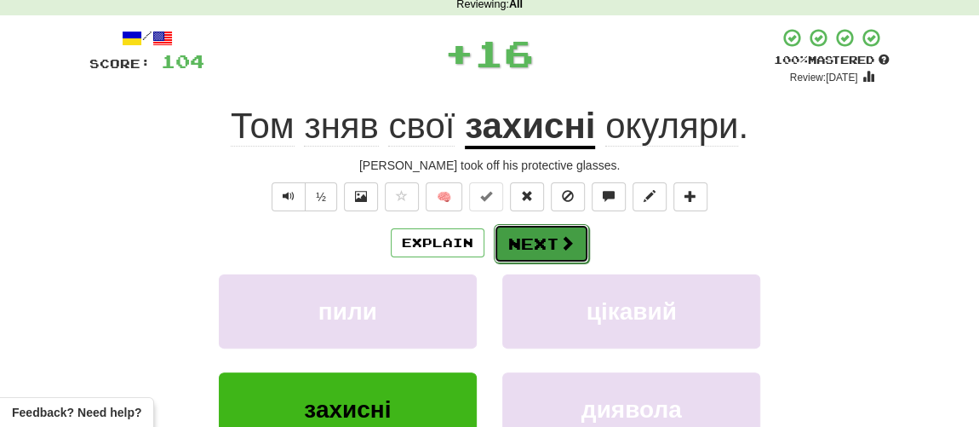
click at [552, 247] on button "Next" at bounding box center [541, 243] width 95 height 39
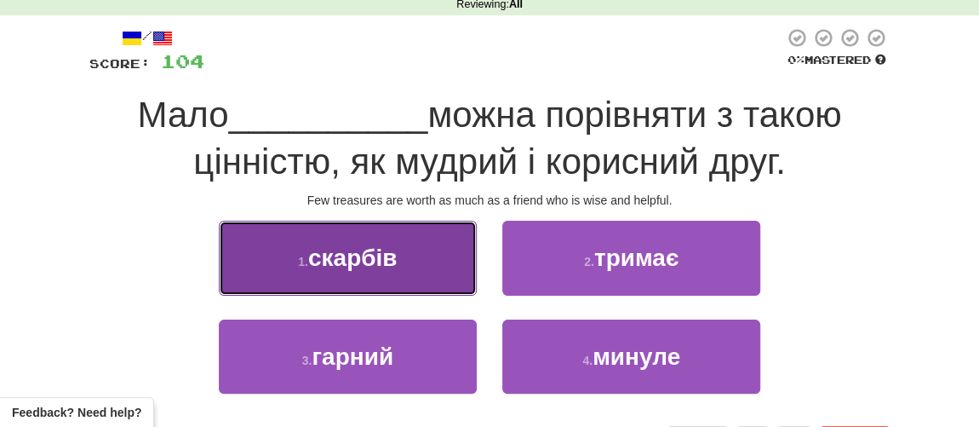
click at [387, 272] on button "1 . скарбів" at bounding box center [348, 258] width 258 height 74
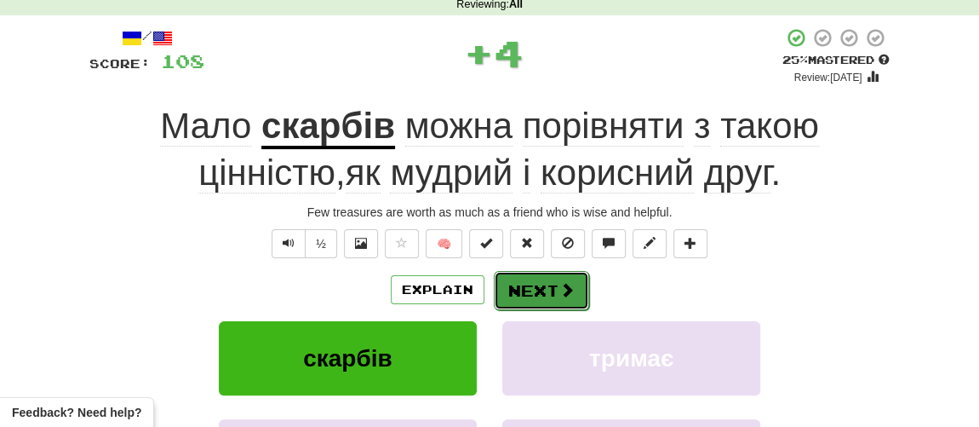
click at [517, 288] on button "Next" at bounding box center [541, 290] width 95 height 39
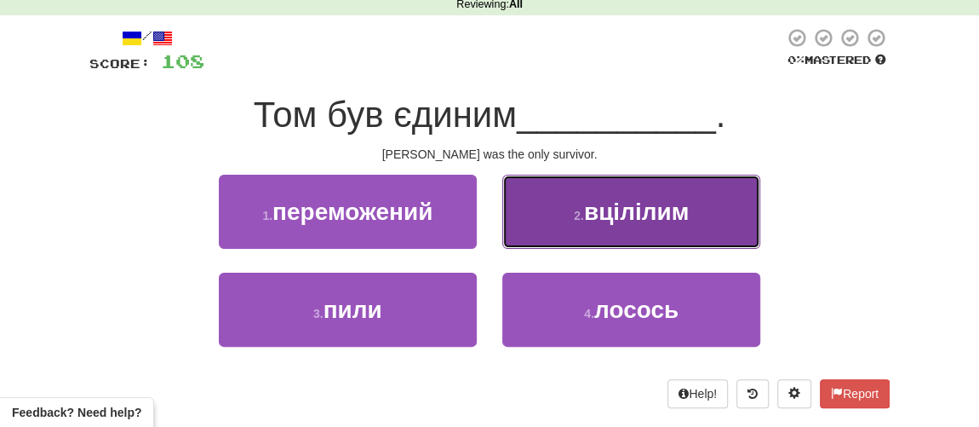
click at [582, 215] on small "2 ." at bounding box center [579, 216] width 10 height 14
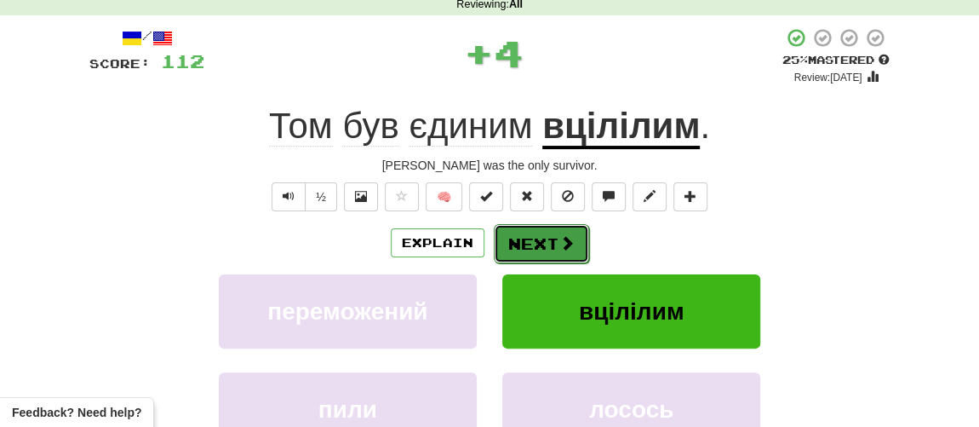
click at [532, 235] on button "Next" at bounding box center [541, 243] width 95 height 39
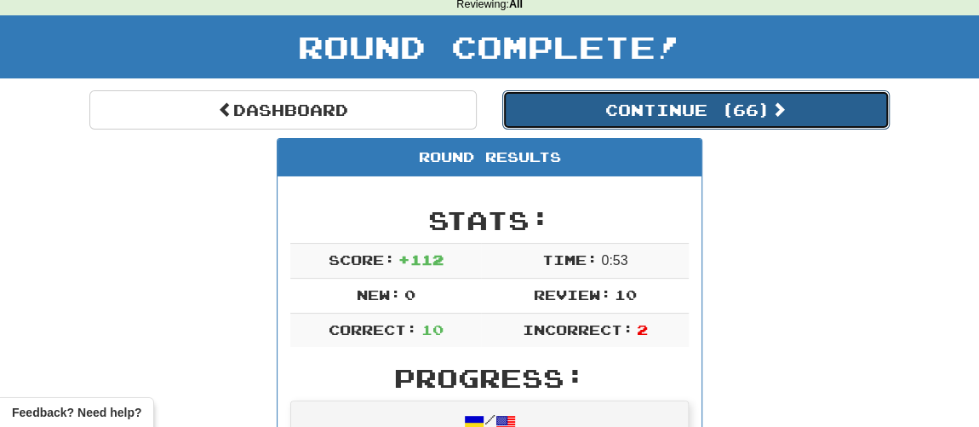
click at [573, 116] on button "Continue ( 66 )" at bounding box center [695, 109] width 387 height 39
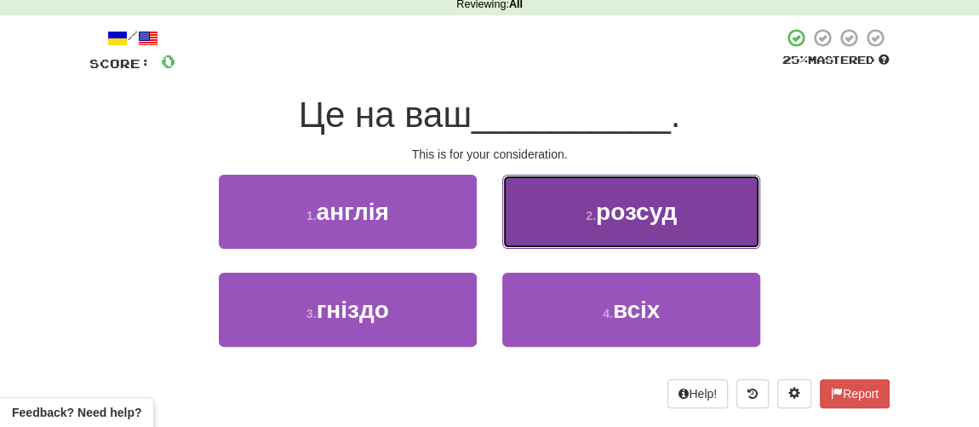
click at [565, 223] on button "2 . розсуд" at bounding box center [631, 212] width 258 height 74
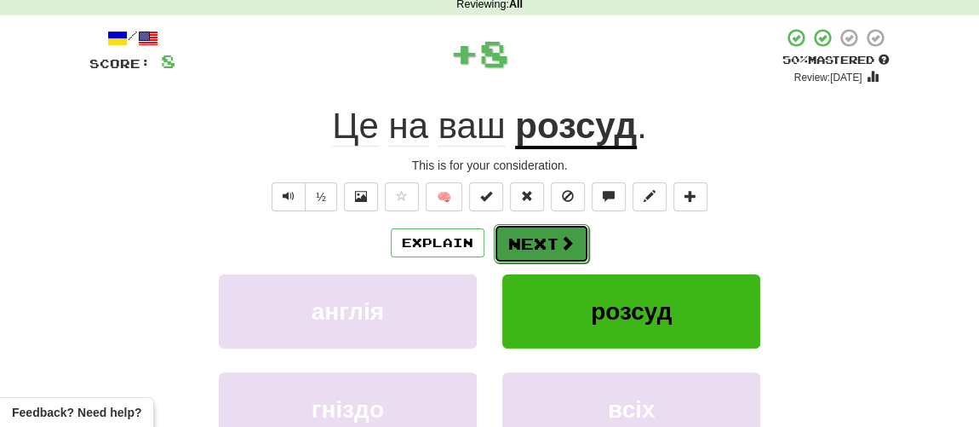
click at [517, 238] on button "Next" at bounding box center [541, 243] width 95 height 39
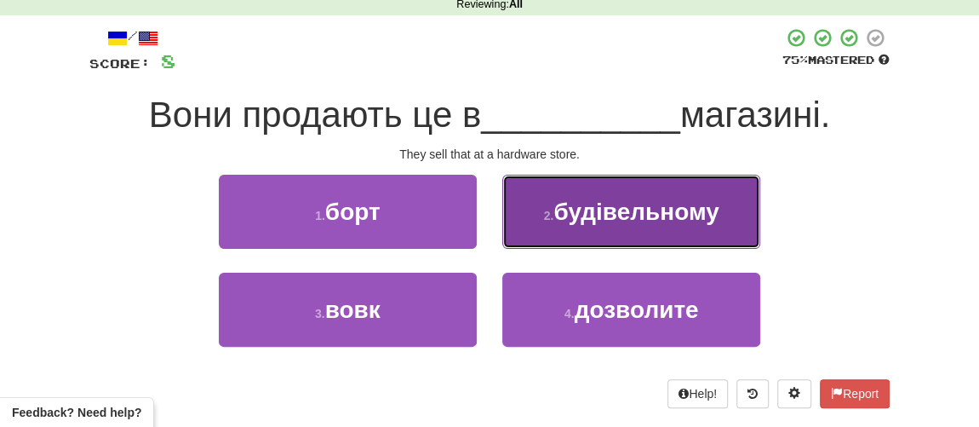
click at [578, 220] on span "будівельному" at bounding box center [635, 211] width 165 height 26
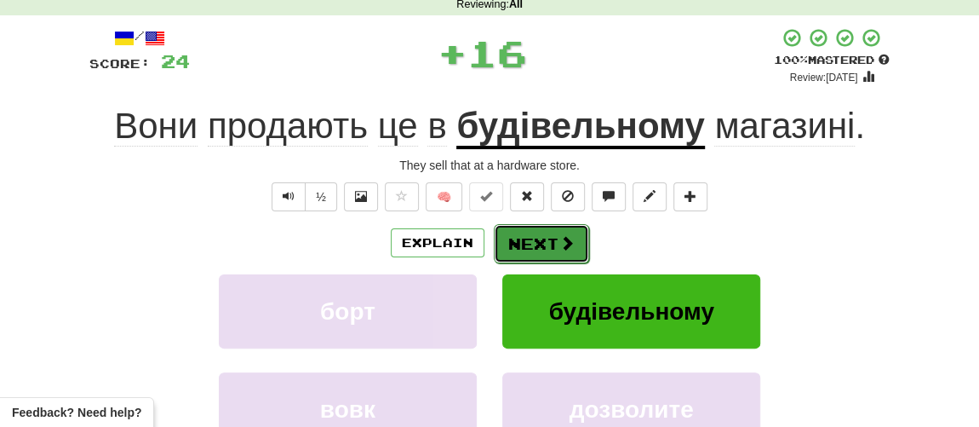
click at [536, 240] on button "Next" at bounding box center [541, 243] width 95 height 39
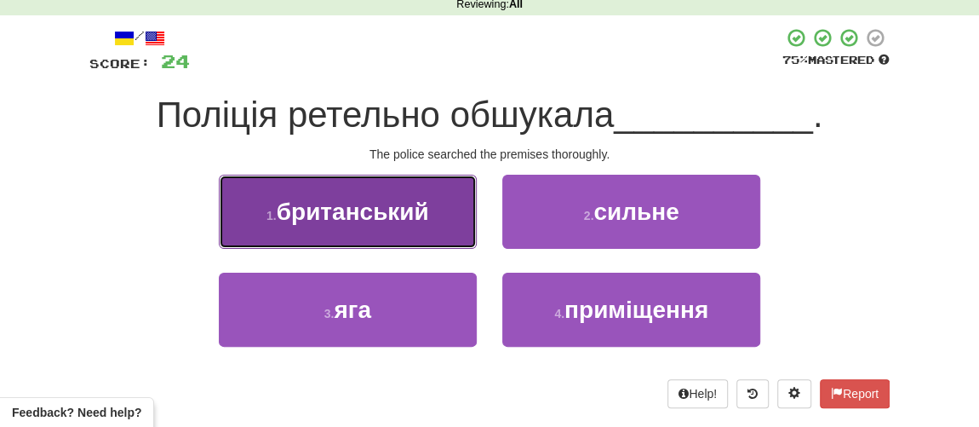
click at [373, 215] on span "британський" at bounding box center [353, 211] width 152 height 26
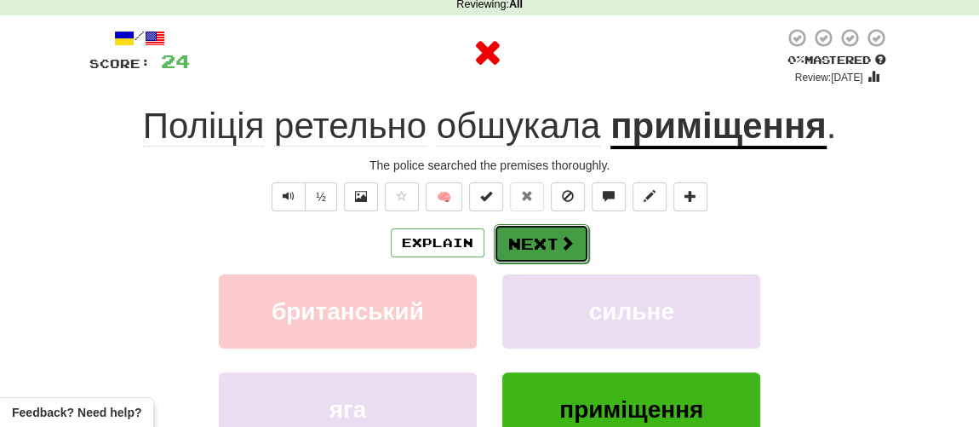
click at [536, 238] on button "Next" at bounding box center [541, 243] width 95 height 39
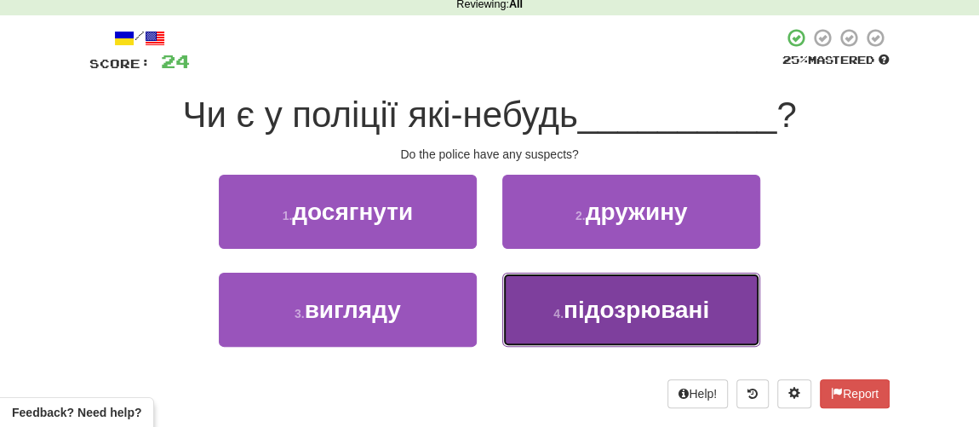
click at [594, 324] on button "4 . підозрювані" at bounding box center [631, 309] width 258 height 74
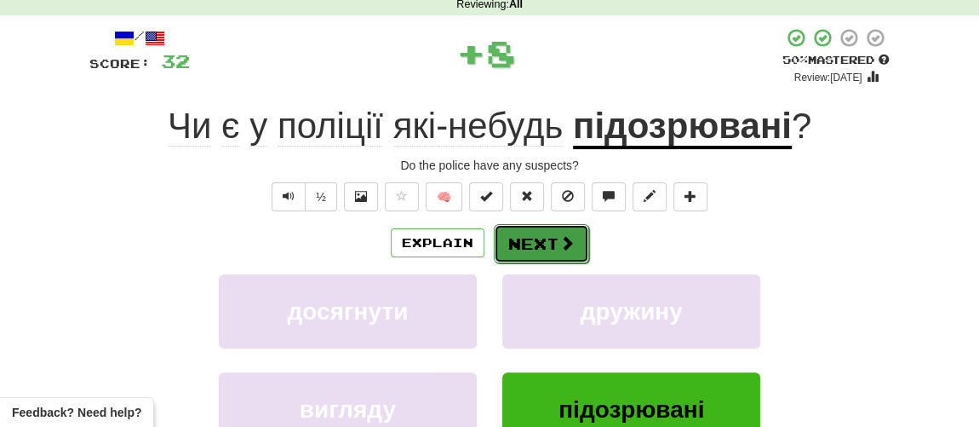
click at [553, 244] on button "Next" at bounding box center [541, 243] width 95 height 39
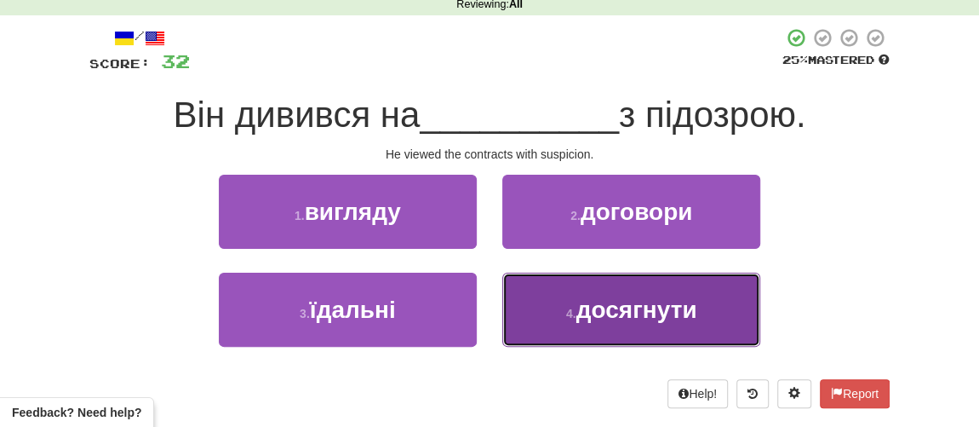
click at [582, 309] on span "досягнути" at bounding box center [636, 309] width 121 height 26
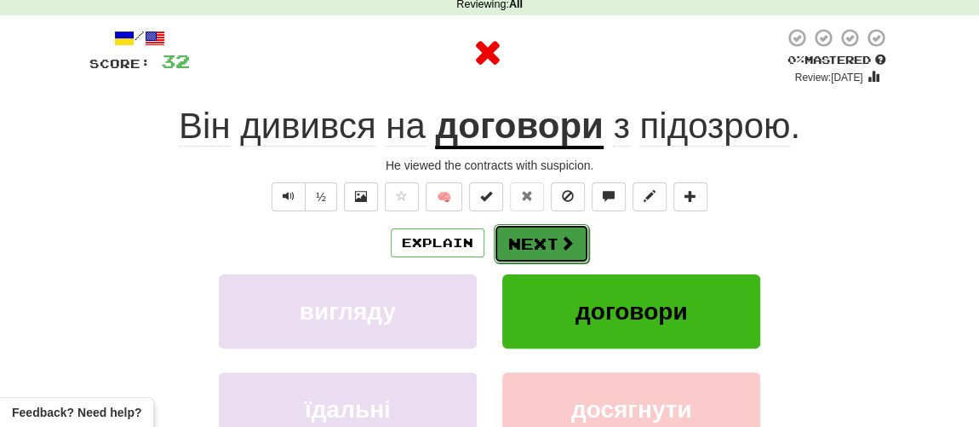
click at [547, 246] on button "Next" at bounding box center [541, 243] width 95 height 39
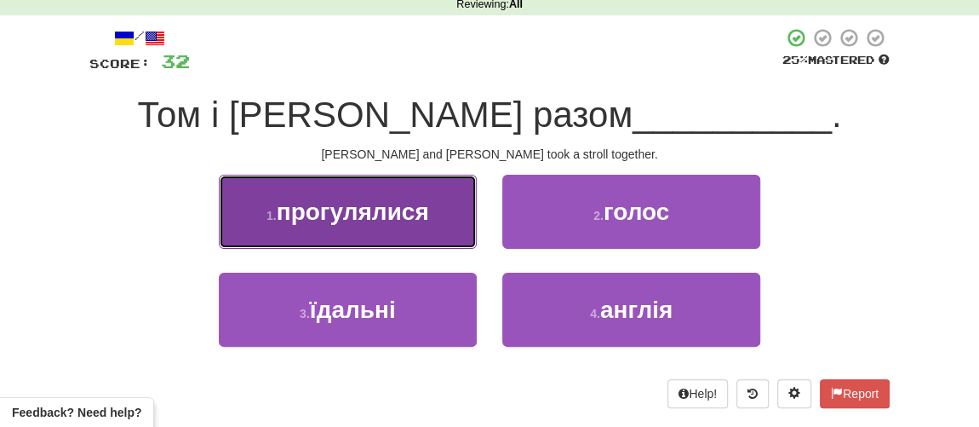
click at [382, 232] on button "1 . прогулялися" at bounding box center [348, 212] width 258 height 74
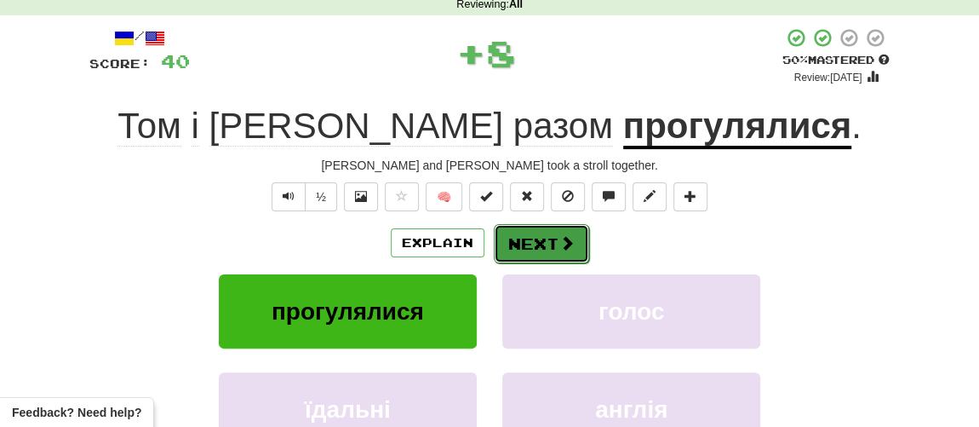
click at [530, 247] on button "Next" at bounding box center [541, 243] width 95 height 39
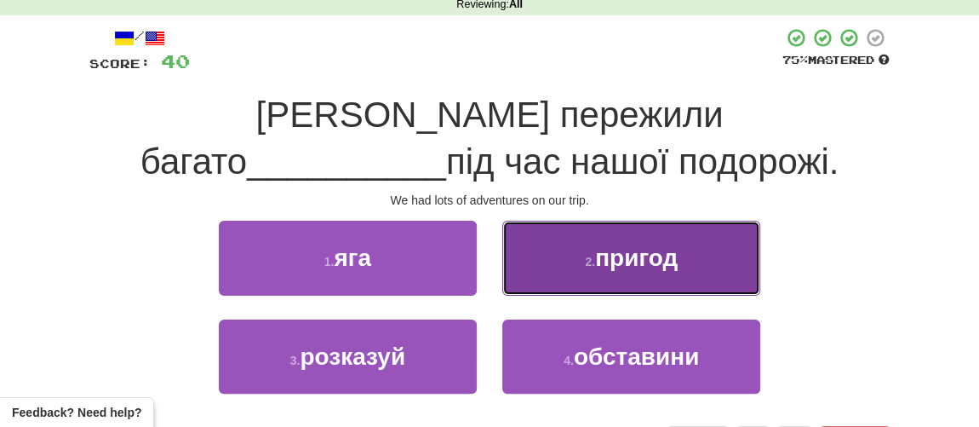
click at [625, 261] on span "пригод" at bounding box center [636, 257] width 83 height 26
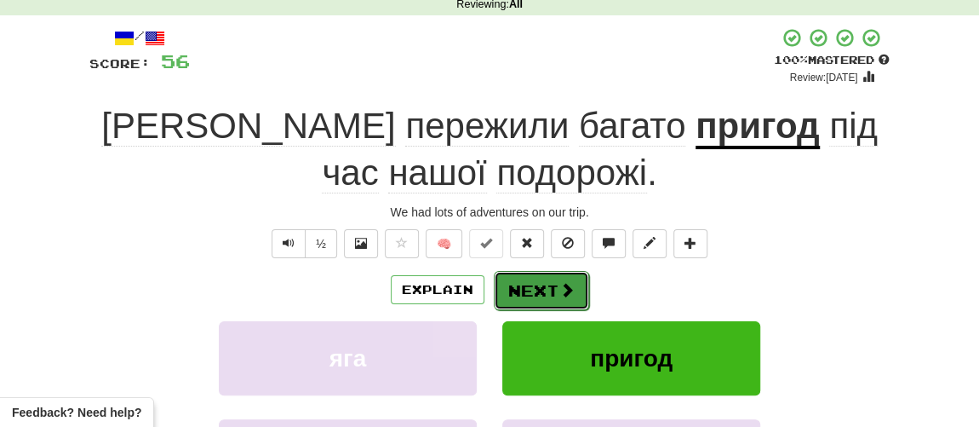
click at [536, 295] on button "Next" at bounding box center [541, 290] width 95 height 39
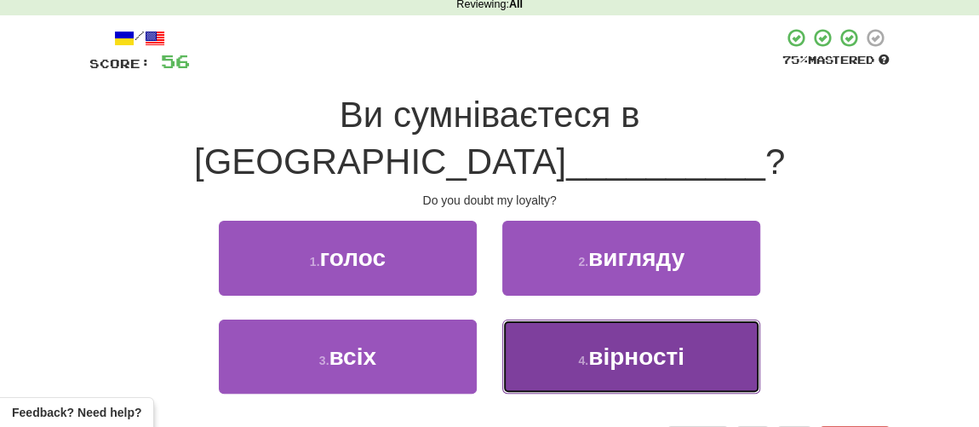
click at [628, 335] on button "4 . вірності" at bounding box center [631, 356] width 258 height 74
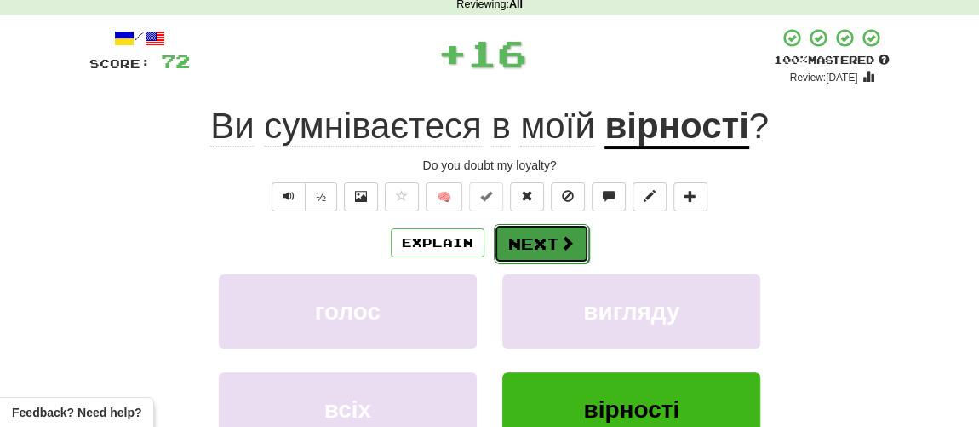
click at [548, 245] on button "Next" at bounding box center [541, 243] width 95 height 39
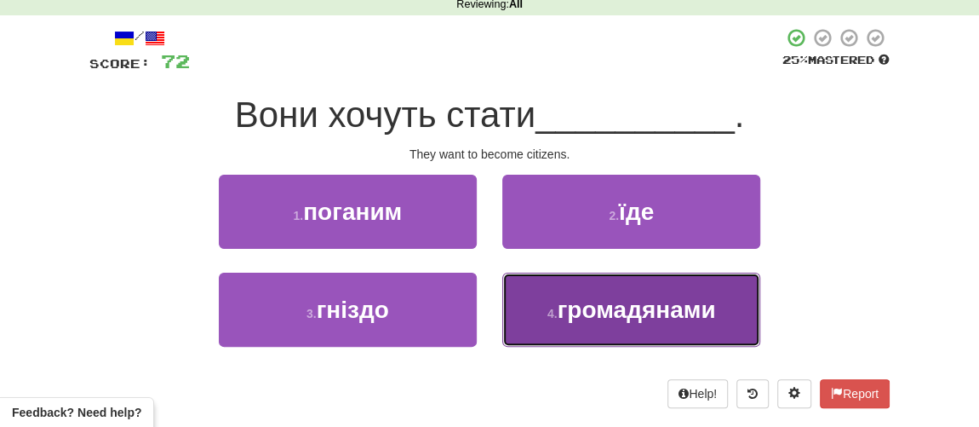
click at [575, 316] on span "громадянами" at bounding box center [637, 309] width 158 height 26
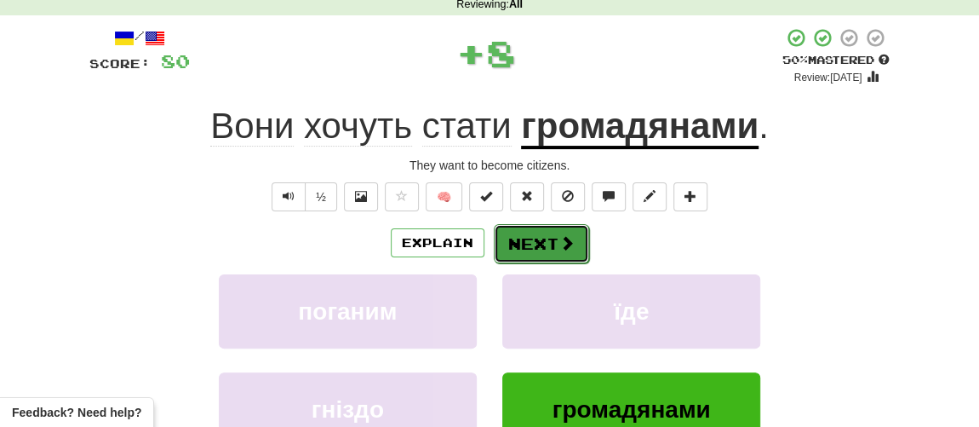
click at [520, 255] on button "Next" at bounding box center [541, 243] width 95 height 39
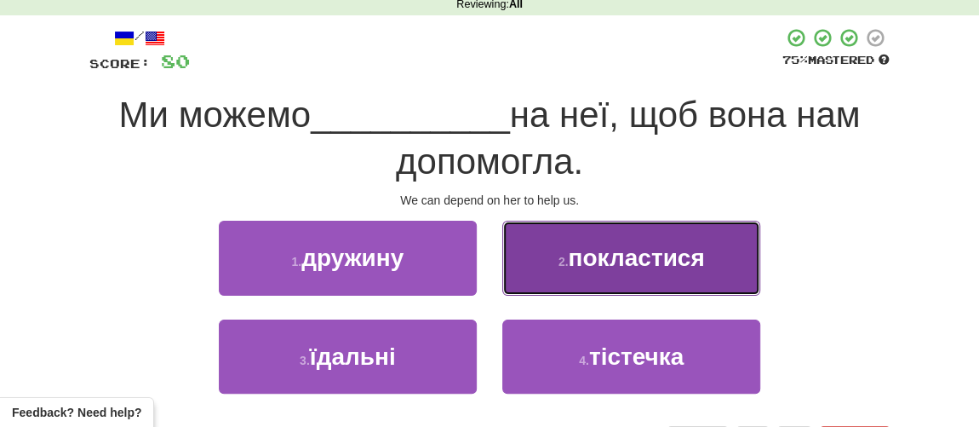
click at [598, 261] on span "покластися" at bounding box center [636, 257] width 136 height 26
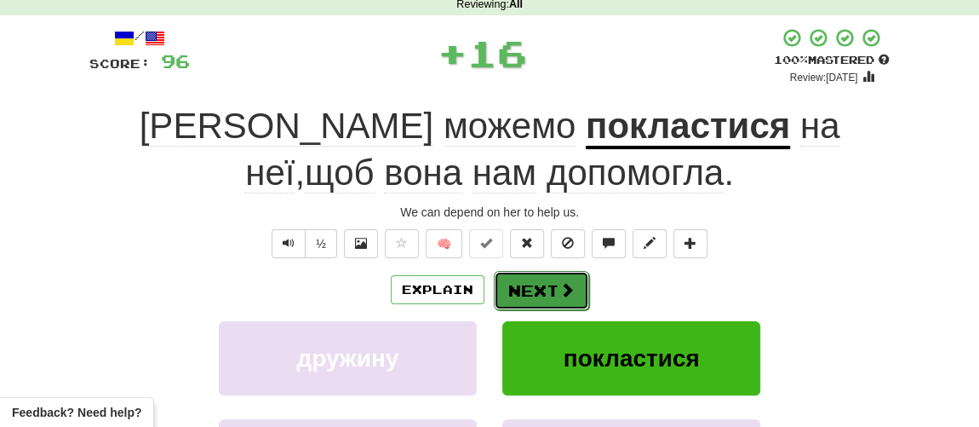
click at [541, 282] on button "Next" at bounding box center [541, 290] width 95 height 39
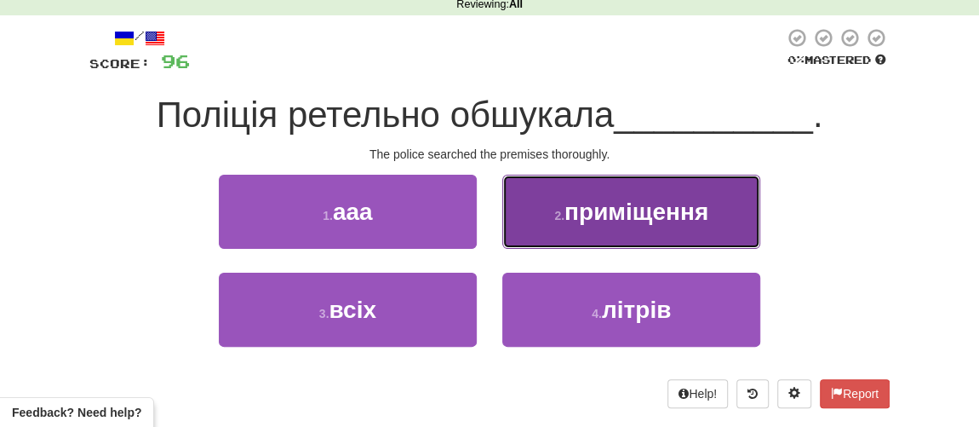
click at [615, 232] on button "2 . приміщення" at bounding box center [631, 212] width 258 height 74
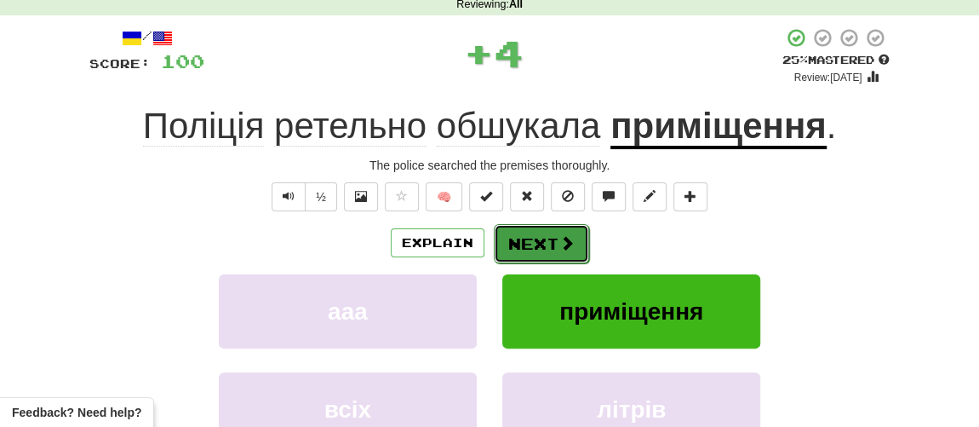
click at [541, 249] on button "Next" at bounding box center [541, 243] width 95 height 39
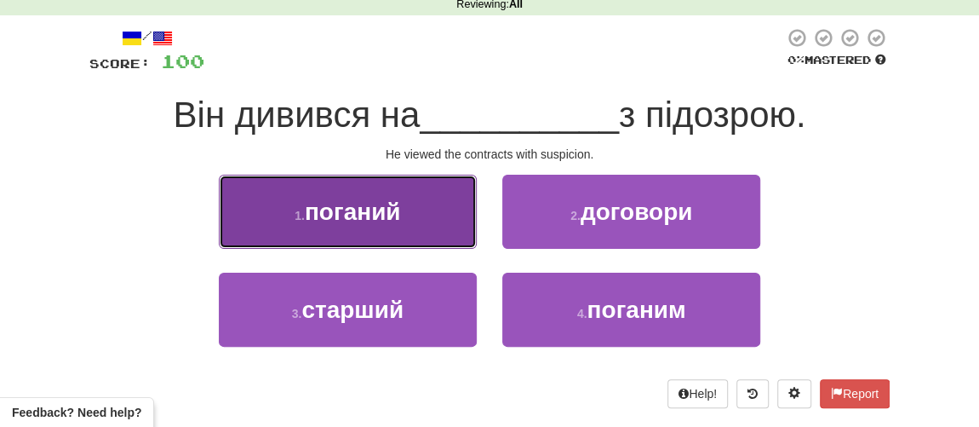
click at [411, 223] on button "1 . поганий" at bounding box center [348, 212] width 258 height 74
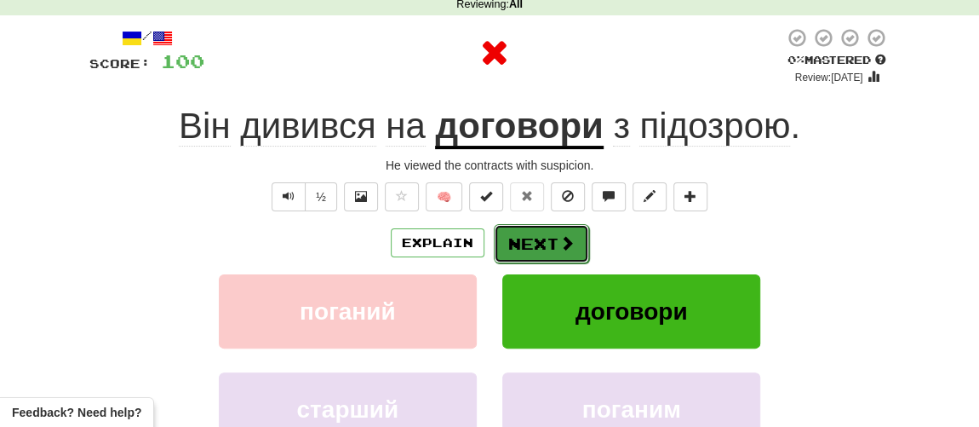
click at [546, 246] on button "Next" at bounding box center [541, 243] width 95 height 39
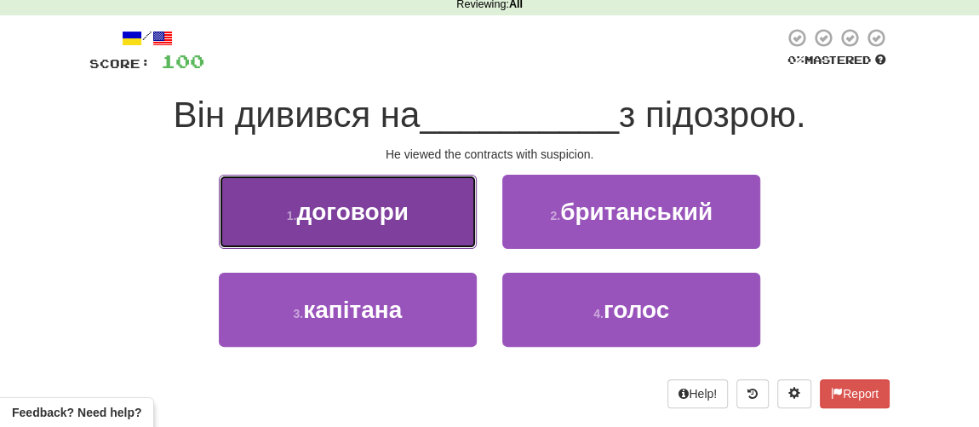
click at [376, 225] on button "1 . договори" at bounding box center [348, 212] width 258 height 74
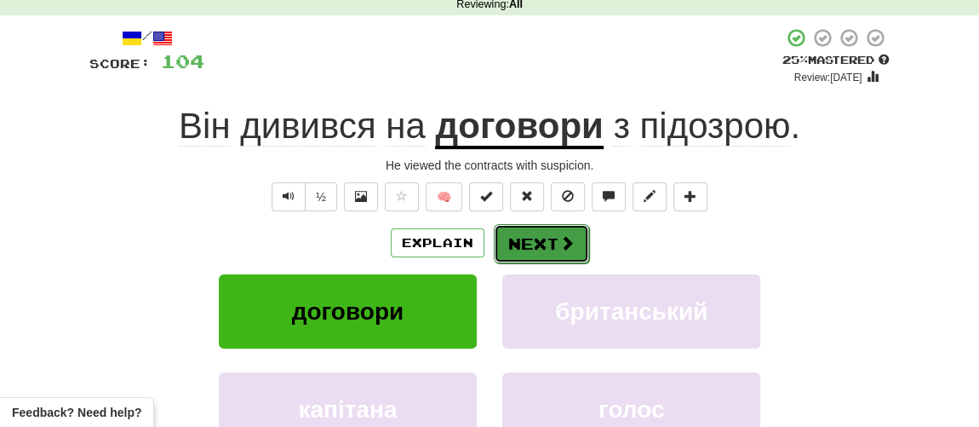
click at [521, 246] on button "Next" at bounding box center [541, 243] width 95 height 39
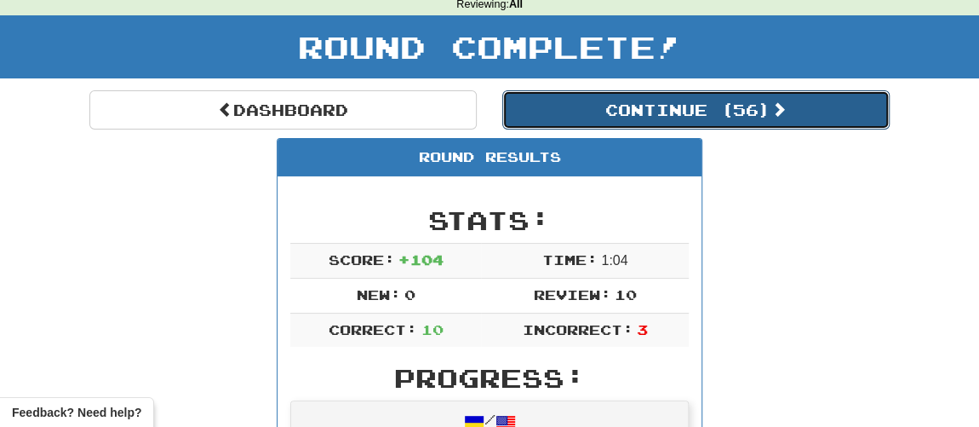
click at [674, 112] on button "Continue ( 56 )" at bounding box center [695, 109] width 387 height 39
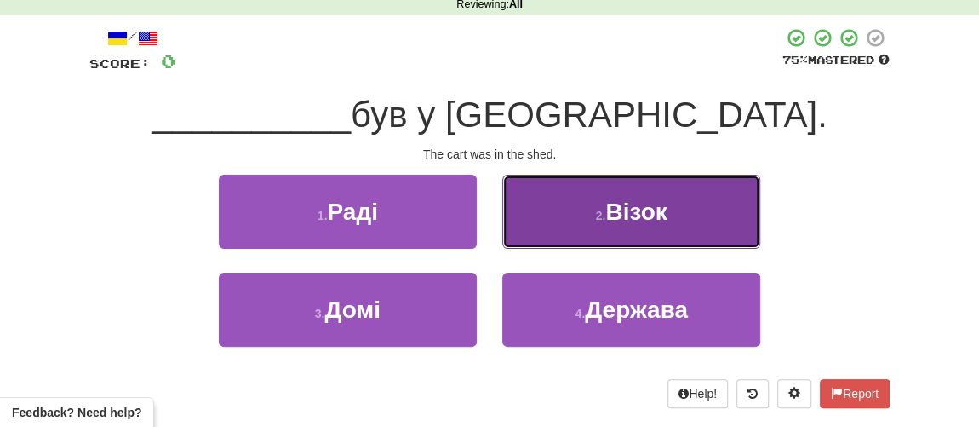
click at [612, 221] on span "Візок" at bounding box center [635, 211] width 61 height 26
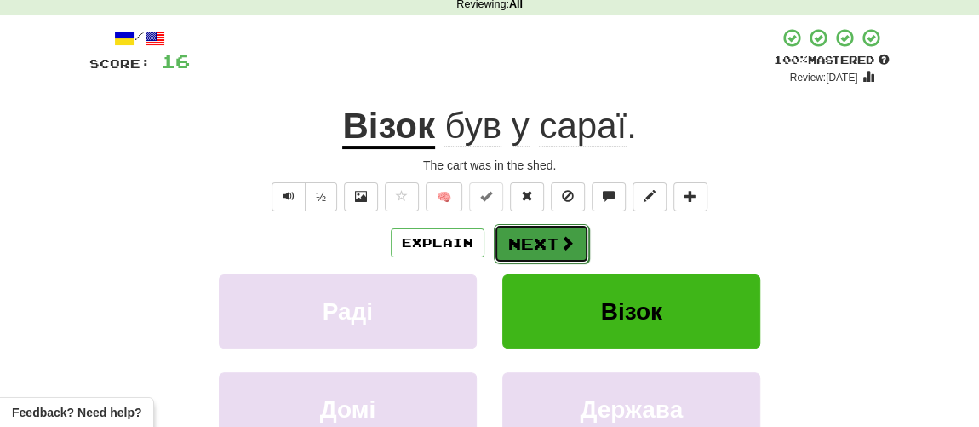
click at [534, 244] on button "Next" at bounding box center [541, 243] width 95 height 39
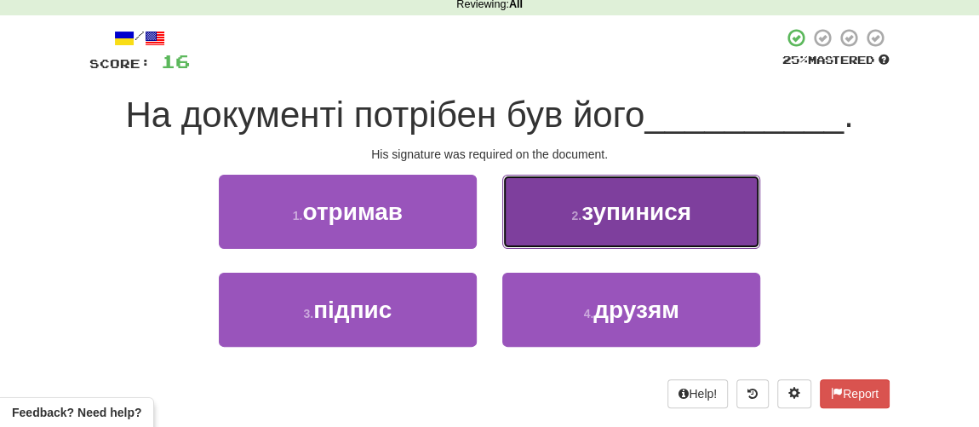
click at [610, 215] on span "зупинися" at bounding box center [637, 211] width 110 height 26
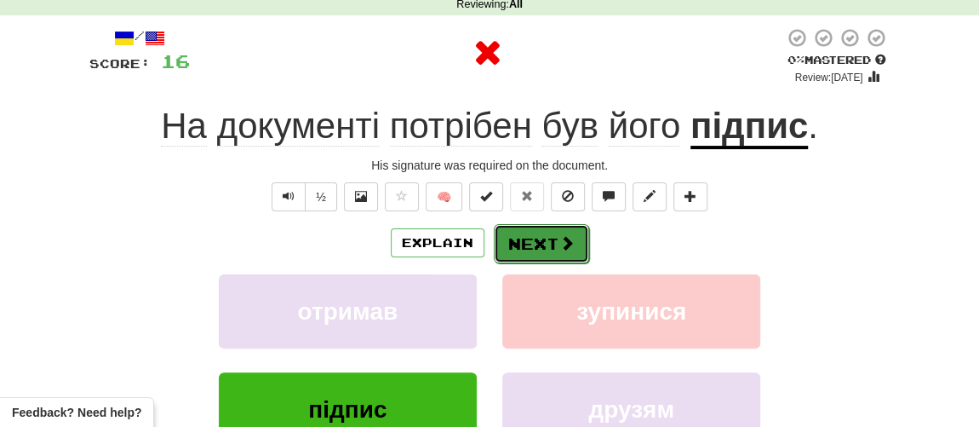
click at [560, 235] on span at bounding box center [566, 242] width 15 height 15
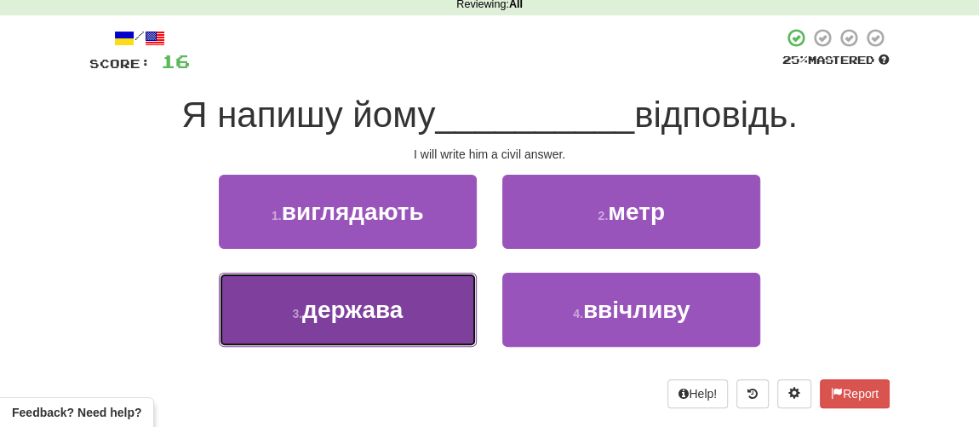
click at [371, 301] on span "держава" at bounding box center [352, 309] width 100 height 26
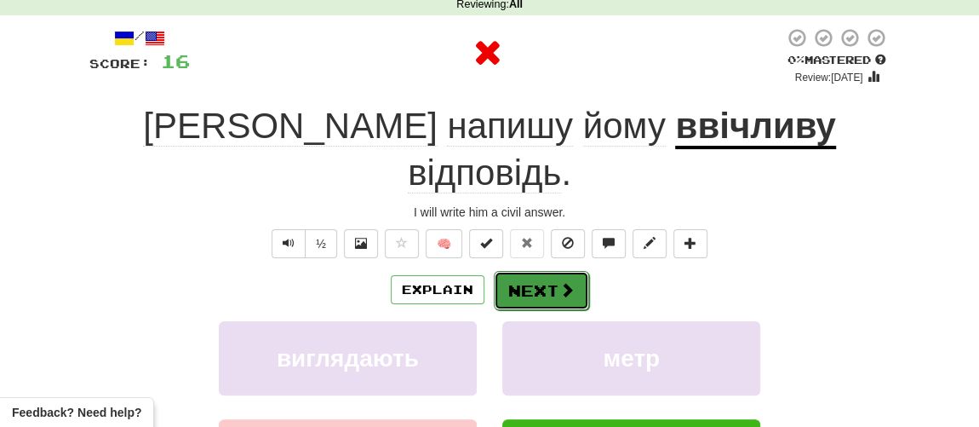
click at [524, 271] on button "Next" at bounding box center [541, 290] width 95 height 39
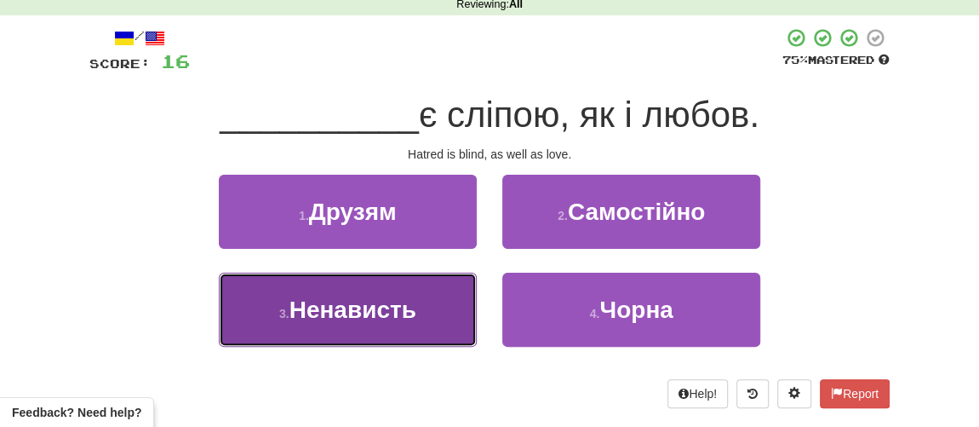
click at [365, 320] on span "Ненависть" at bounding box center [353, 309] width 127 height 26
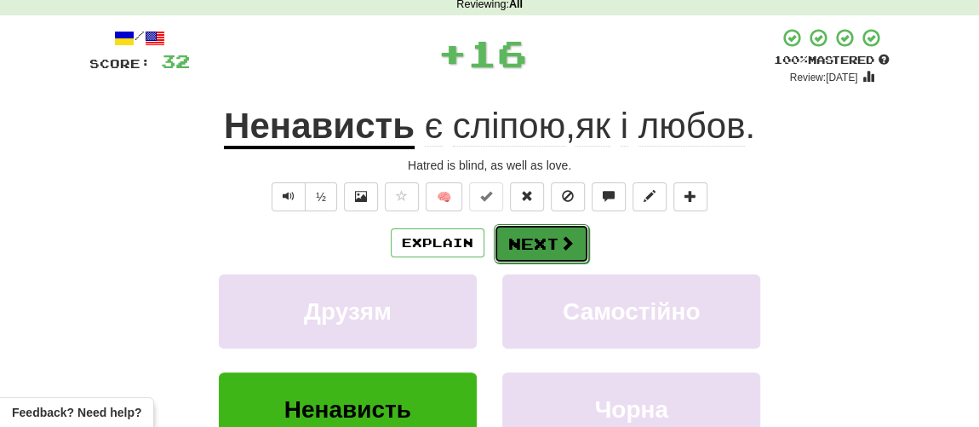
click at [541, 238] on button "Next" at bounding box center [541, 243] width 95 height 39
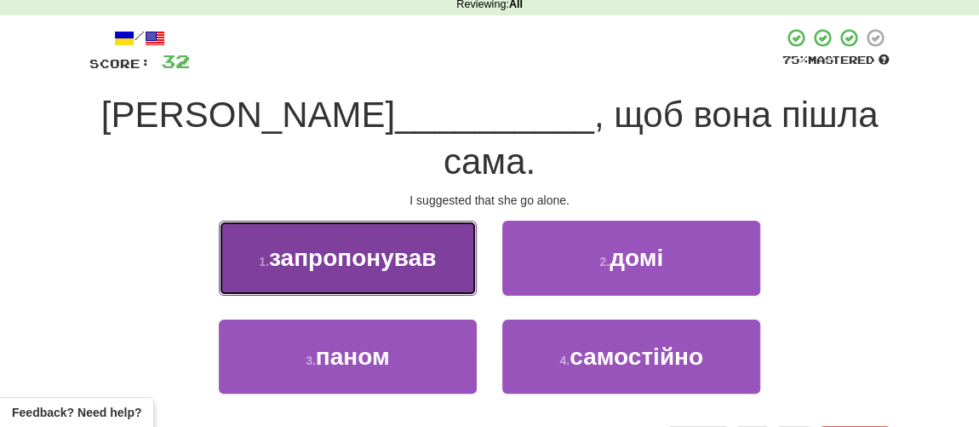
click at [374, 244] on span "запропонував" at bounding box center [352, 257] width 167 height 26
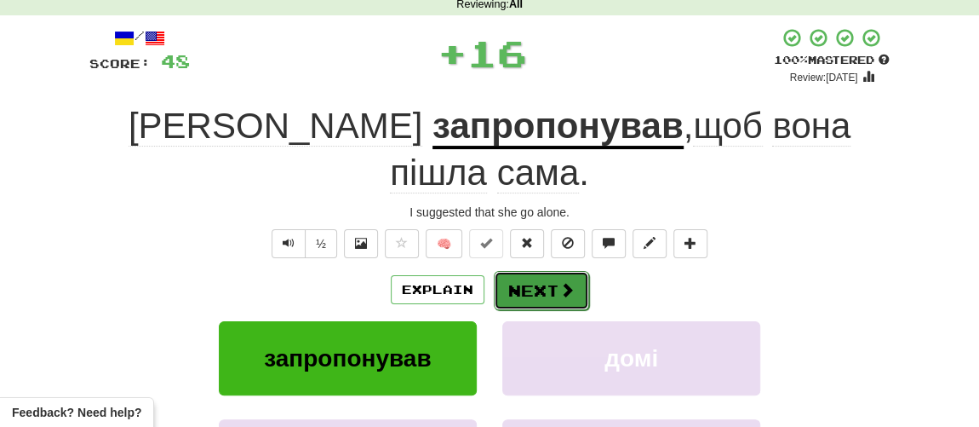
click at [534, 271] on button "Next" at bounding box center [541, 290] width 95 height 39
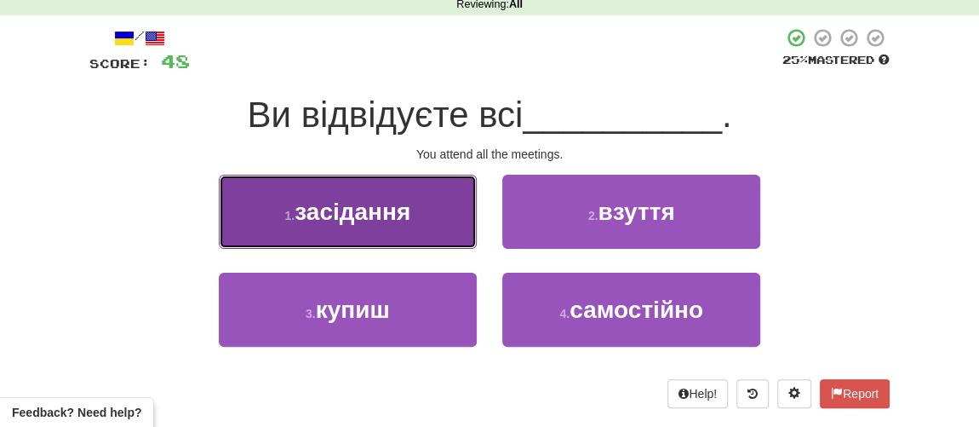
click at [370, 211] on span "засідання" at bounding box center [353, 211] width 116 height 26
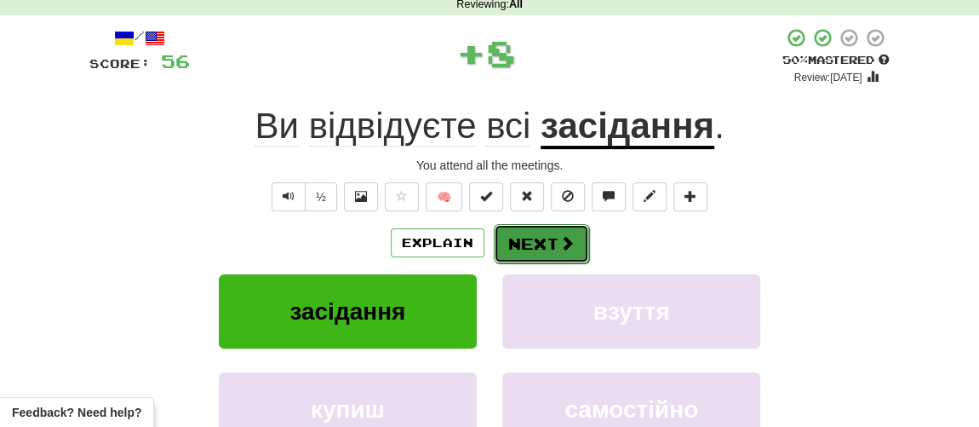
click at [519, 245] on button "Next" at bounding box center [541, 243] width 95 height 39
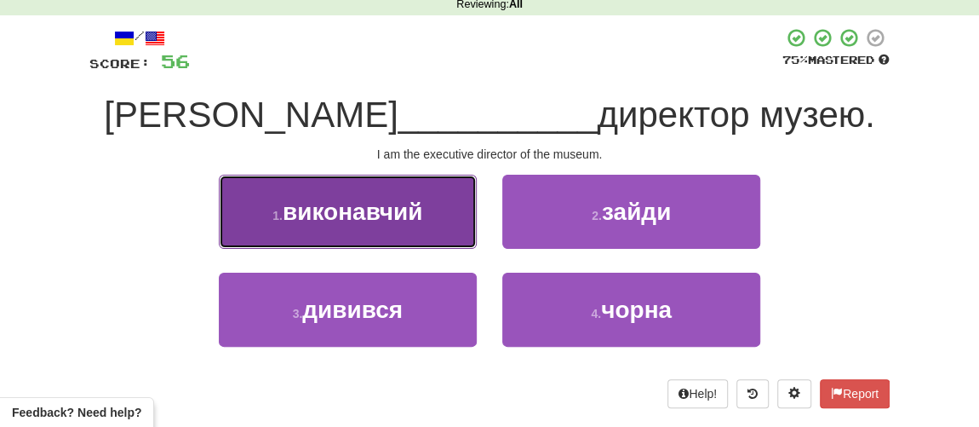
click at [347, 207] on span "виконавчий" at bounding box center [353, 211] width 140 height 26
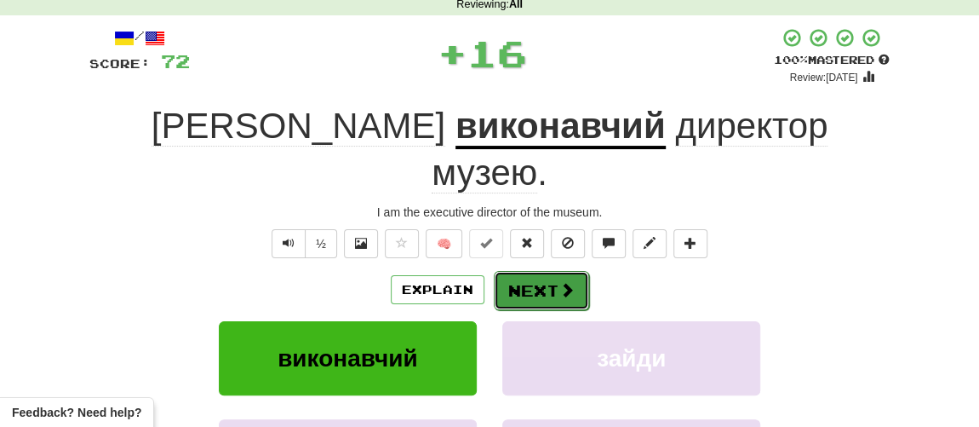
click at [524, 271] on button "Next" at bounding box center [541, 290] width 95 height 39
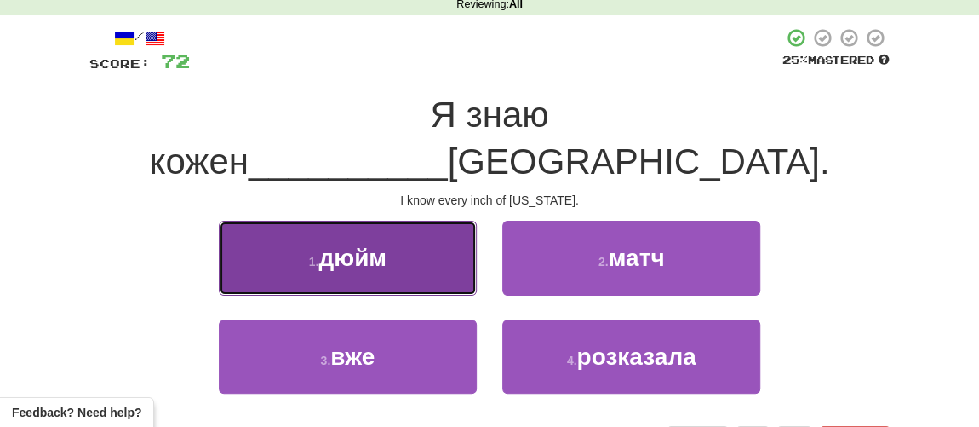
click at [379, 229] on button "1 . дюйм" at bounding box center [348, 258] width 258 height 74
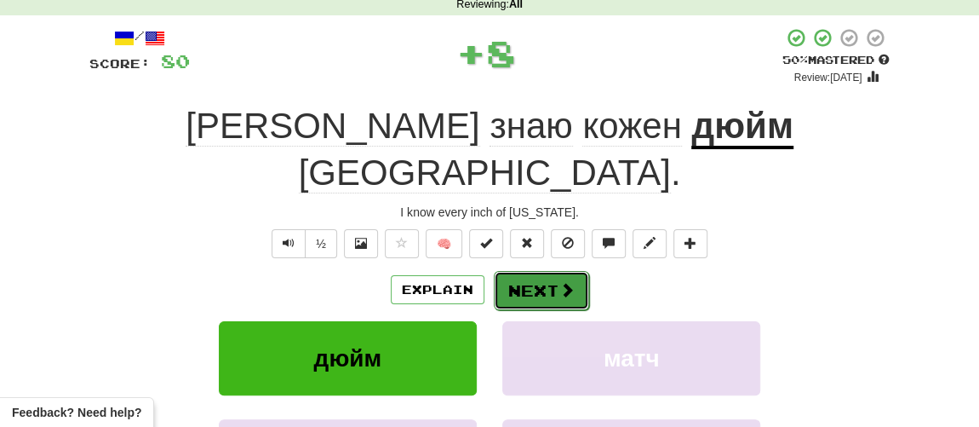
click at [541, 271] on button "Next" at bounding box center [541, 290] width 95 height 39
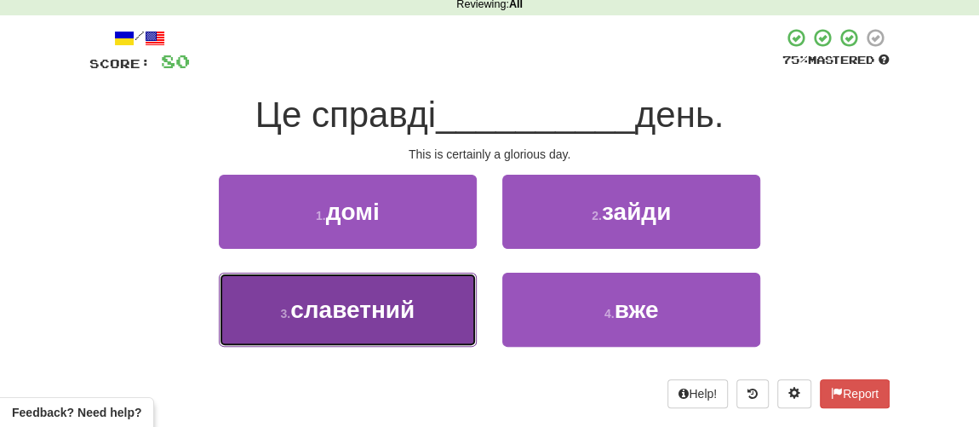
click at [414, 312] on span "славетний" at bounding box center [352, 309] width 124 height 26
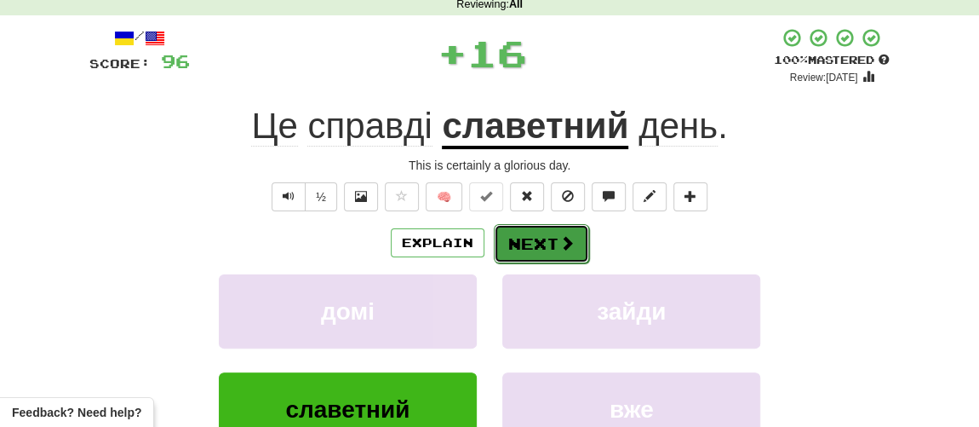
click at [532, 244] on button "Next" at bounding box center [541, 243] width 95 height 39
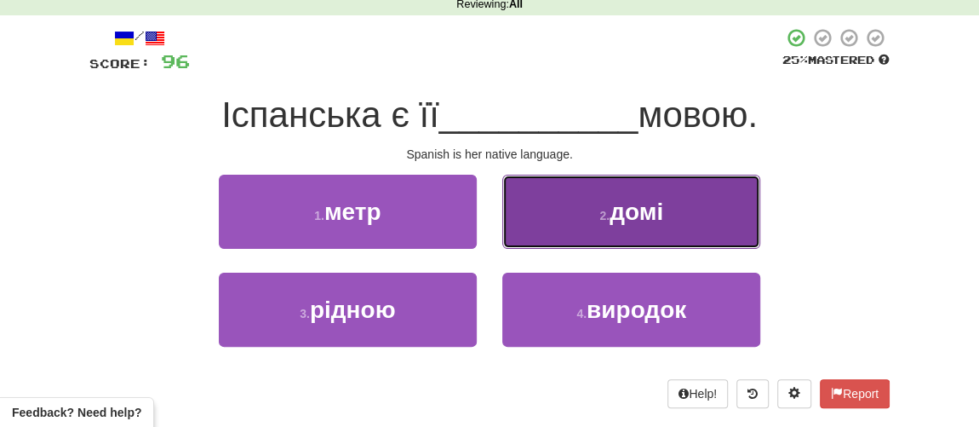
click at [587, 214] on button "2 . домі" at bounding box center [631, 212] width 258 height 74
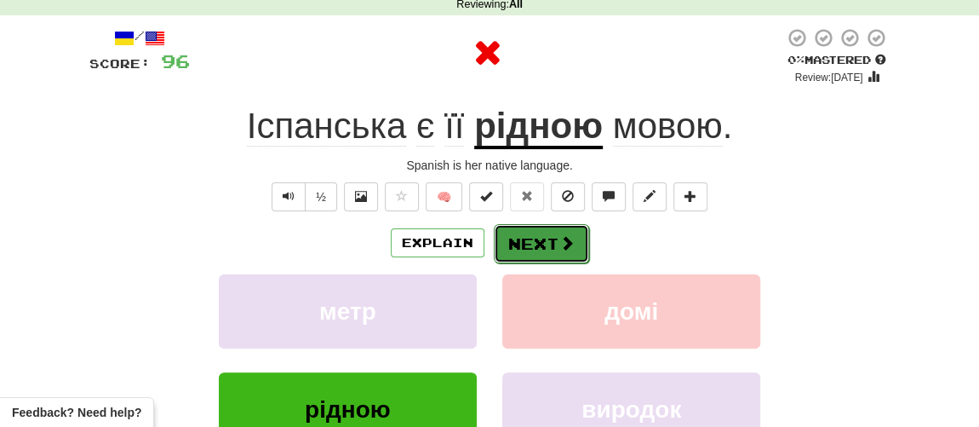
click at [542, 240] on button "Next" at bounding box center [541, 243] width 95 height 39
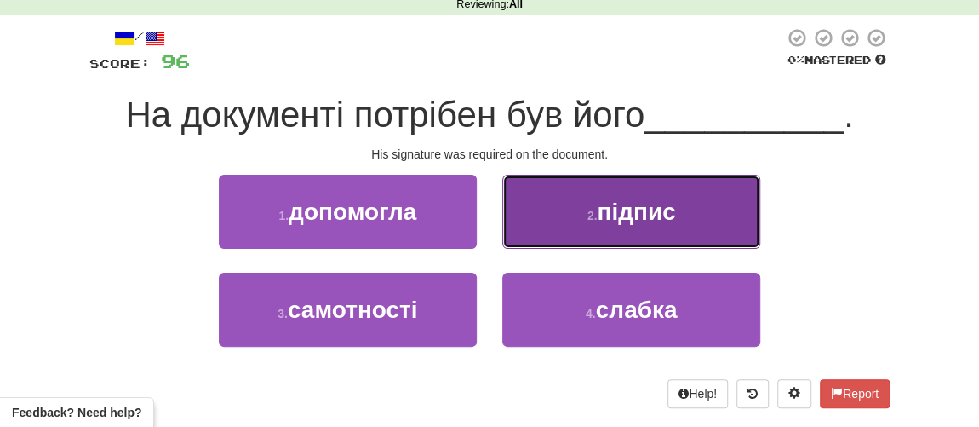
click at [604, 211] on span "підпис" at bounding box center [636, 211] width 78 height 26
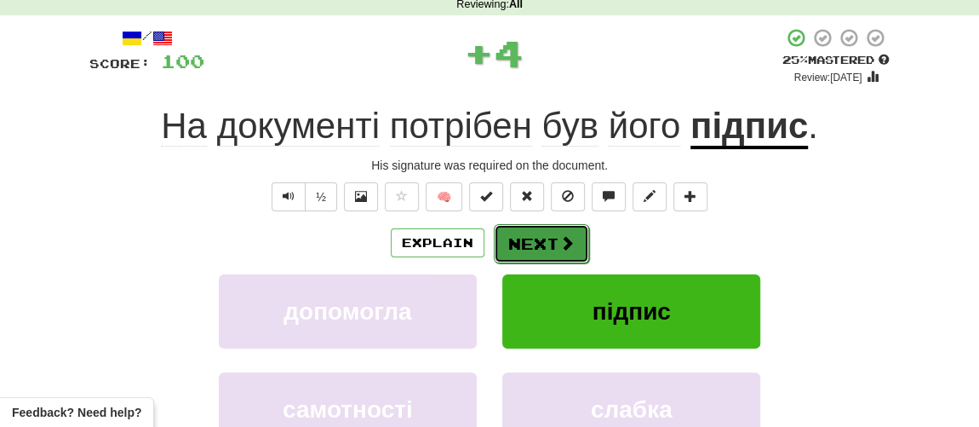
click at [533, 240] on button "Next" at bounding box center [541, 243] width 95 height 39
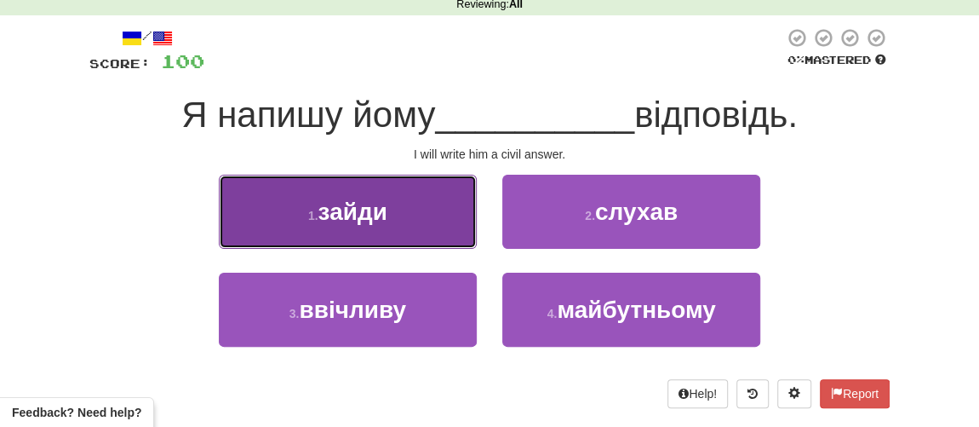
click at [354, 212] on span "зайди" at bounding box center [352, 211] width 69 height 26
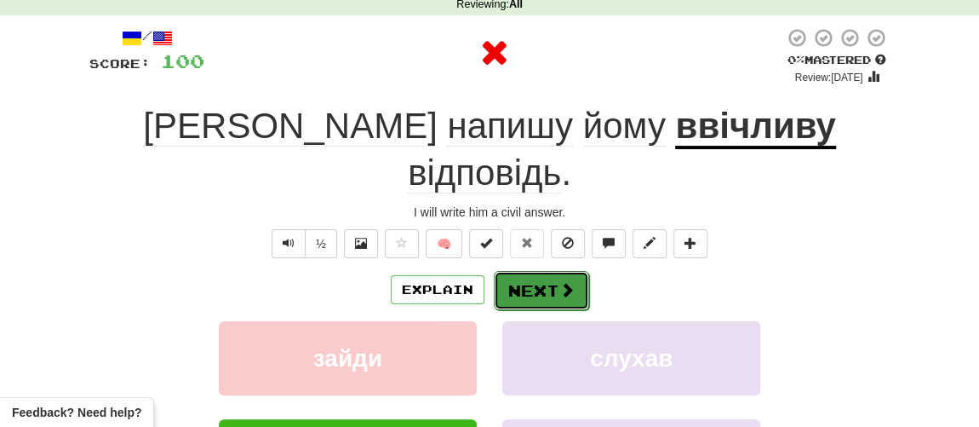
click at [509, 271] on button "Next" at bounding box center [541, 290] width 95 height 39
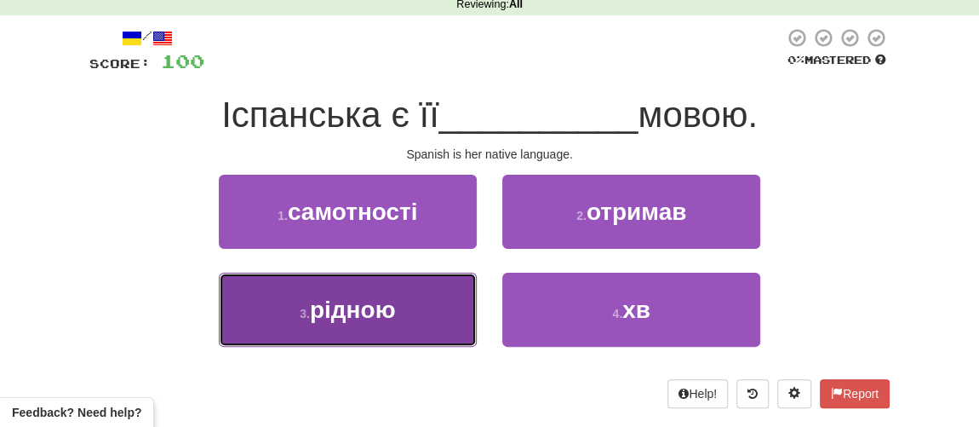
click at [370, 311] on span "рідною" at bounding box center [353, 309] width 86 height 26
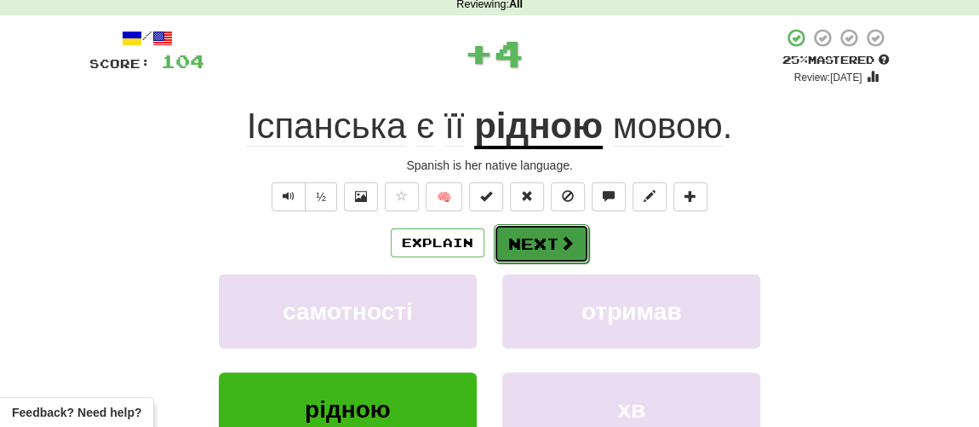
click at [533, 243] on button "Next" at bounding box center [541, 243] width 95 height 39
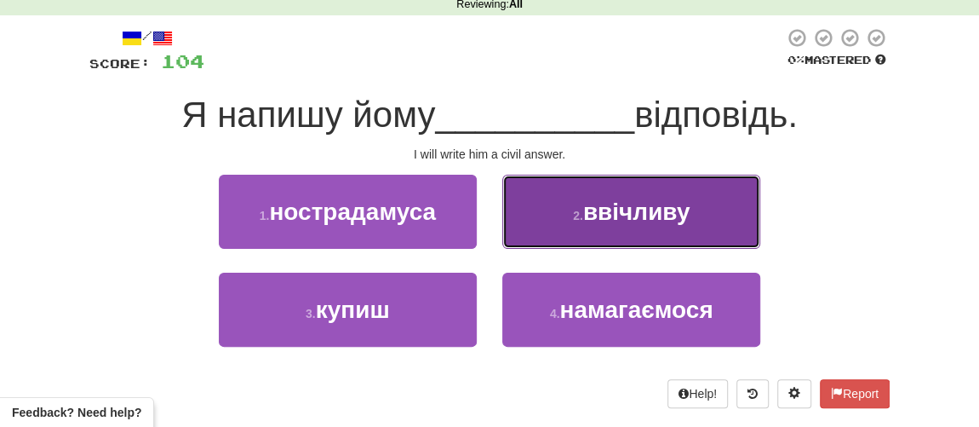
click at [602, 223] on span "ввічливу" at bounding box center [636, 211] width 107 height 26
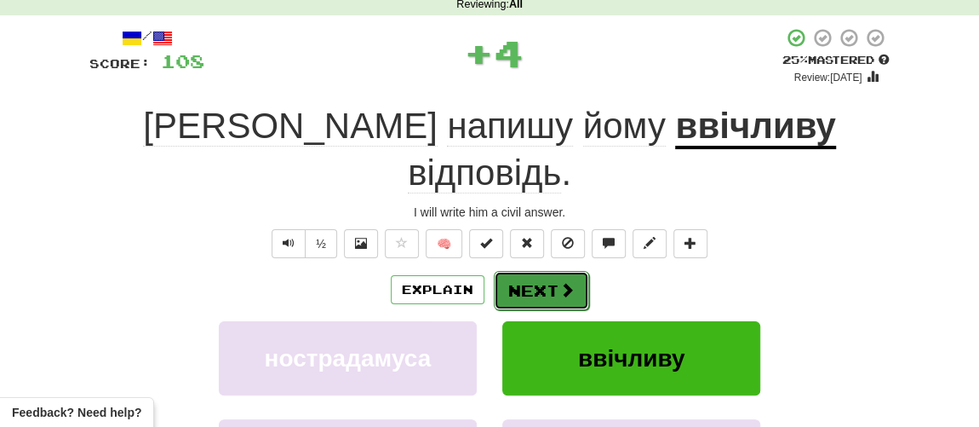
click at [535, 271] on button "Next" at bounding box center [541, 290] width 95 height 39
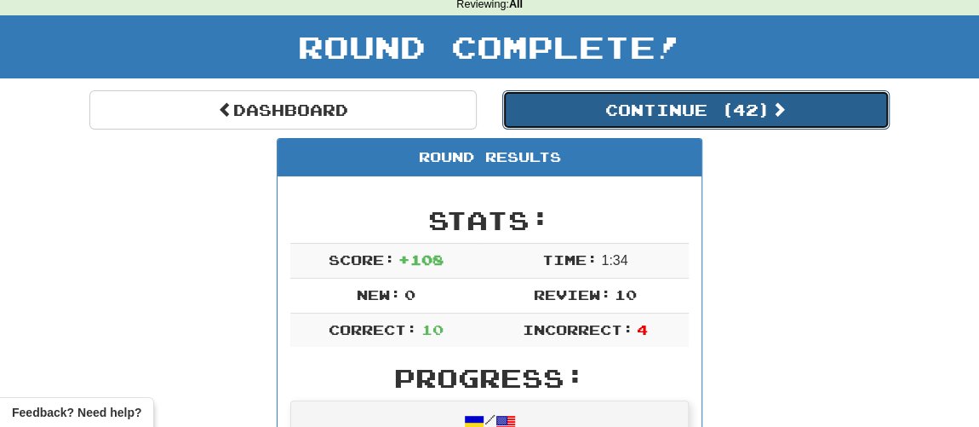
click at [628, 101] on button "Continue ( 42 )" at bounding box center [695, 109] width 387 height 39
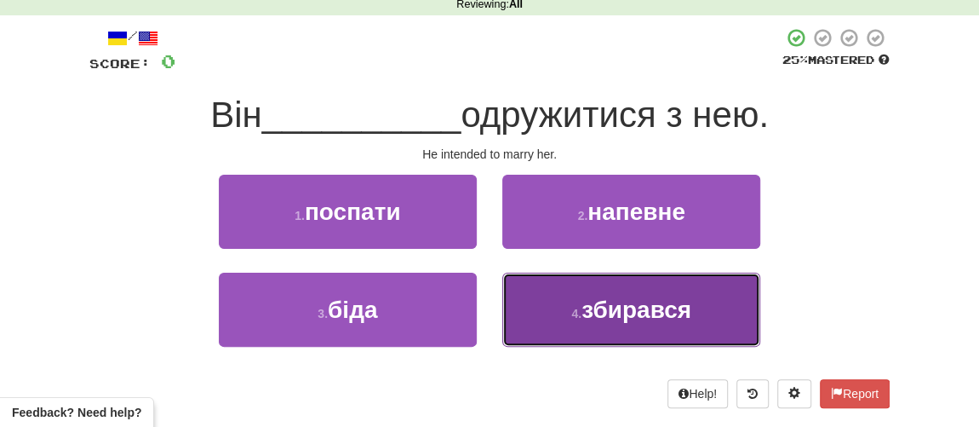
click at [592, 296] on span "збирався" at bounding box center [637, 309] width 110 height 26
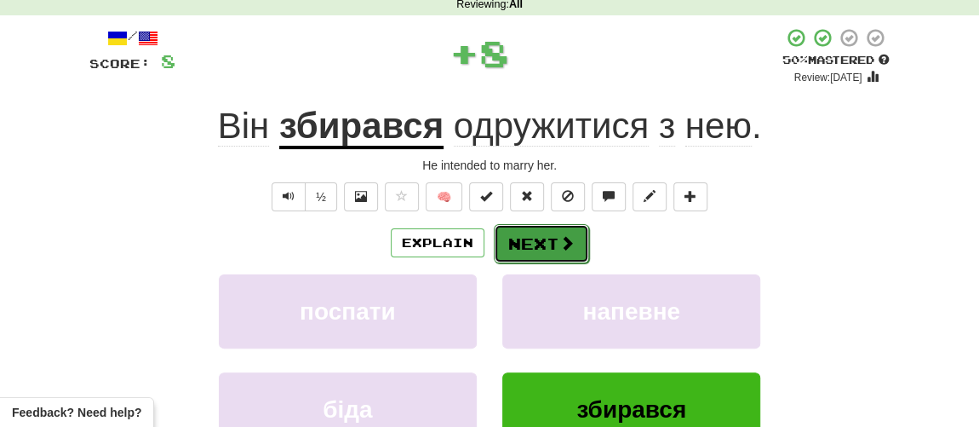
click at [553, 248] on button "Next" at bounding box center [541, 243] width 95 height 39
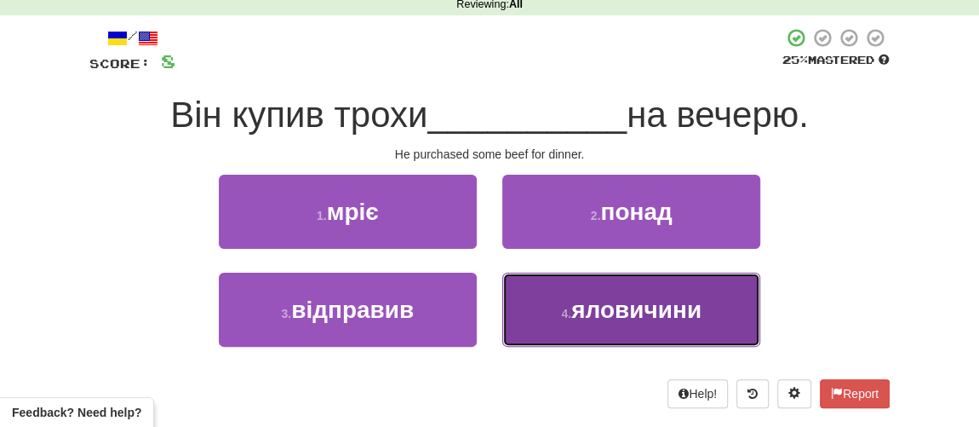
click at [565, 296] on button "4 . яловичини" at bounding box center [631, 309] width 258 height 74
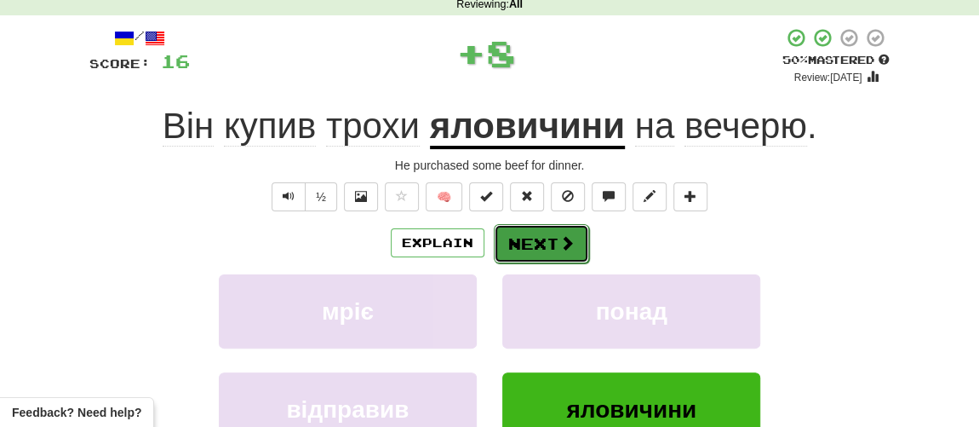
click at [539, 237] on button "Next" at bounding box center [541, 243] width 95 height 39
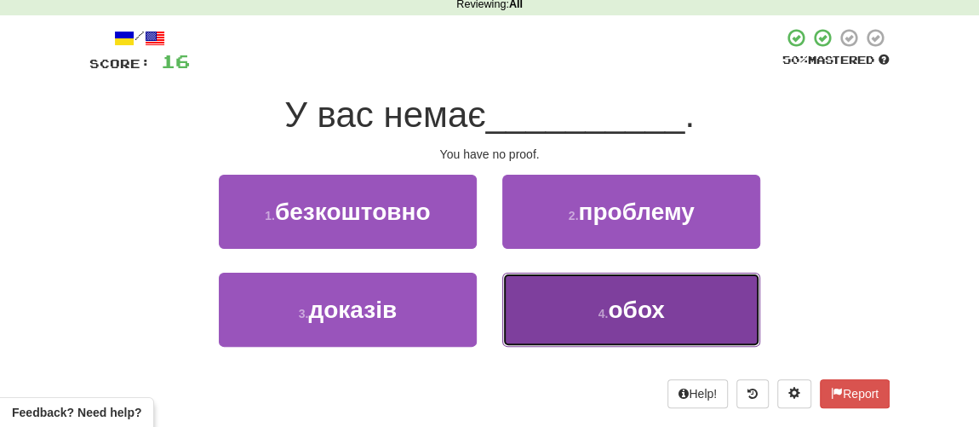
click at [602, 301] on button "4 . обох" at bounding box center [631, 309] width 258 height 74
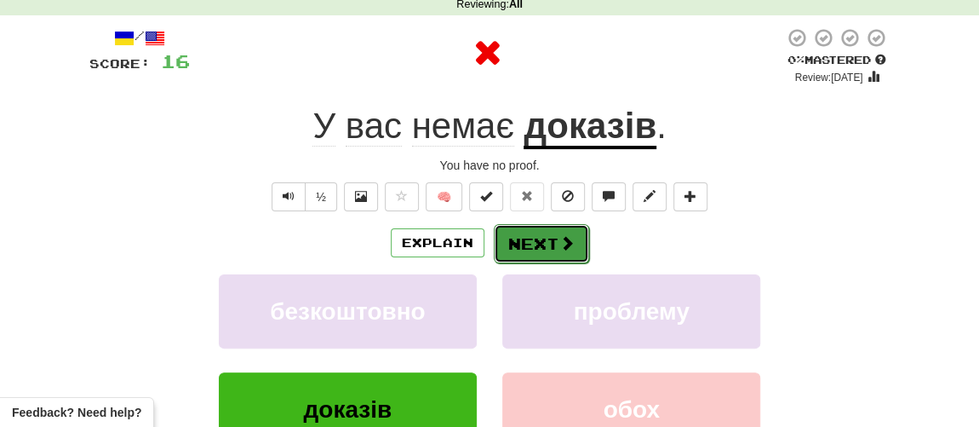
click at [559, 248] on span at bounding box center [566, 242] width 15 height 15
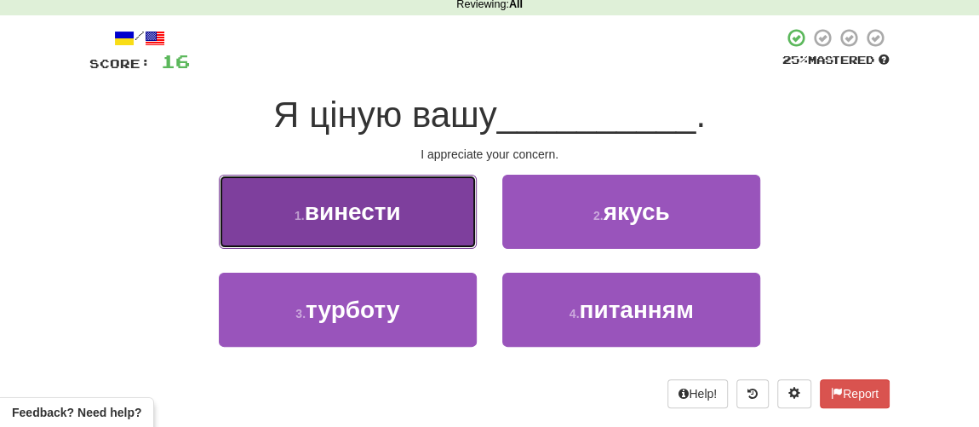
click at [393, 209] on span "винести" at bounding box center [353, 211] width 96 height 26
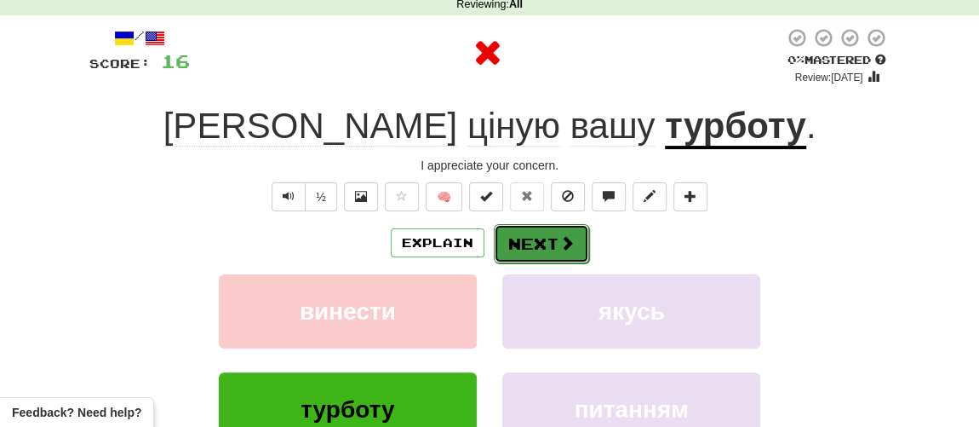
click at [520, 232] on button "Next" at bounding box center [541, 243] width 95 height 39
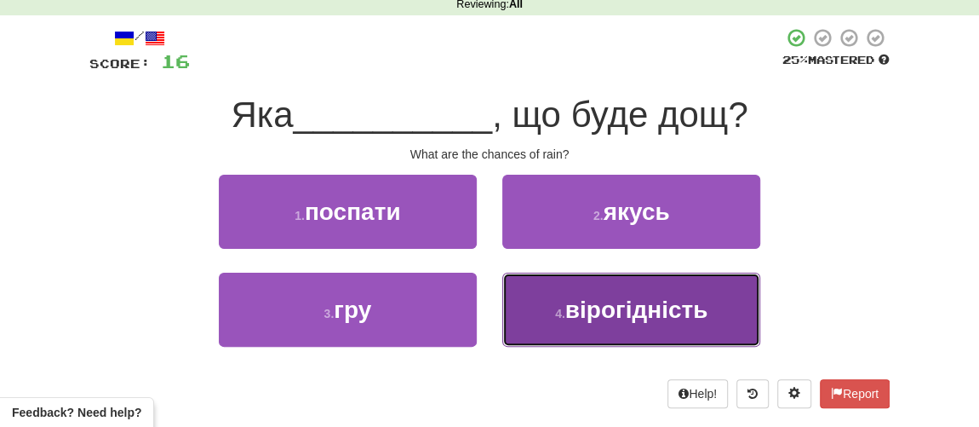
click at [534, 301] on button "4 . вірогідність" at bounding box center [631, 309] width 258 height 74
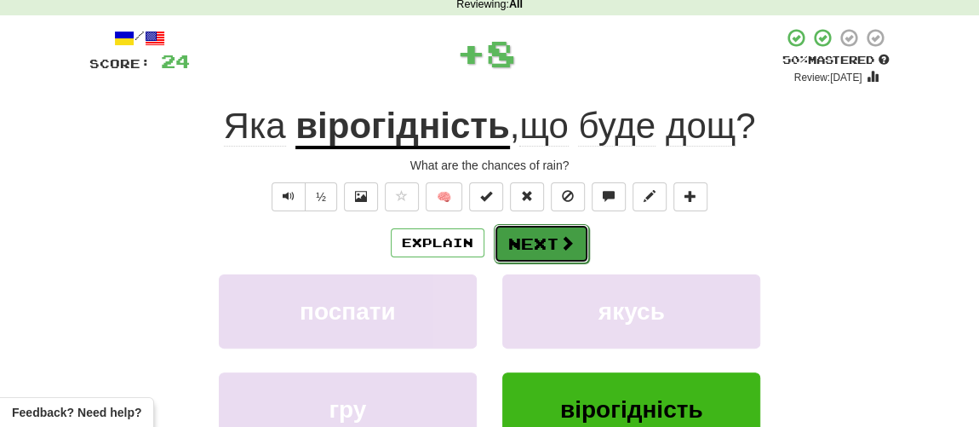
click at [522, 240] on button "Next" at bounding box center [541, 243] width 95 height 39
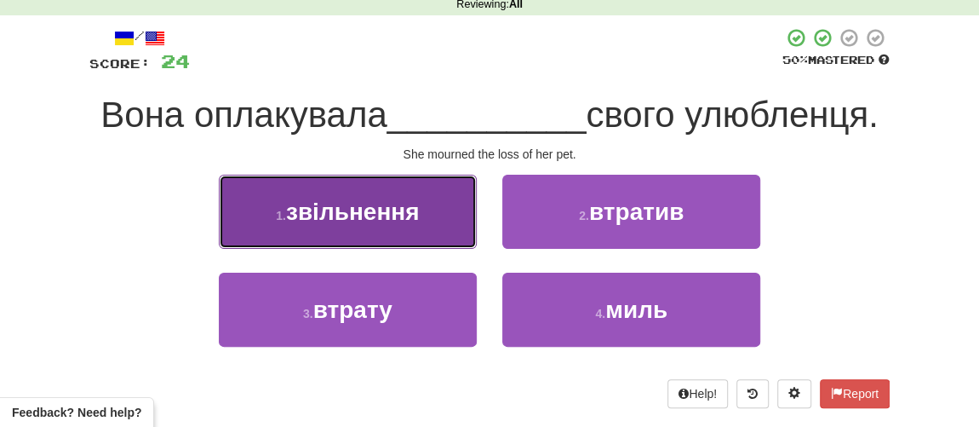
click at [380, 202] on span "звільнення" at bounding box center [353, 211] width 134 height 26
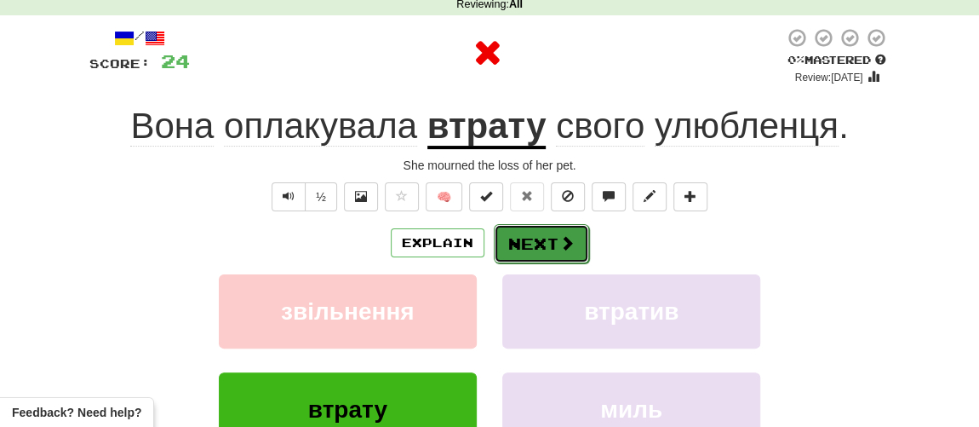
click at [560, 243] on span at bounding box center [566, 242] width 15 height 15
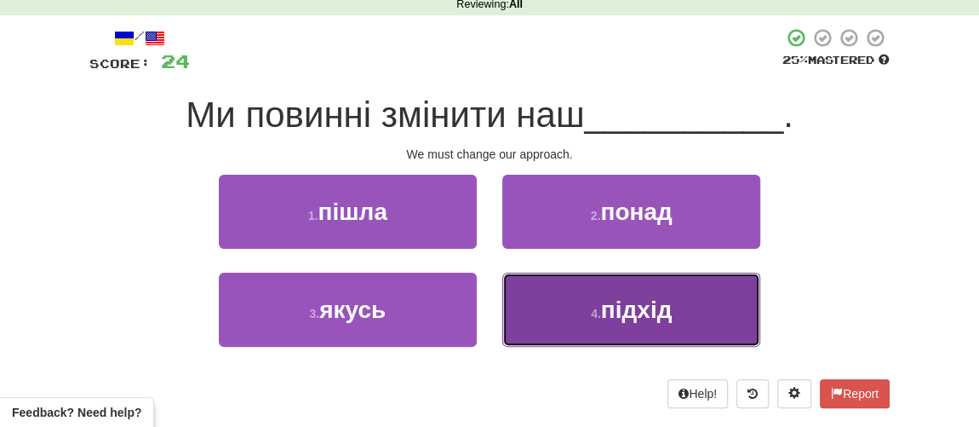
click at [584, 307] on button "4 . підхід" at bounding box center [631, 309] width 258 height 74
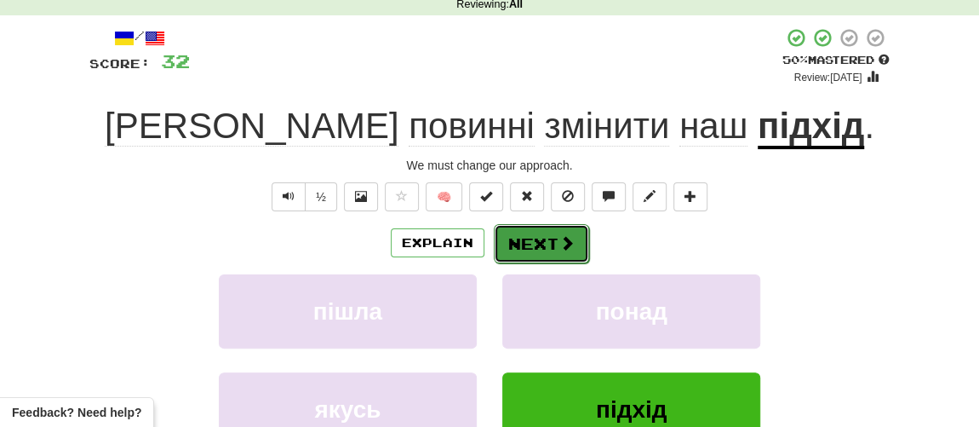
click at [536, 245] on button "Next" at bounding box center [541, 243] width 95 height 39
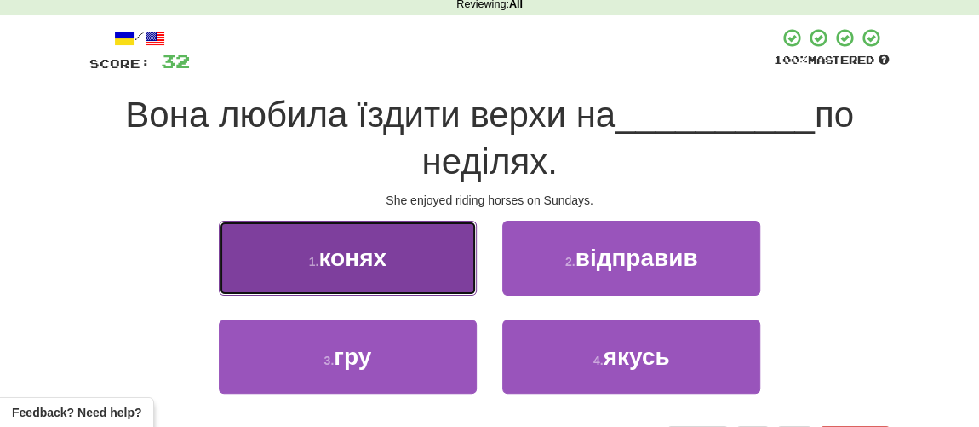
click at [310, 249] on button "1 . конях" at bounding box center [348, 258] width 258 height 74
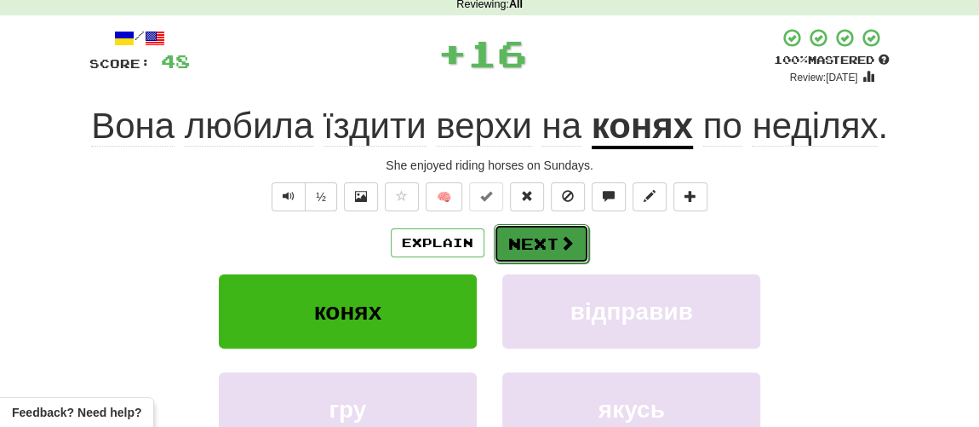
click at [523, 253] on button "Next" at bounding box center [541, 243] width 95 height 39
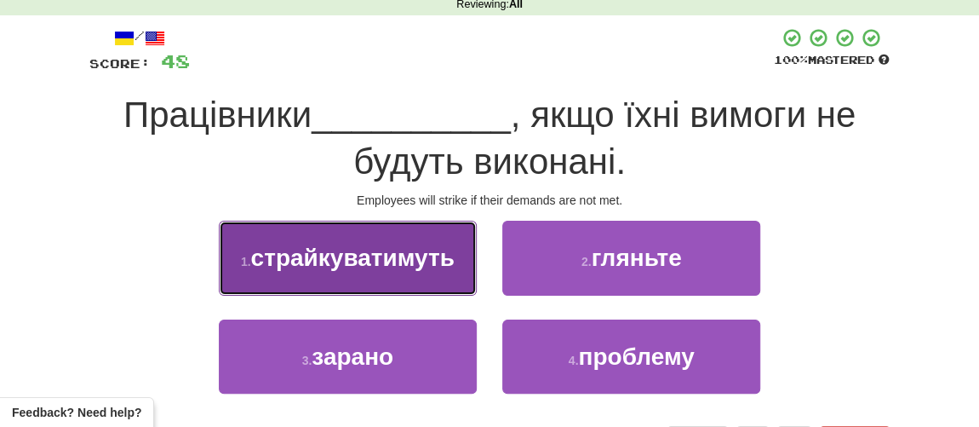
click at [381, 270] on button "1 . страйкуватимуть" at bounding box center [348, 258] width 258 height 74
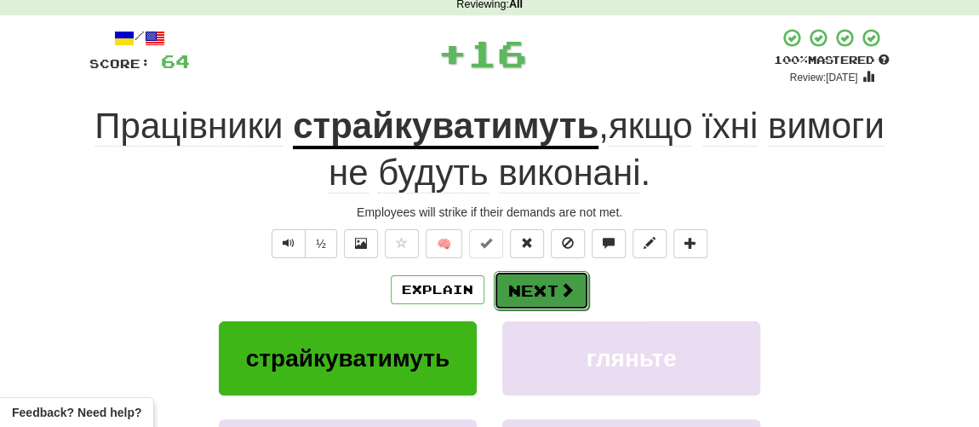
click at [535, 294] on button "Next" at bounding box center [541, 290] width 95 height 39
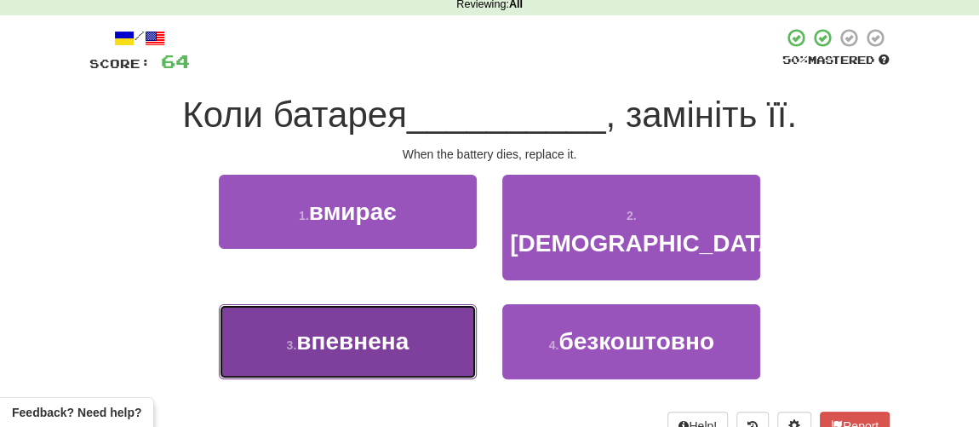
click at [316, 328] on span "впевнена" at bounding box center [352, 341] width 112 height 26
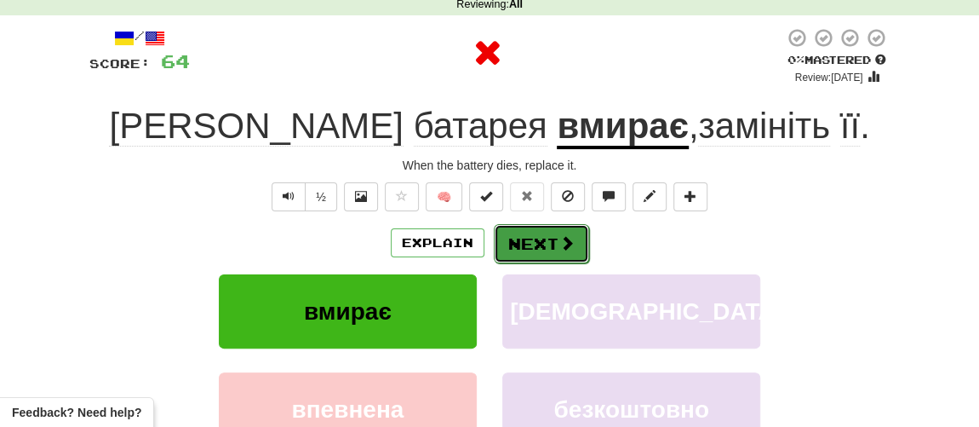
click at [504, 244] on button "Next" at bounding box center [541, 243] width 95 height 39
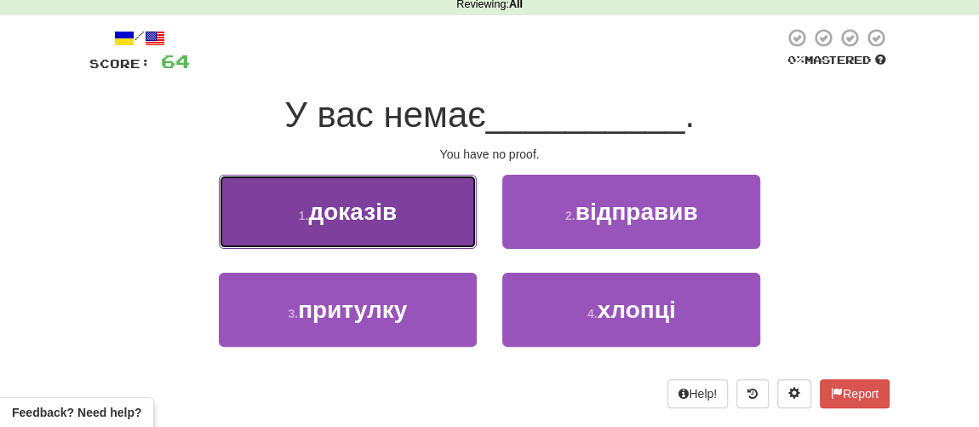
click at [393, 213] on span "доказів" at bounding box center [352, 211] width 89 height 26
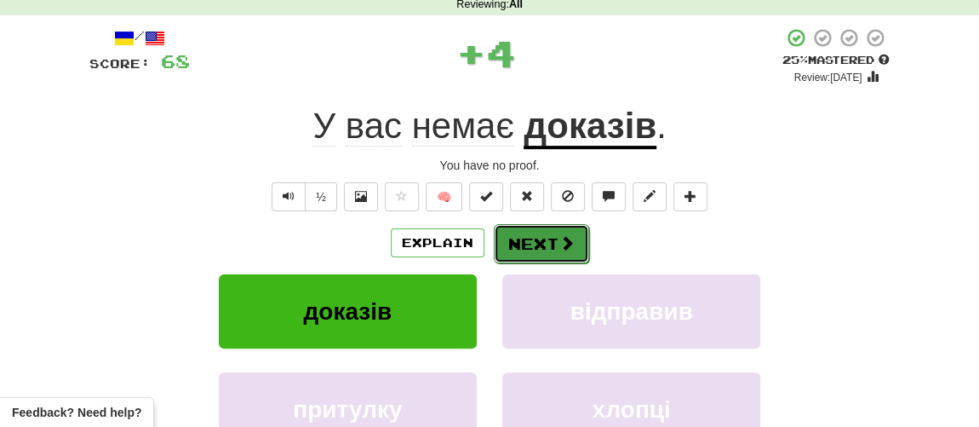
click at [538, 241] on button "Next" at bounding box center [541, 243] width 95 height 39
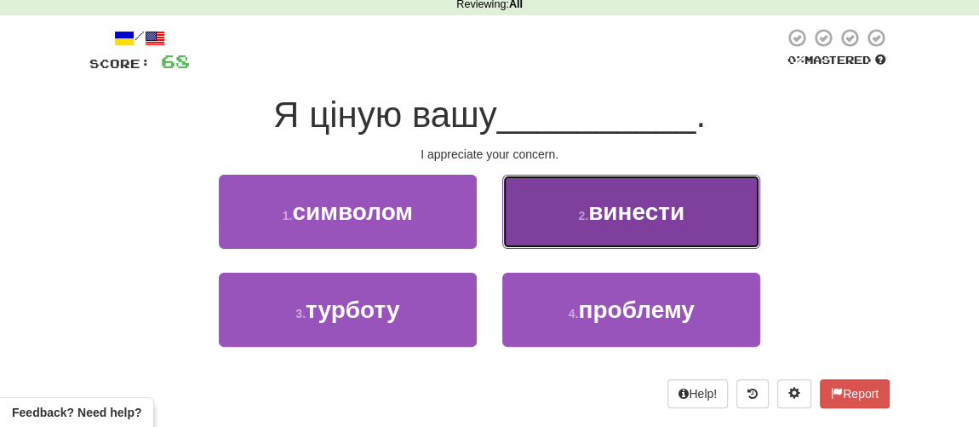
click at [611, 211] on span "винести" at bounding box center [636, 211] width 96 height 26
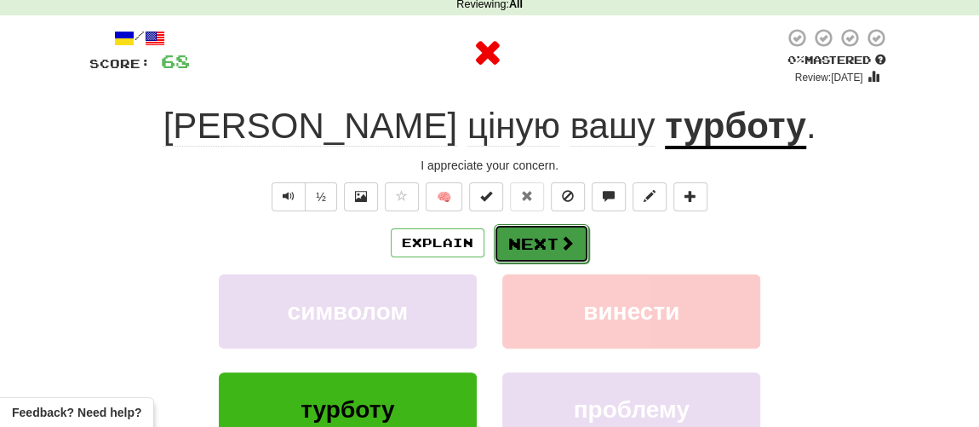
click at [550, 231] on button "Next" at bounding box center [541, 243] width 95 height 39
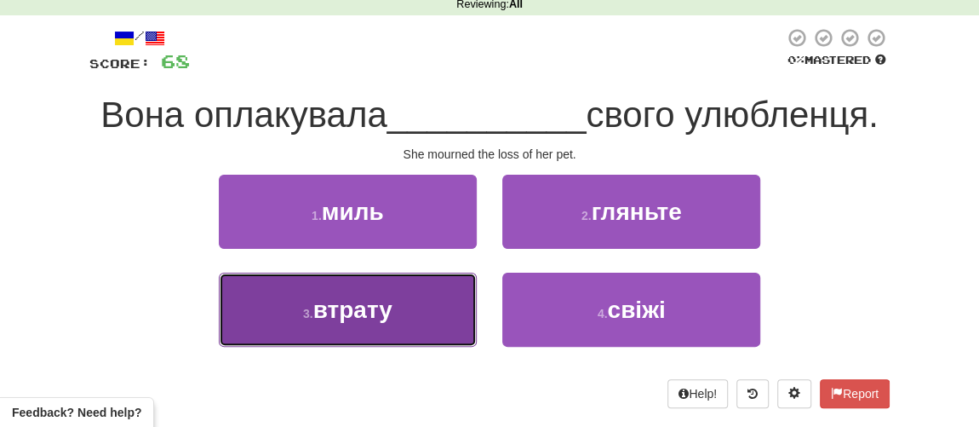
click at [370, 313] on span "втрату" at bounding box center [352, 309] width 79 height 26
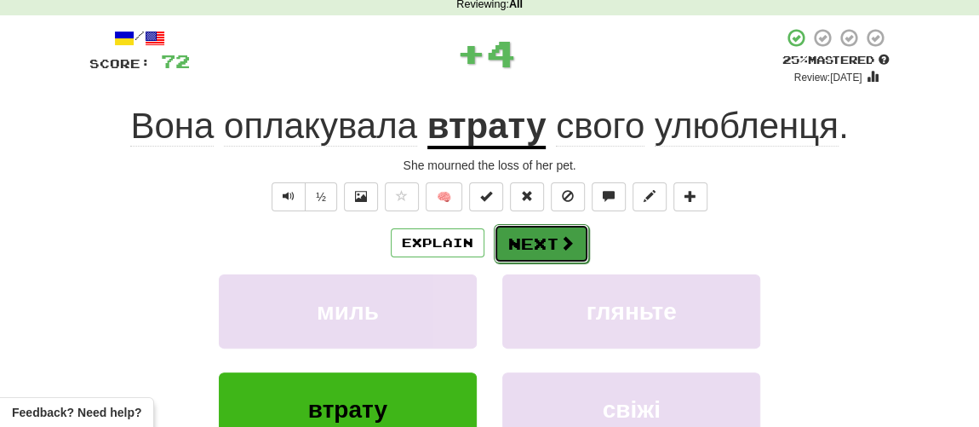
click at [536, 246] on button "Next" at bounding box center [541, 243] width 95 height 39
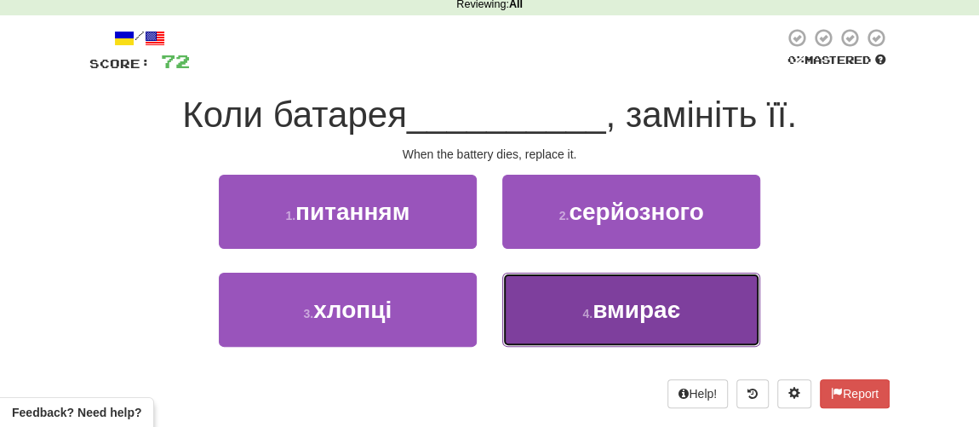
click at [581, 300] on button "4 . вмирає" at bounding box center [631, 309] width 258 height 74
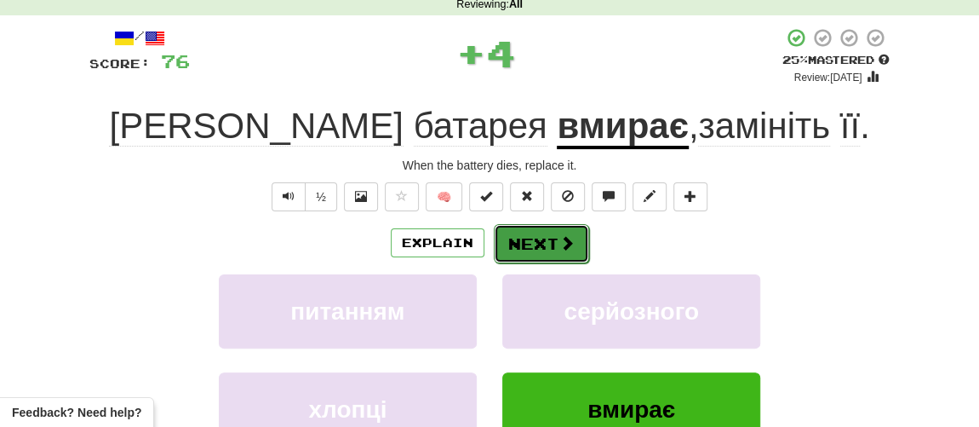
click at [541, 227] on button "Next" at bounding box center [541, 243] width 95 height 39
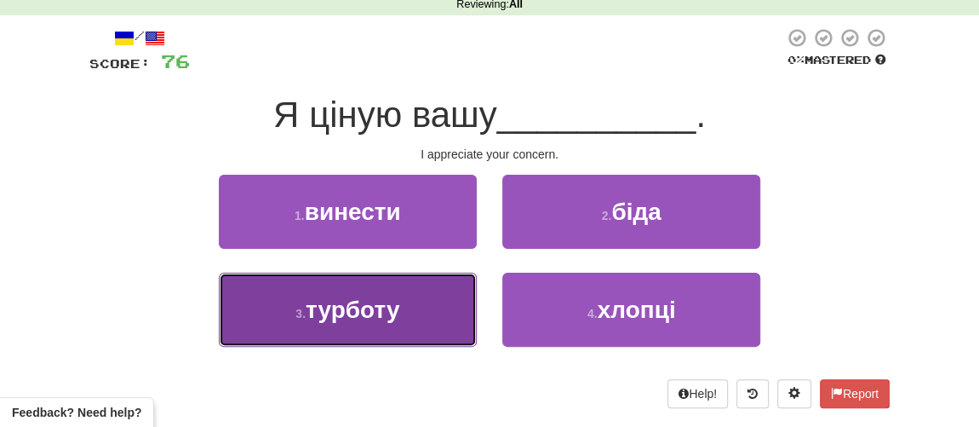
click at [352, 308] on span "турботу" at bounding box center [353, 309] width 94 height 26
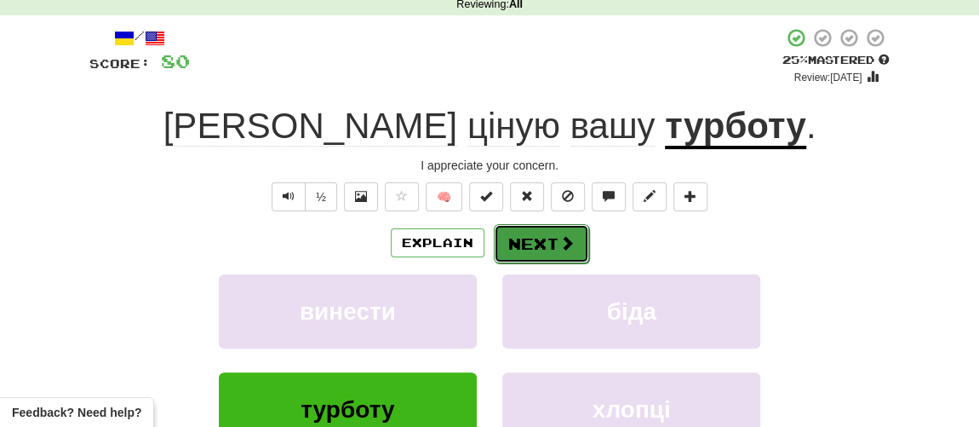
click at [542, 240] on button "Next" at bounding box center [541, 243] width 95 height 39
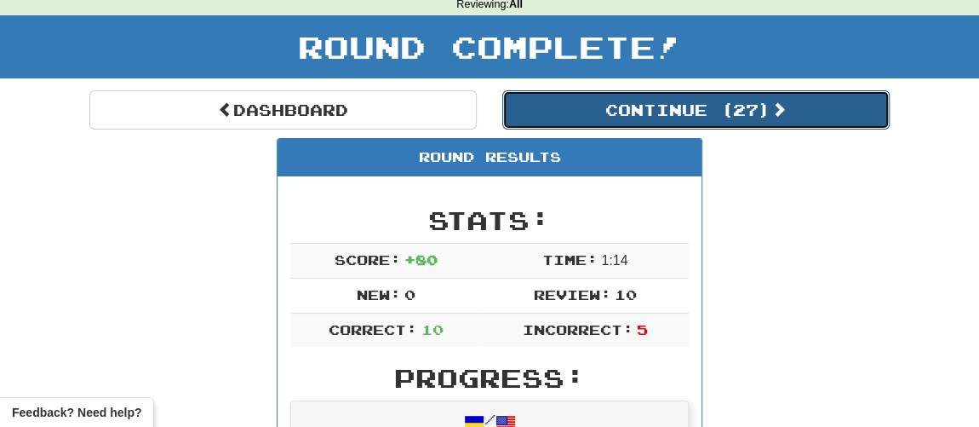
click at [626, 109] on button "Continue ( 27 )" at bounding box center [695, 109] width 387 height 39
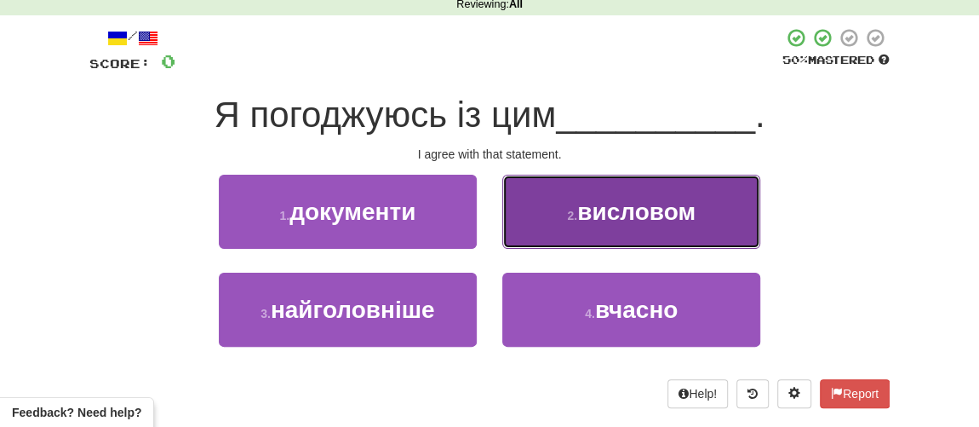
click at [584, 220] on span "висловом" at bounding box center [636, 211] width 118 height 26
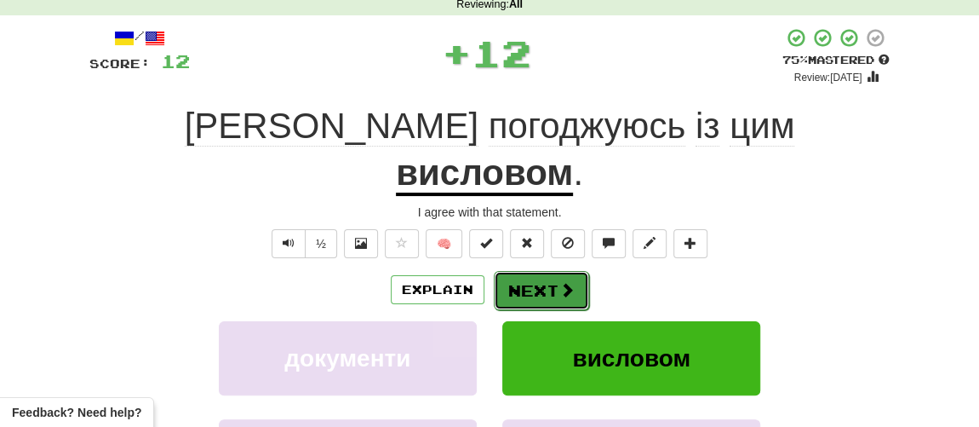
click at [541, 271] on button "Next" at bounding box center [541, 290] width 95 height 39
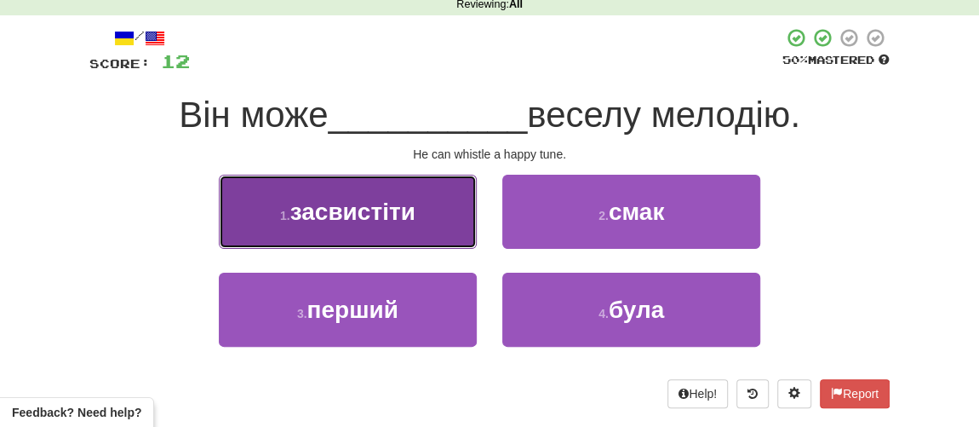
click at [370, 207] on span "засвистіти" at bounding box center [352, 211] width 125 height 26
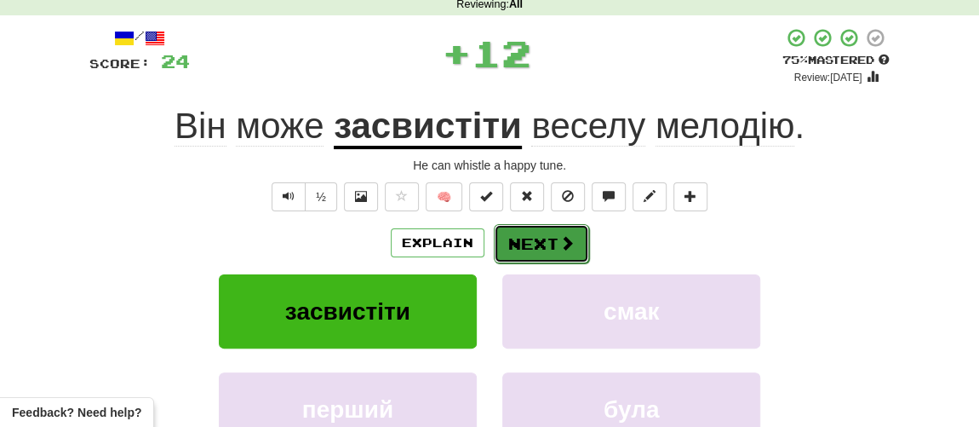
click at [531, 240] on button "Next" at bounding box center [541, 243] width 95 height 39
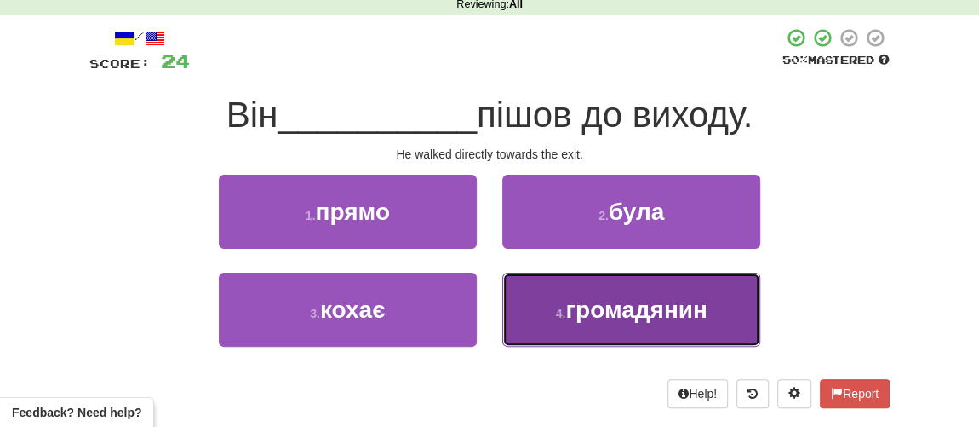
click at [574, 303] on span "громадянин" at bounding box center [636, 309] width 142 height 26
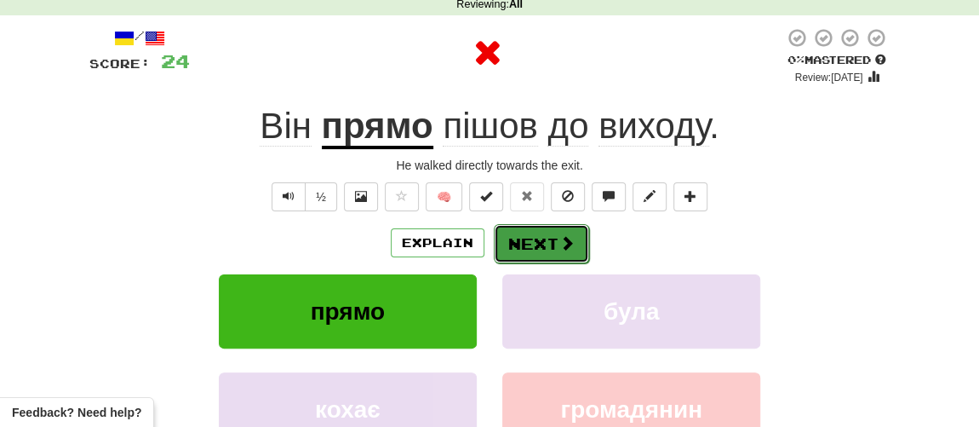
click at [519, 232] on button "Next" at bounding box center [541, 243] width 95 height 39
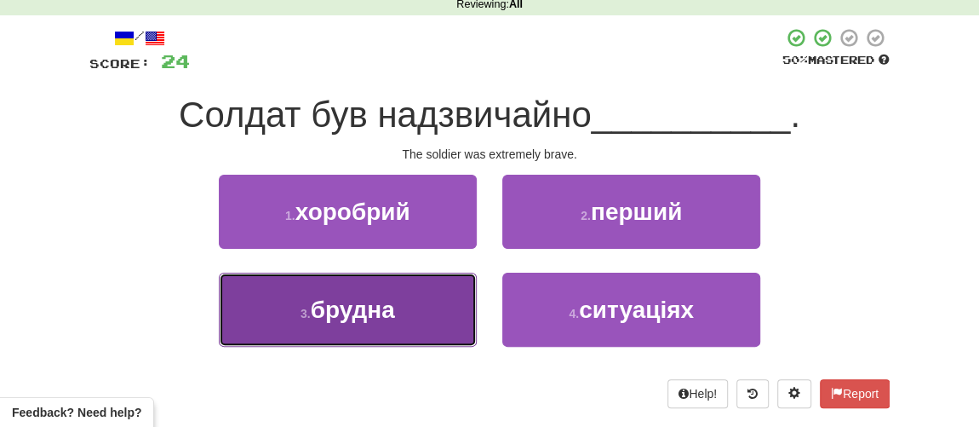
click at [369, 303] on span "брудна" at bounding box center [353, 309] width 84 height 26
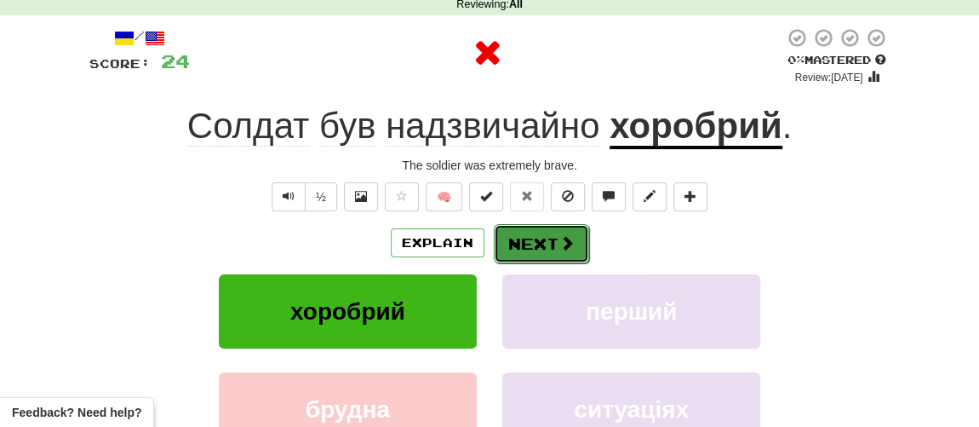
click at [519, 244] on button "Next" at bounding box center [541, 243] width 95 height 39
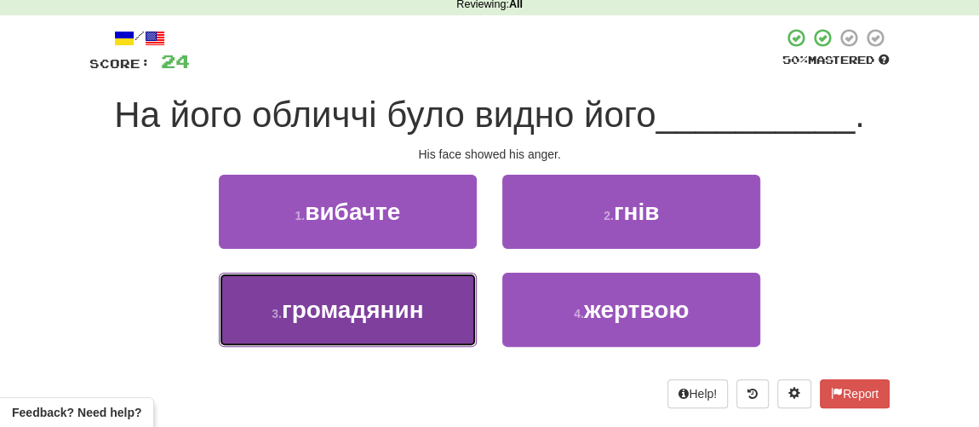
click at [376, 314] on span "громадянин" at bounding box center [353, 309] width 142 height 26
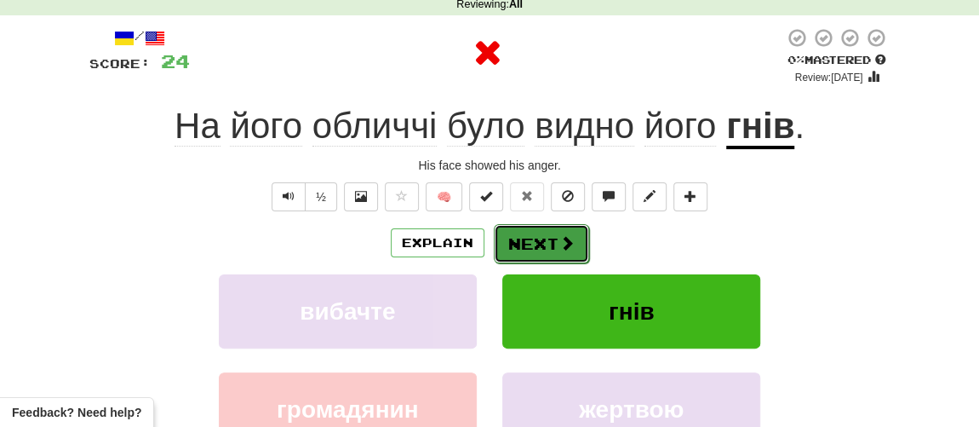
click at [543, 247] on button "Next" at bounding box center [541, 243] width 95 height 39
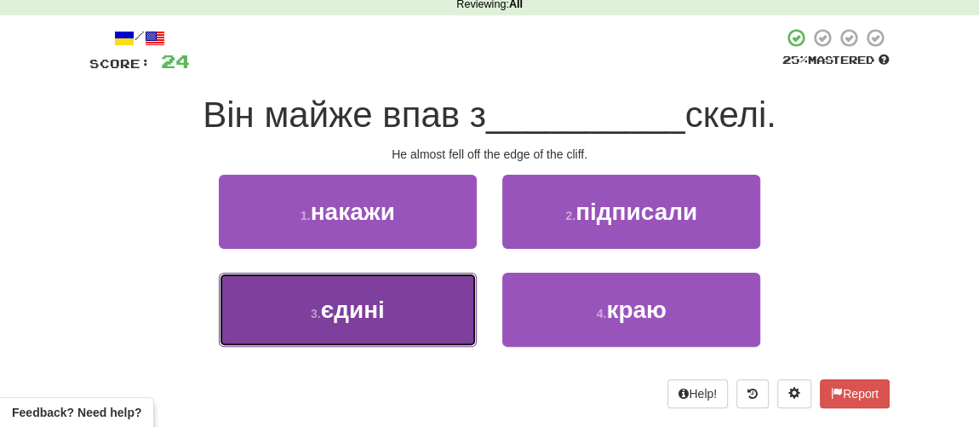
click at [378, 318] on span "єдині" at bounding box center [353, 309] width 64 height 26
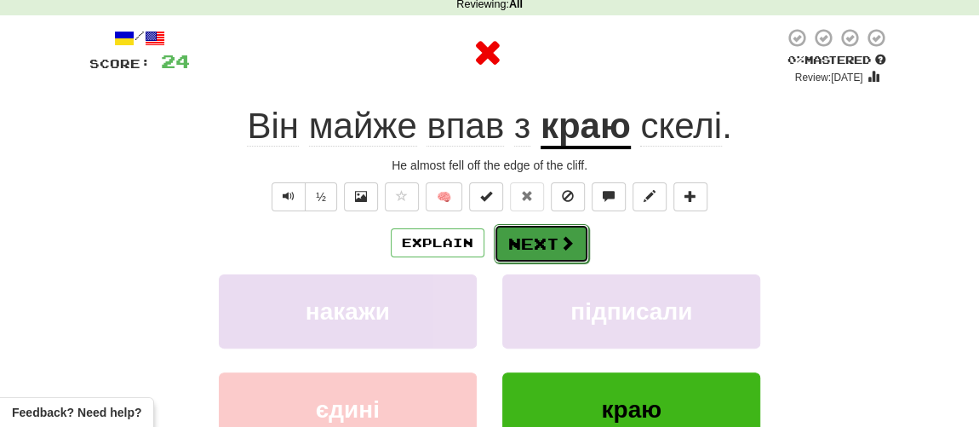
click at [544, 254] on button "Next" at bounding box center [541, 243] width 95 height 39
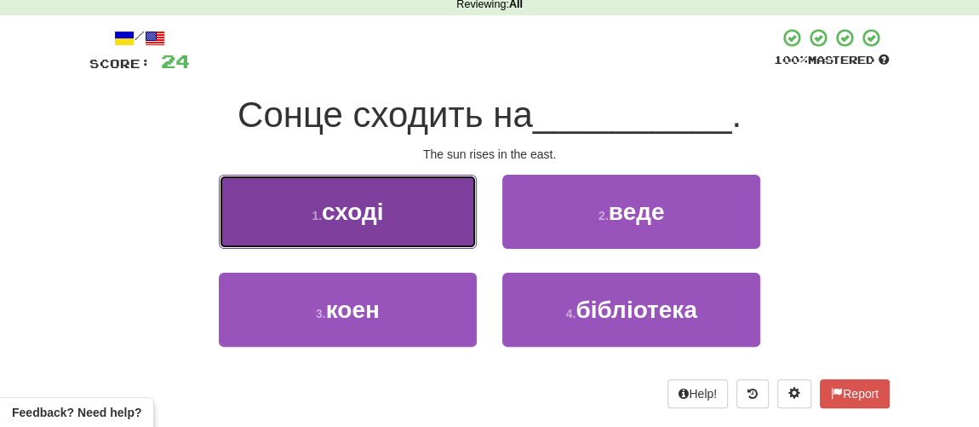
click at [353, 222] on span "сході" at bounding box center [352, 211] width 61 height 26
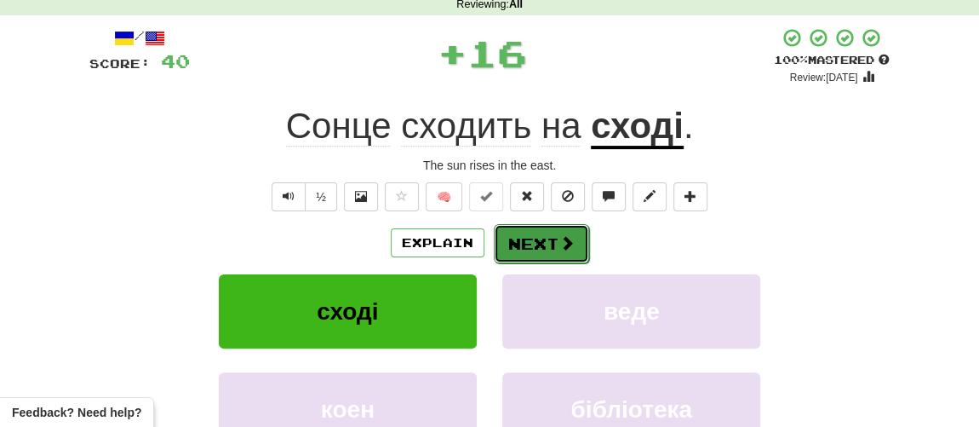
click at [526, 234] on button "Next" at bounding box center [541, 243] width 95 height 39
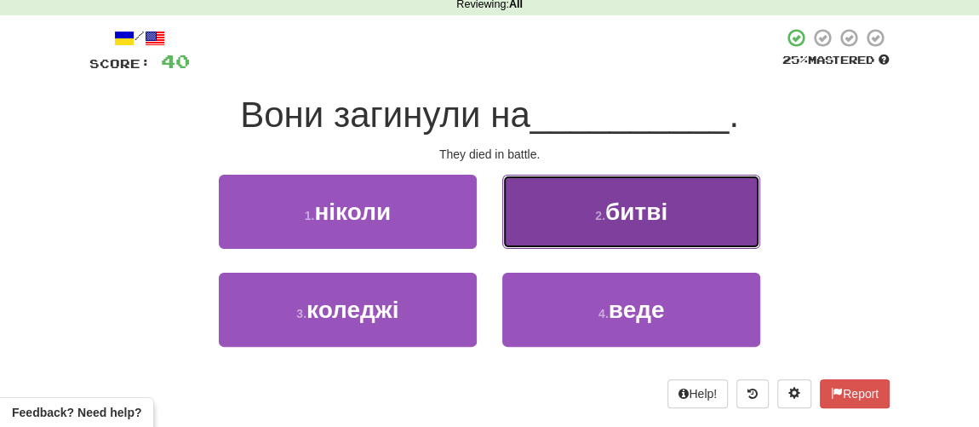
click at [594, 204] on button "2 . битві" at bounding box center [631, 212] width 258 height 74
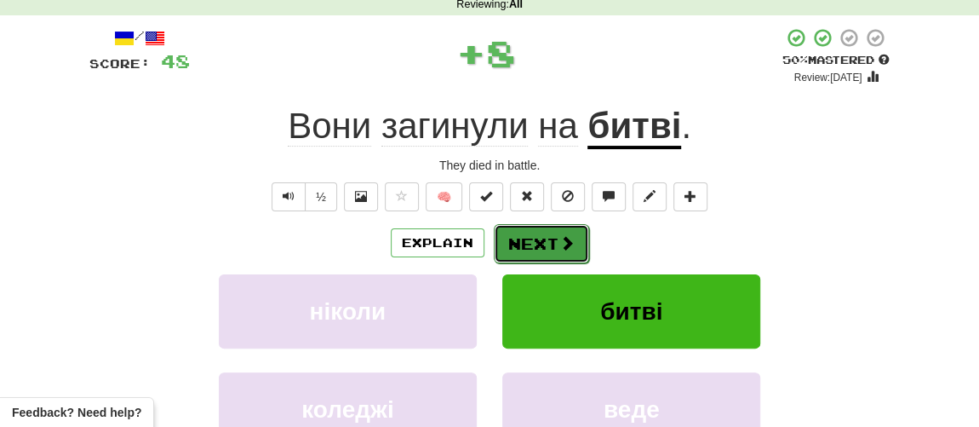
click at [543, 231] on button "Next" at bounding box center [541, 243] width 95 height 39
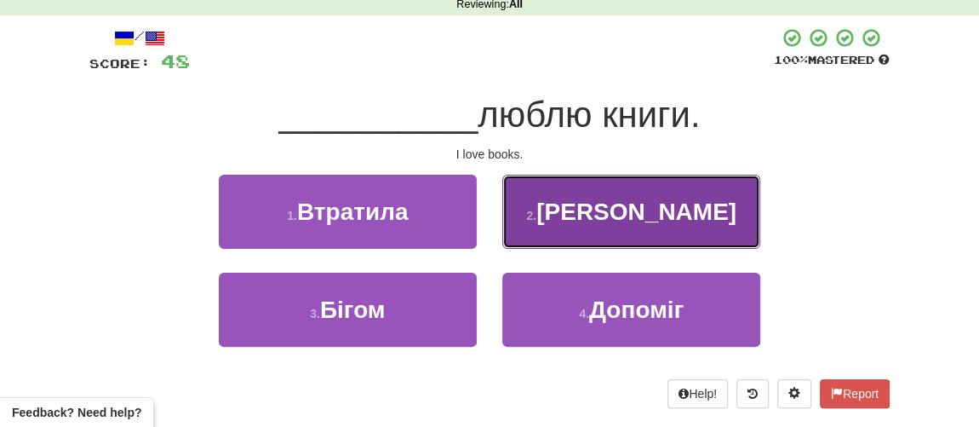
click at [643, 211] on span "Я" at bounding box center [636, 211] width 200 height 26
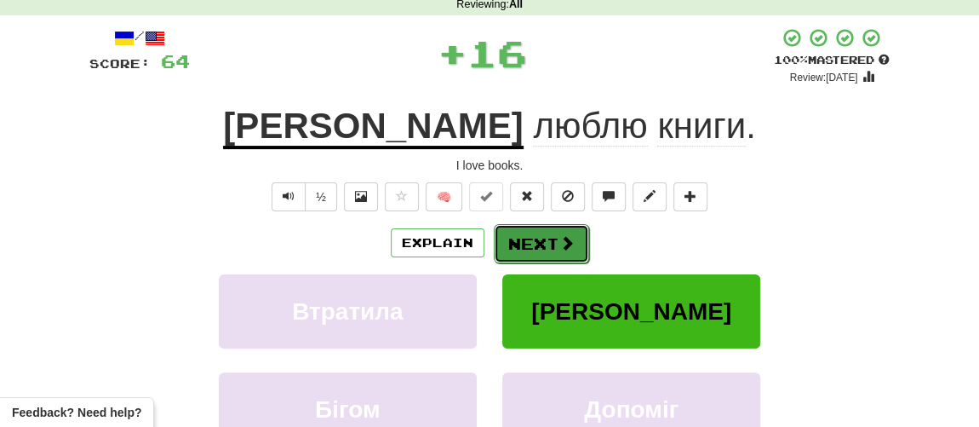
click at [563, 235] on span at bounding box center [566, 242] width 15 height 15
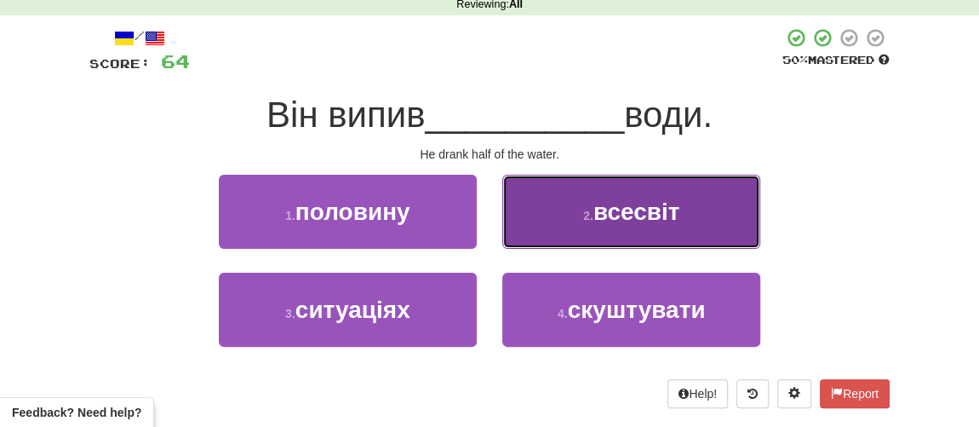
click at [638, 212] on span "всесвіт" at bounding box center [637, 211] width 87 height 26
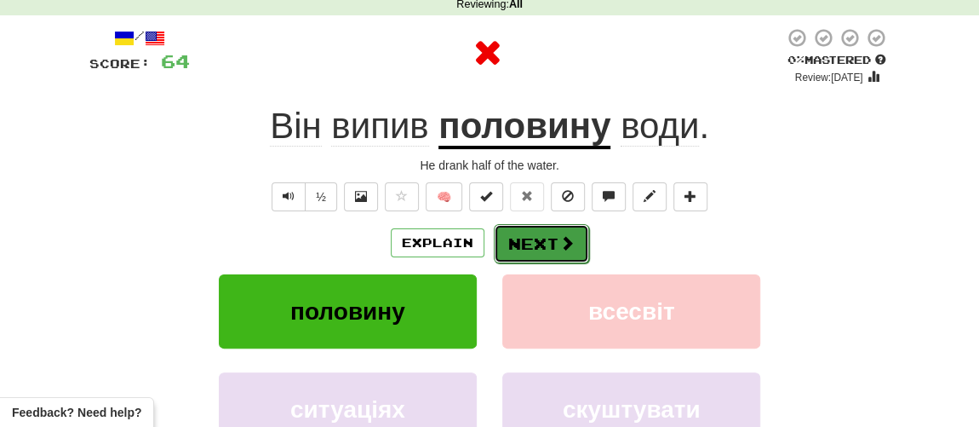
click at [539, 238] on button "Next" at bounding box center [541, 243] width 95 height 39
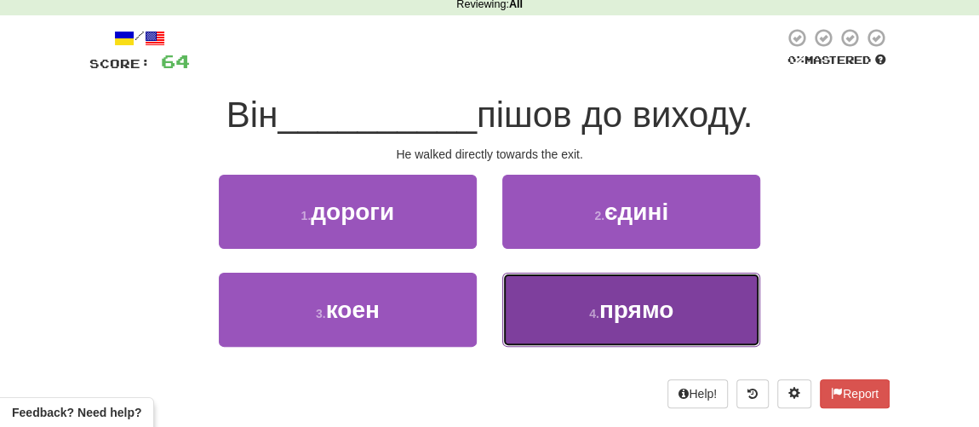
click at [595, 299] on button "4 . прямо" at bounding box center [631, 309] width 258 height 74
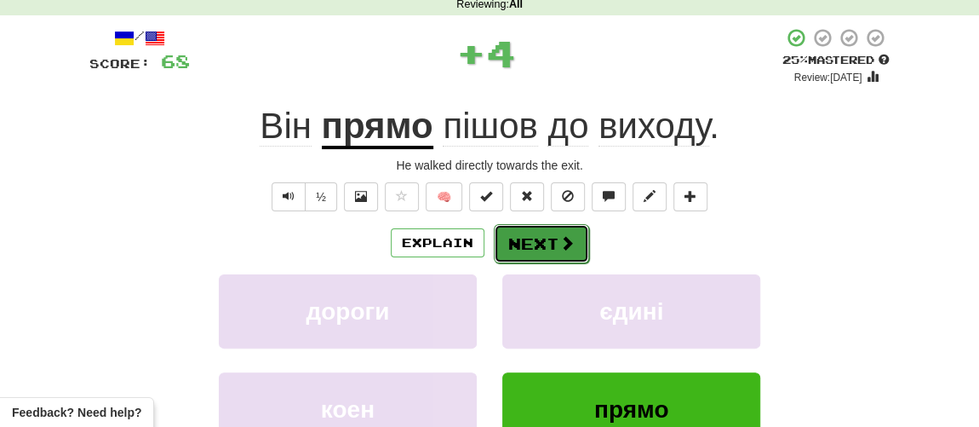
click at [540, 236] on button "Next" at bounding box center [541, 243] width 95 height 39
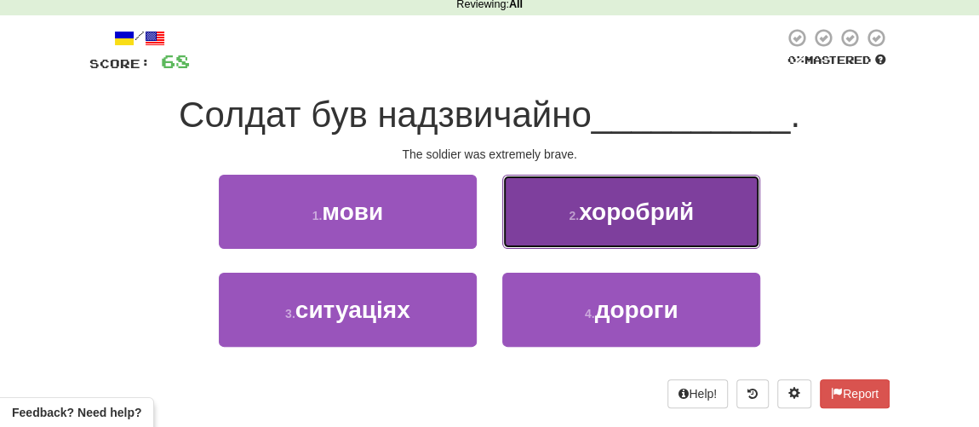
click at [605, 209] on span "хоробрий" at bounding box center [636, 211] width 115 height 26
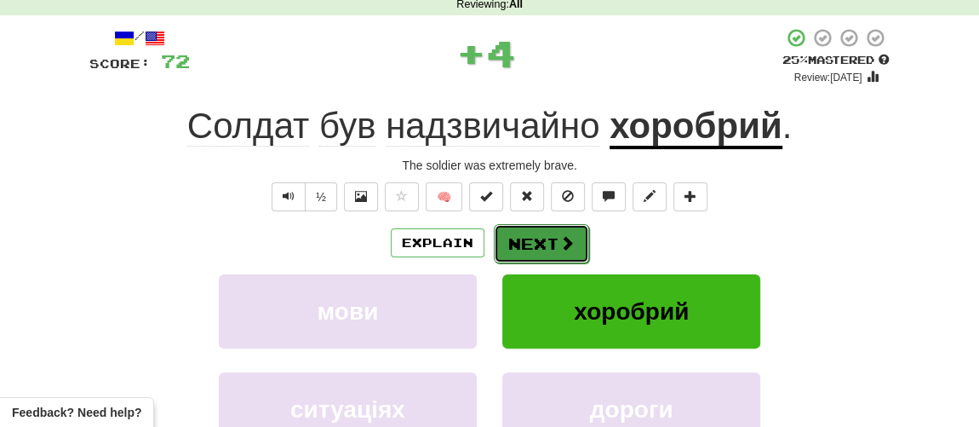
click at [548, 232] on button "Next" at bounding box center [541, 243] width 95 height 39
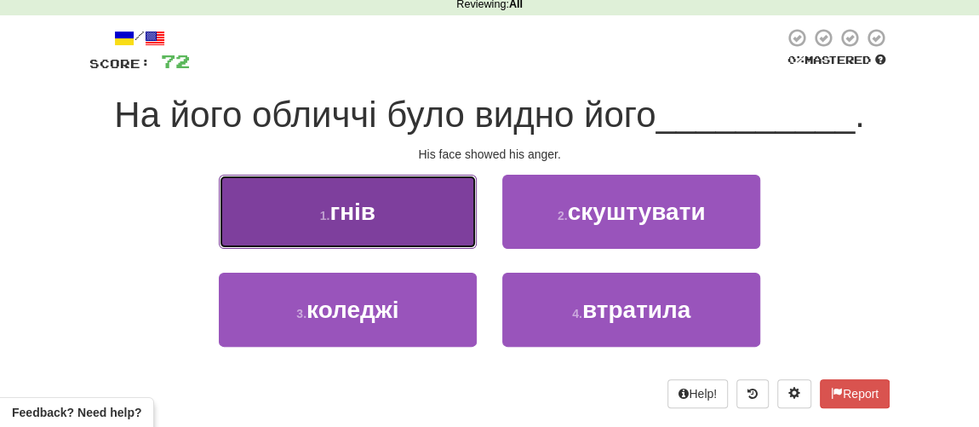
click at [380, 218] on button "1 . гнів" at bounding box center [348, 212] width 258 height 74
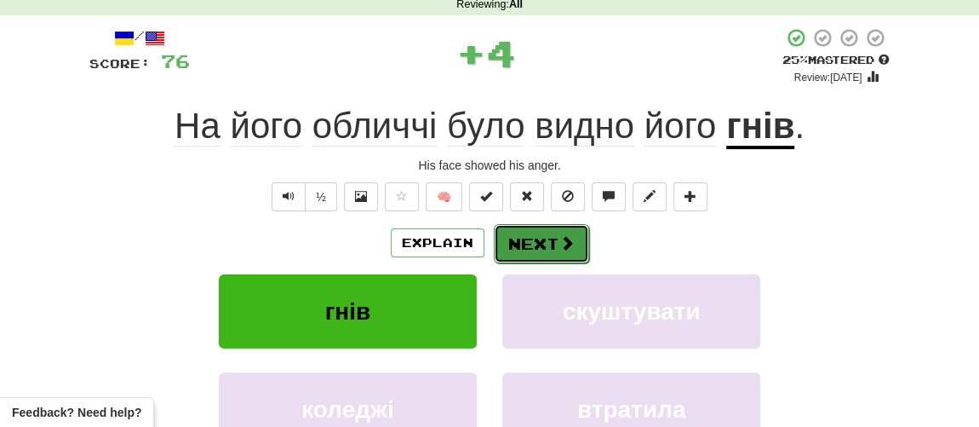
click at [543, 240] on button "Next" at bounding box center [541, 243] width 95 height 39
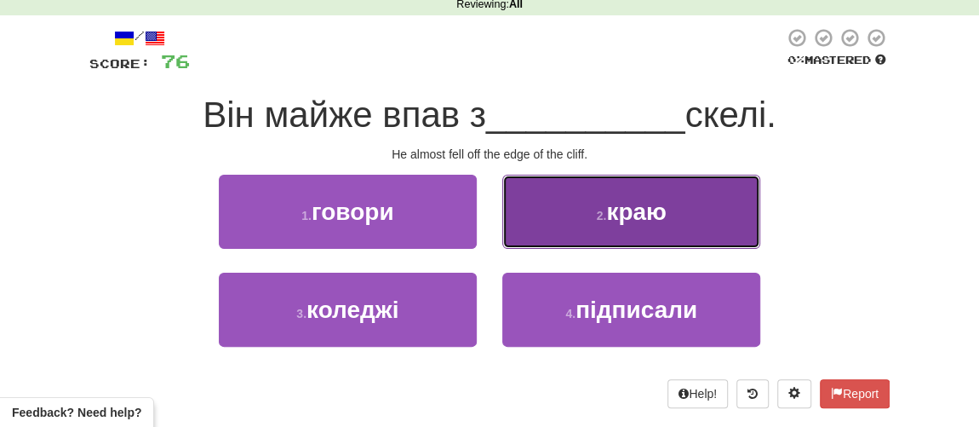
click at [602, 212] on small "2 ." at bounding box center [602, 216] width 10 height 14
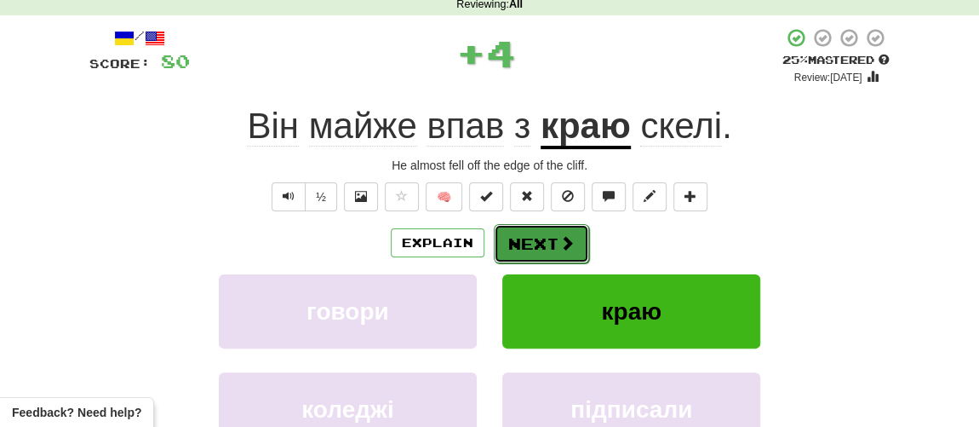
click at [553, 236] on button "Next" at bounding box center [541, 243] width 95 height 39
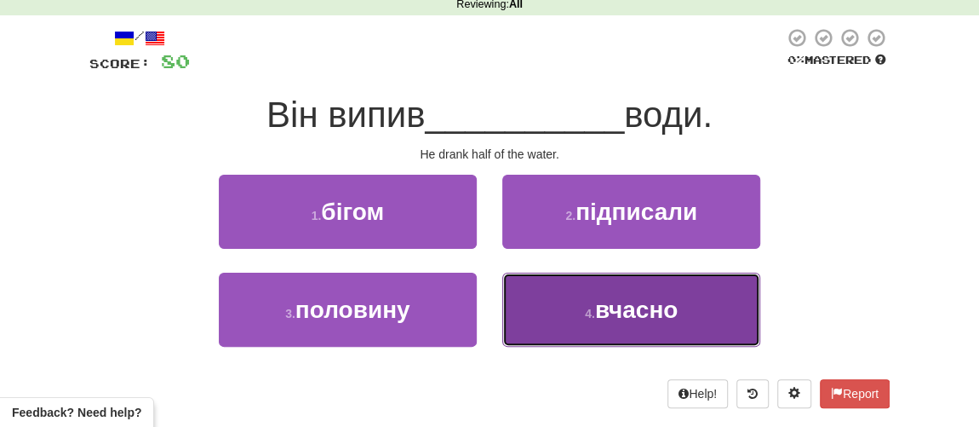
click at [573, 311] on button "4 . вчасно" at bounding box center [631, 309] width 258 height 74
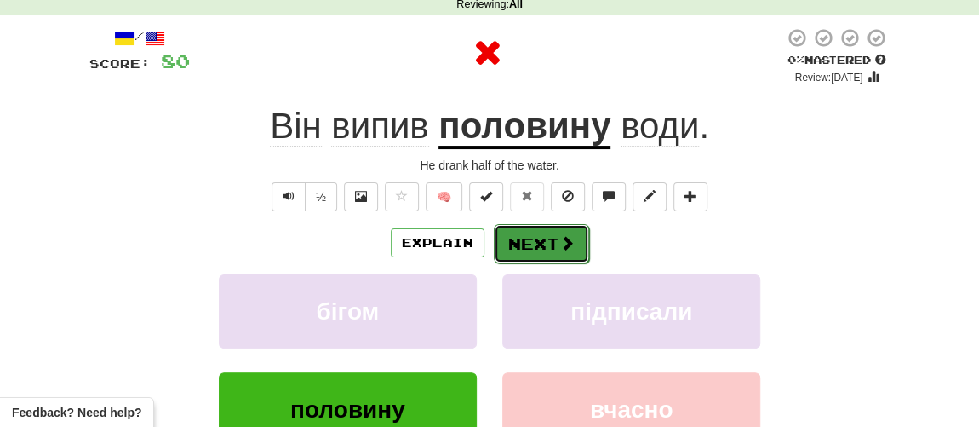
click at [545, 240] on button "Next" at bounding box center [541, 243] width 95 height 39
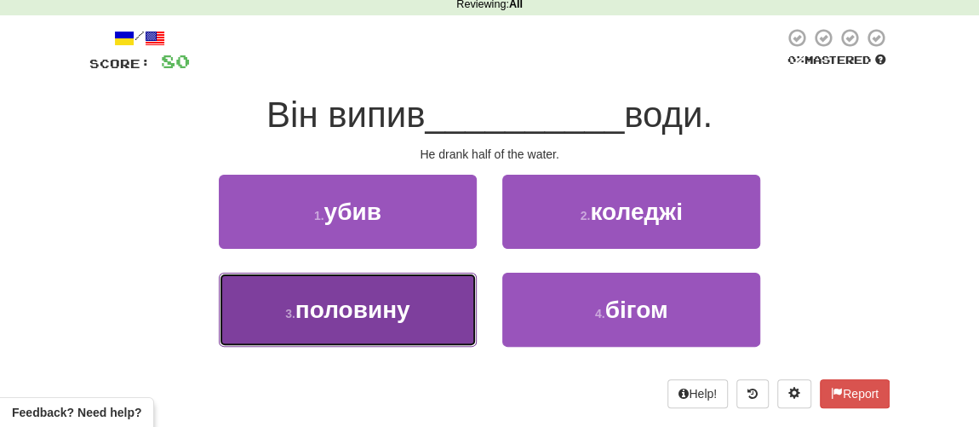
click at [338, 324] on button "3 . половину" at bounding box center [348, 309] width 258 height 74
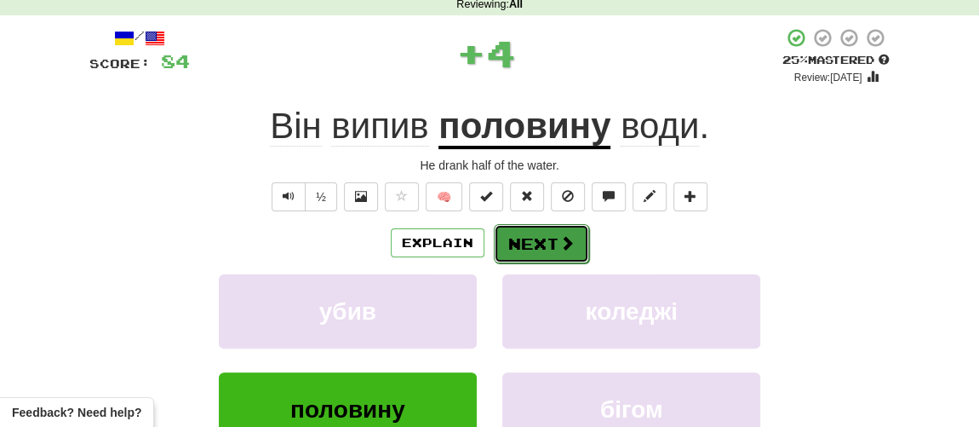
click at [526, 258] on button "Next" at bounding box center [541, 243] width 95 height 39
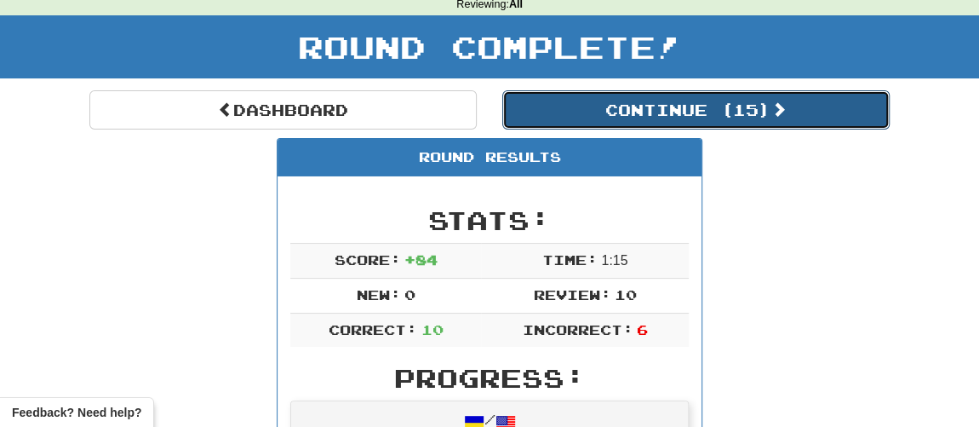
click at [651, 116] on button "Continue ( 15 )" at bounding box center [695, 109] width 387 height 39
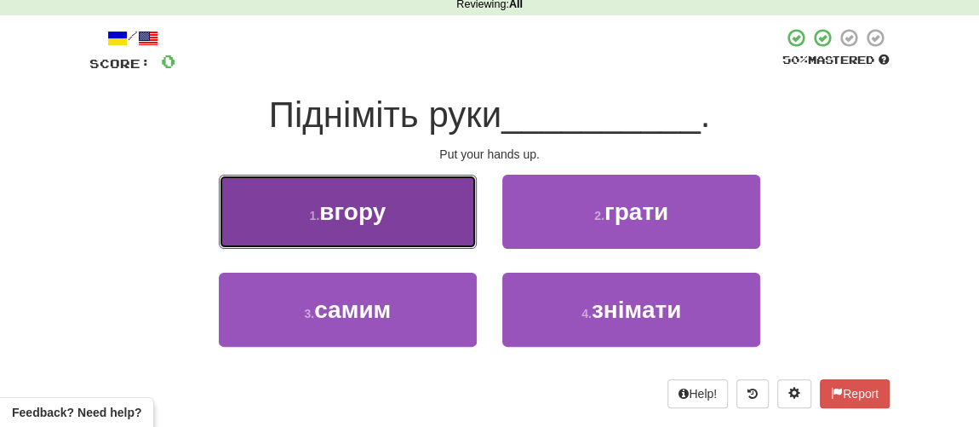
click at [366, 221] on span "вгору" at bounding box center [352, 211] width 66 height 26
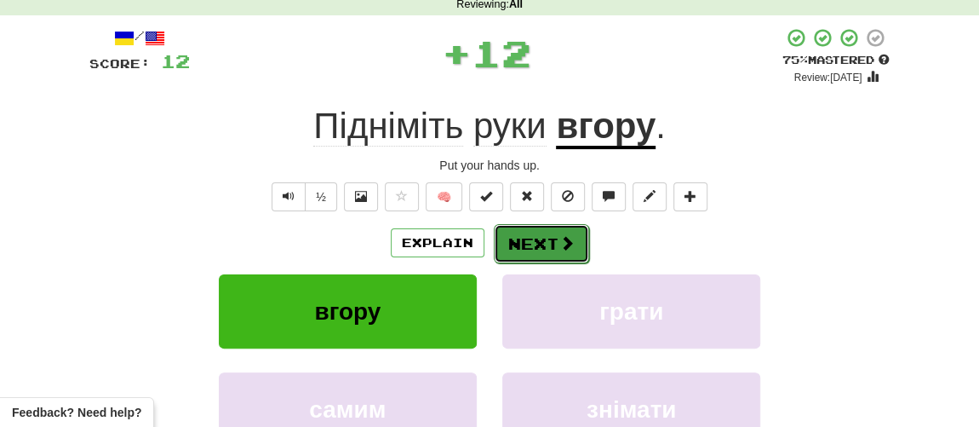
click at [529, 238] on button "Next" at bounding box center [541, 243] width 95 height 39
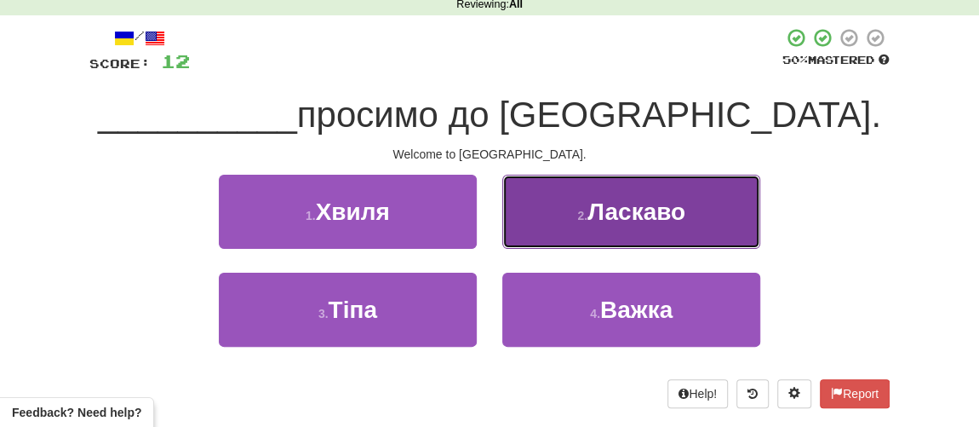
click at [622, 209] on span "Ласкаво" at bounding box center [637, 211] width 98 height 26
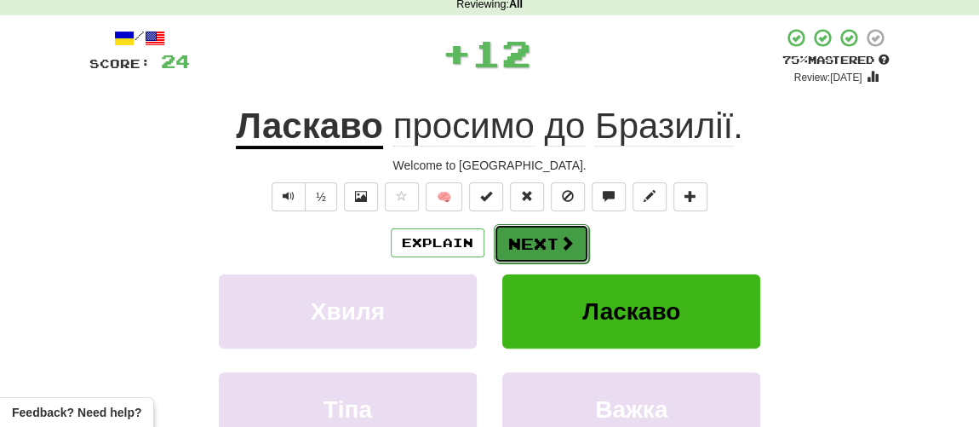
click at [534, 238] on button "Next" at bounding box center [541, 243] width 95 height 39
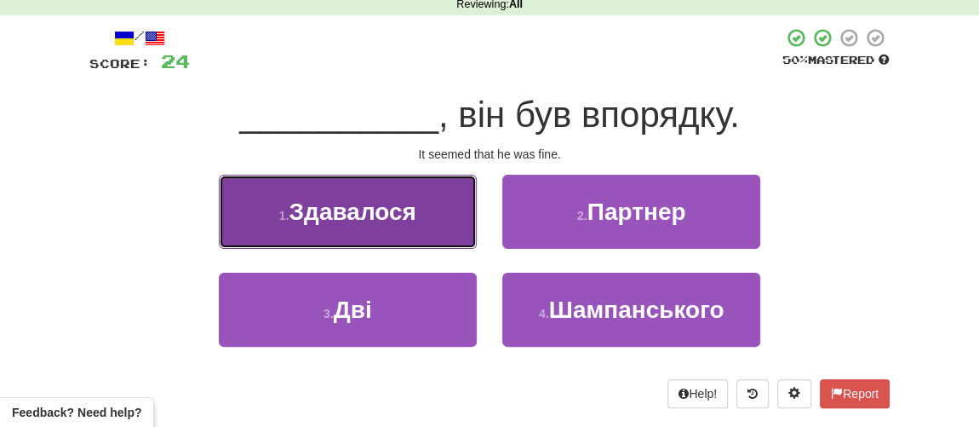
click at [347, 222] on span "Здавалося" at bounding box center [352, 211] width 127 height 26
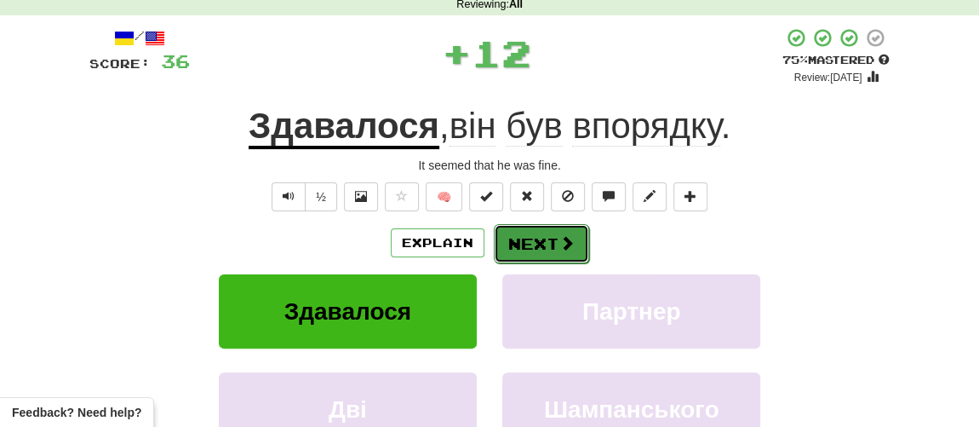
click at [535, 250] on button "Next" at bounding box center [541, 243] width 95 height 39
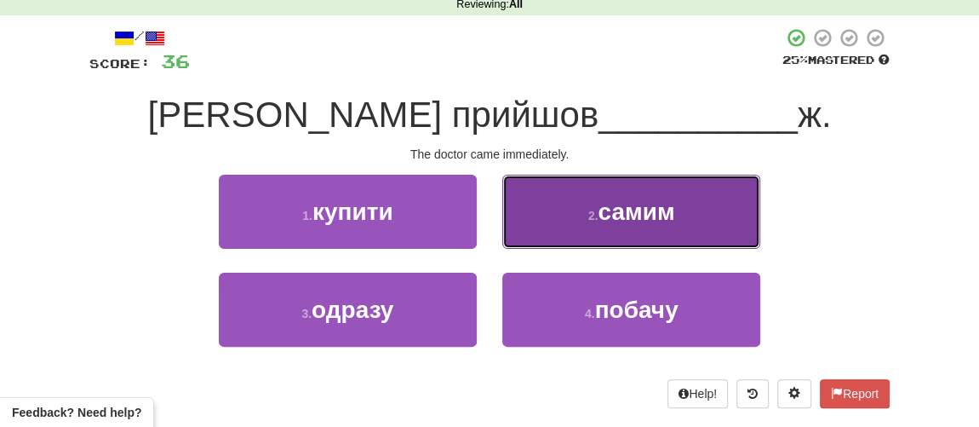
click at [611, 207] on span "самим" at bounding box center [636, 211] width 77 height 26
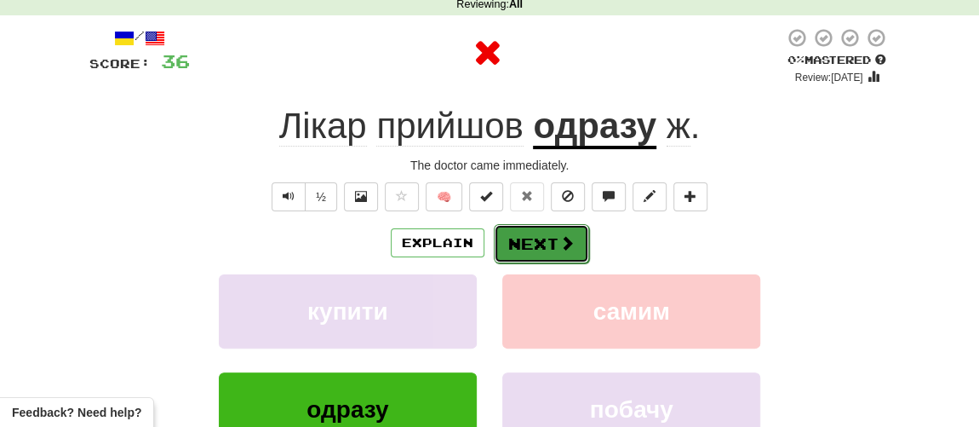
click at [538, 231] on button "Next" at bounding box center [541, 243] width 95 height 39
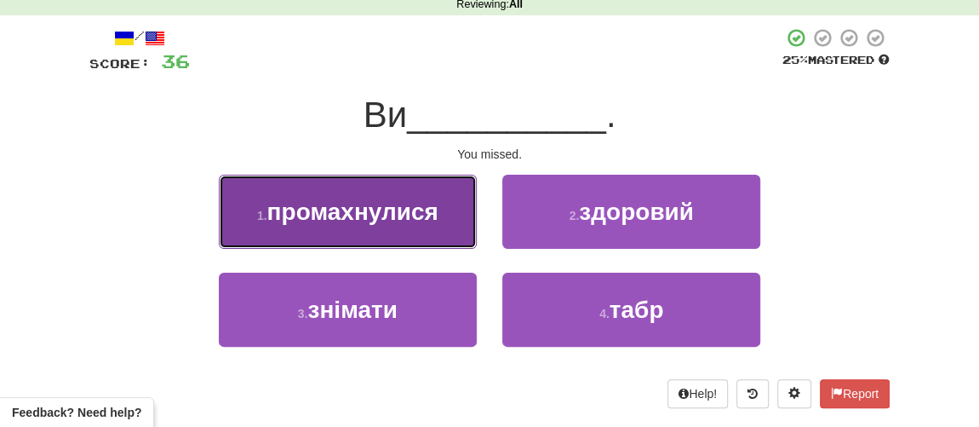
click at [348, 219] on span "промахнулися" at bounding box center [352, 211] width 171 height 26
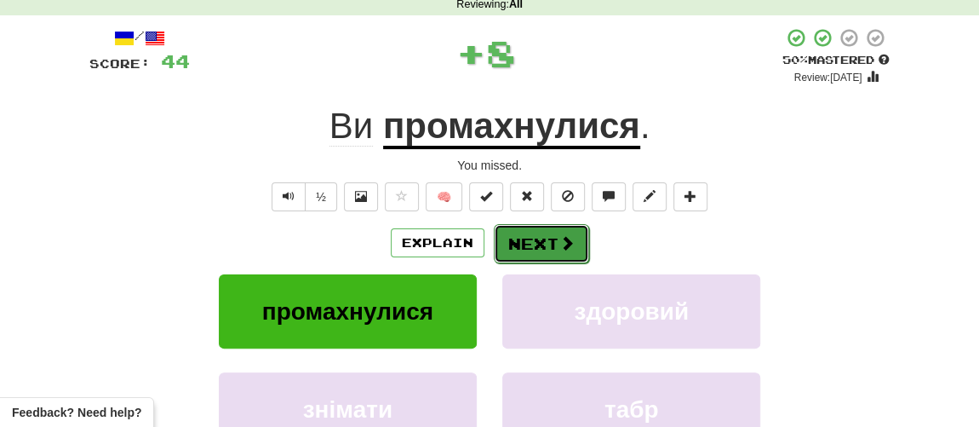
click at [546, 246] on button "Next" at bounding box center [541, 243] width 95 height 39
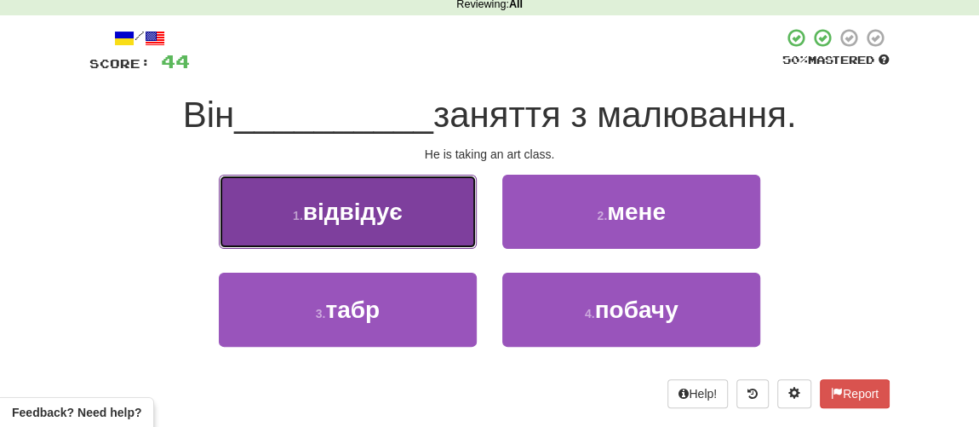
click at [398, 209] on span "відвідує" at bounding box center [353, 211] width 100 height 26
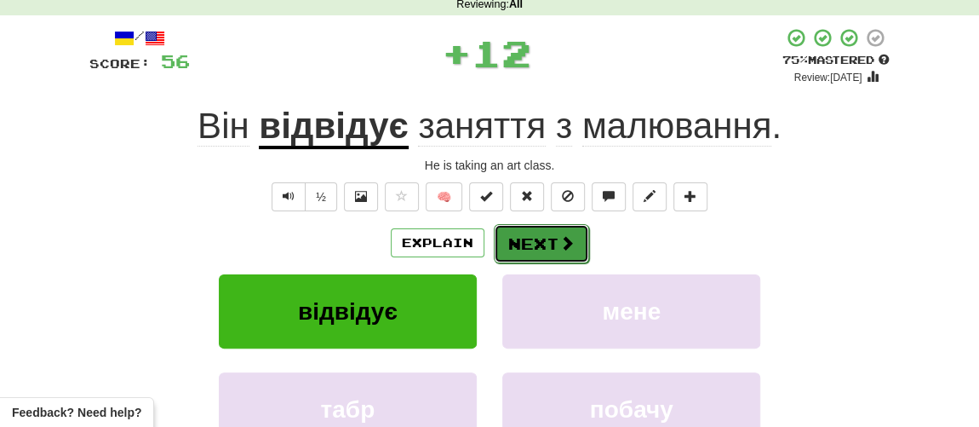
click at [534, 241] on button "Next" at bounding box center [541, 243] width 95 height 39
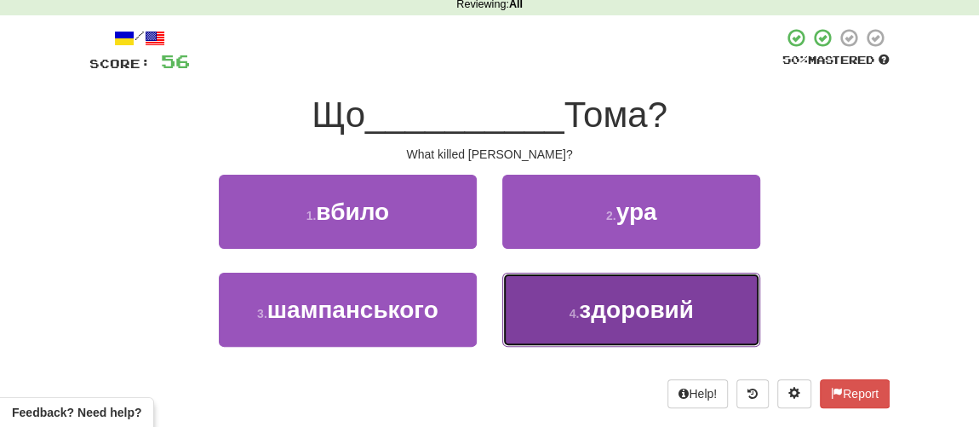
click at [599, 322] on button "4 . здоровий" at bounding box center [631, 309] width 258 height 74
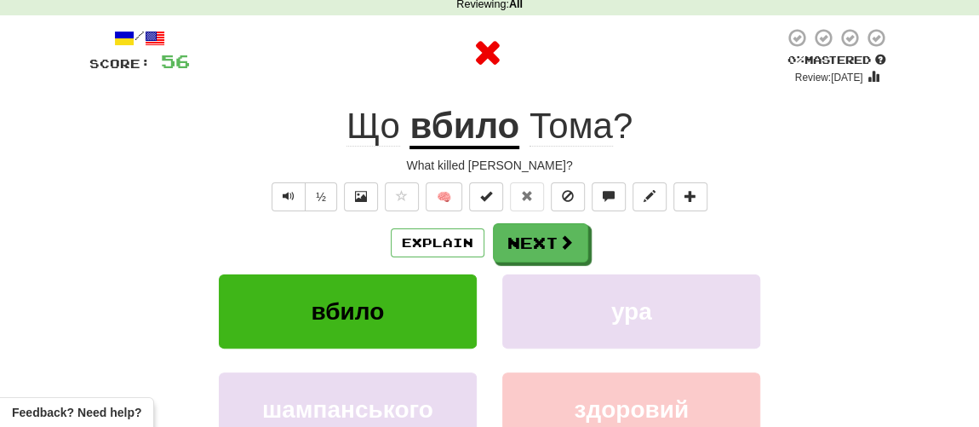
click at [539, 263] on div "Explain Next вбило ура шампанського здоровий Learn more: вбило ура шампанського…" at bounding box center [489, 359] width 800 height 273
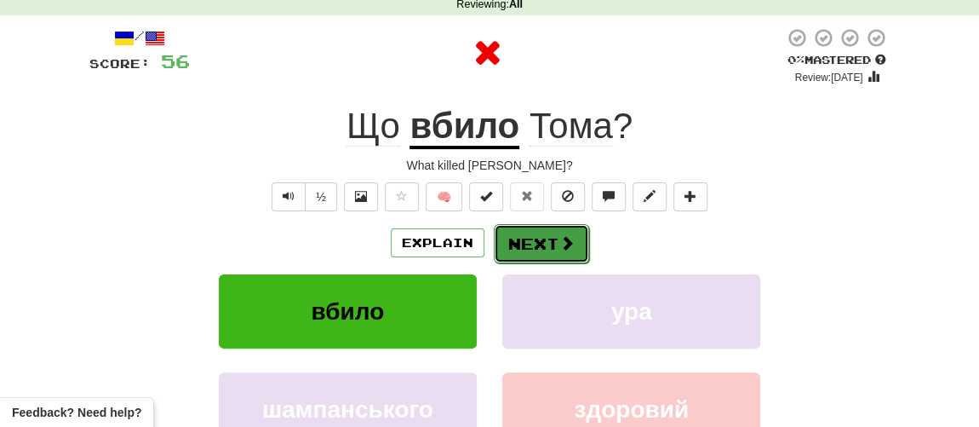
click at [547, 240] on button "Next" at bounding box center [541, 243] width 95 height 39
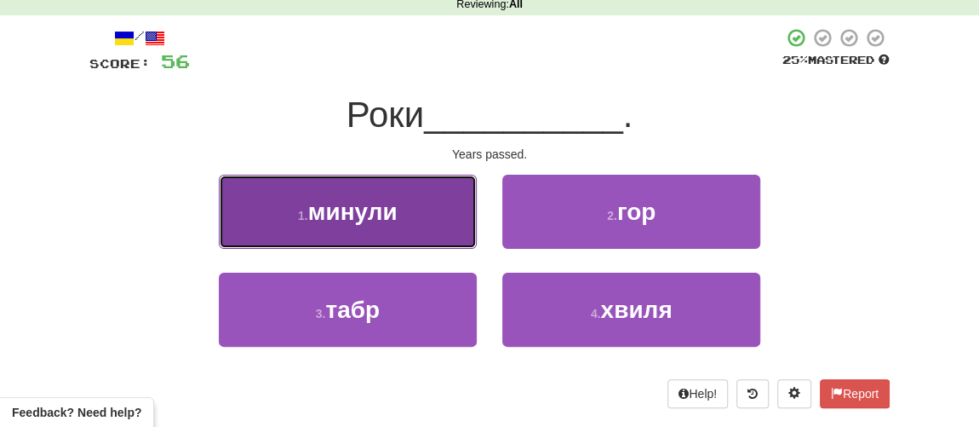
click at [403, 219] on button "1 . минули" at bounding box center [348, 212] width 258 height 74
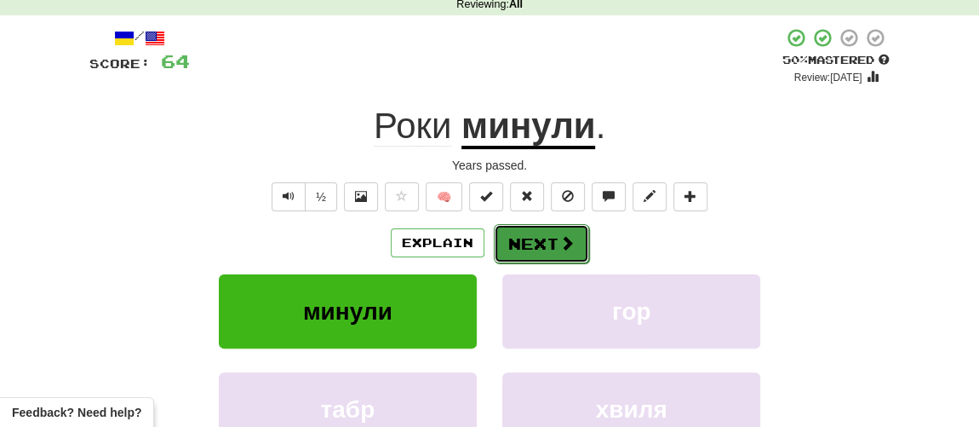
click at [536, 245] on button "Next" at bounding box center [541, 243] width 95 height 39
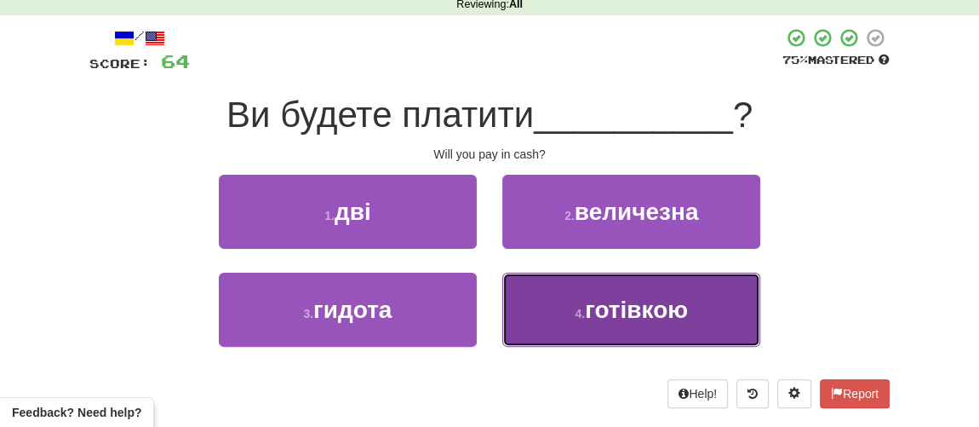
click at [611, 323] on button "4 . готівкою" at bounding box center [631, 309] width 258 height 74
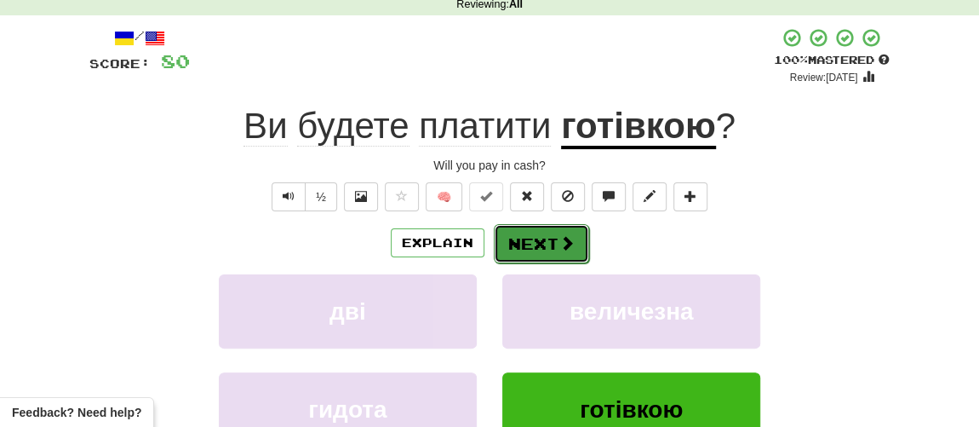
click at [535, 243] on button "Next" at bounding box center [541, 243] width 95 height 39
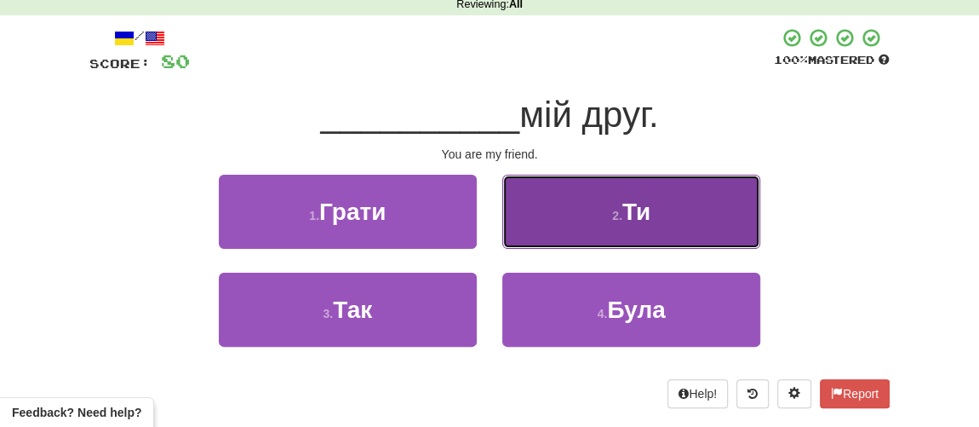
click at [616, 217] on small "2 ." at bounding box center [617, 216] width 10 height 14
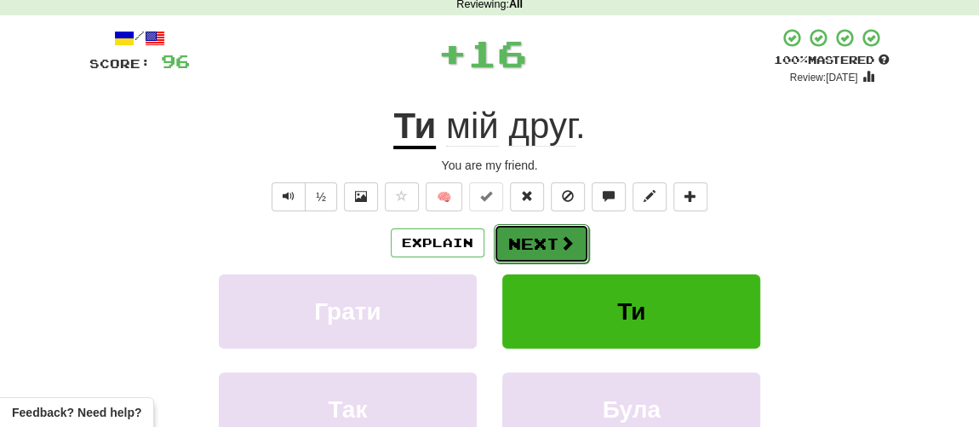
click at [541, 244] on button "Next" at bounding box center [541, 243] width 95 height 39
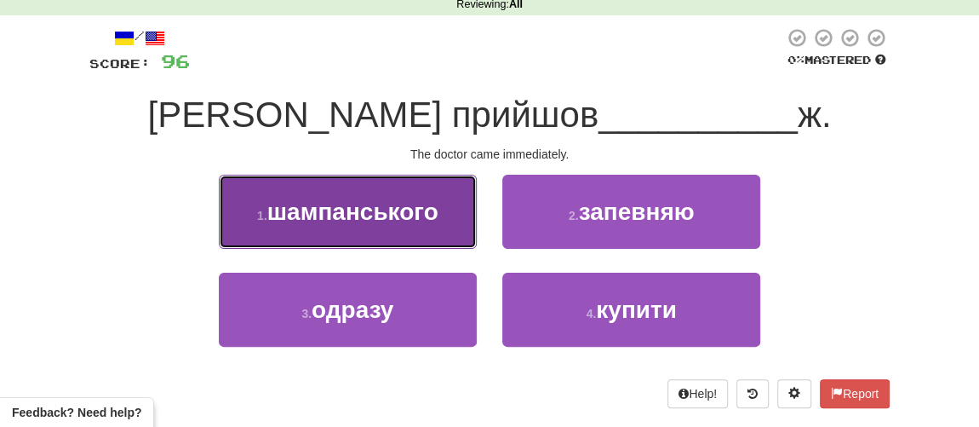
click at [313, 208] on span "шампанського" at bounding box center [352, 211] width 171 height 26
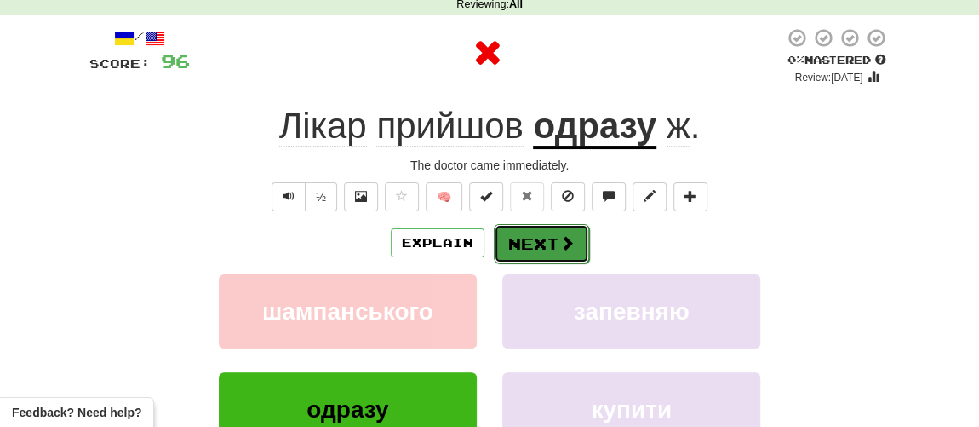
click at [507, 253] on button "Next" at bounding box center [541, 243] width 95 height 39
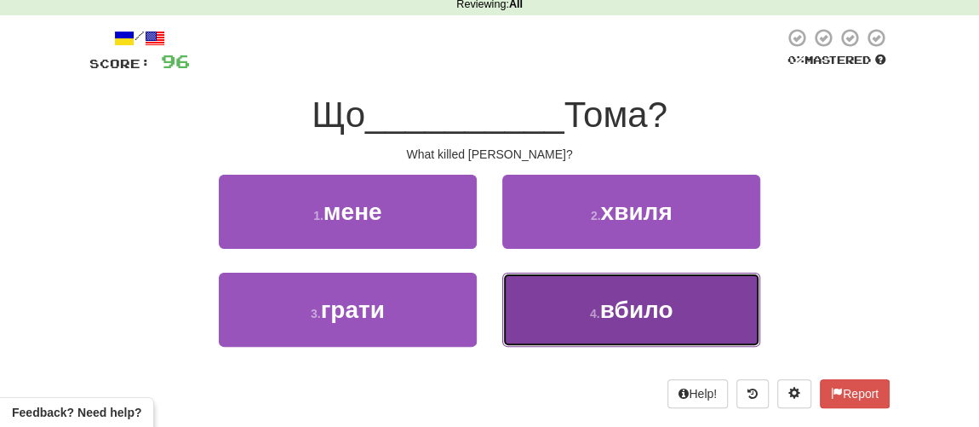
click at [611, 307] on span "вбило" at bounding box center [636, 309] width 73 height 26
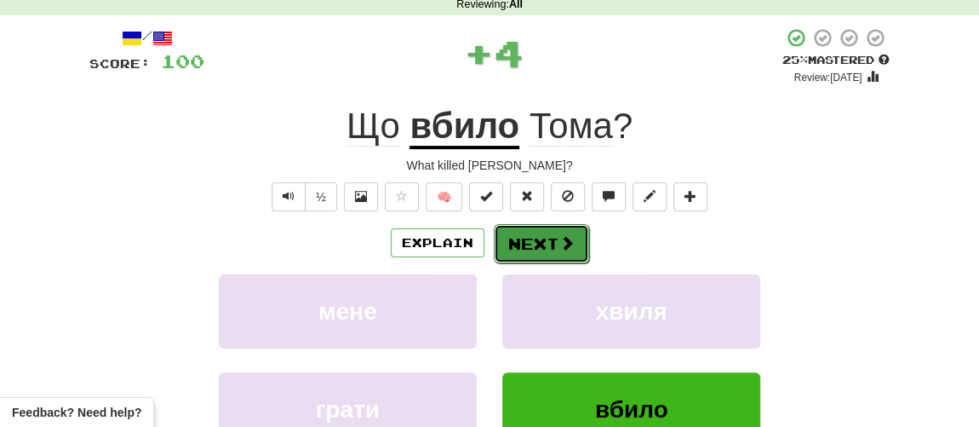
click at [530, 232] on button "Next" at bounding box center [541, 243] width 95 height 39
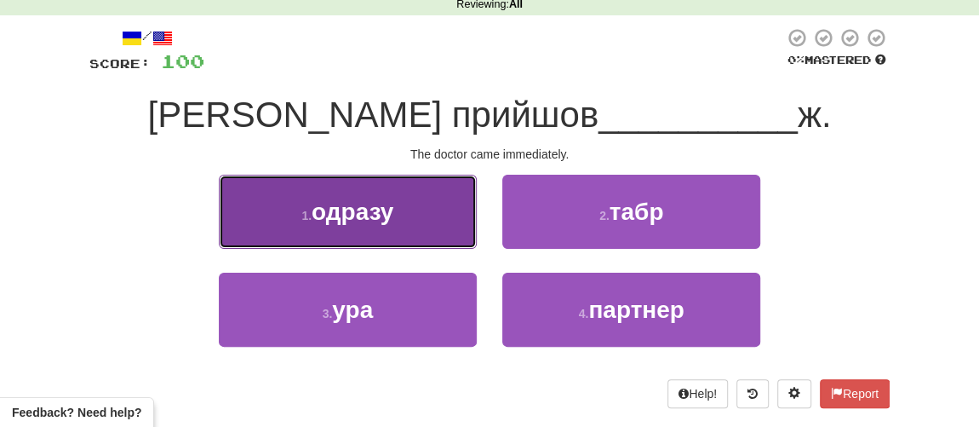
click at [362, 206] on span "одразу" at bounding box center [353, 211] width 82 height 26
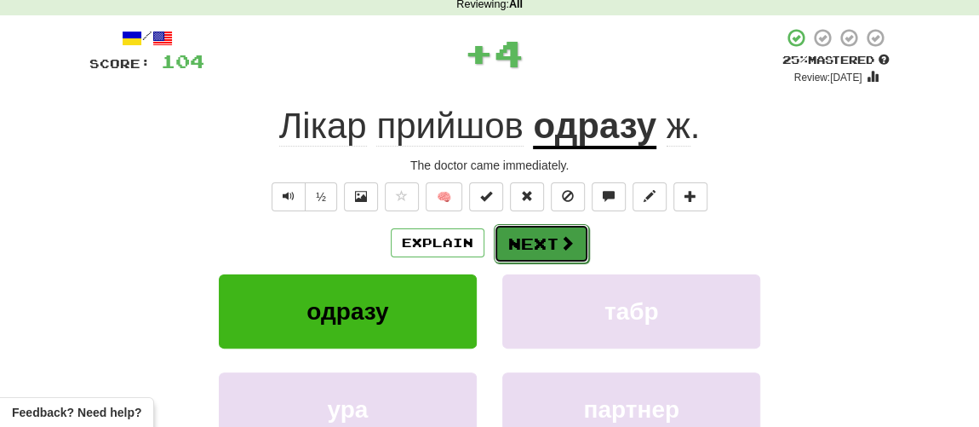
click at [572, 241] on span at bounding box center [566, 242] width 15 height 15
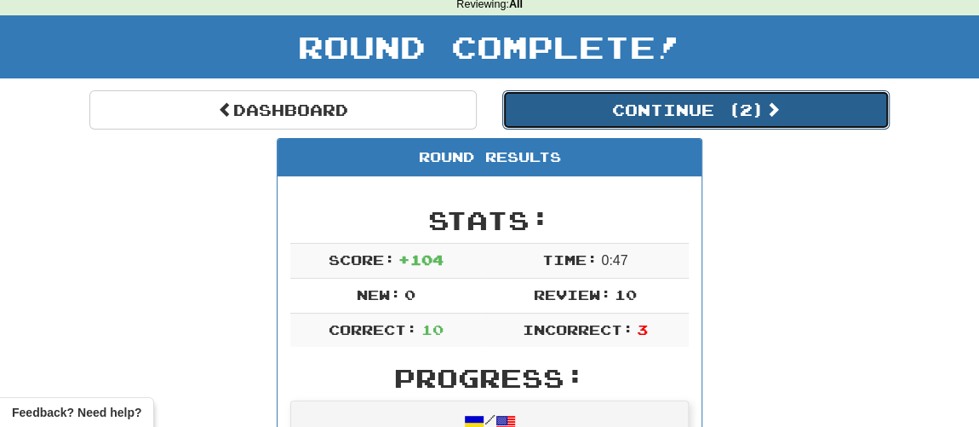
click at [597, 112] on button "Continue ( 2 )" at bounding box center [695, 109] width 387 height 39
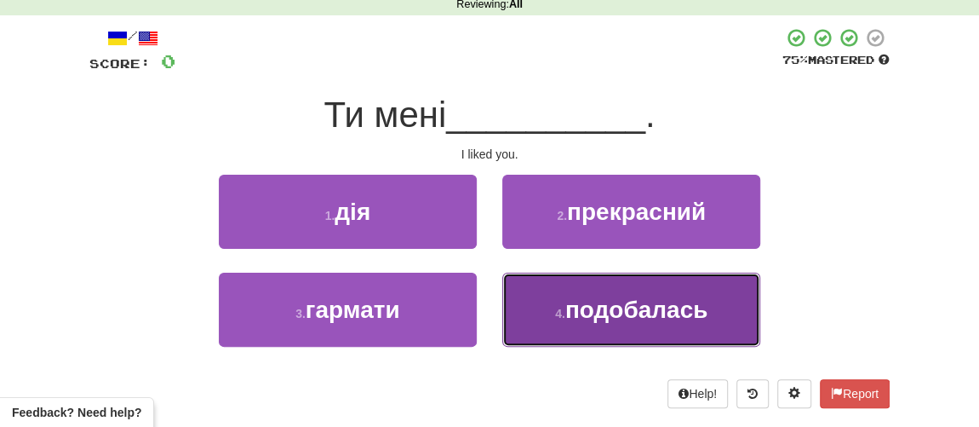
click at [599, 321] on button "4 . подобалась" at bounding box center [631, 309] width 258 height 74
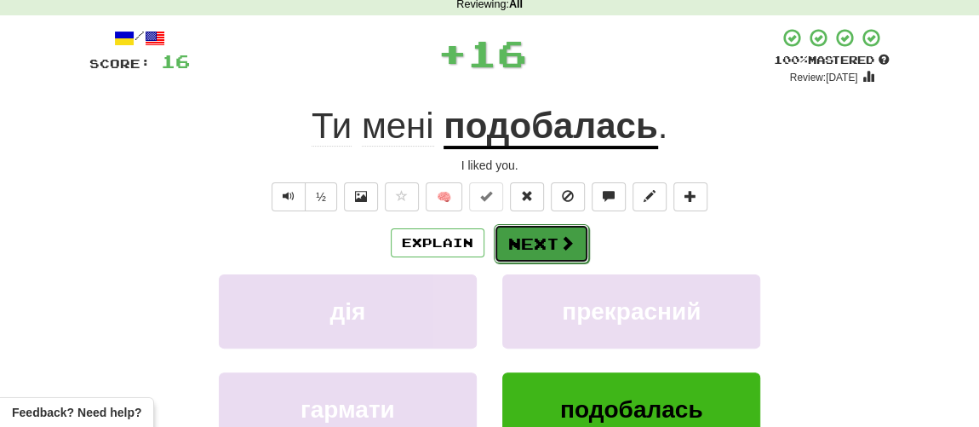
click at [544, 236] on button "Next" at bounding box center [541, 243] width 95 height 39
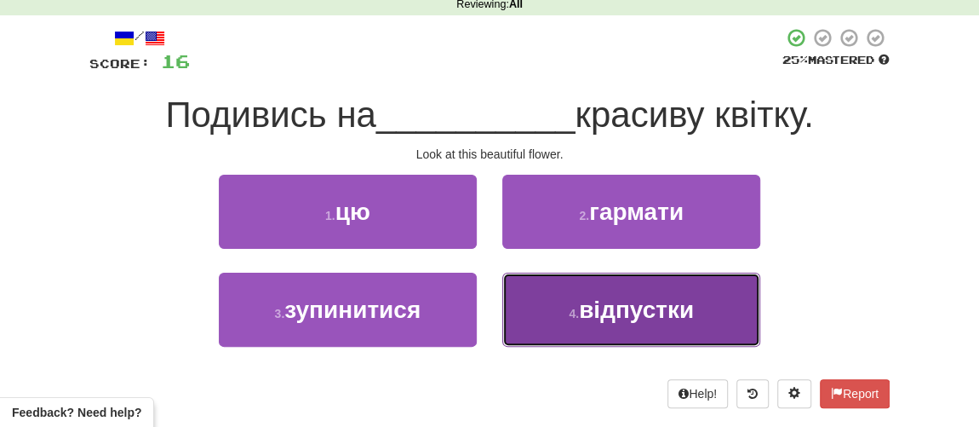
click at [582, 307] on span "відпустки" at bounding box center [636, 309] width 115 height 26
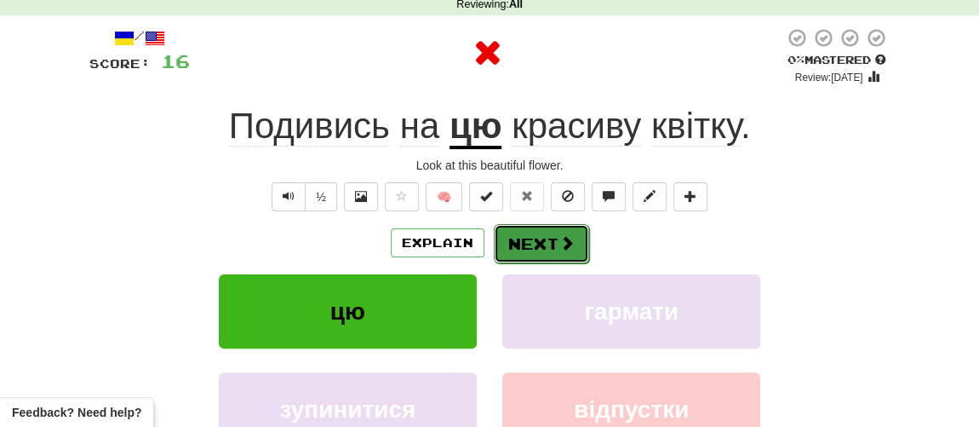
click at [534, 240] on button "Next" at bounding box center [541, 243] width 95 height 39
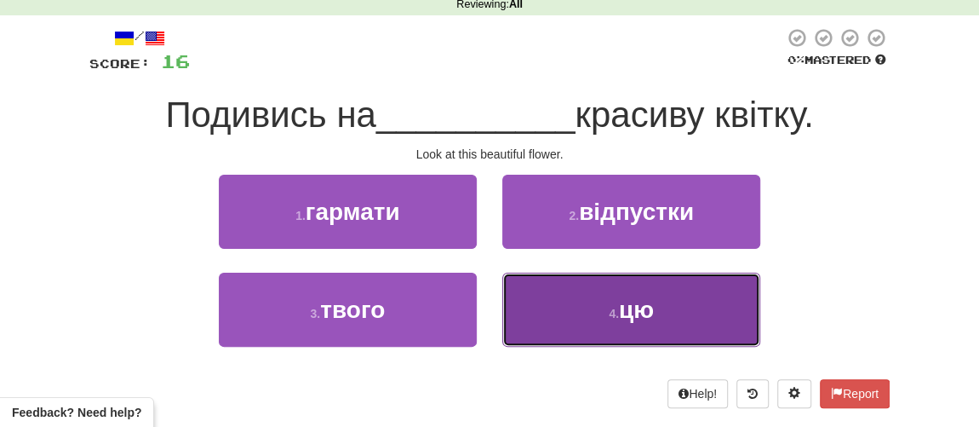
click at [595, 323] on button "4 . цю" at bounding box center [631, 309] width 258 height 74
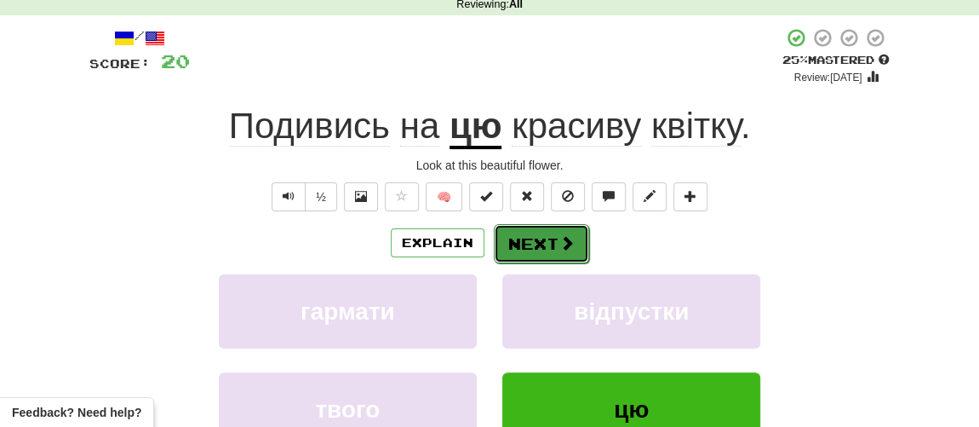
click at [544, 245] on button "Next" at bounding box center [541, 243] width 95 height 39
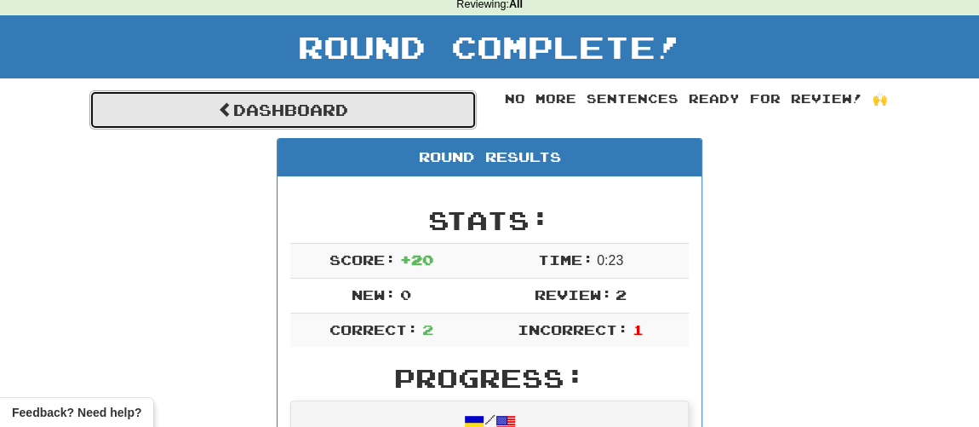
click at [298, 97] on link "Dashboard" at bounding box center [282, 109] width 387 height 39
